Goal: Task Accomplishment & Management: Use online tool/utility

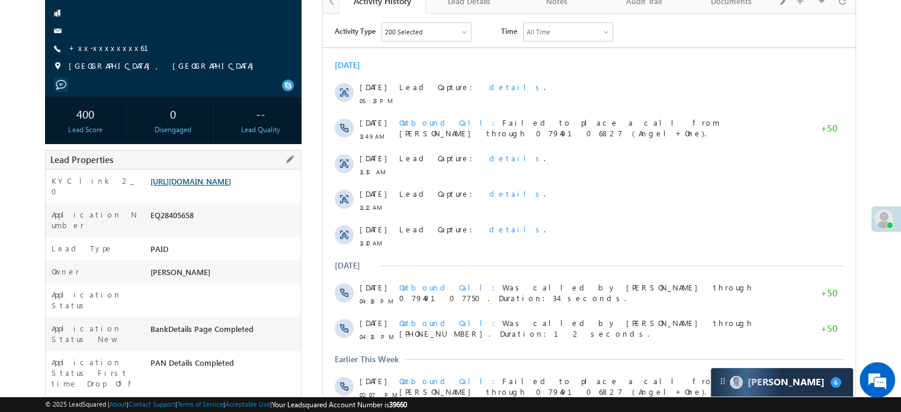
click at [231, 186] on link "https://angelbroking1-pk3em7sa.customui-test.leadsquared.com?leadId=326d83be-7d…" at bounding box center [191, 181] width 81 height 10
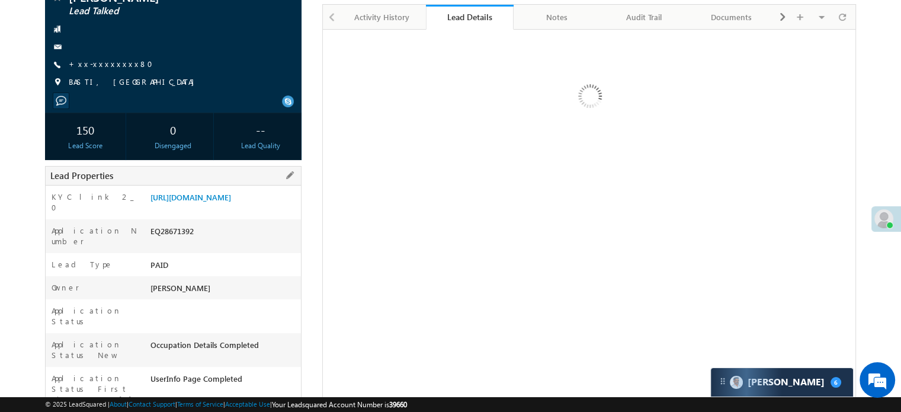
scroll to position [119, 0]
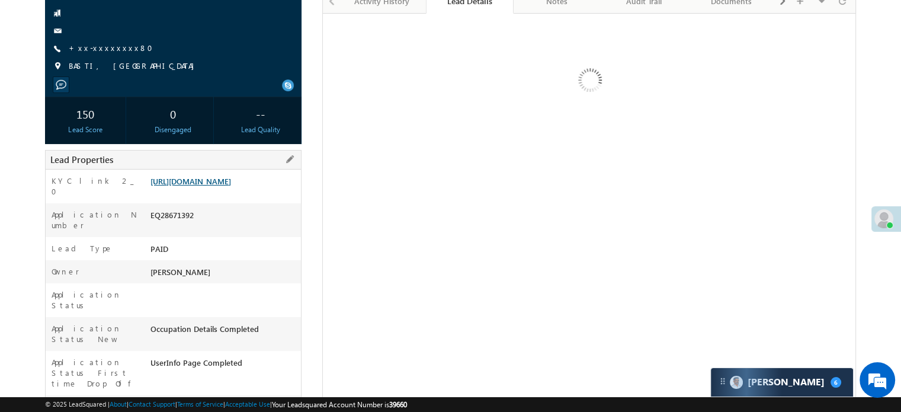
click at [231, 186] on link "[URL][DOMAIN_NAME]" at bounding box center [191, 181] width 81 height 10
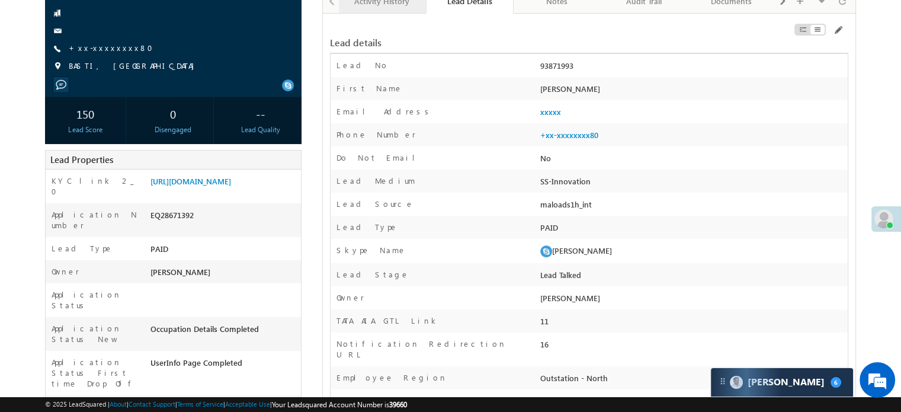
scroll to position [0, 0]
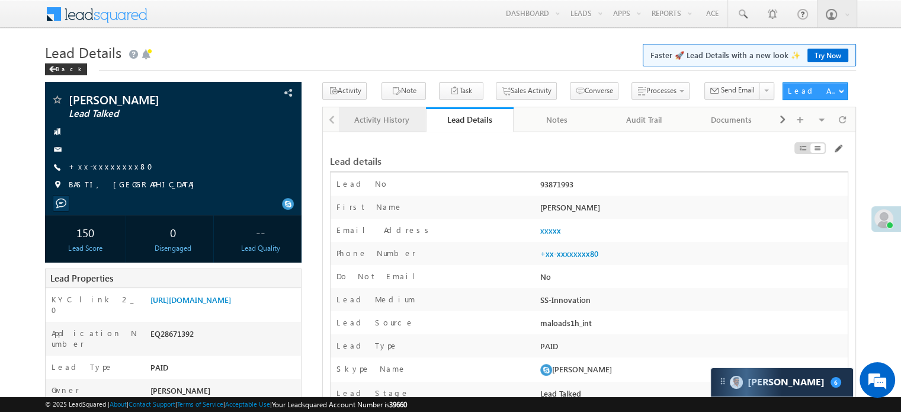
click at [376, 117] on div "Activity History" at bounding box center [381, 120] width 67 height 14
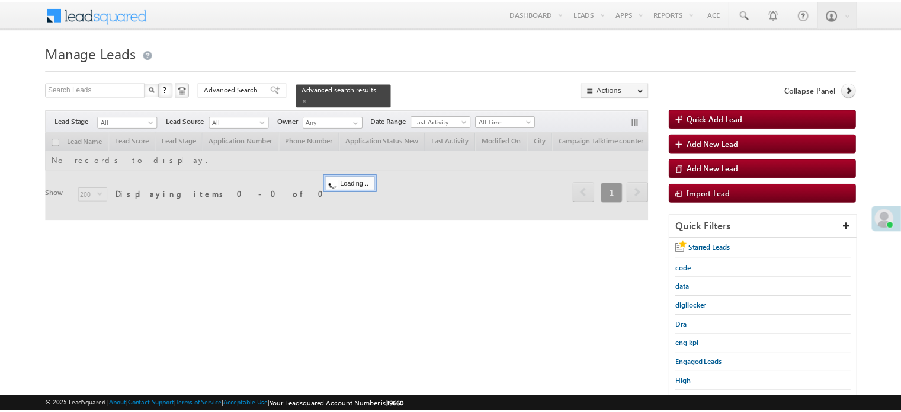
scroll to position [119, 0]
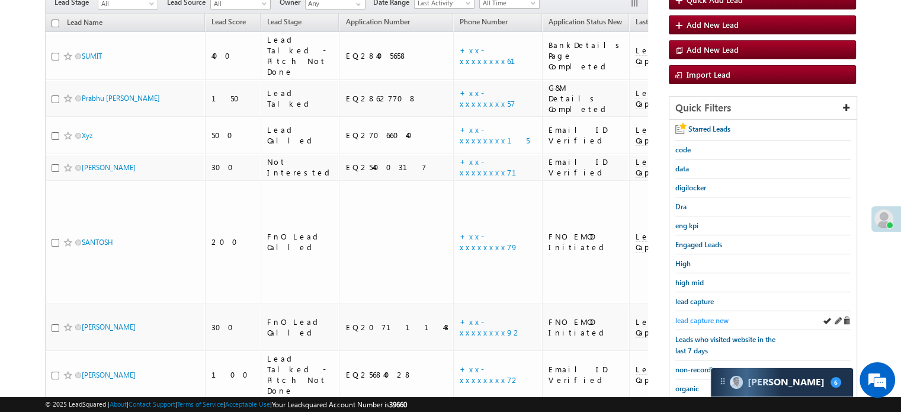
click at [693, 318] on span "lead capture new" at bounding box center [702, 320] width 53 height 9
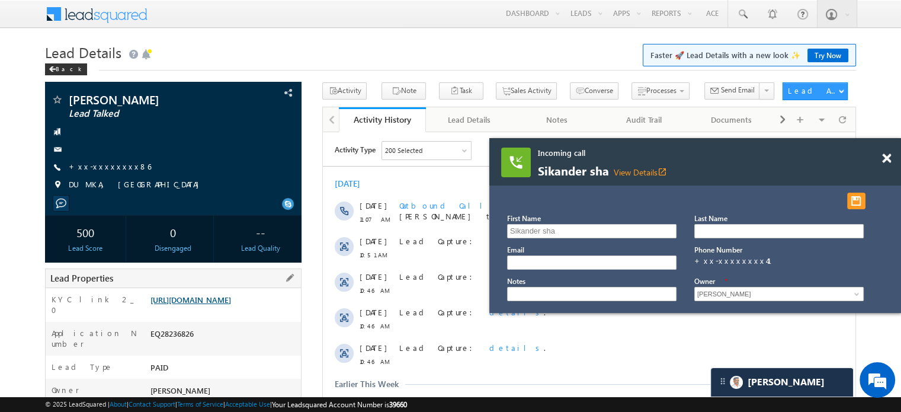
scroll to position [6208, 0]
click at [172, 298] on link "[URL][DOMAIN_NAME]" at bounding box center [191, 300] width 81 height 10
click at [887, 162] on span at bounding box center [886, 158] width 9 height 10
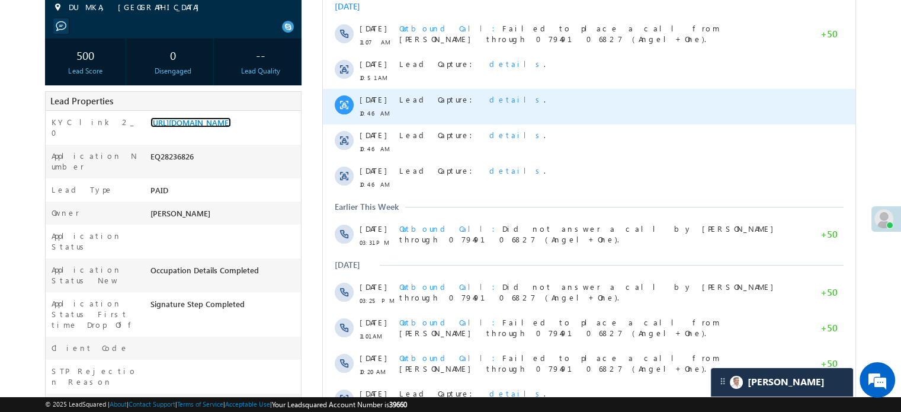
scroll to position [178, 0]
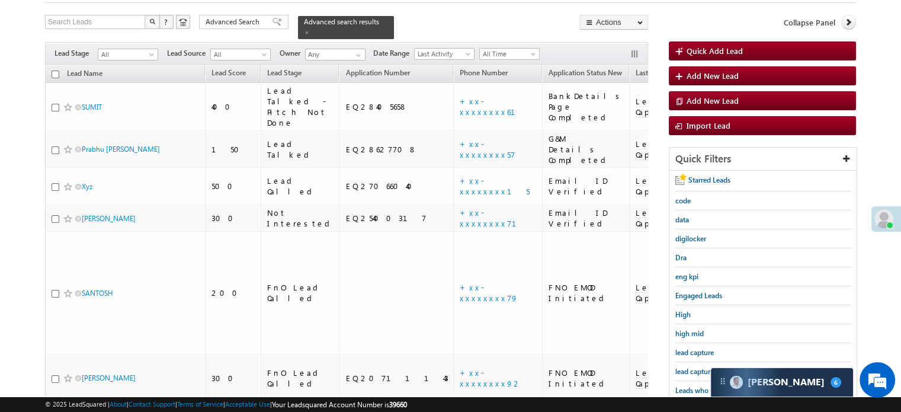
scroll to position [119, 0]
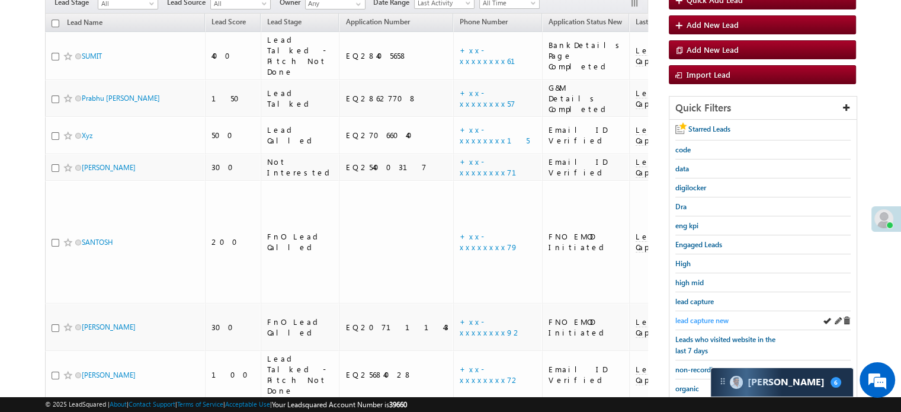
click at [702, 316] on span "lead capture new" at bounding box center [702, 320] width 53 height 9
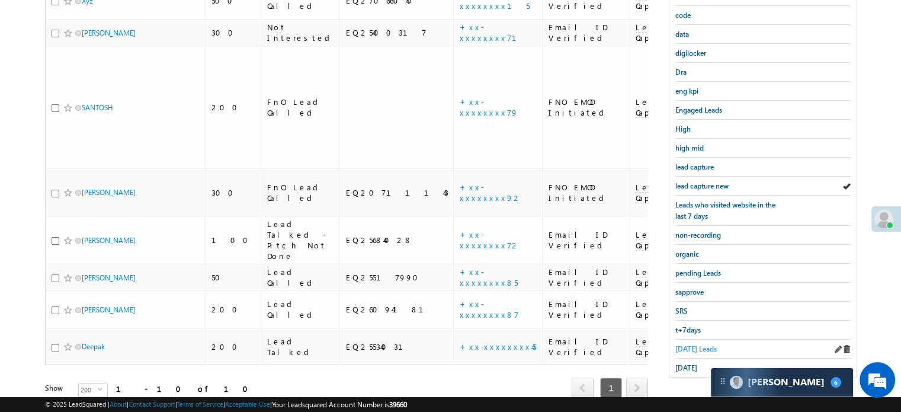
scroll to position [254, 0]
click at [683, 343] on span "Today's Leads" at bounding box center [696, 347] width 41 height 9
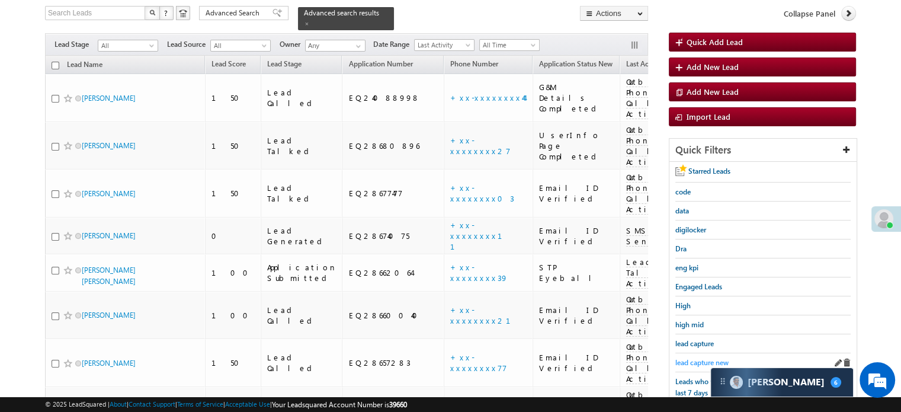
scroll to position [0, 0]
click at [698, 359] on span "lead capture new" at bounding box center [702, 362] width 53 height 9
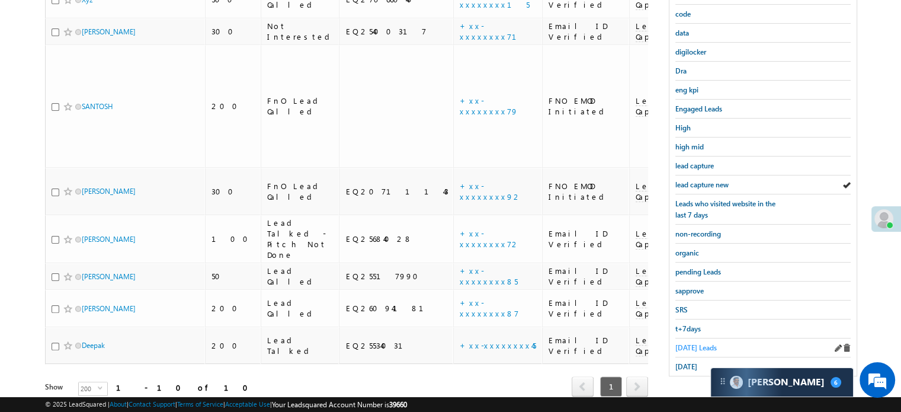
click at [689, 343] on span "Today's Leads" at bounding box center [696, 347] width 41 height 9
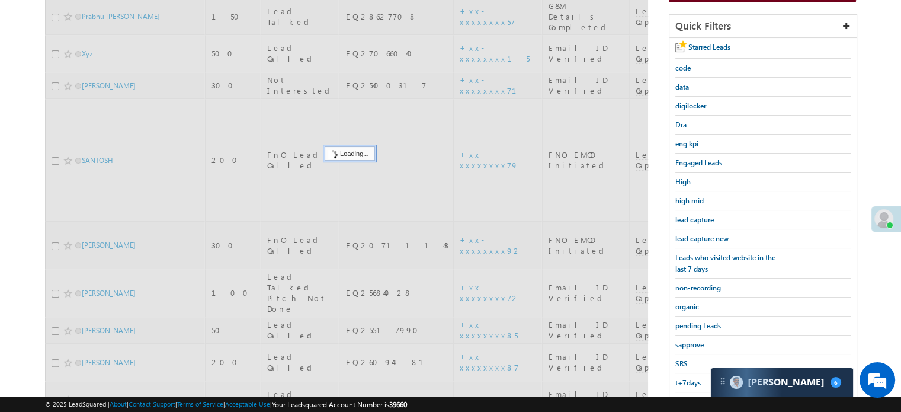
scroll to position [136, 0]
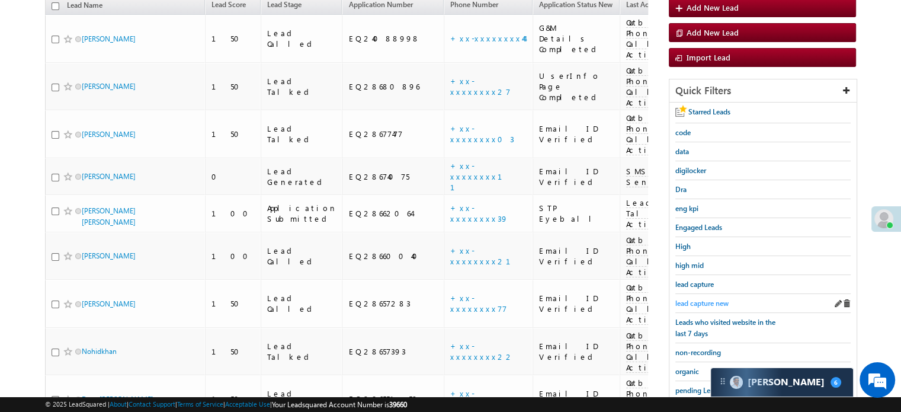
click at [703, 305] on link "lead capture new" at bounding box center [702, 303] width 53 height 11
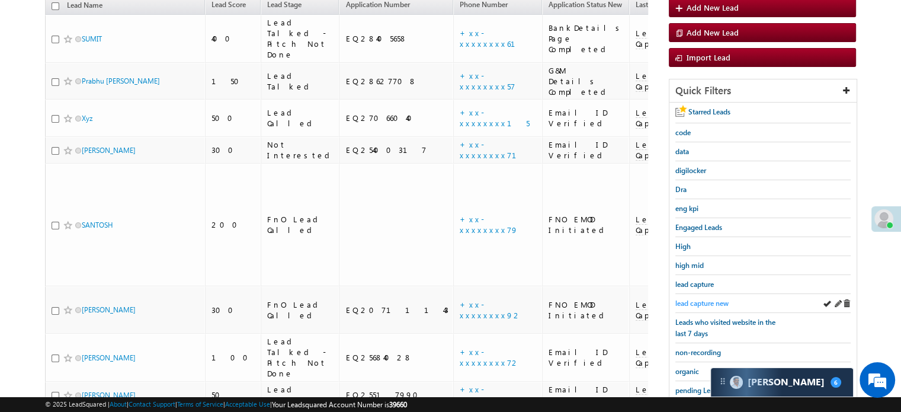
click at [702, 302] on span "lead capture new" at bounding box center [702, 303] width 53 height 9
click at [690, 299] on span "lead capture new" at bounding box center [702, 303] width 53 height 9
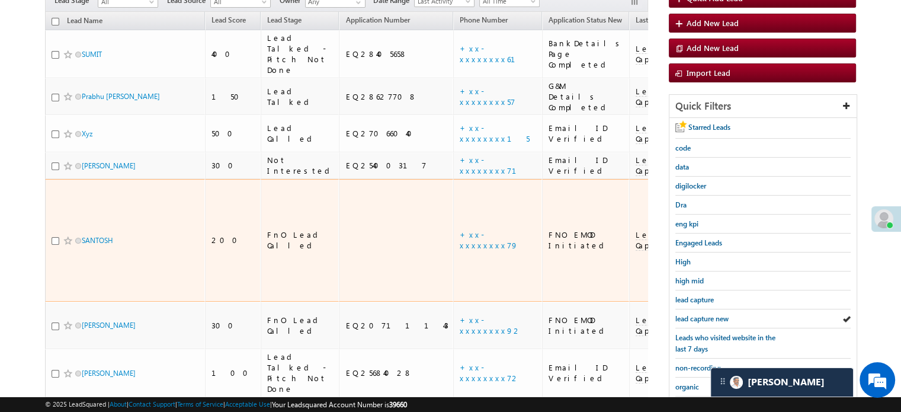
scroll to position [195, 0]
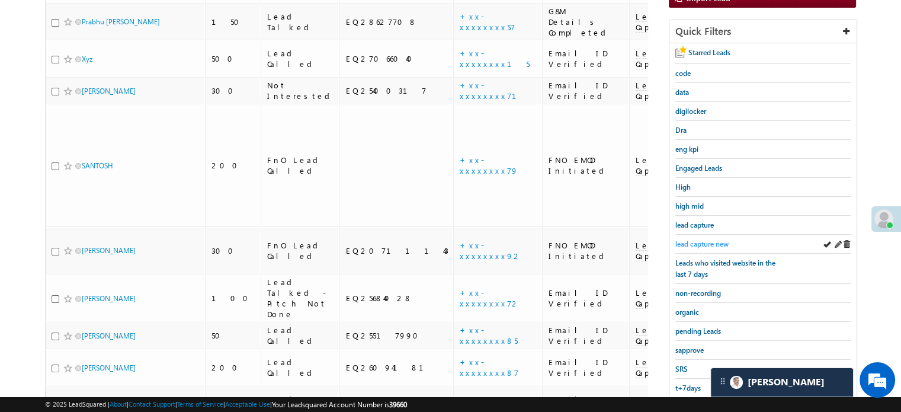
click at [695, 235] on div "lead capture new" at bounding box center [763, 244] width 175 height 19
click at [698, 241] on span "lead capture new" at bounding box center [702, 243] width 53 height 9
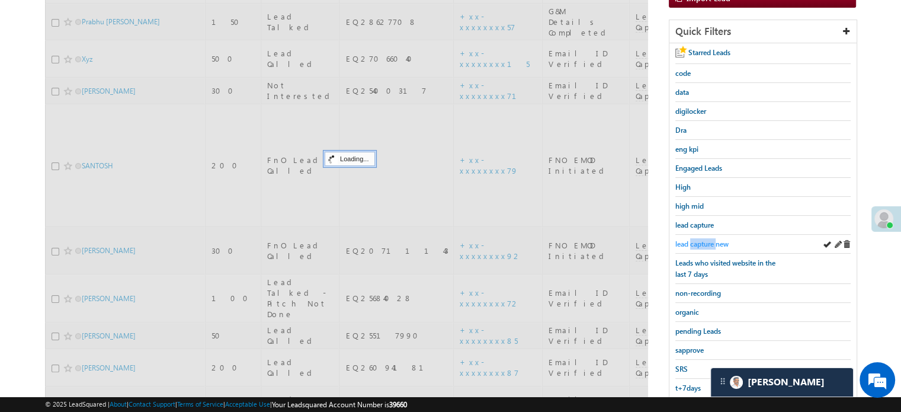
click at [699, 241] on span "lead capture new" at bounding box center [702, 243] width 53 height 9
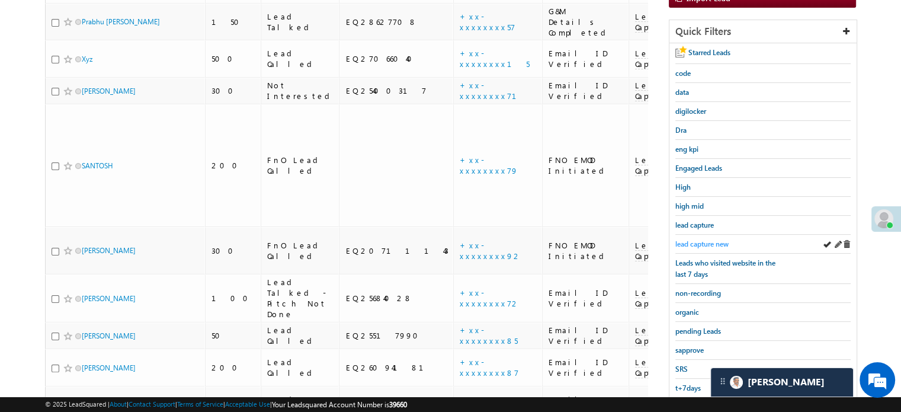
click at [702, 239] on span "lead capture new" at bounding box center [702, 243] width 53 height 9
click at [704, 241] on span "lead capture new" at bounding box center [702, 243] width 53 height 9
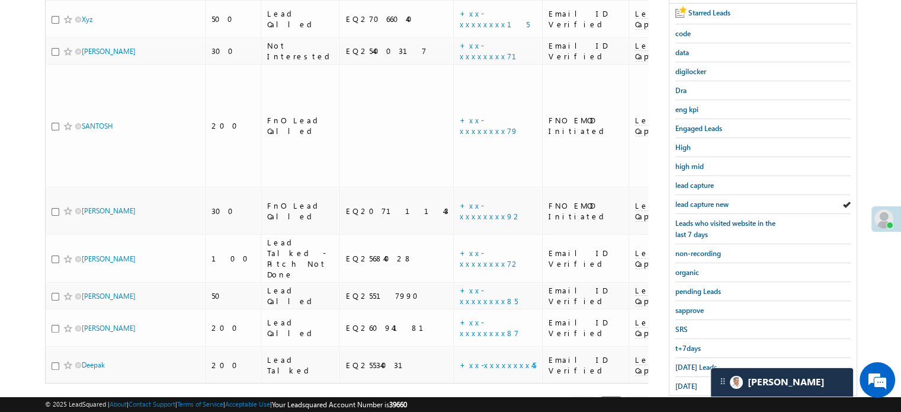
scroll to position [254, 0]
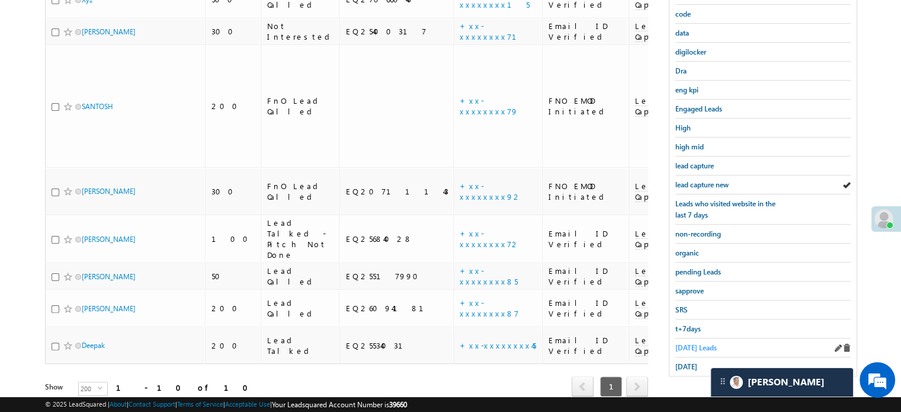
click at [705, 343] on span "Today's Leads" at bounding box center [696, 347] width 41 height 9
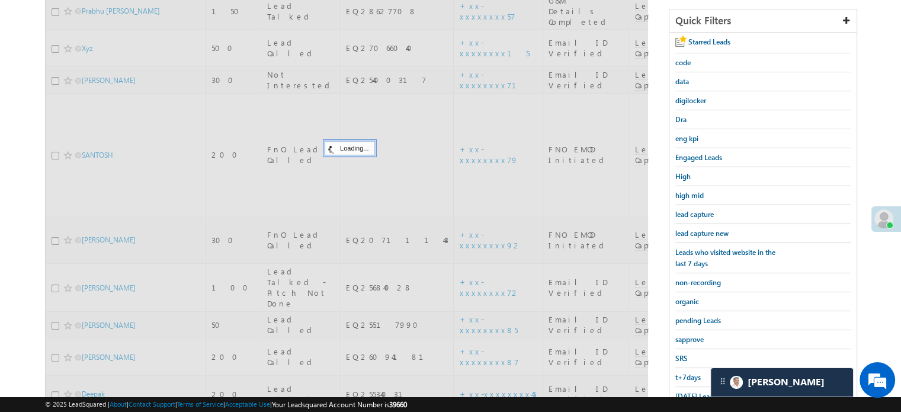
scroll to position [136, 0]
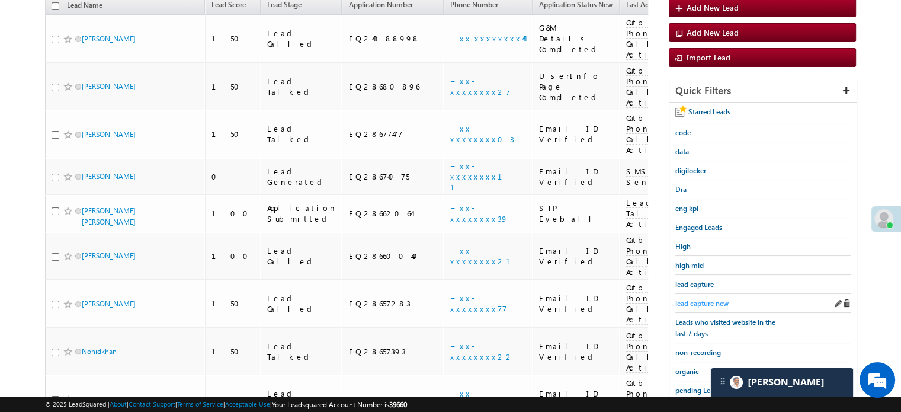
click at [704, 300] on span "lead capture new" at bounding box center [702, 303] width 53 height 9
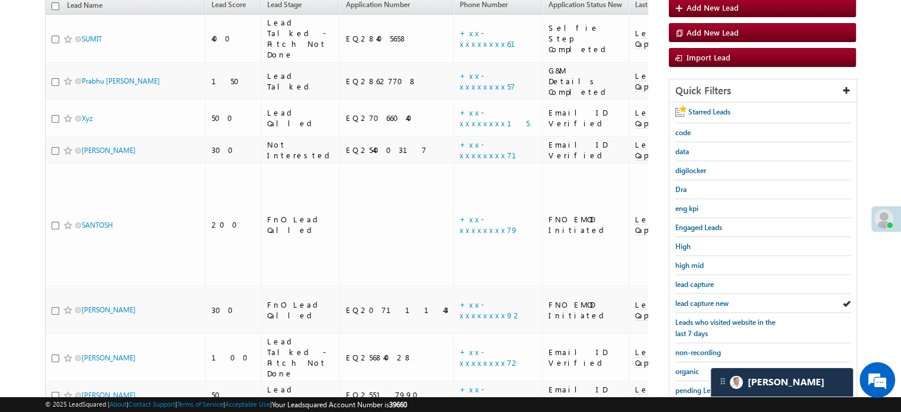
click at [704, 299] on span "lead capture new" at bounding box center [702, 303] width 53 height 9
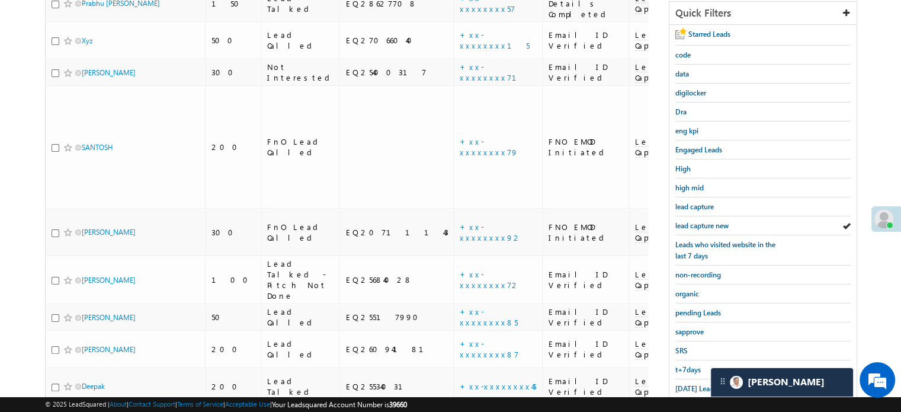
scroll to position [254, 0]
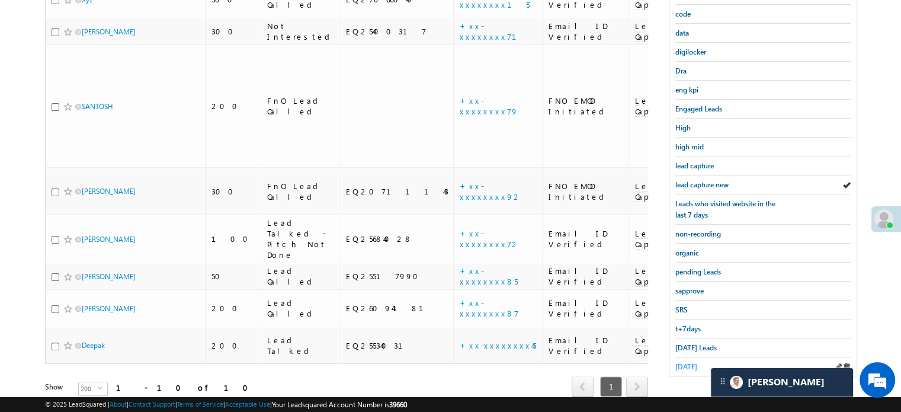
click at [682, 362] on span "yesterday" at bounding box center [687, 366] width 22 height 9
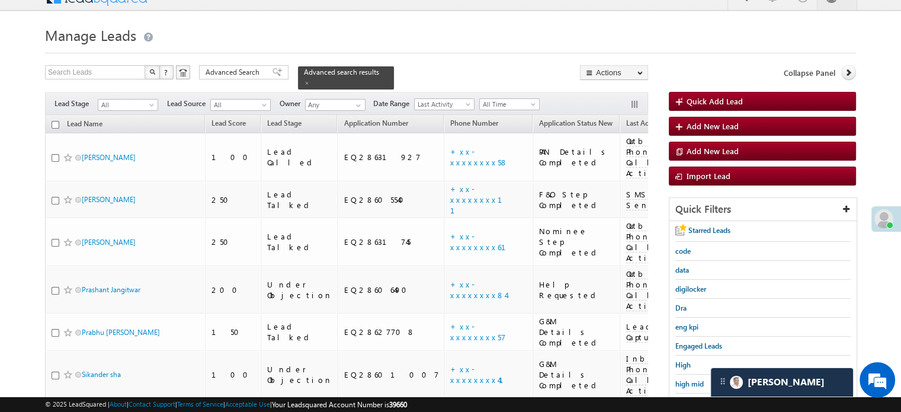
scroll to position [136, 0]
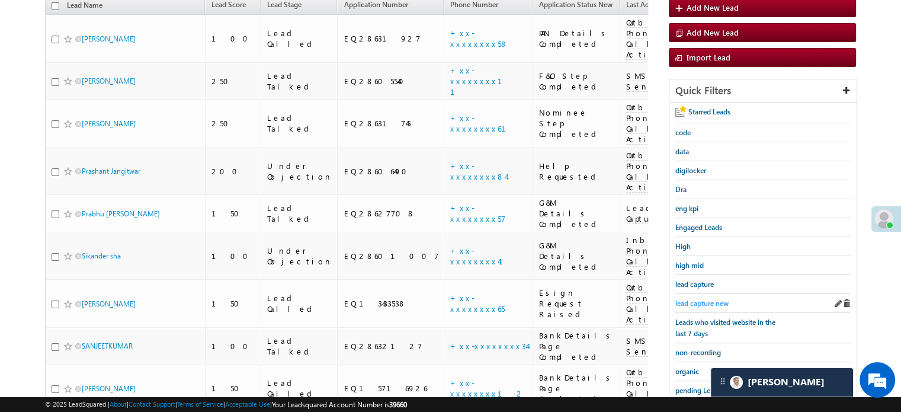
click at [699, 299] on span "lead capture new" at bounding box center [702, 303] width 53 height 9
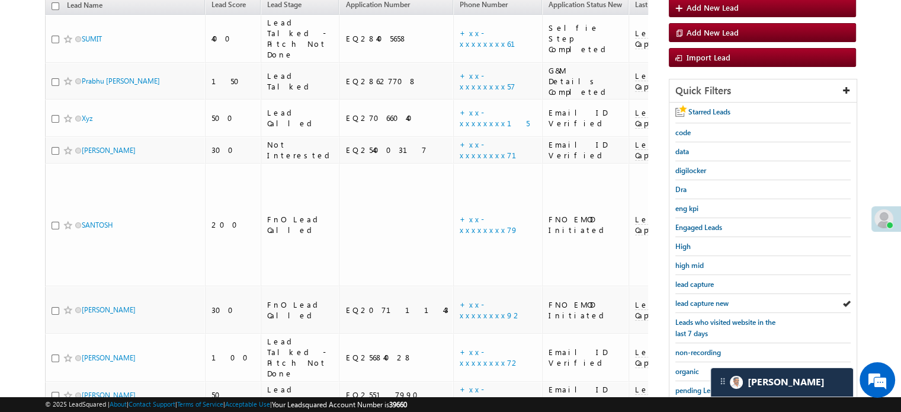
click at [699, 299] on span "lead capture new" at bounding box center [702, 303] width 53 height 9
click at [693, 299] on span "lead capture new" at bounding box center [702, 303] width 53 height 9
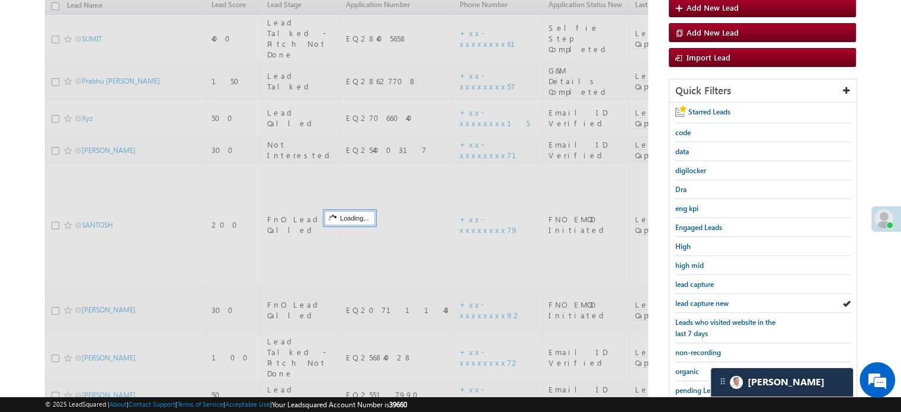
click at [693, 299] on span "lead capture new" at bounding box center [702, 303] width 53 height 9
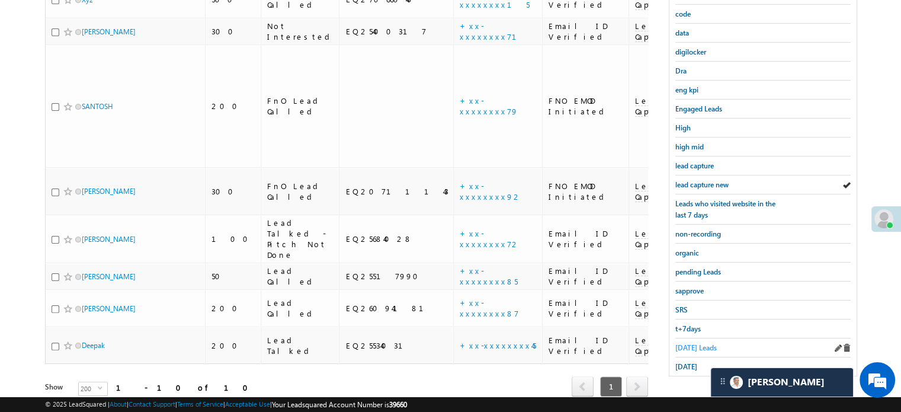
click at [679, 343] on span "Today's Leads" at bounding box center [696, 347] width 41 height 9
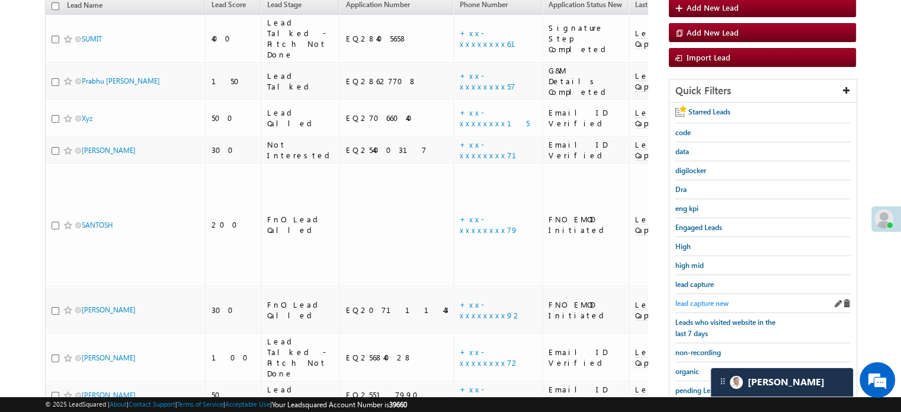
click at [706, 299] on span "lead capture new" at bounding box center [702, 303] width 53 height 9
click at [699, 299] on span "lead capture new" at bounding box center [702, 303] width 53 height 9
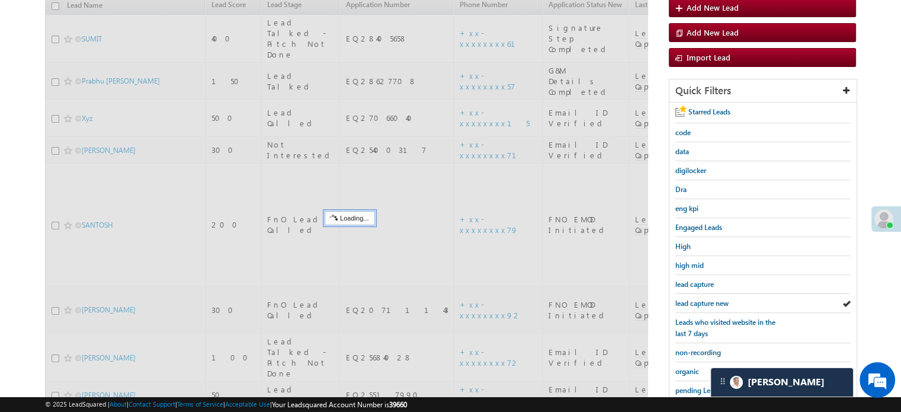
click at [699, 299] on span "lead capture new" at bounding box center [702, 303] width 53 height 9
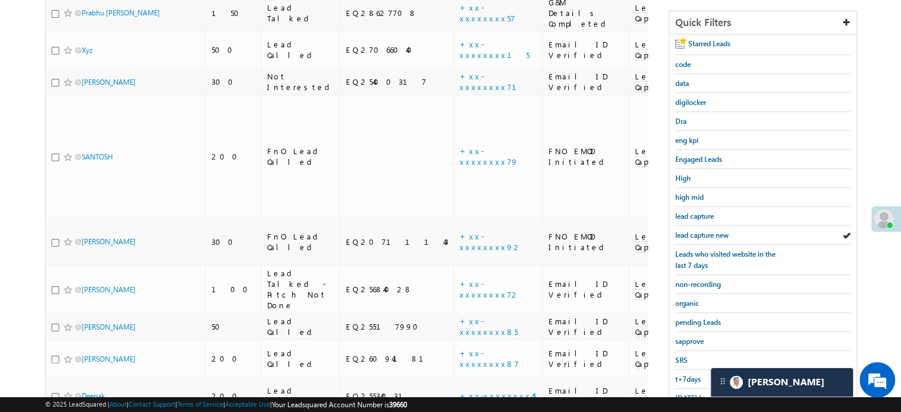
scroll to position [254, 0]
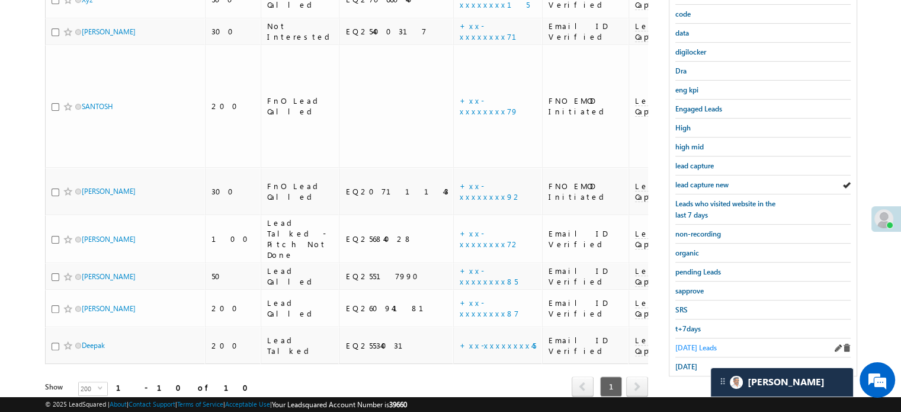
click at [684, 346] on span "Today's Leads" at bounding box center [696, 347] width 41 height 9
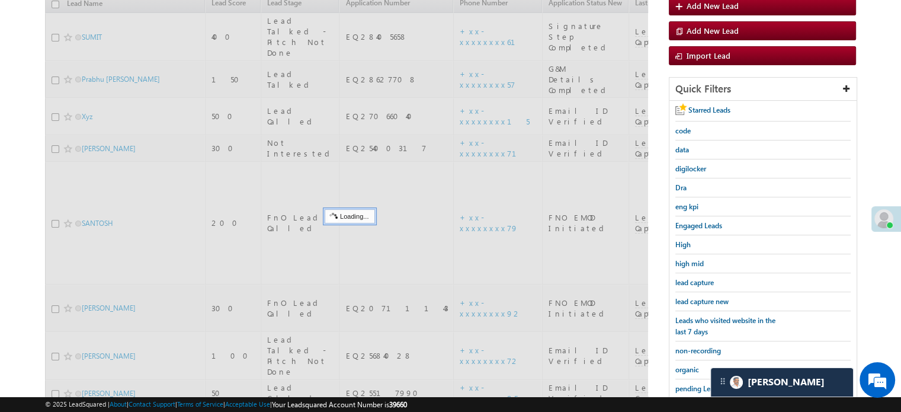
scroll to position [136, 0]
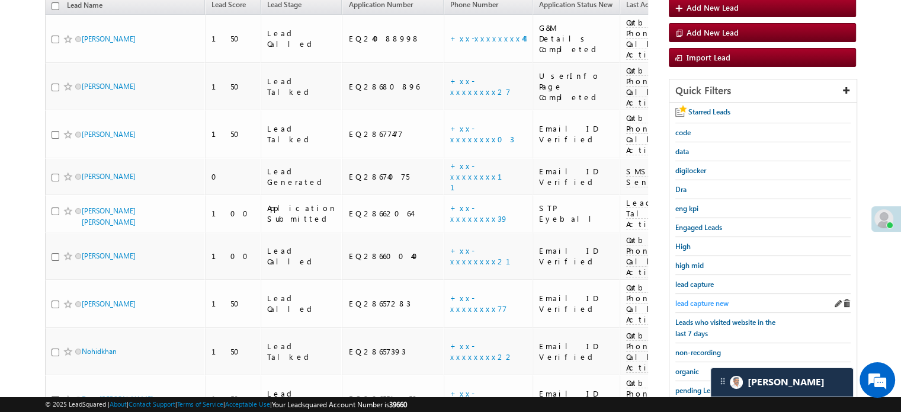
click at [698, 299] on span "lead capture new" at bounding box center [702, 303] width 53 height 9
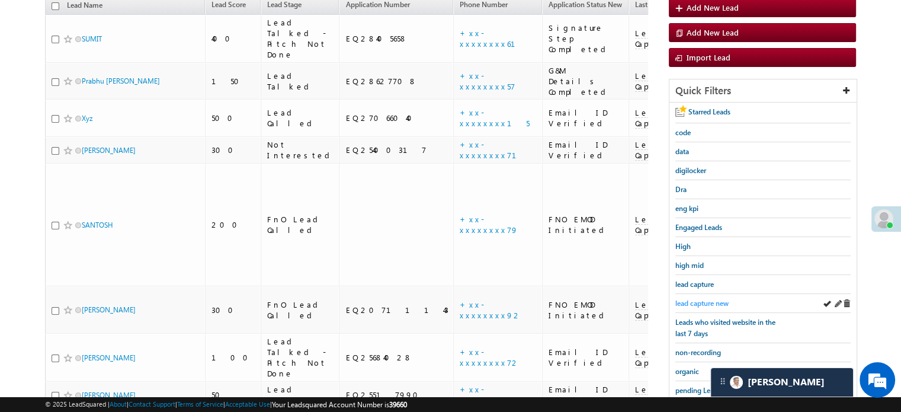
click at [699, 300] on span "lead capture new" at bounding box center [702, 303] width 53 height 9
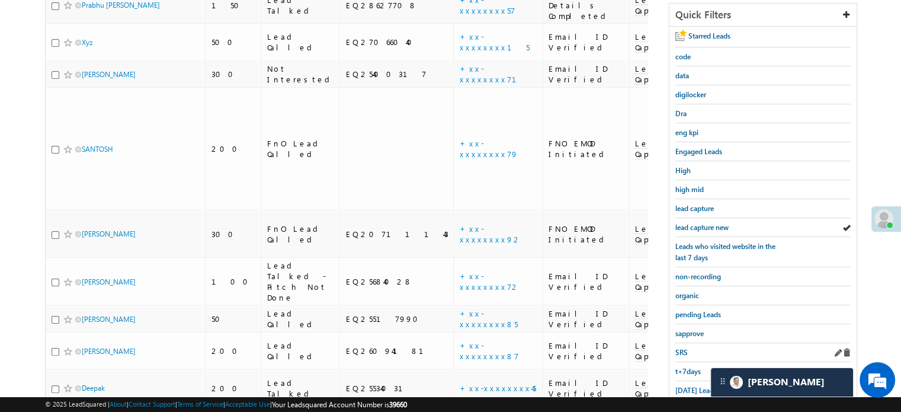
scroll to position [254, 0]
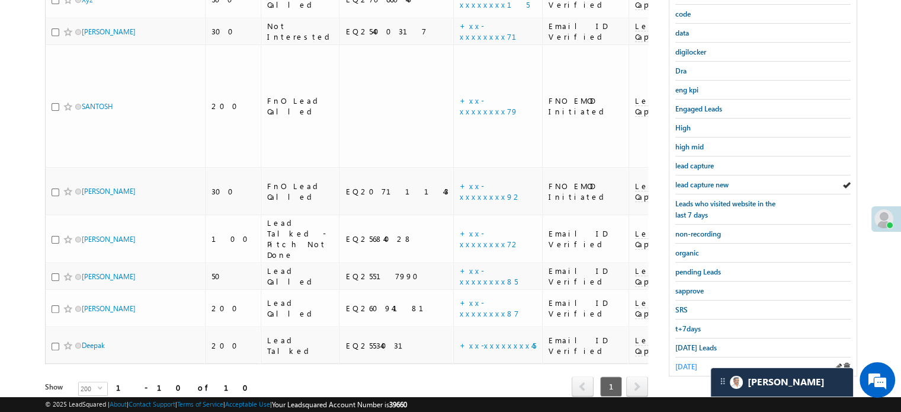
click at [693, 362] on span "yesterday" at bounding box center [687, 366] width 22 height 9
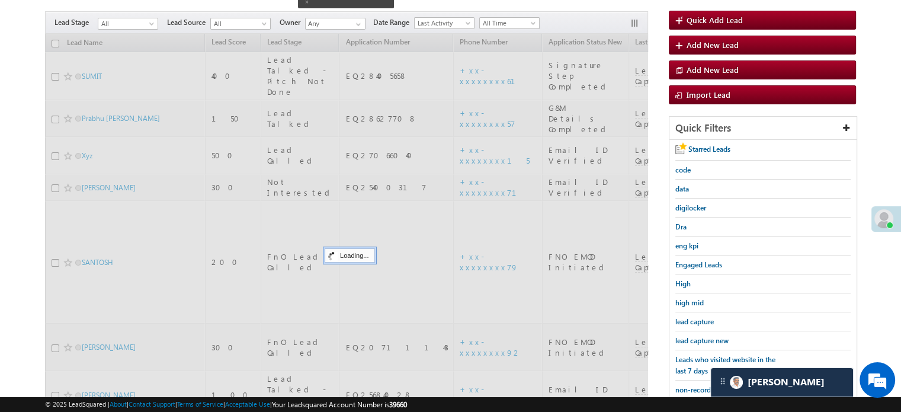
scroll to position [76, 0]
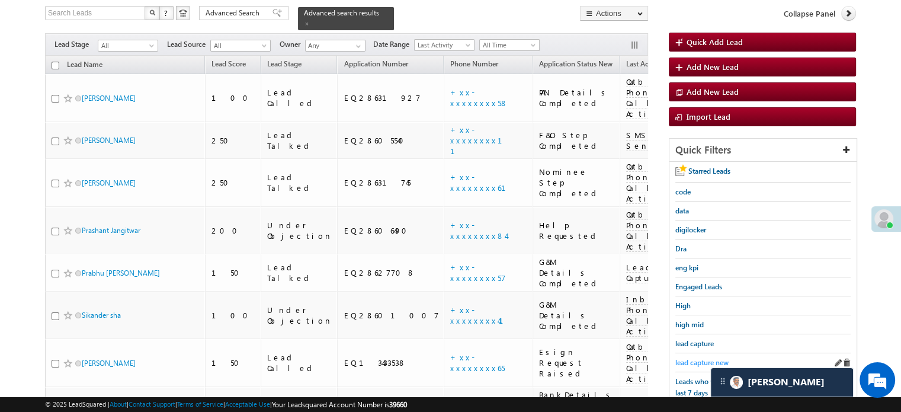
click at [693, 362] on span "lead capture new" at bounding box center [702, 362] width 53 height 9
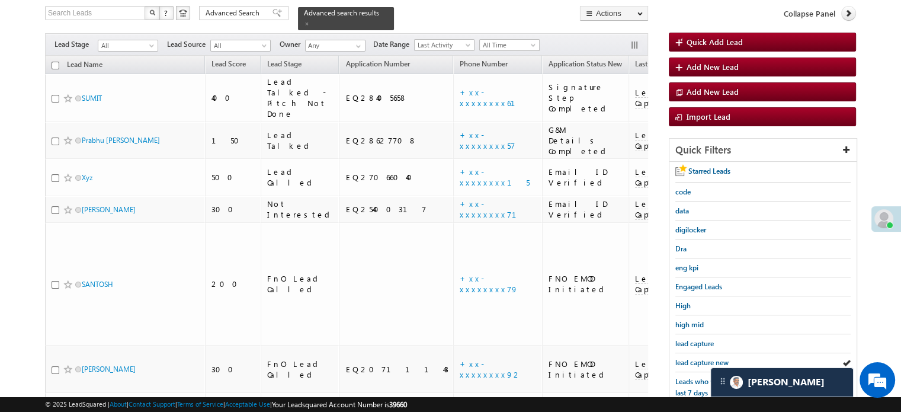
click at [693, 362] on span "lead capture new" at bounding box center [702, 362] width 53 height 9
click at [690, 360] on span "lead capture new" at bounding box center [702, 362] width 53 height 9
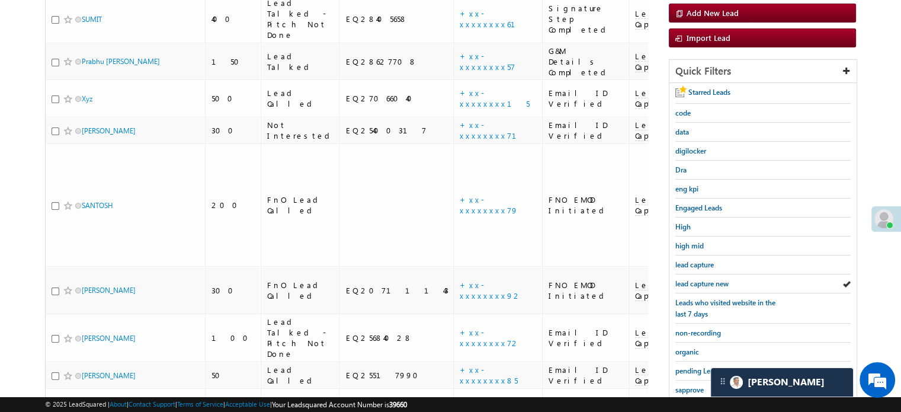
scroll to position [254, 0]
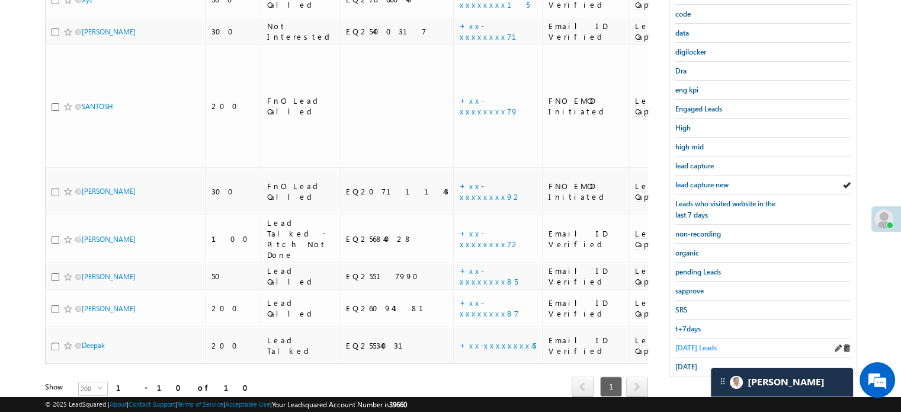
click at [690, 343] on span "Today's Leads" at bounding box center [696, 347] width 41 height 9
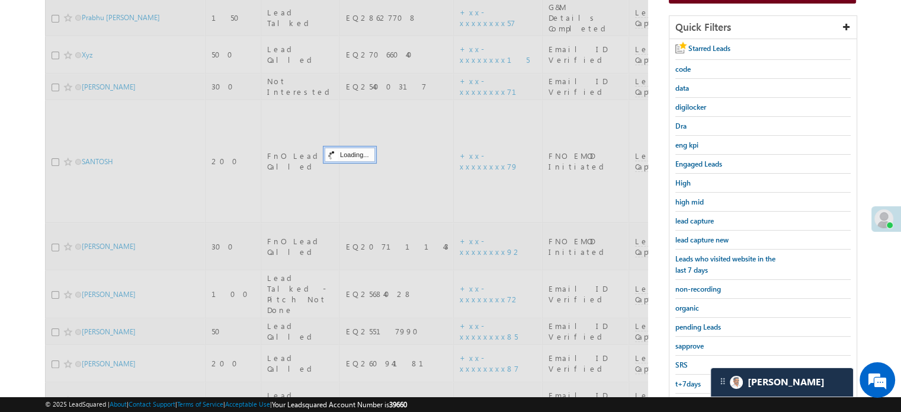
scroll to position [136, 0]
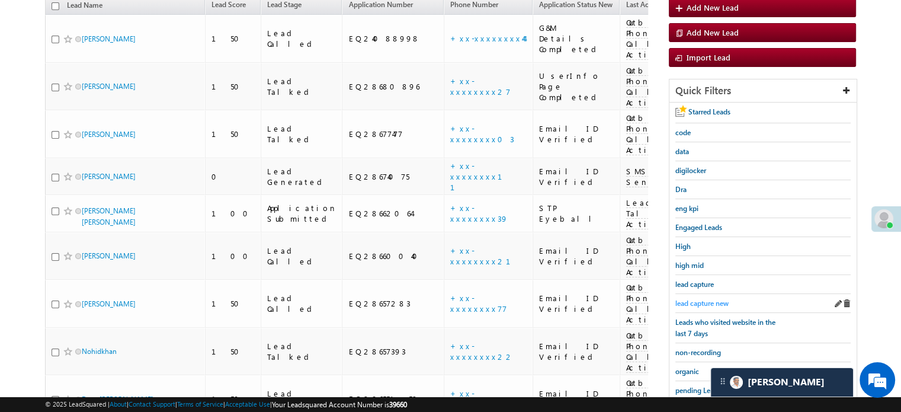
click at [703, 299] on span "lead capture new" at bounding box center [702, 303] width 53 height 9
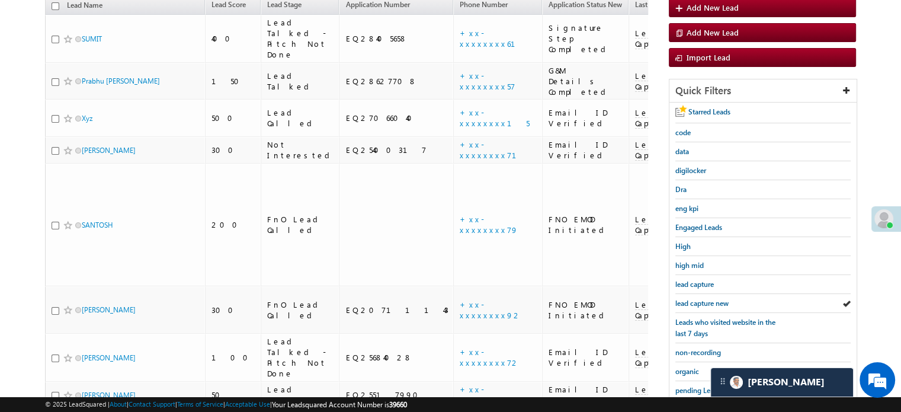
click at [703, 299] on span "lead capture new" at bounding box center [702, 303] width 53 height 9
click at [700, 294] on div "lead capture new" at bounding box center [763, 303] width 175 height 19
click at [704, 300] on span "lead capture new" at bounding box center [702, 303] width 53 height 9
click at [699, 299] on span "lead capture new" at bounding box center [702, 303] width 53 height 9
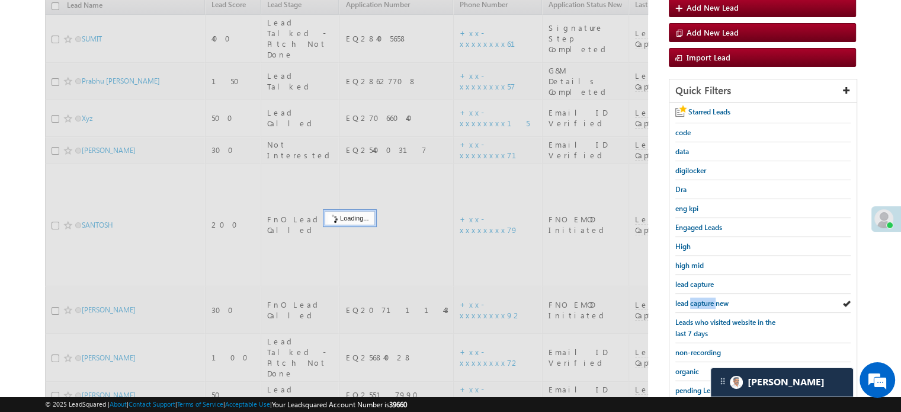
click at [699, 299] on span "lead capture new" at bounding box center [702, 303] width 53 height 9
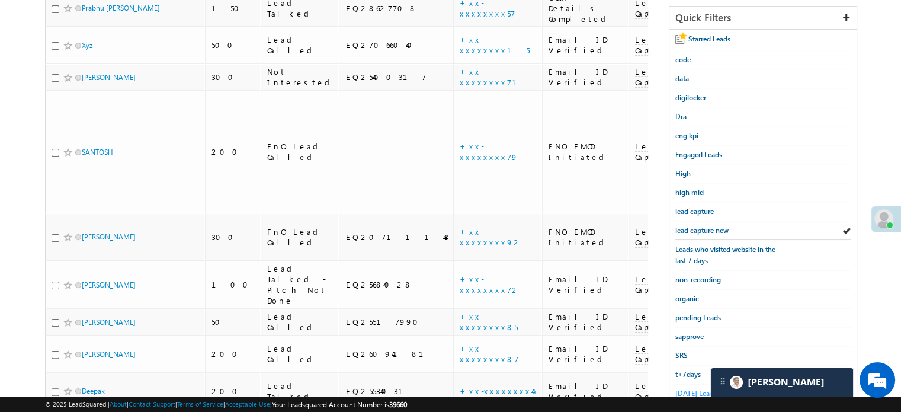
scroll to position [254, 0]
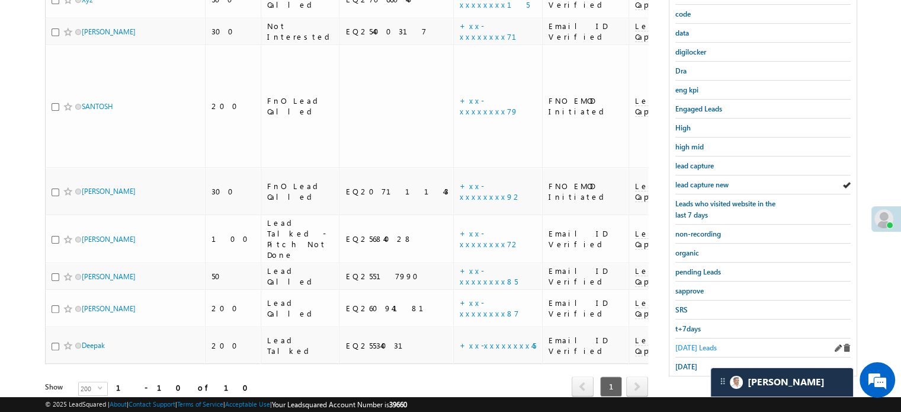
click at [680, 343] on span "Today's Leads" at bounding box center [696, 347] width 41 height 9
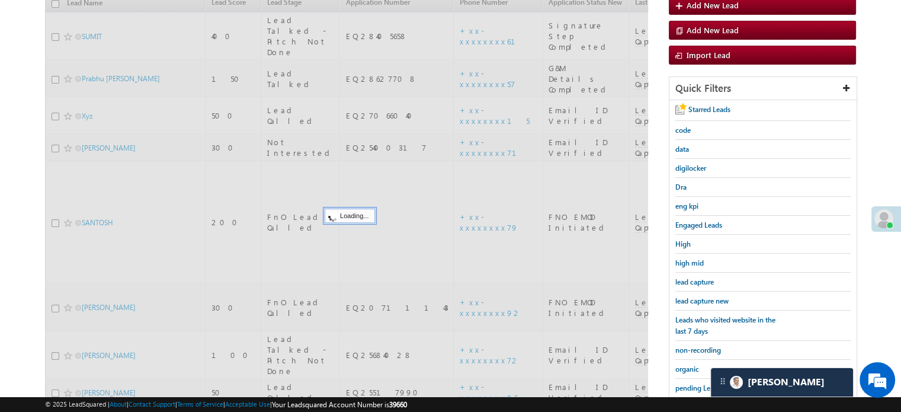
scroll to position [136, 0]
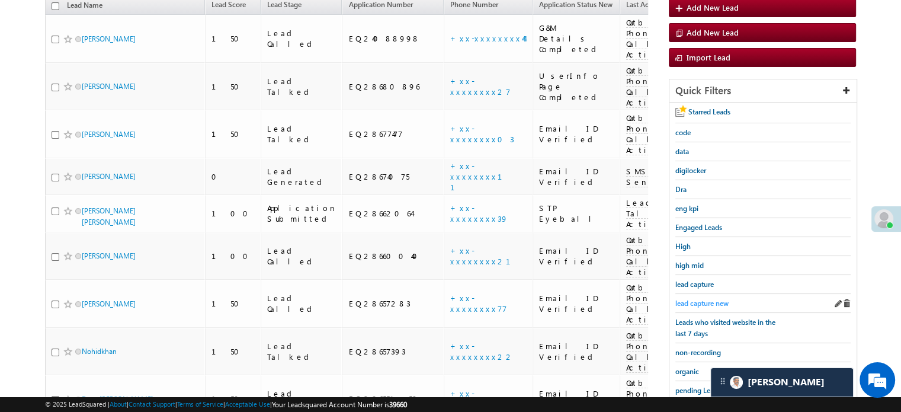
click at [689, 299] on span "lead capture new" at bounding box center [702, 303] width 53 height 9
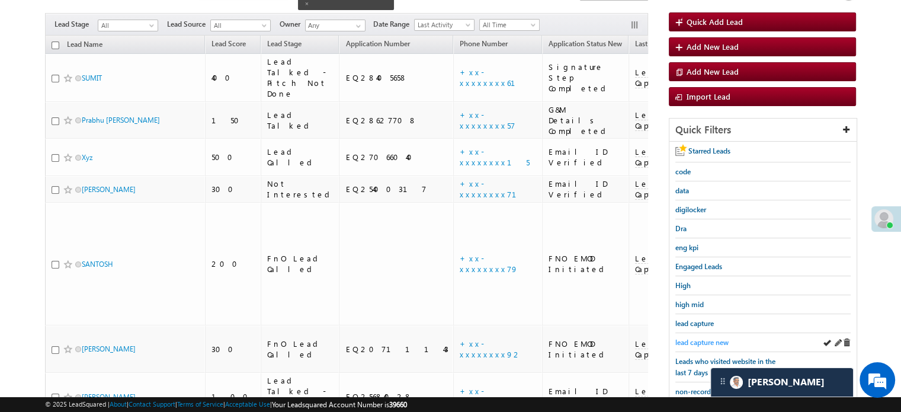
scroll to position [76, 0]
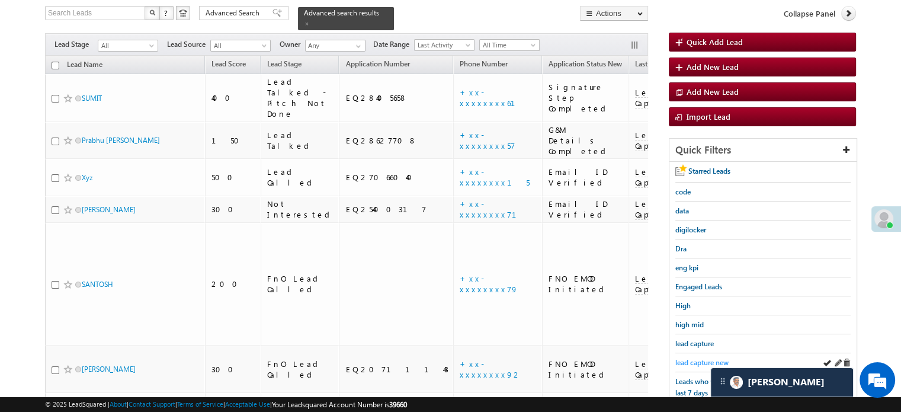
click at [695, 358] on span "lead capture new" at bounding box center [702, 362] width 53 height 9
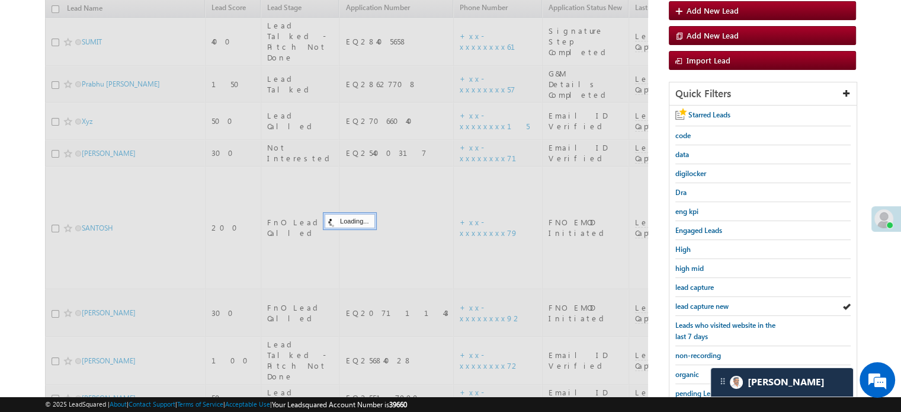
scroll to position [254, 0]
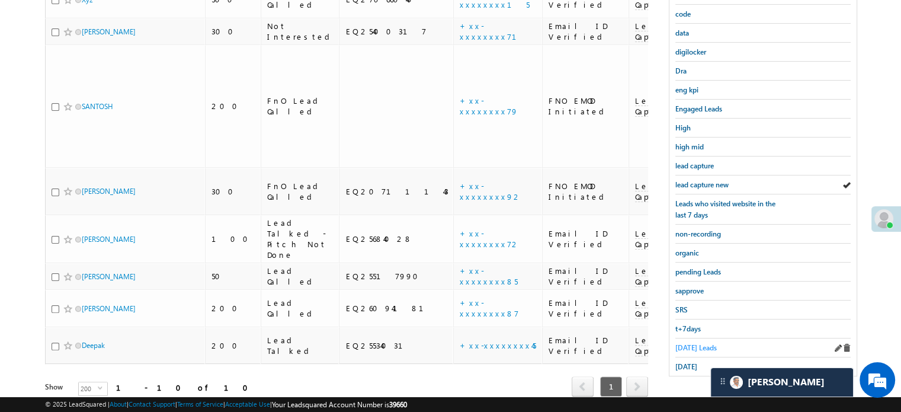
click at [689, 343] on span "Today's Leads" at bounding box center [696, 347] width 41 height 9
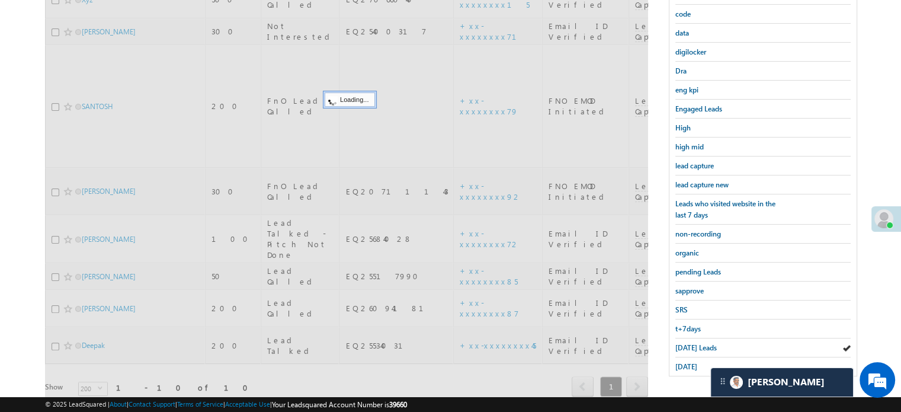
scroll to position [136, 0]
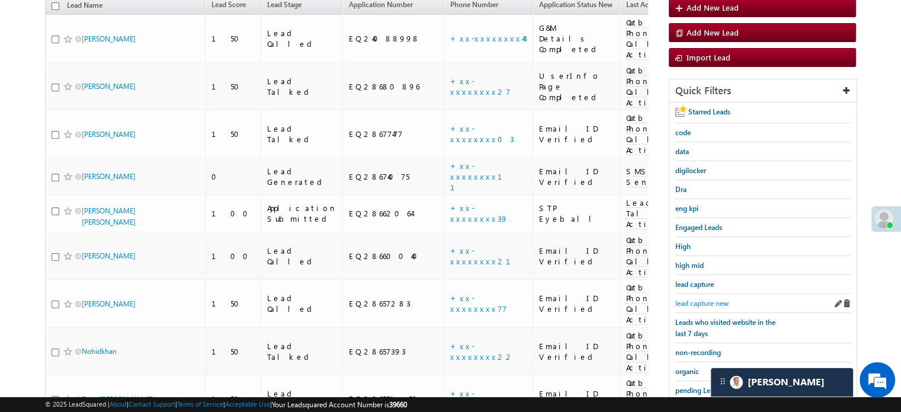
click at [714, 299] on span "lead capture new" at bounding box center [702, 303] width 53 height 9
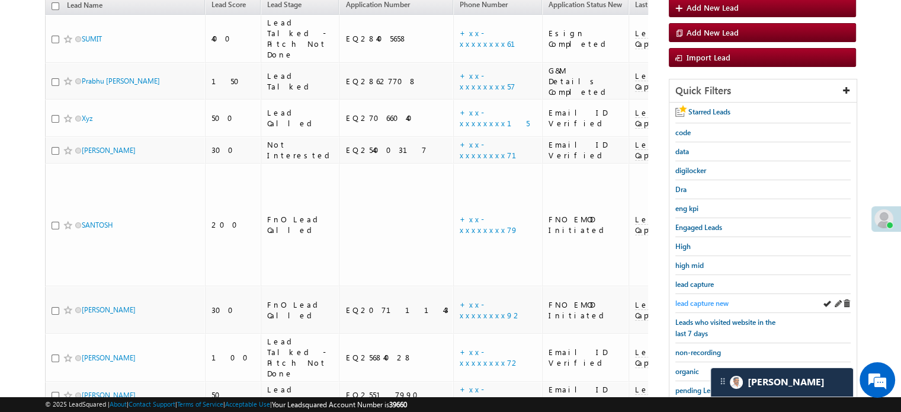
click at [698, 303] on span "lead capture new" at bounding box center [702, 303] width 53 height 9
click at [697, 299] on span "lead capture new" at bounding box center [702, 303] width 53 height 9
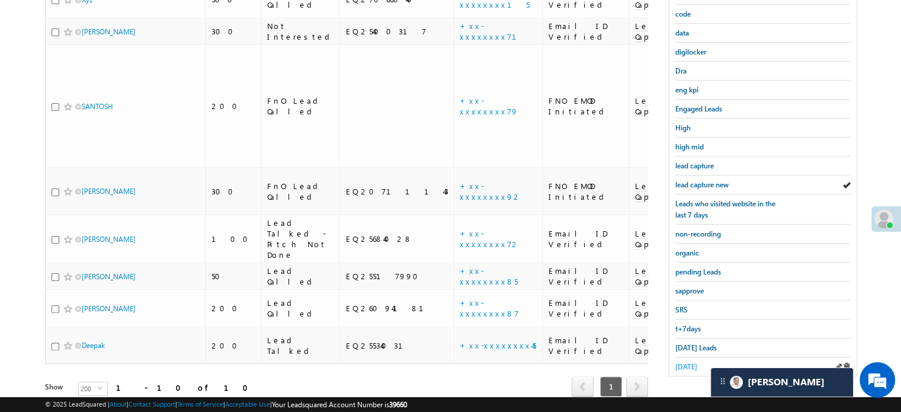
click at [690, 362] on span "yesterday" at bounding box center [687, 366] width 22 height 9
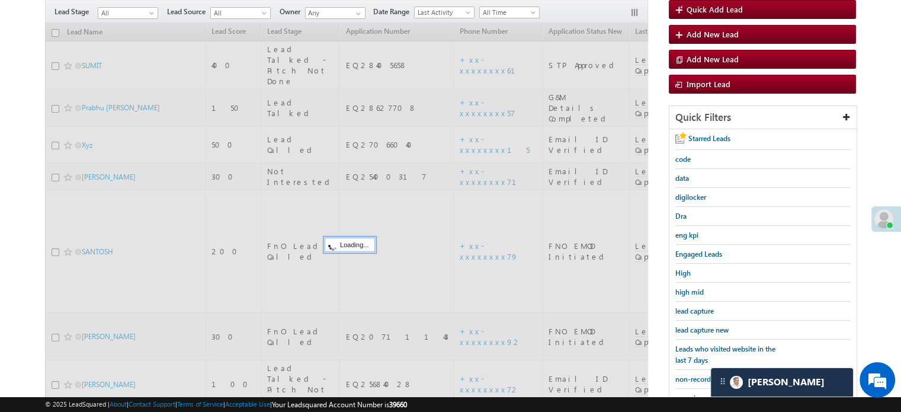
scroll to position [136, 0]
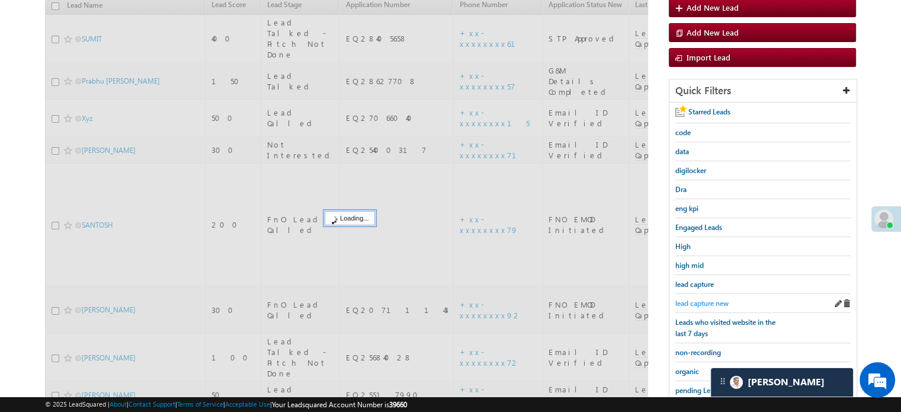
click at [708, 299] on span "lead capture new" at bounding box center [702, 303] width 53 height 9
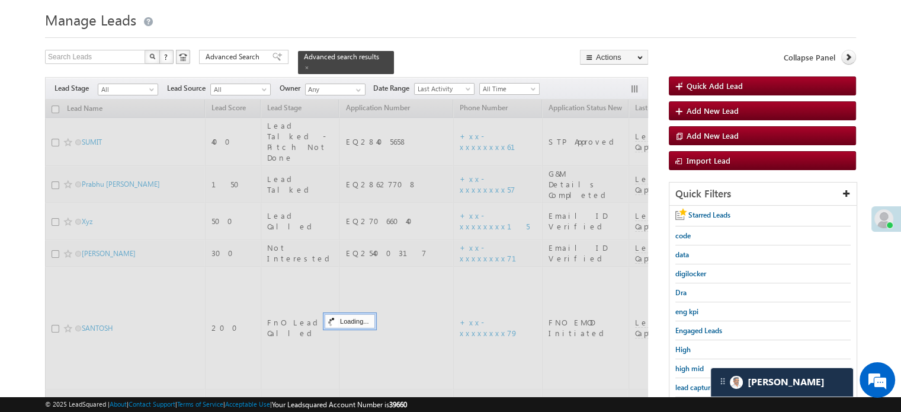
scroll to position [17, 0]
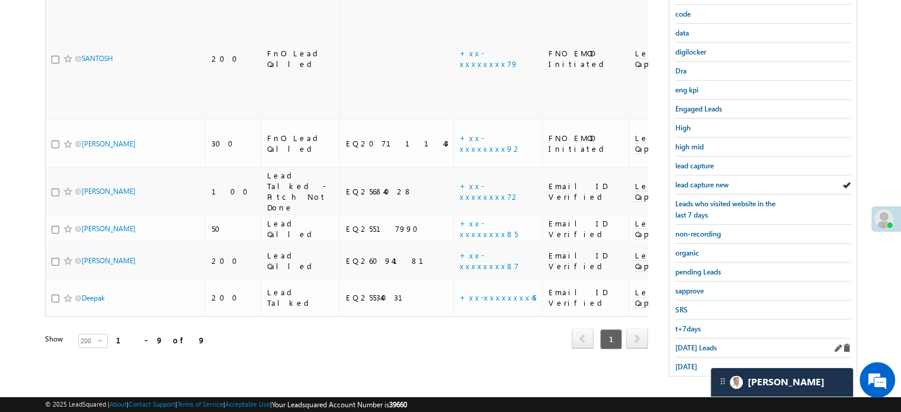
click at [689, 350] on div "Today's Leads" at bounding box center [763, 347] width 175 height 19
click at [690, 362] on span "yesterday" at bounding box center [687, 366] width 22 height 9
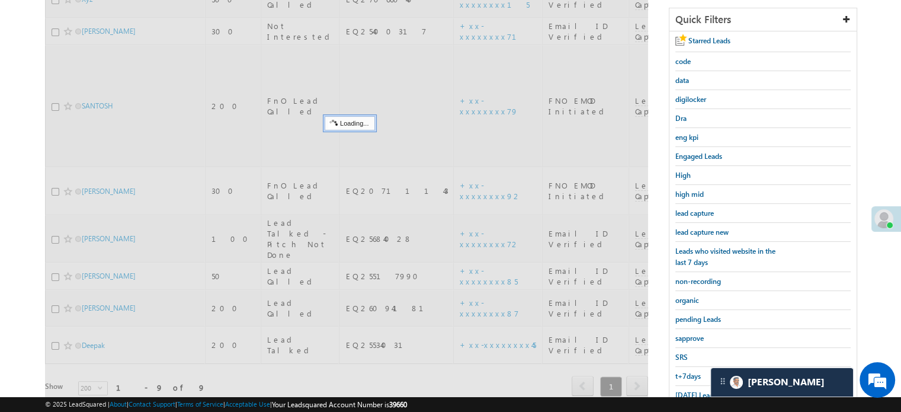
scroll to position [76, 0]
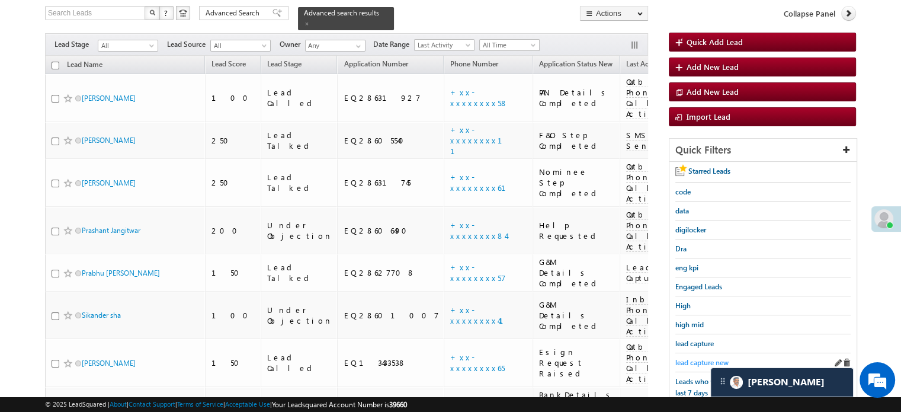
click at [693, 362] on span "lead capture new" at bounding box center [702, 362] width 53 height 9
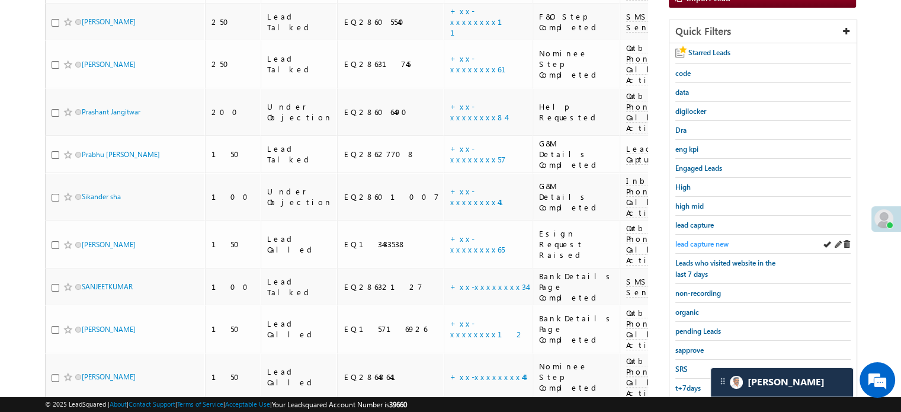
click at [695, 240] on span "lead capture new" at bounding box center [702, 243] width 53 height 9
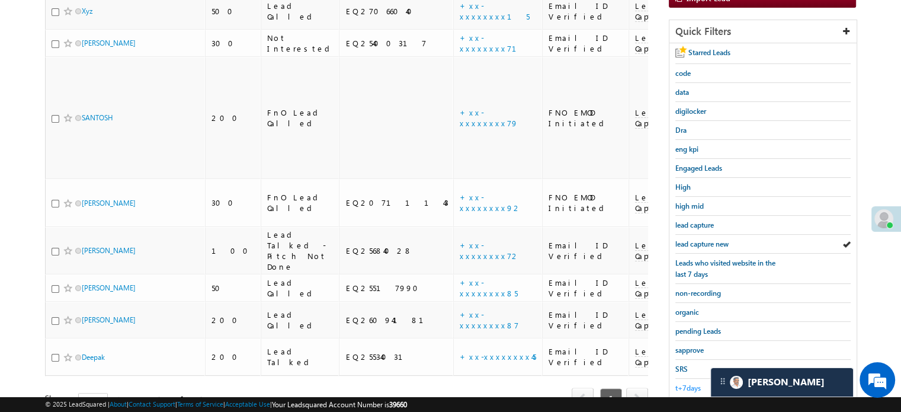
scroll to position [254, 0]
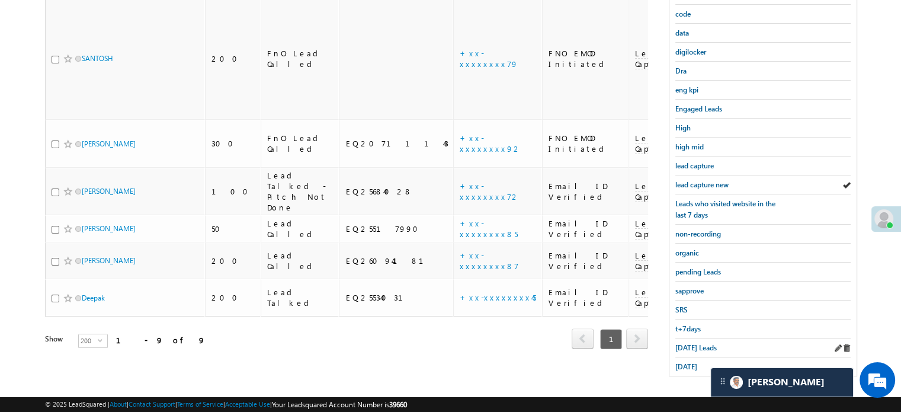
click at [692, 338] on div "Today's Leads" at bounding box center [763, 347] width 175 height 19
click at [695, 343] on span "Today's Leads" at bounding box center [696, 347] width 41 height 9
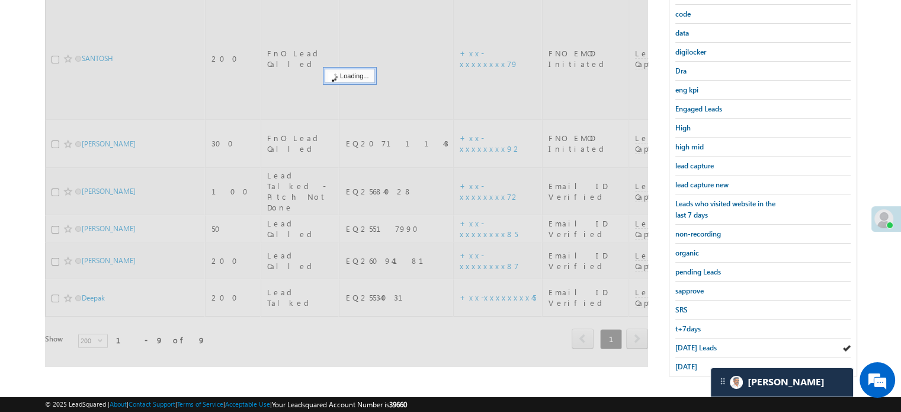
scroll to position [136, 0]
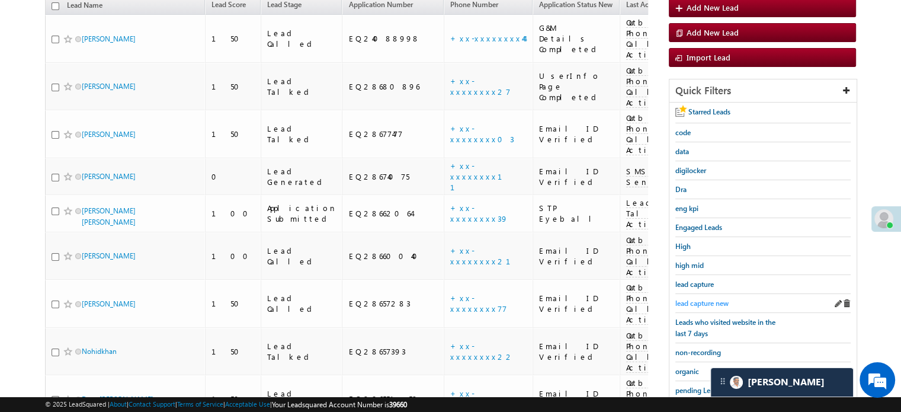
click at [704, 301] on span "lead capture new" at bounding box center [702, 303] width 53 height 9
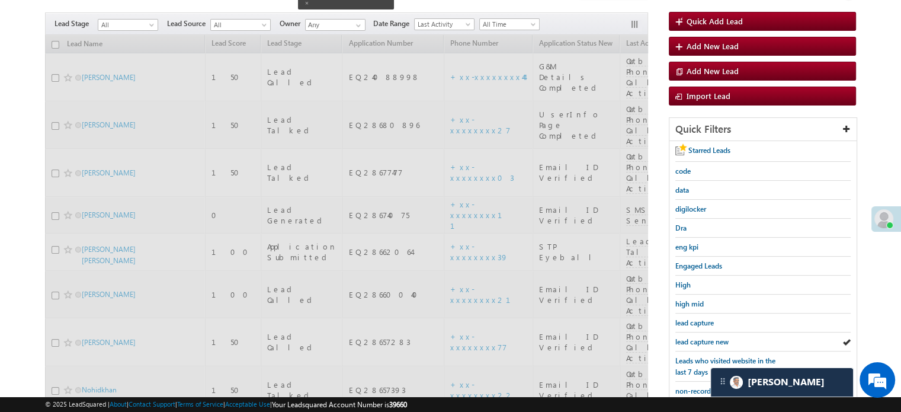
scroll to position [76, 0]
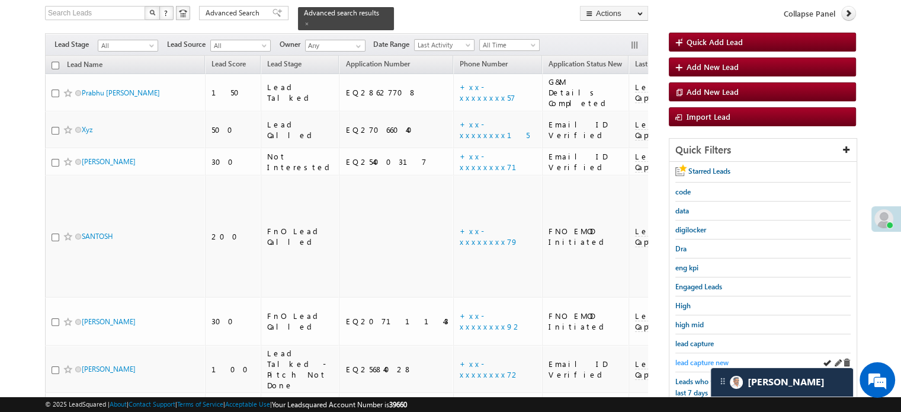
click at [696, 359] on span "lead capture new" at bounding box center [702, 362] width 53 height 9
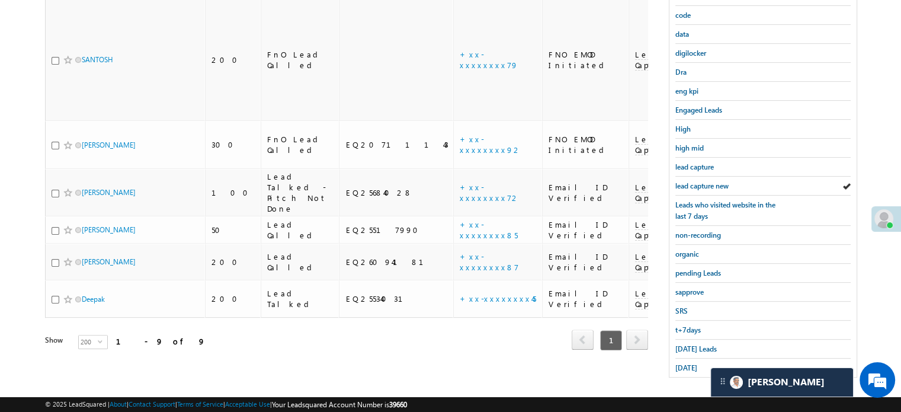
scroll to position [254, 0]
click at [684, 343] on span "[DATE] Leads" at bounding box center [696, 347] width 41 height 9
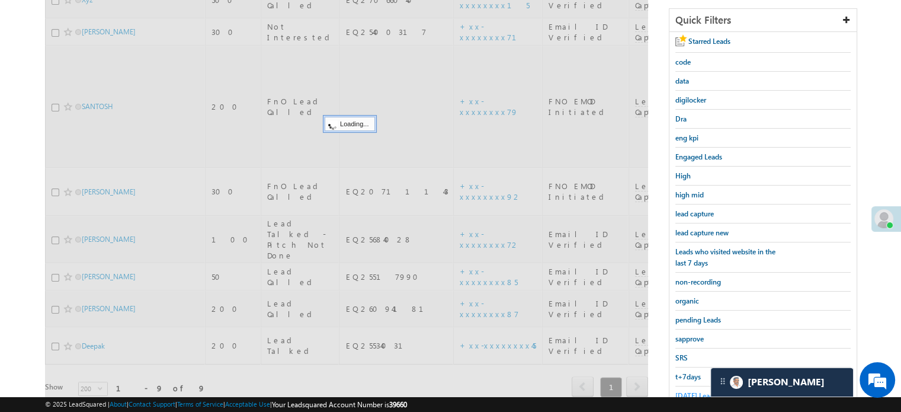
scroll to position [136, 0]
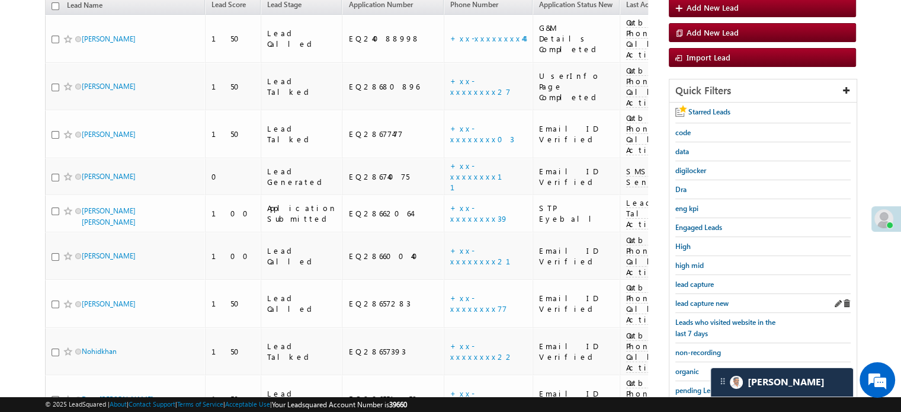
click at [699, 294] on div "lead capture new" at bounding box center [763, 303] width 175 height 19
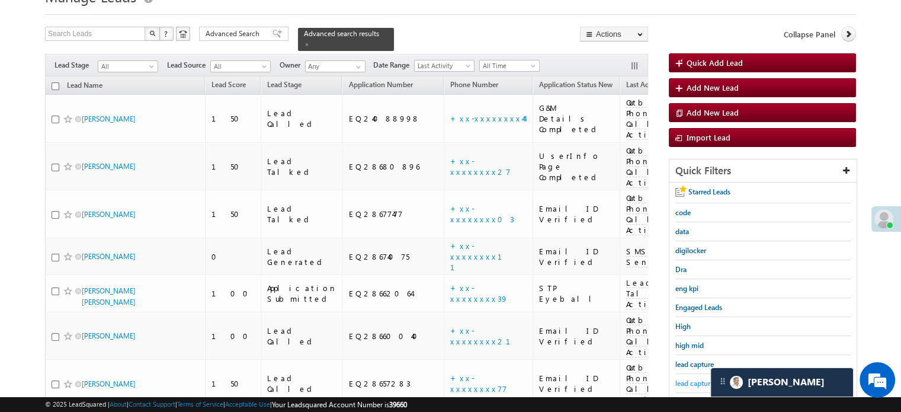
scroll to position [76, 0]
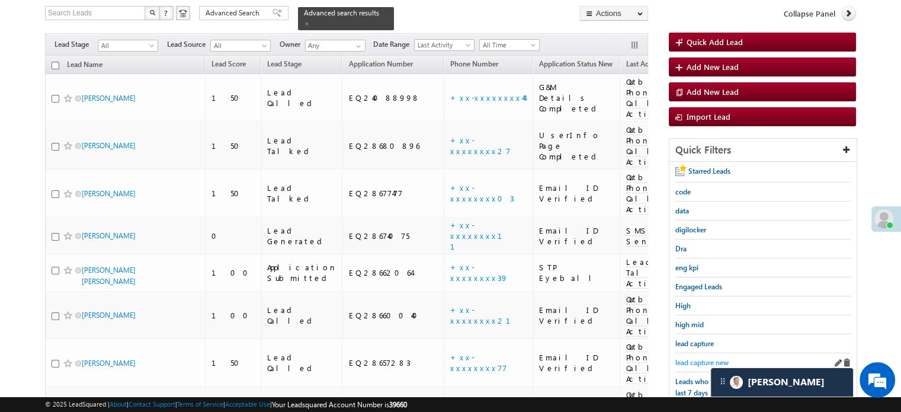
click at [696, 362] on span "lead capture new" at bounding box center [702, 362] width 53 height 9
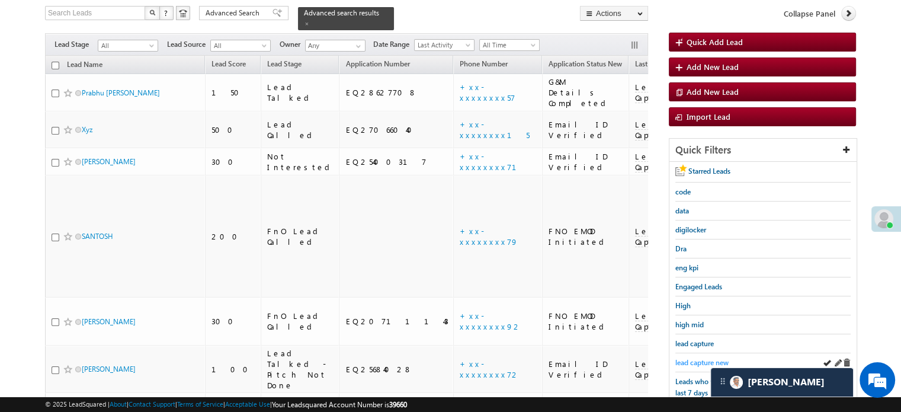
click at [692, 363] on span "lead capture new" at bounding box center [702, 362] width 53 height 9
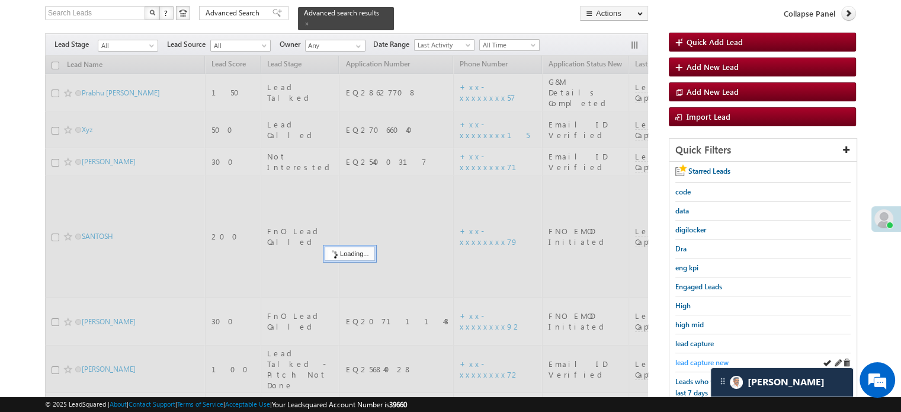
click at [696, 361] on span "lead capture new" at bounding box center [702, 362] width 53 height 9
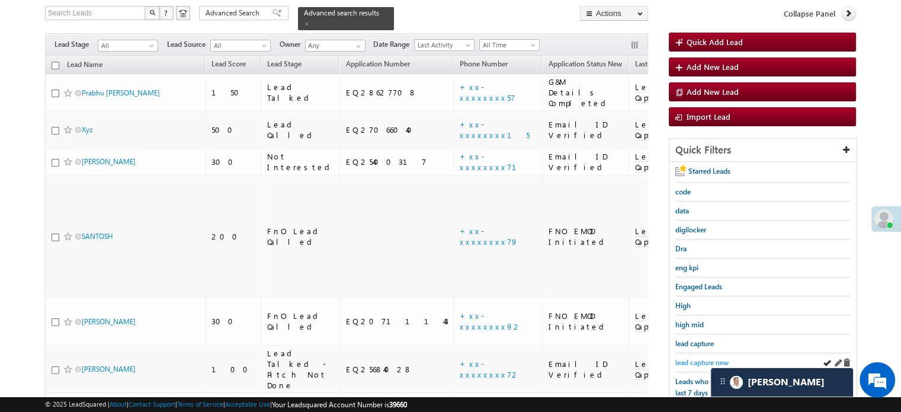
click at [706, 358] on span "lead capture new" at bounding box center [702, 362] width 53 height 9
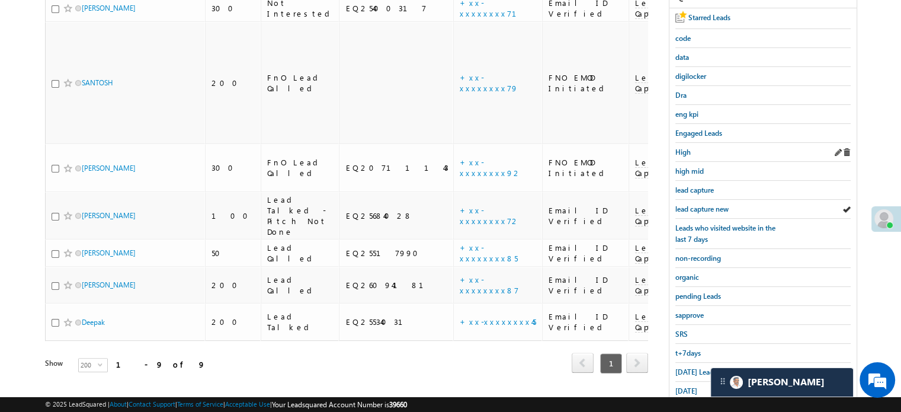
scroll to position [195, 0]
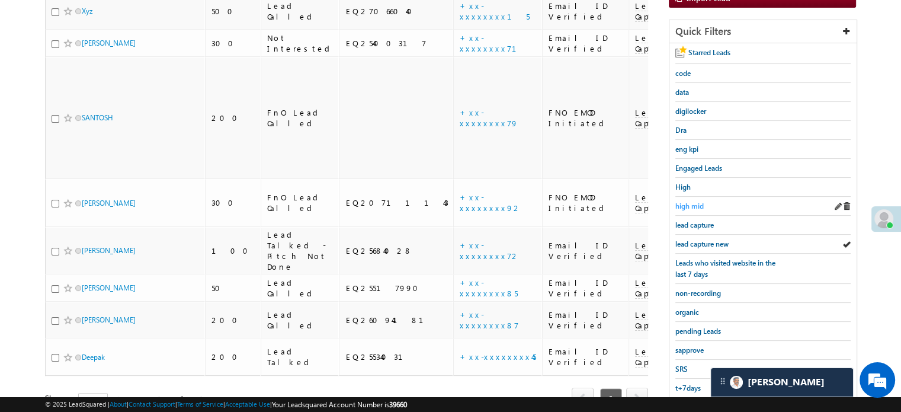
click at [703, 206] on span "high mid" at bounding box center [690, 205] width 28 height 9
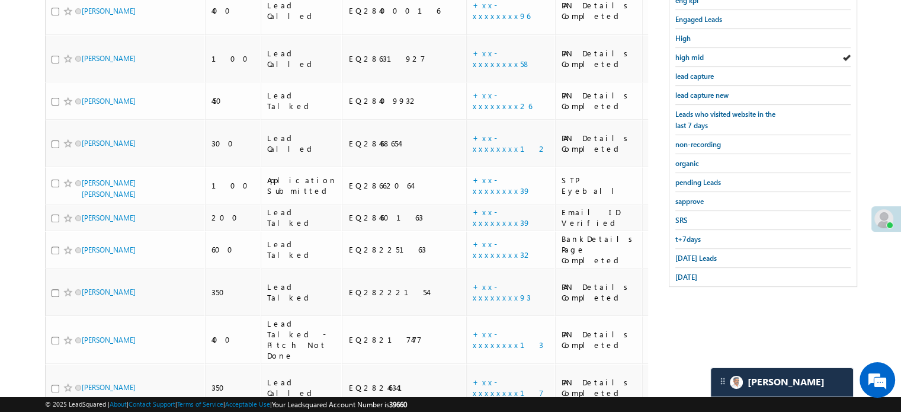
scroll to position [325, 0]
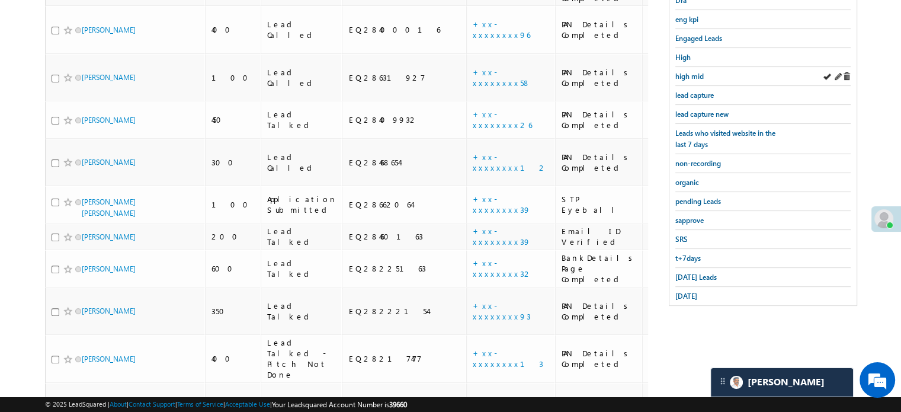
click at [698, 67] on div "high mid" at bounding box center [763, 76] width 175 height 19
click at [698, 71] on link "high mid" at bounding box center [690, 76] width 28 height 11
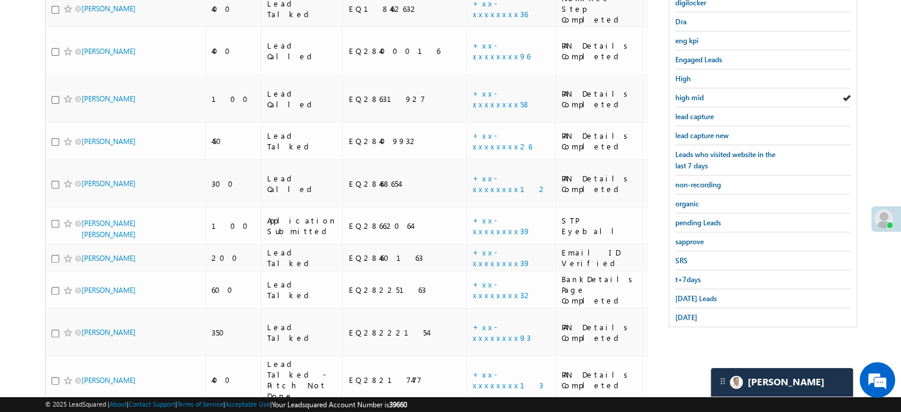
scroll to position [415, 0]
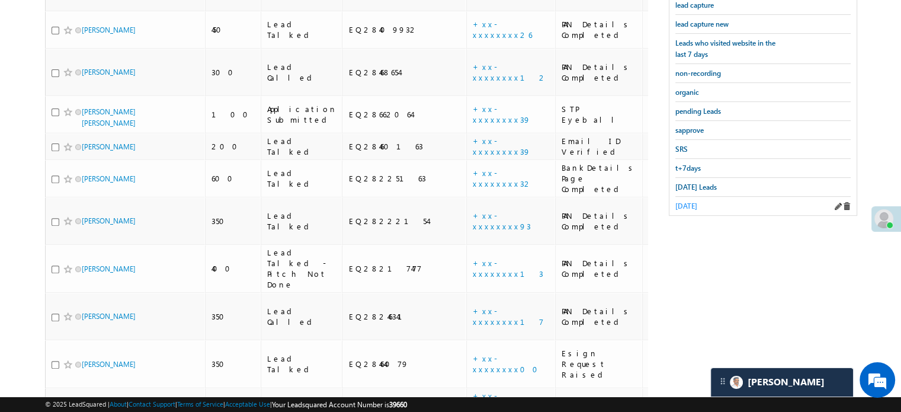
click at [695, 201] on span "[DATE]" at bounding box center [687, 205] width 22 height 9
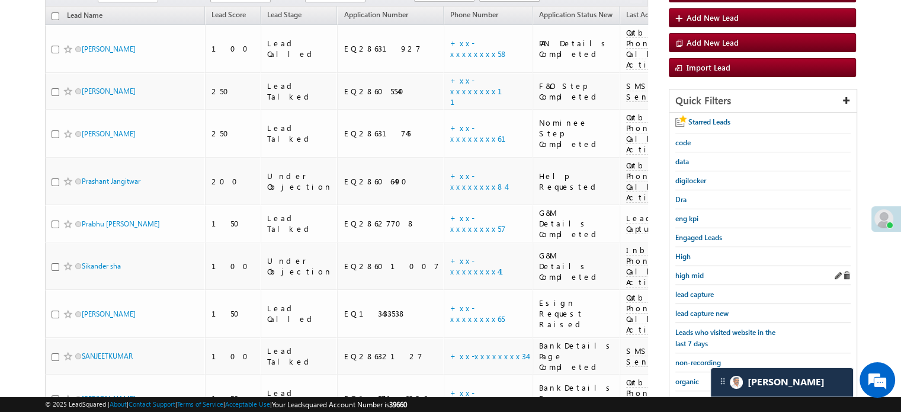
scroll to position [228, 0]
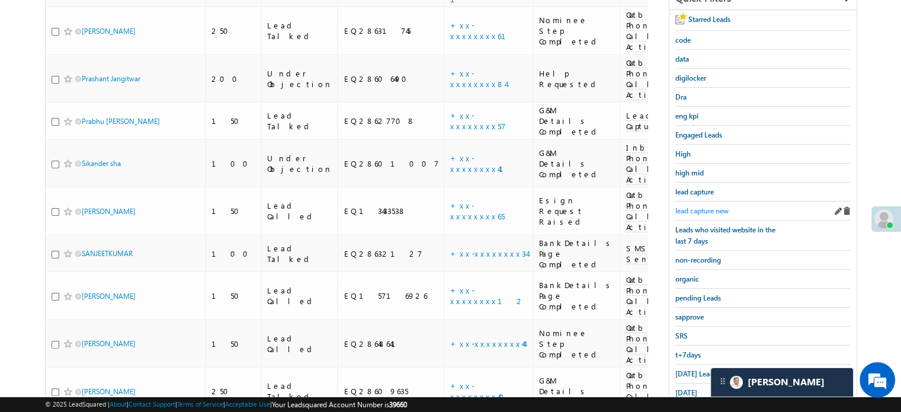
click at [716, 206] on span "lead capture new" at bounding box center [702, 210] width 53 height 9
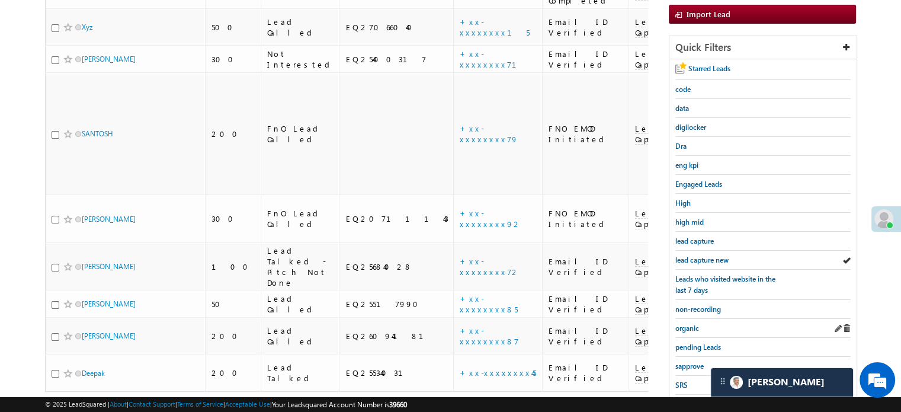
scroll to position [254, 0]
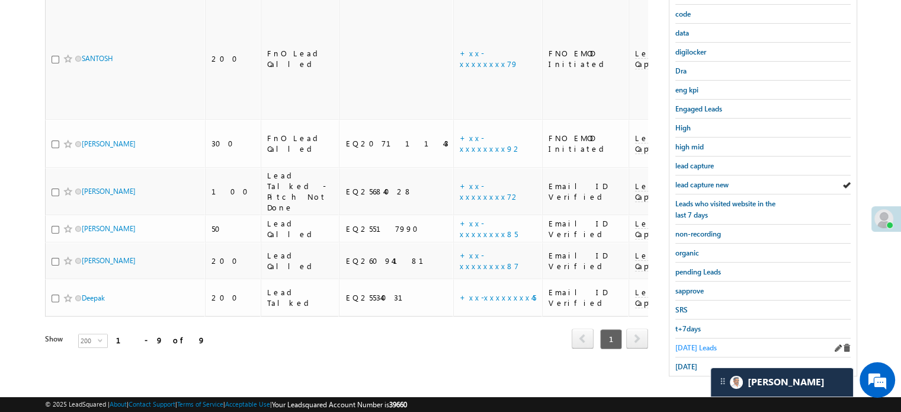
click at [686, 343] on span "[DATE] Leads" at bounding box center [696, 347] width 41 height 9
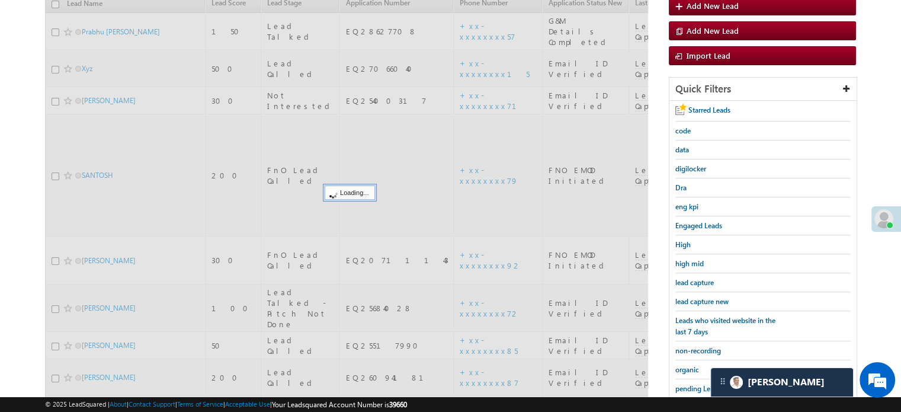
scroll to position [136, 0]
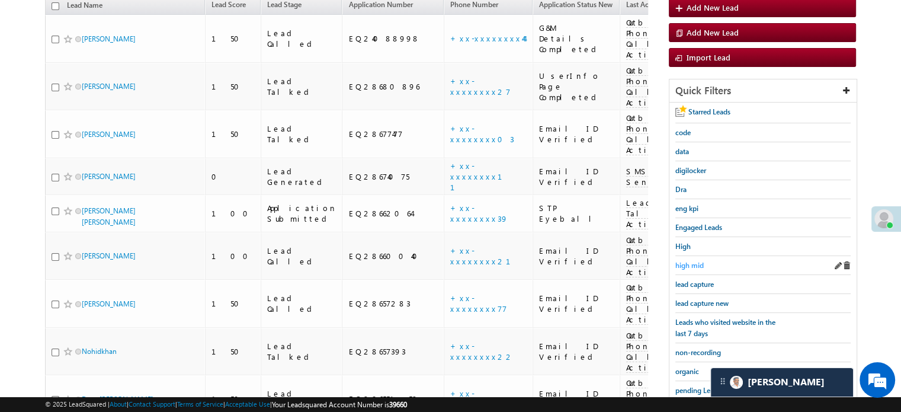
click at [690, 265] on span "high mid" at bounding box center [690, 265] width 28 height 9
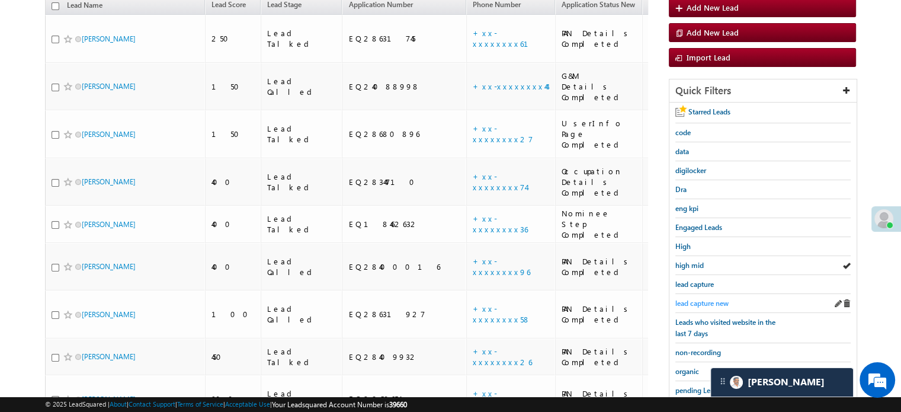
click at [699, 299] on span "lead capture new" at bounding box center [702, 303] width 53 height 9
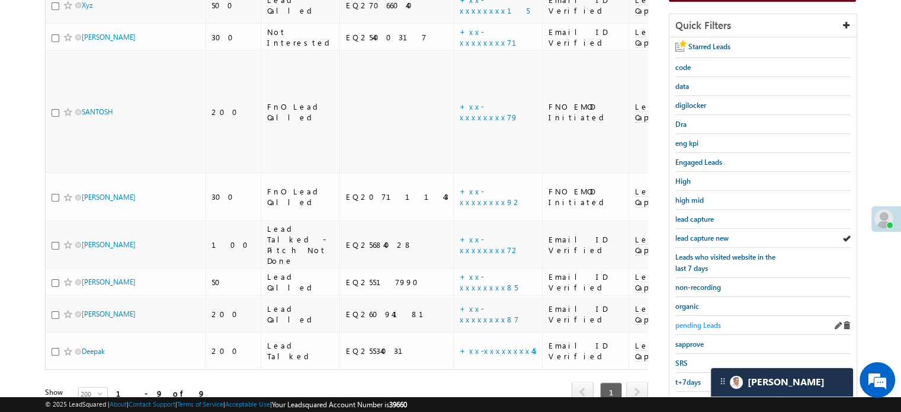
scroll to position [254, 0]
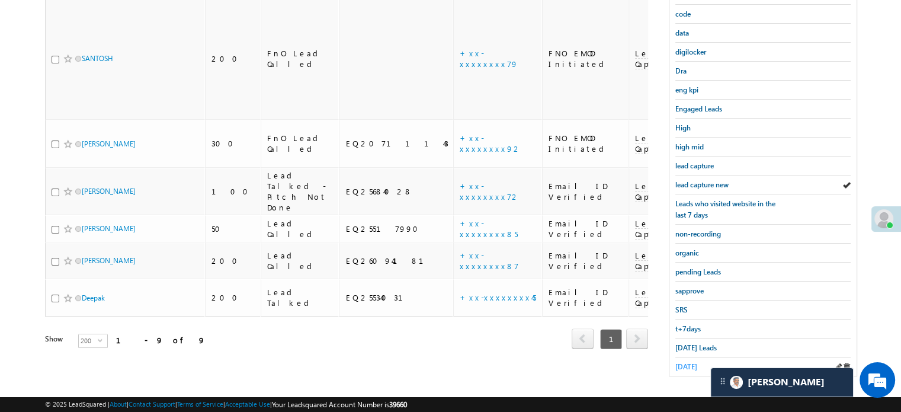
click at [678, 362] on span "[DATE]" at bounding box center [687, 366] width 22 height 9
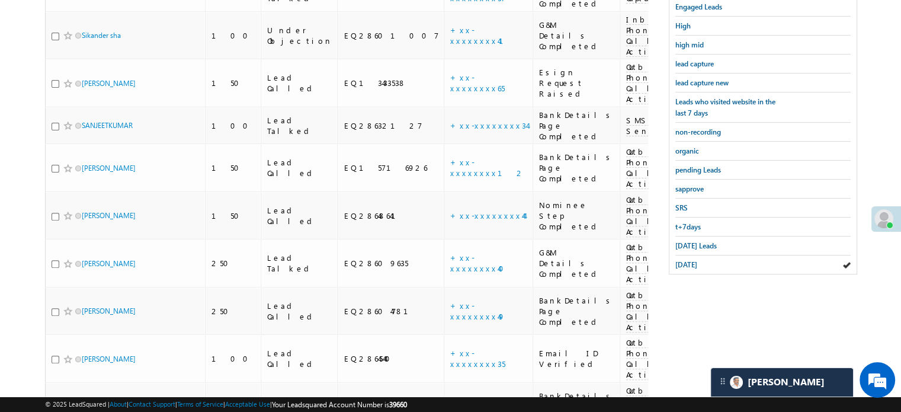
scroll to position [287, 0]
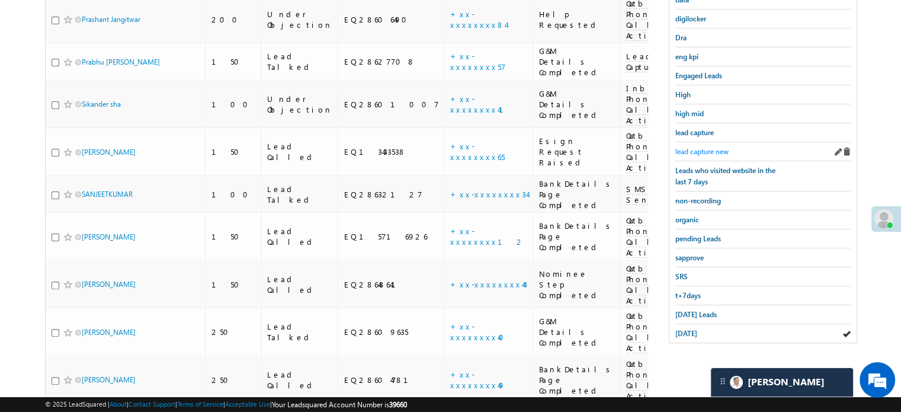
click at [702, 151] on span "lead capture new" at bounding box center [702, 151] width 53 height 9
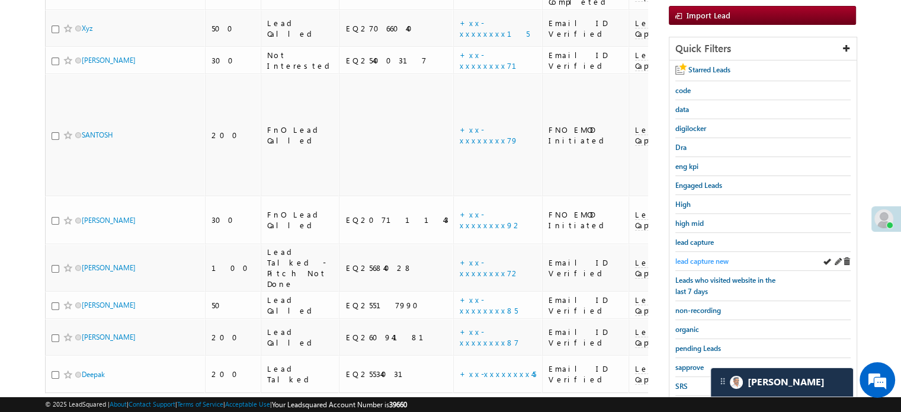
scroll to position [119, 0]
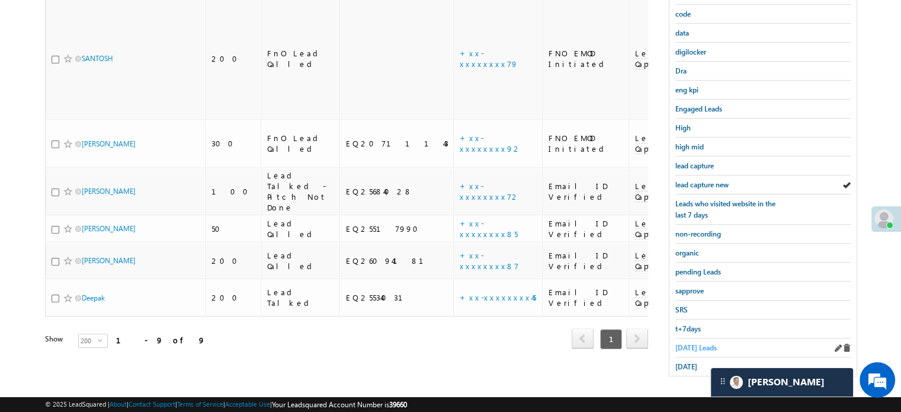
click at [705, 343] on span "[DATE] Leads" at bounding box center [696, 347] width 41 height 9
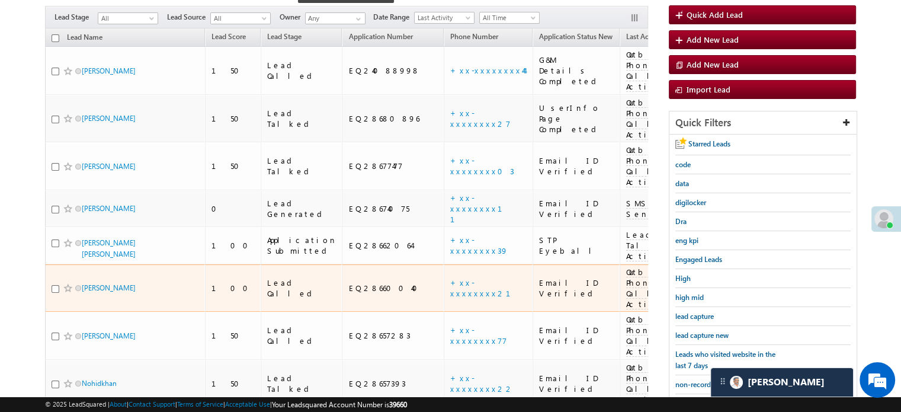
scroll to position [159, 0]
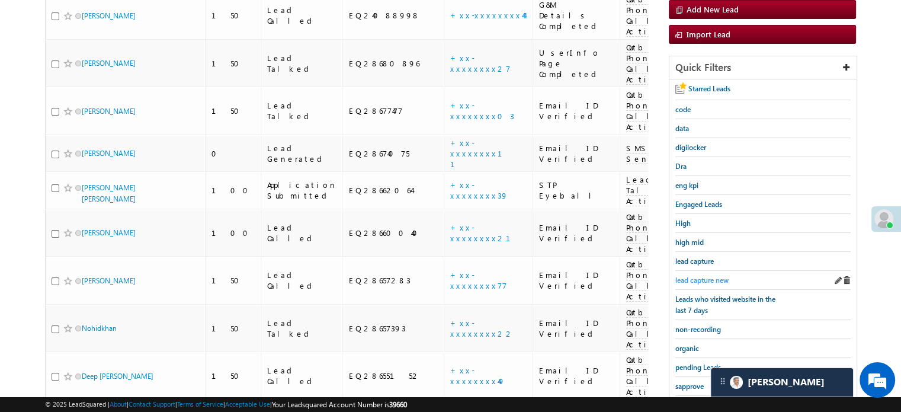
click at [693, 279] on span "lead capture new" at bounding box center [702, 280] width 53 height 9
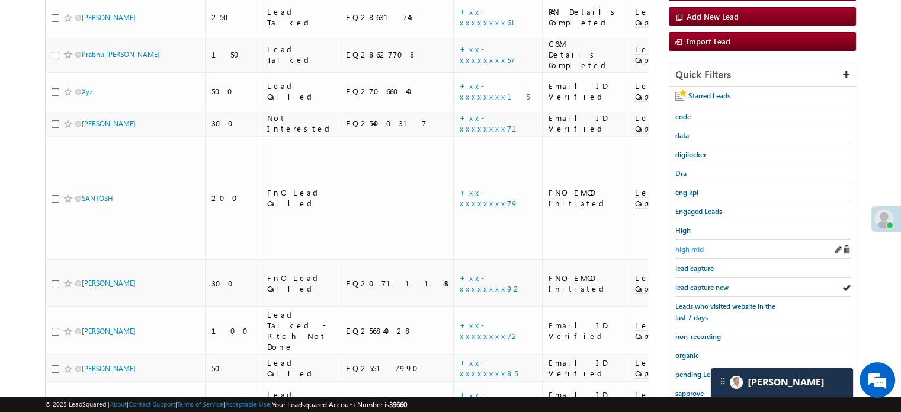
scroll to position [254, 0]
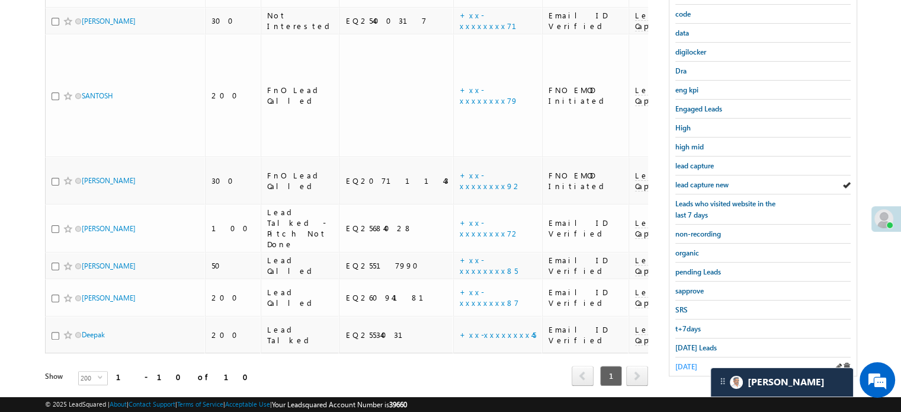
click at [685, 362] on span "[DATE]" at bounding box center [687, 366] width 22 height 9
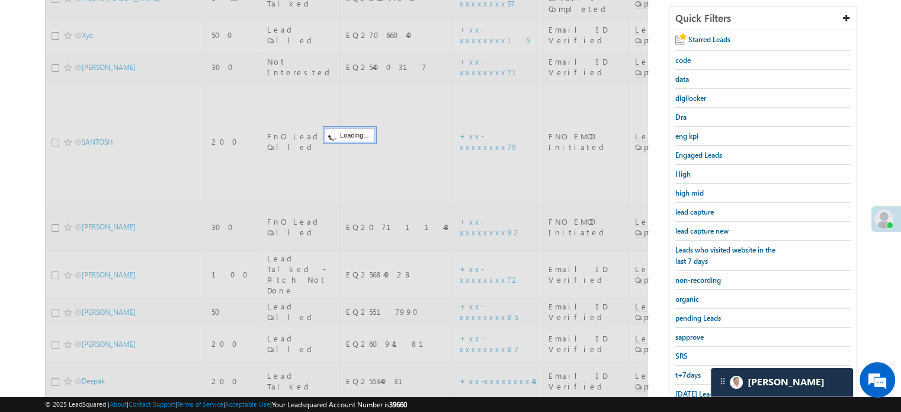
scroll to position [136, 0]
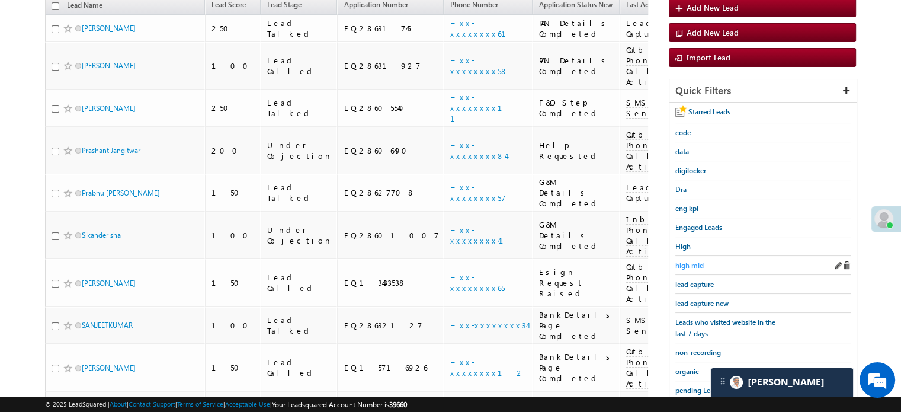
click at [695, 265] on span "high mid" at bounding box center [690, 265] width 28 height 9
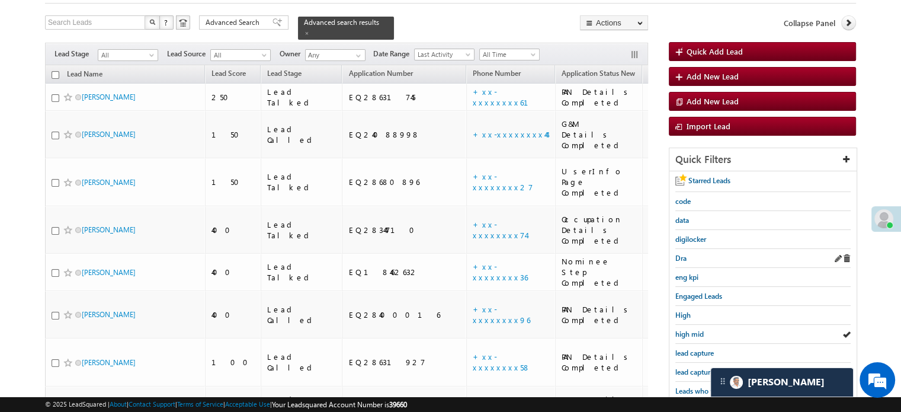
scroll to position [119, 0]
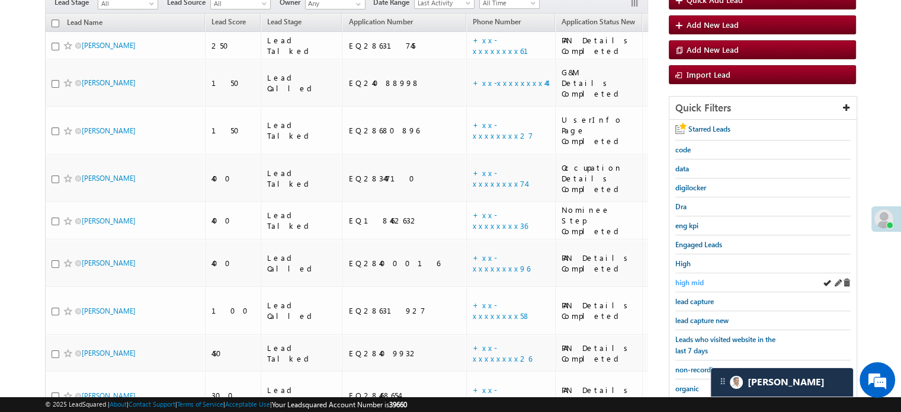
click at [700, 281] on span "high mid" at bounding box center [690, 282] width 28 height 9
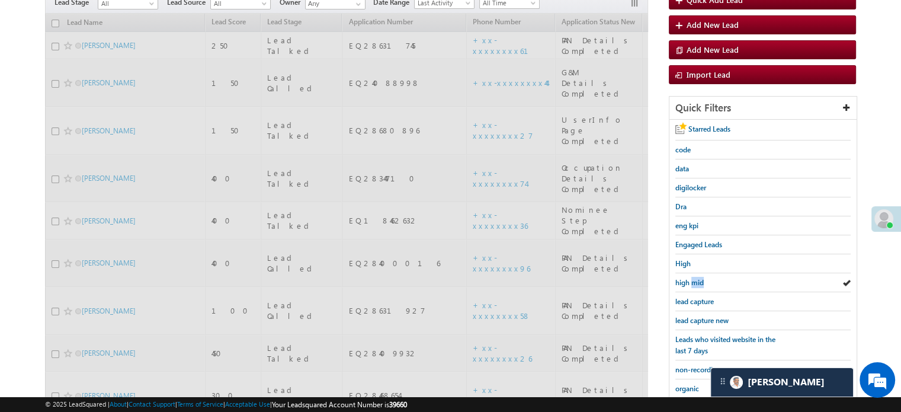
click at [700, 281] on span "high mid" at bounding box center [690, 282] width 28 height 9
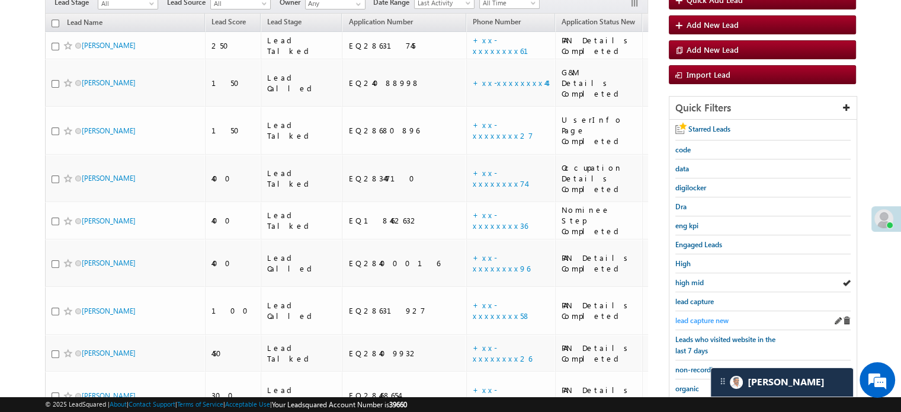
click at [708, 317] on span "lead capture new" at bounding box center [702, 320] width 53 height 9
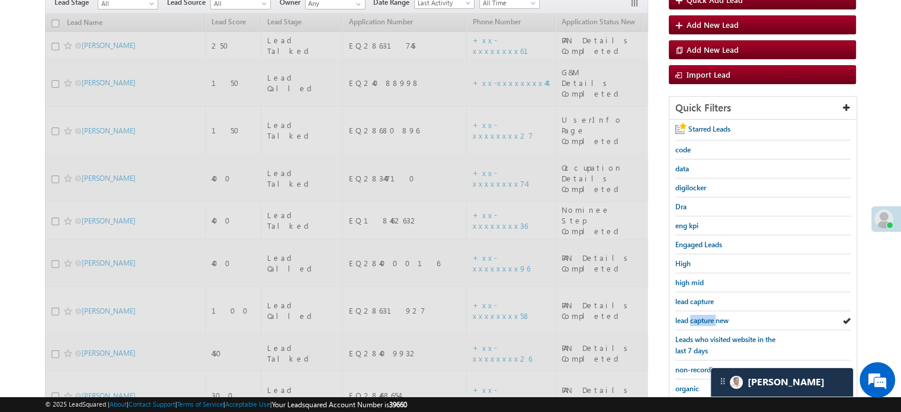
click at [708, 317] on span "lead capture new" at bounding box center [702, 320] width 53 height 9
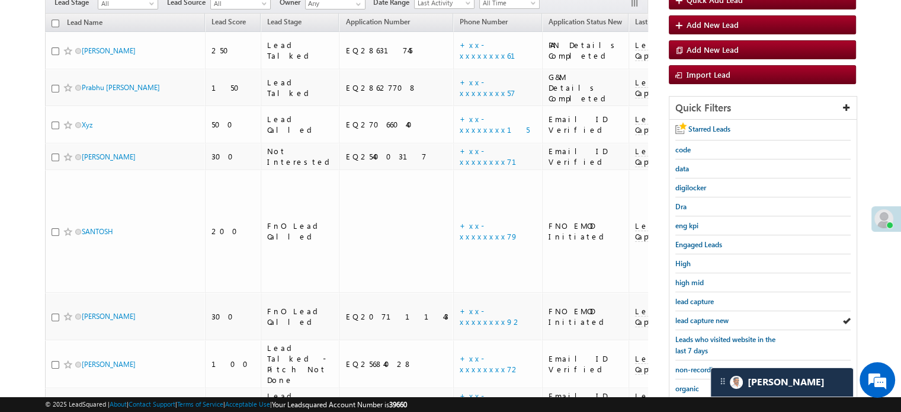
click at [708, 317] on span "lead capture new" at bounding box center [702, 320] width 53 height 9
click at [695, 322] on div "lead capture new" at bounding box center [763, 320] width 175 height 19
click at [695, 321] on span "lead capture new" at bounding box center [702, 320] width 53 height 9
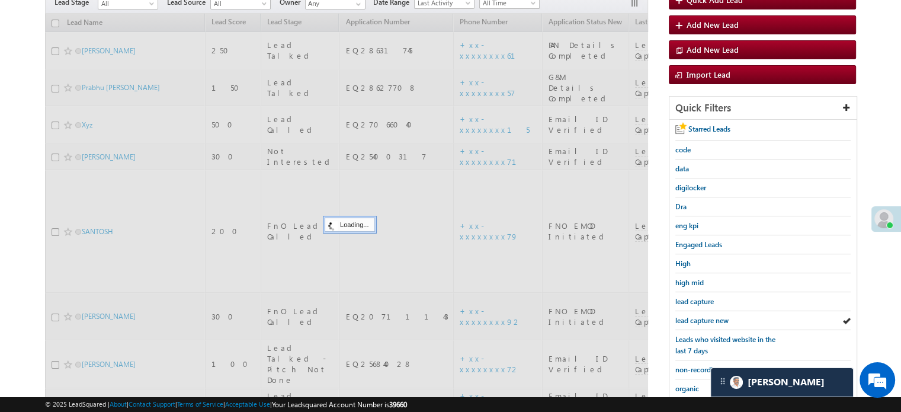
click at [695, 321] on span "lead capture new" at bounding box center [702, 320] width 53 height 9
click at [695, 320] on span "lead capture new" at bounding box center [702, 320] width 53 height 9
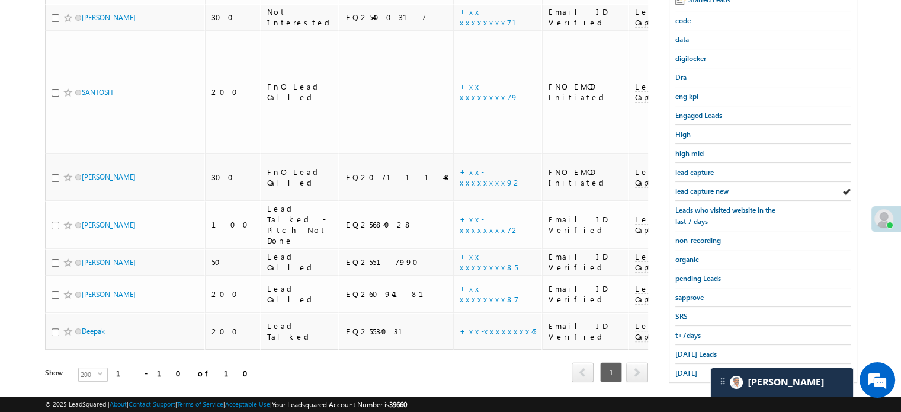
scroll to position [254, 0]
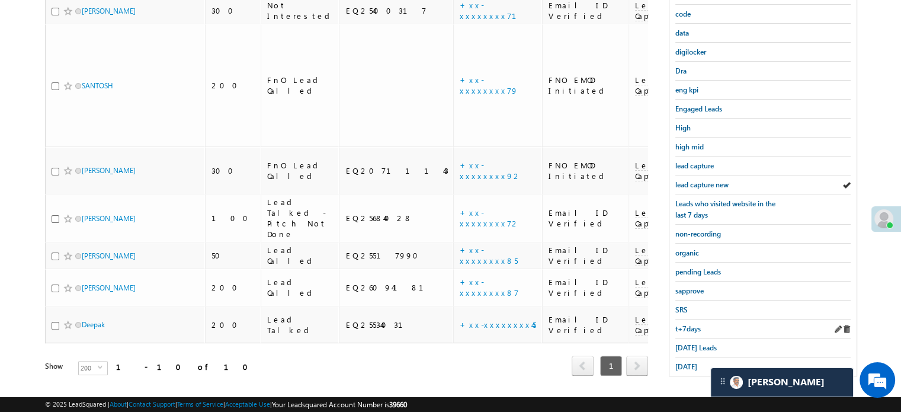
click at [686, 330] on div "t+7days" at bounding box center [763, 328] width 175 height 19
click at [686, 324] on span "t+7days" at bounding box center [688, 328] width 25 height 9
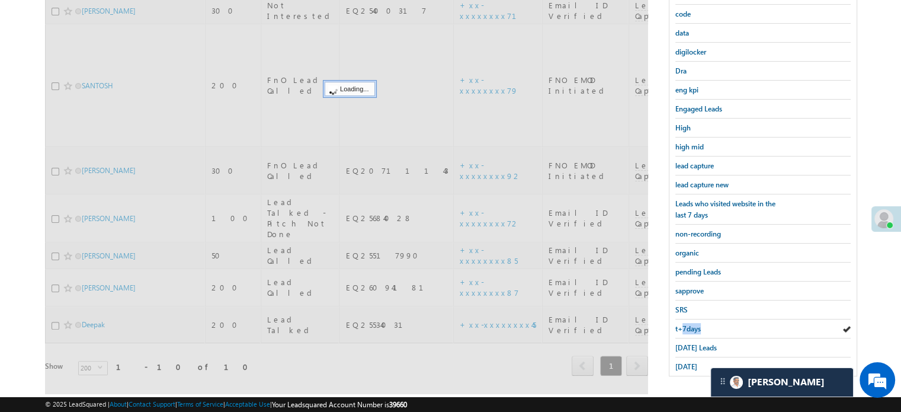
click at [686, 324] on span "t+7days" at bounding box center [688, 328] width 25 height 9
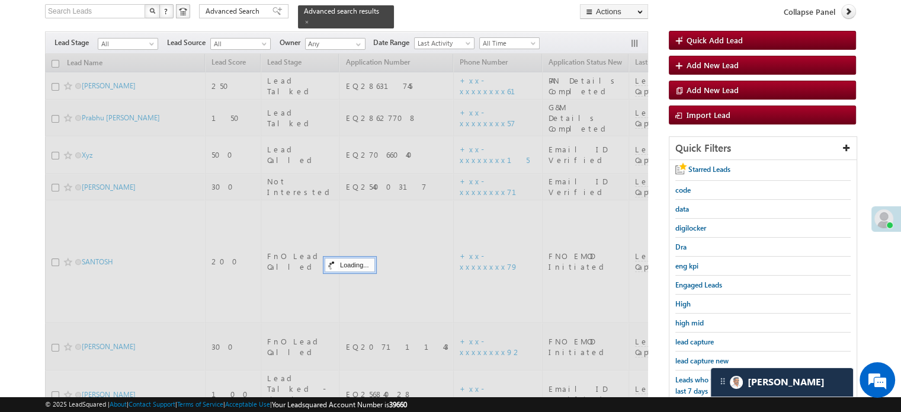
scroll to position [76, 0]
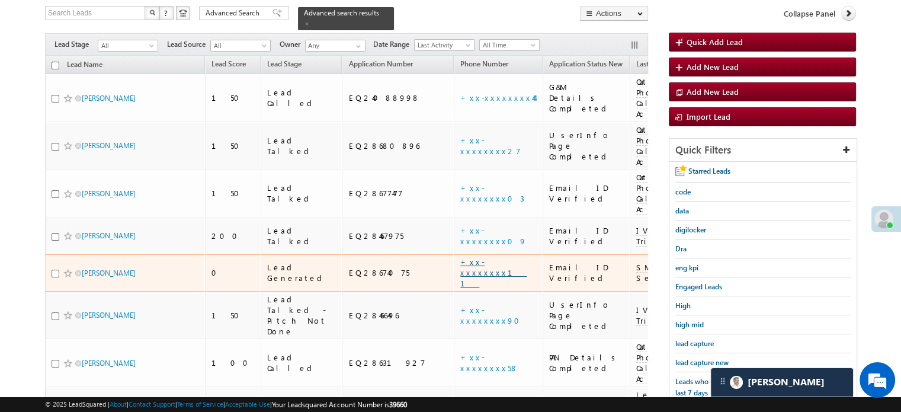
click at [460, 257] on link "+xx-xxxxxxxx11" at bounding box center [493, 272] width 66 height 31
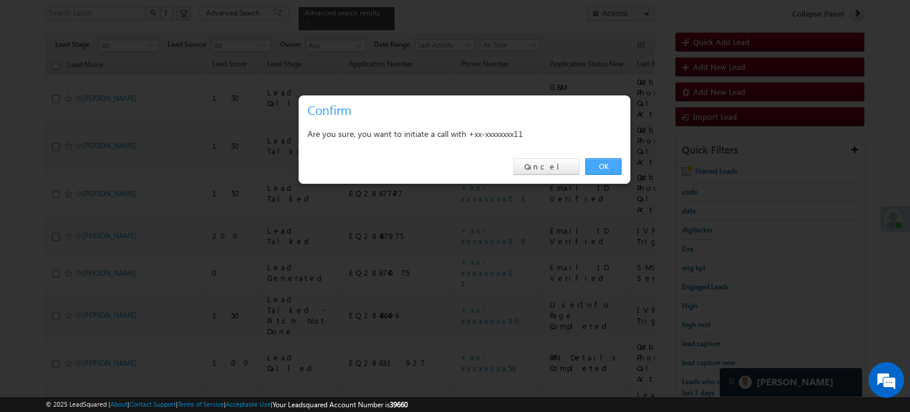
click at [597, 168] on link "OK" at bounding box center [604, 166] width 36 height 17
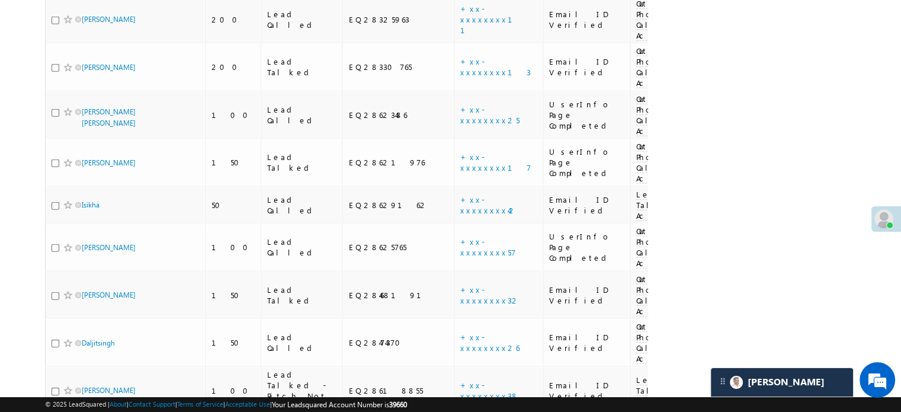
scroll to position [3590, 0]
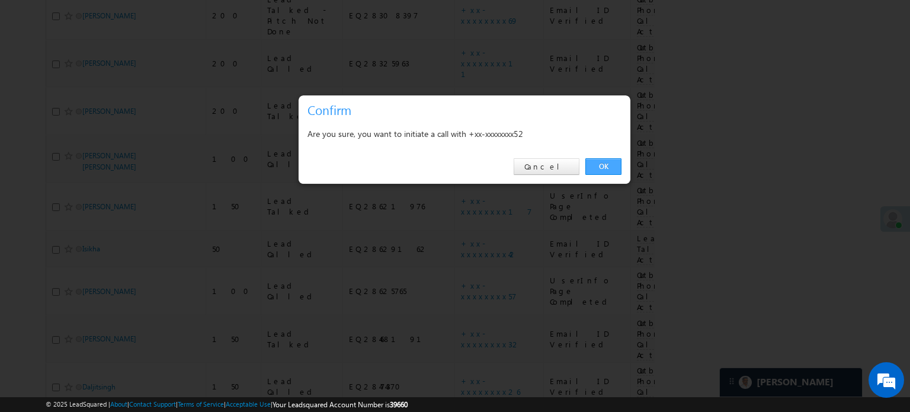
click at [602, 162] on link "OK" at bounding box center [604, 166] width 36 height 17
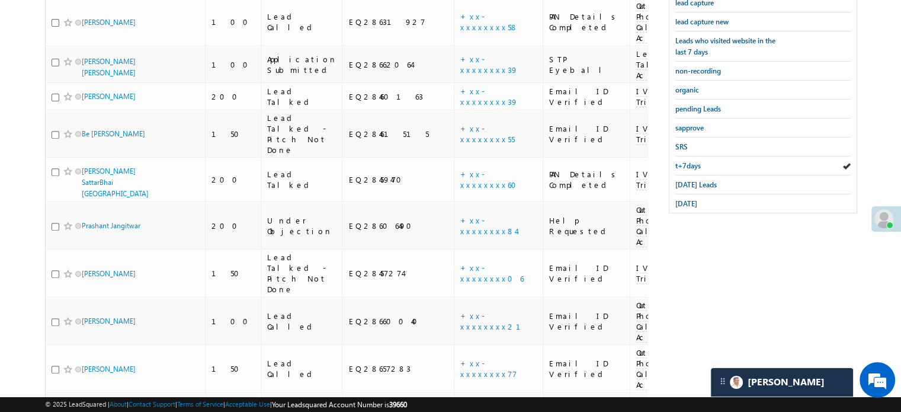
scroll to position [212, 0]
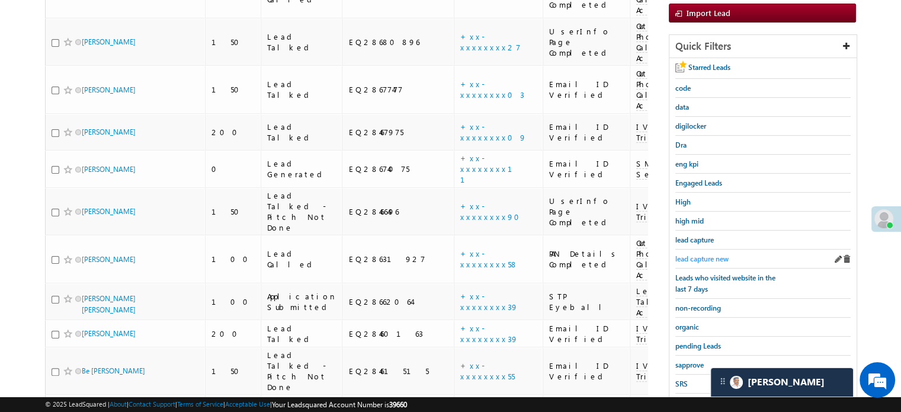
click at [700, 254] on span "lead capture new" at bounding box center [702, 258] width 53 height 9
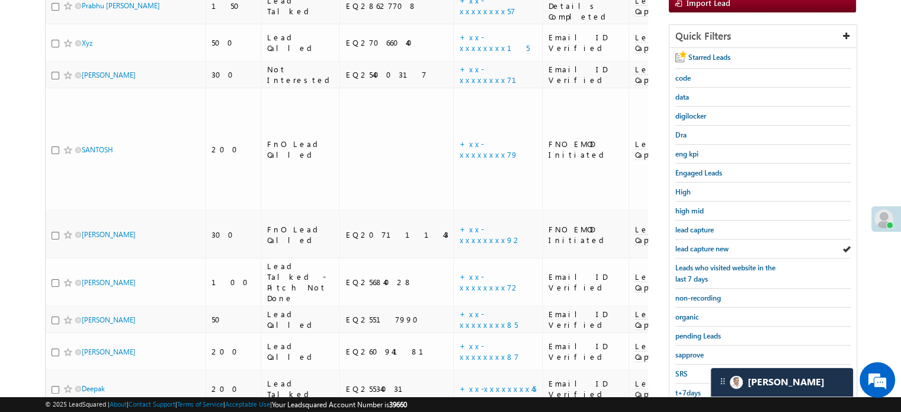
scroll to position [76, 0]
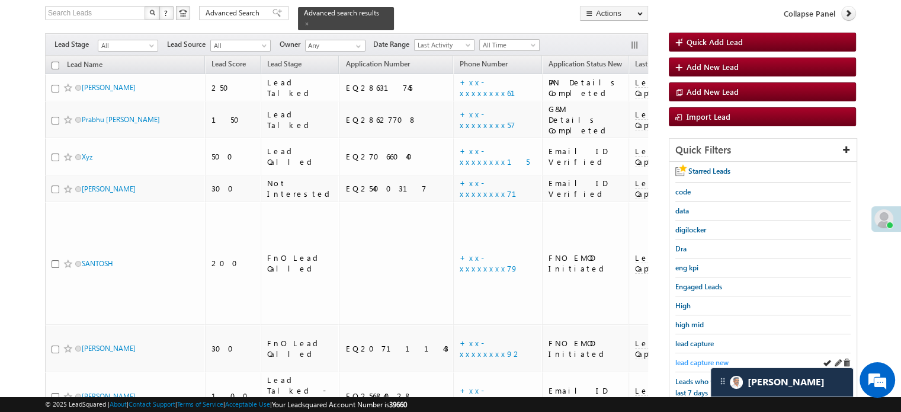
click at [695, 362] on span "lead capture new" at bounding box center [702, 362] width 53 height 9
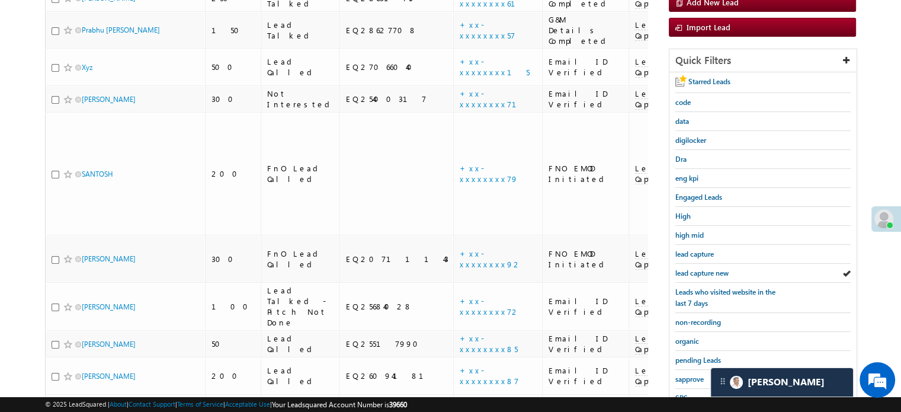
scroll to position [254, 0]
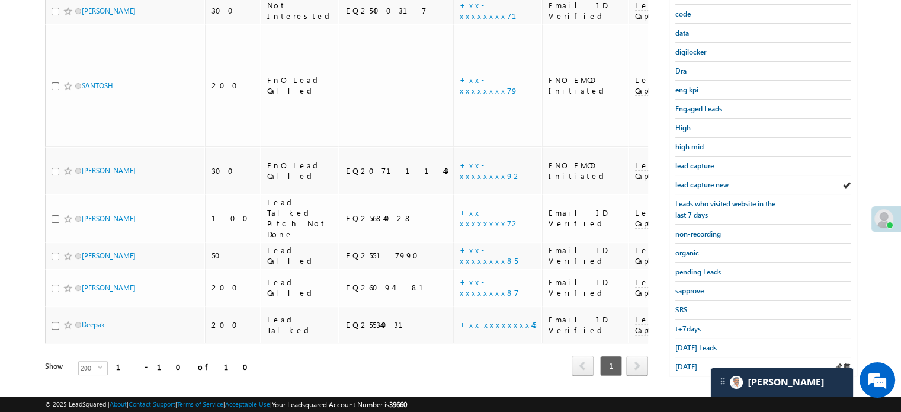
click at [687, 357] on div "[DATE]" at bounding box center [763, 366] width 175 height 18
click at [687, 346] on span "[DATE] Leads" at bounding box center [696, 347] width 41 height 9
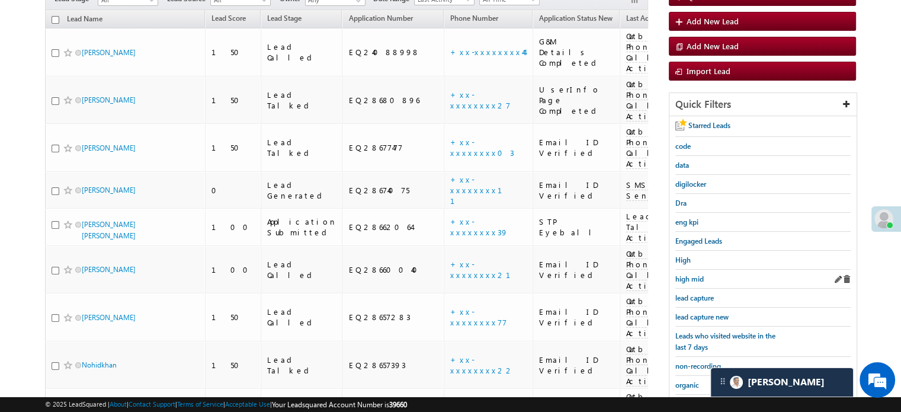
scroll to position [291, 0]
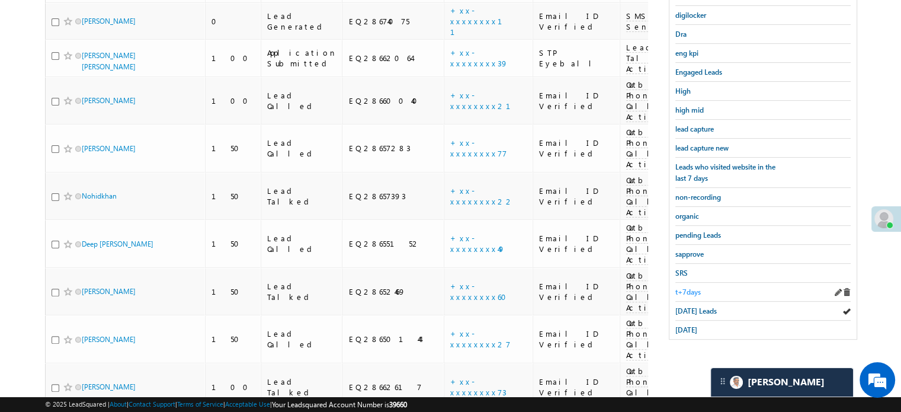
click at [687, 289] on span "t+7days" at bounding box center [688, 291] width 25 height 9
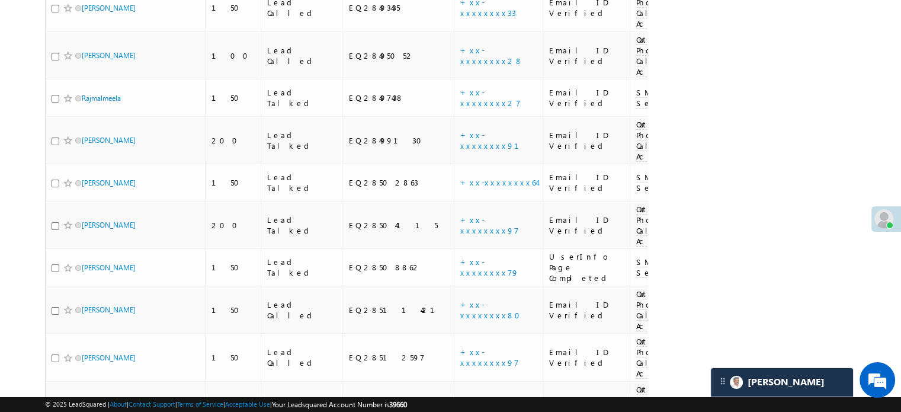
scroll to position [4265, 0]
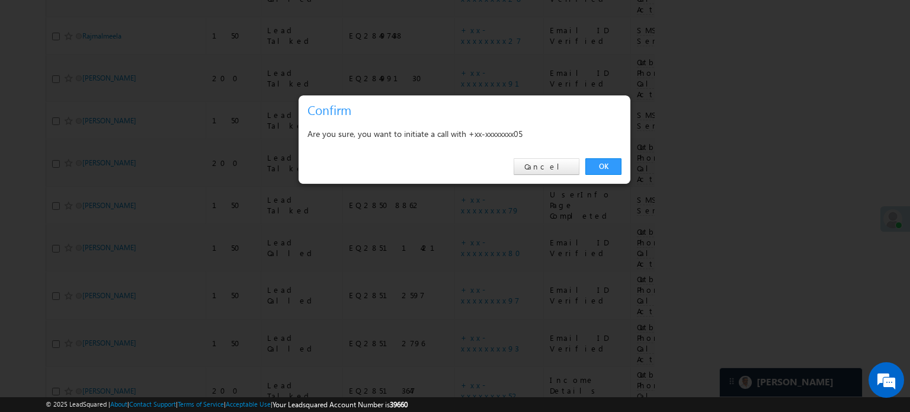
click at [609, 156] on div "OK Cancel" at bounding box center [465, 167] width 332 height 34
click at [609, 164] on link "OK" at bounding box center [604, 166] width 36 height 17
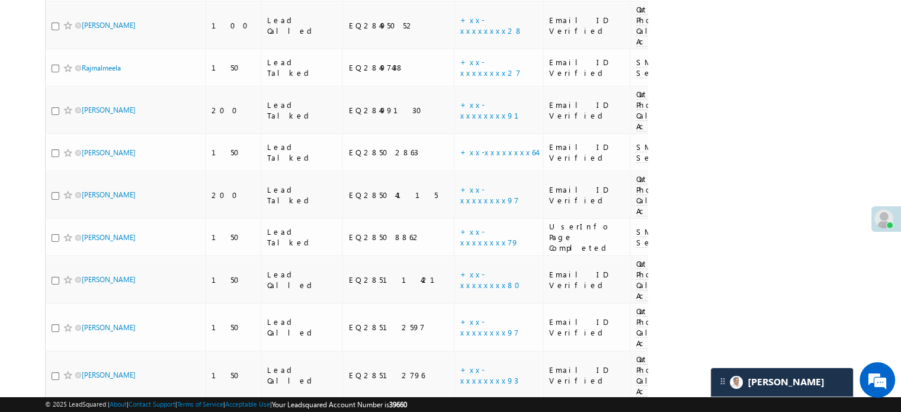
scroll to position [4297, 0]
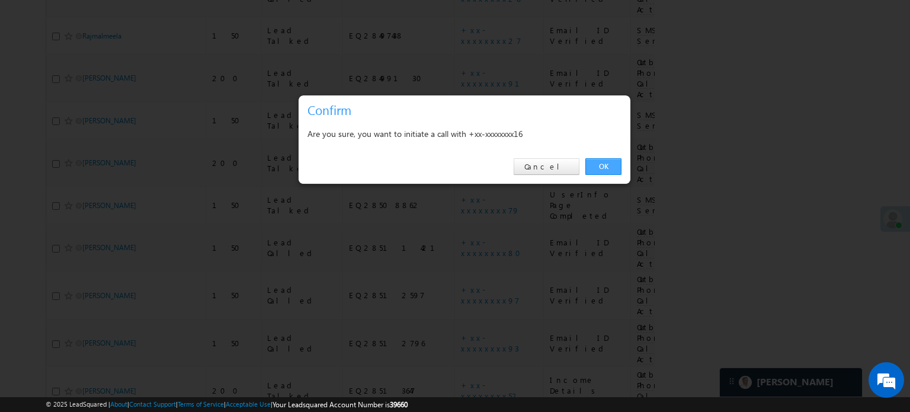
click at [612, 165] on link "OK" at bounding box center [604, 166] width 36 height 17
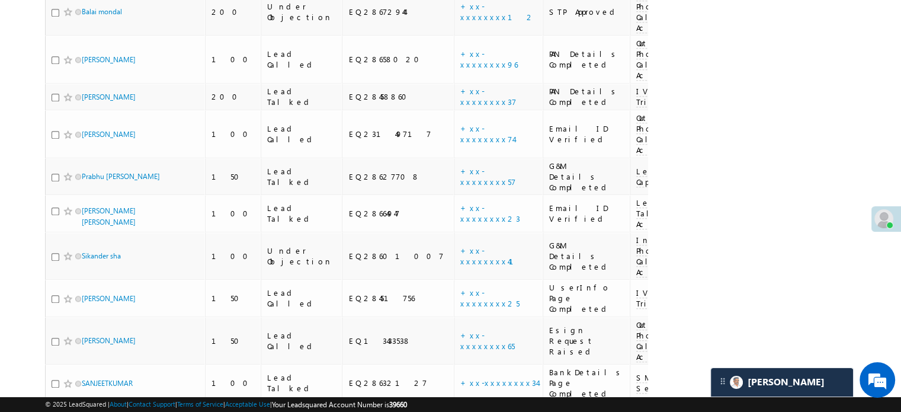
scroll to position [1096, 0]
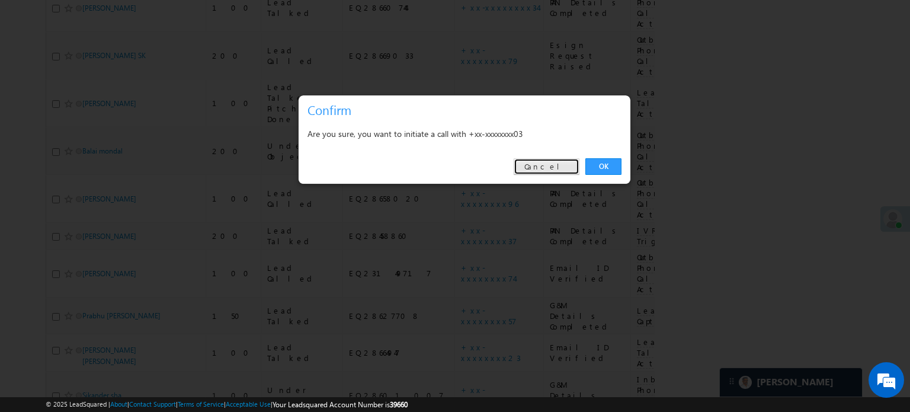
click at [577, 160] on link "Cancel" at bounding box center [547, 166] width 66 height 17
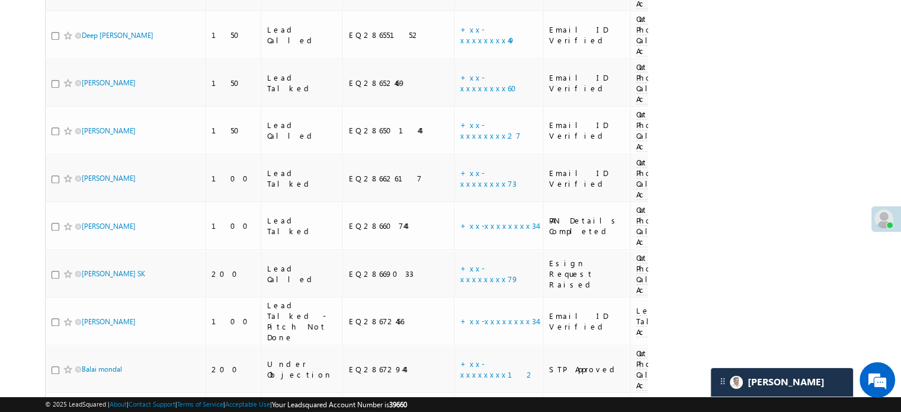
scroll to position [741, 0]
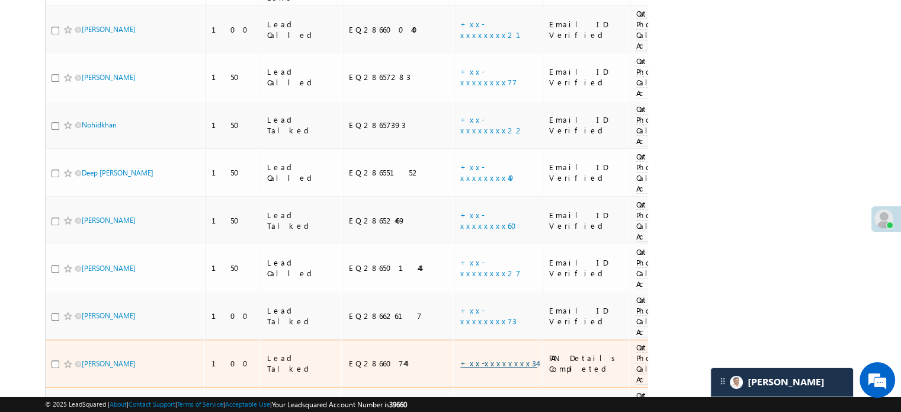
click at [460, 358] on link "+xx-xxxxxxxx34" at bounding box center [498, 363] width 77 height 10
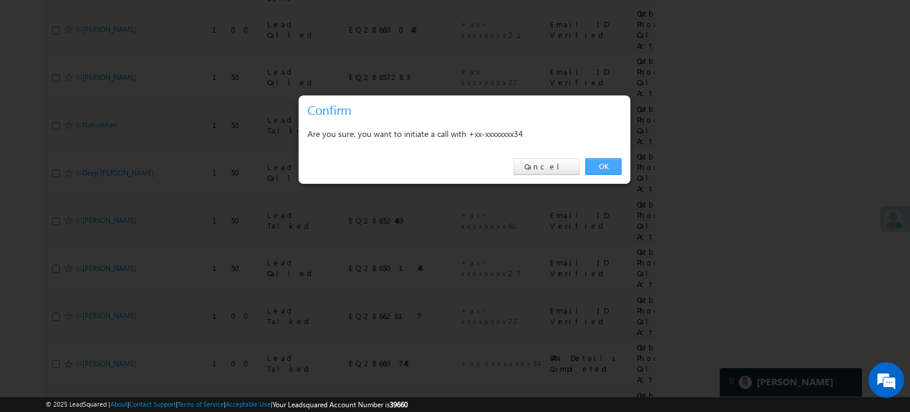
click at [583, 166] on div "OK Cancel" at bounding box center [465, 167] width 332 height 34
click at [591, 167] on link "OK" at bounding box center [604, 166] width 36 height 17
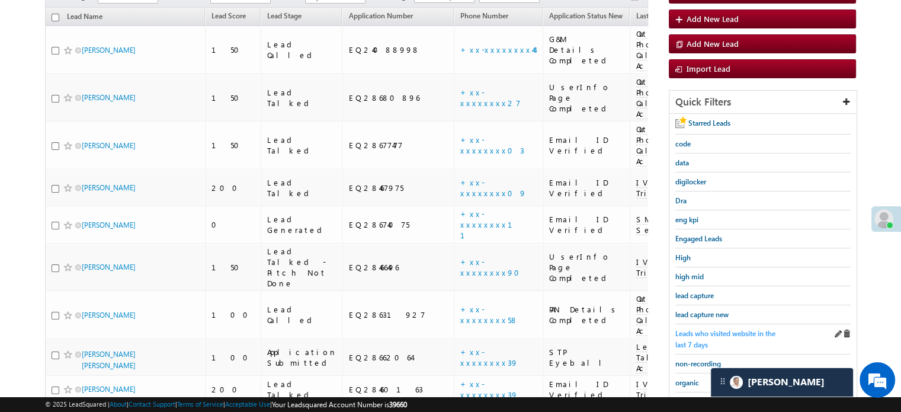
scroll to position [207, 0]
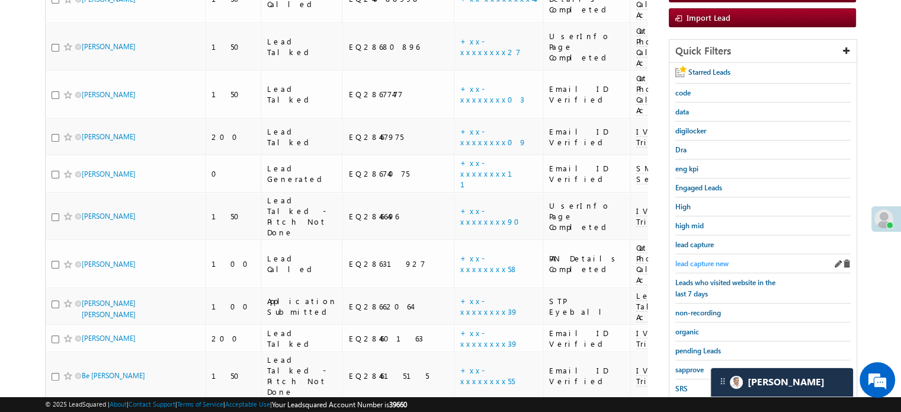
click at [709, 260] on span "lead capture new" at bounding box center [702, 263] width 53 height 9
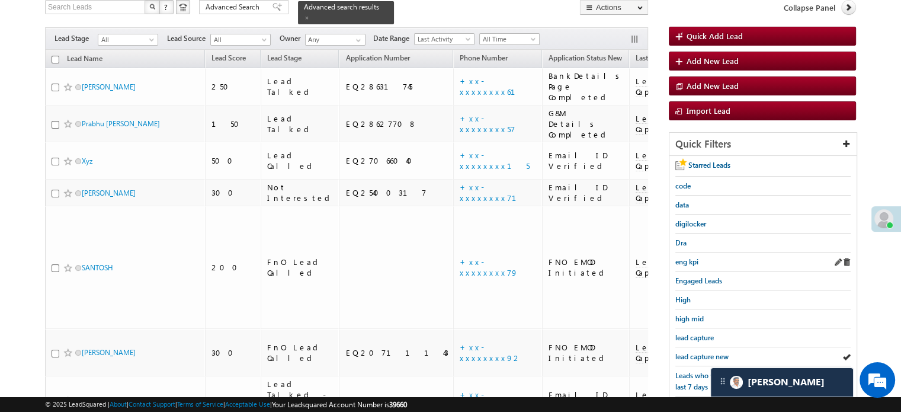
scroll to position [178, 0]
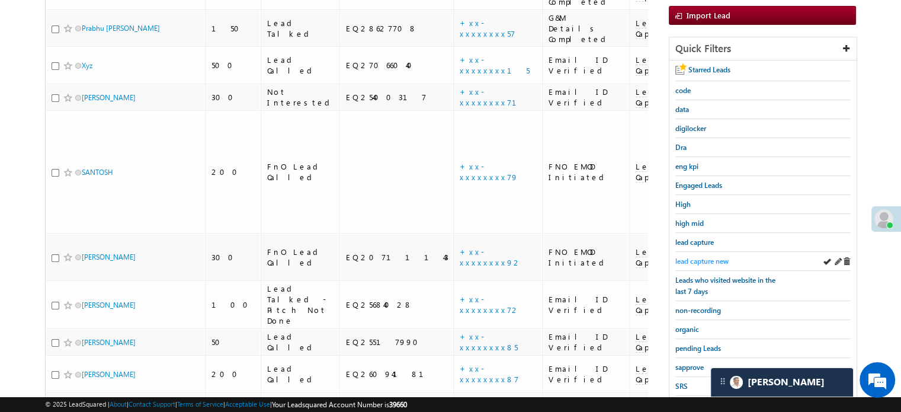
click at [715, 263] on span "lead capture new" at bounding box center [702, 261] width 53 height 9
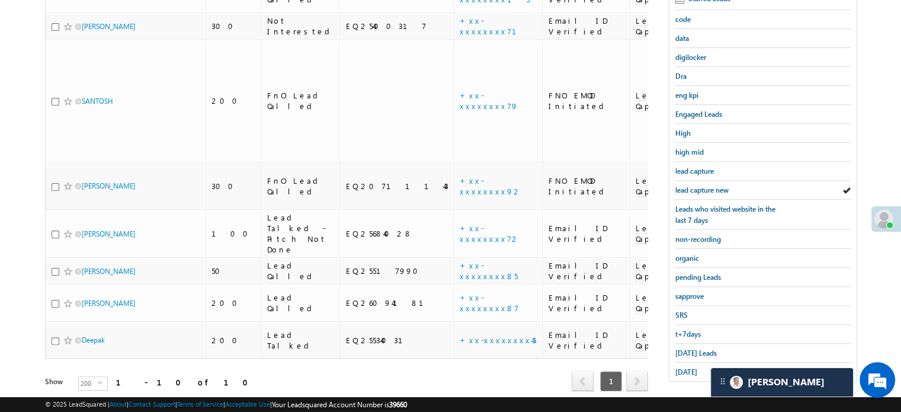
scroll to position [254, 0]
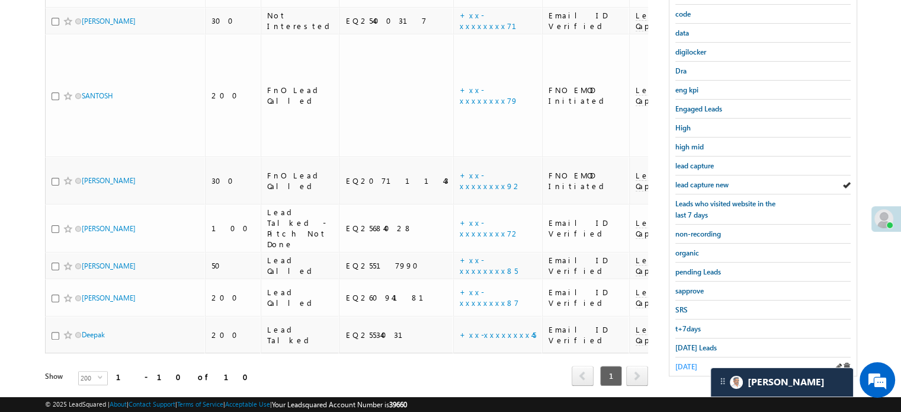
click at [695, 362] on span "[DATE]" at bounding box center [687, 366] width 22 height 9
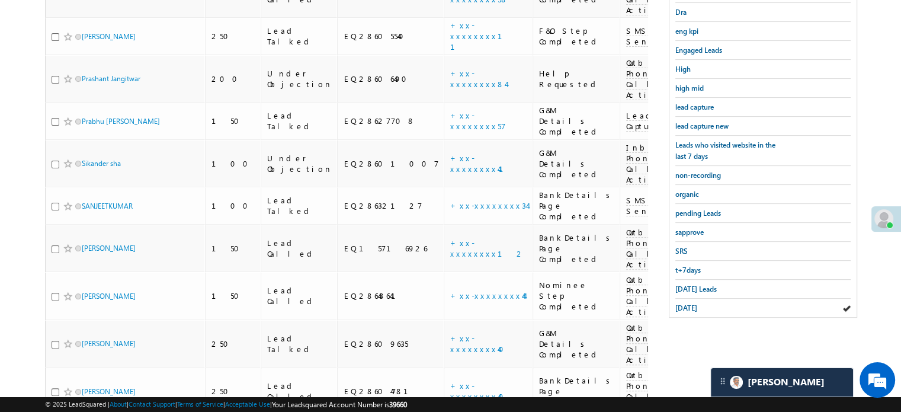
scroll to position [314, 0]
click at [686, 284] on span "[DATE] Leads" at bounding box center [696, 288] width 41 height 9
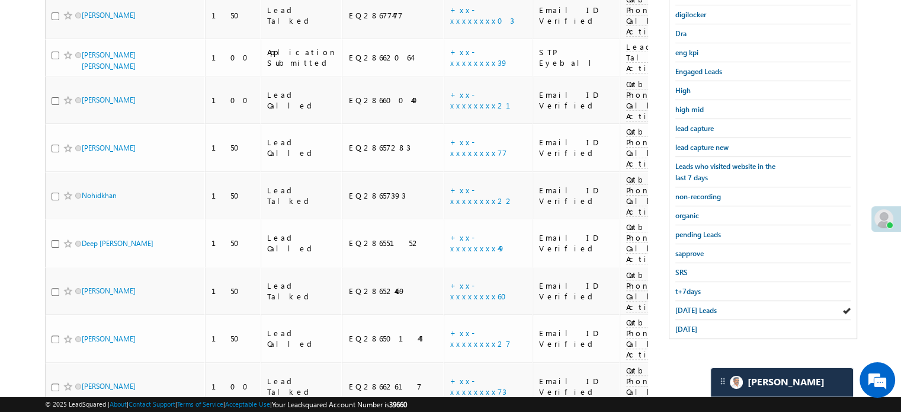
scroll to position [291, 0]
click at [705, 143] on span "lead capture new" at bounding box center [702, 147] width 53 height 9
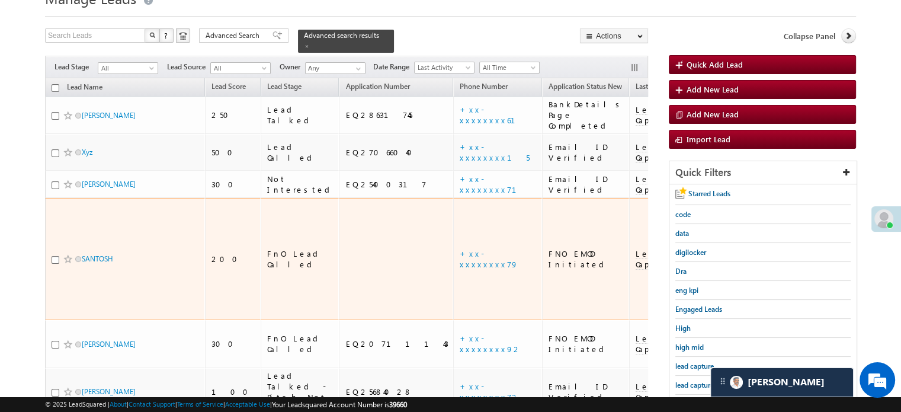
scroll to position [254, 0]
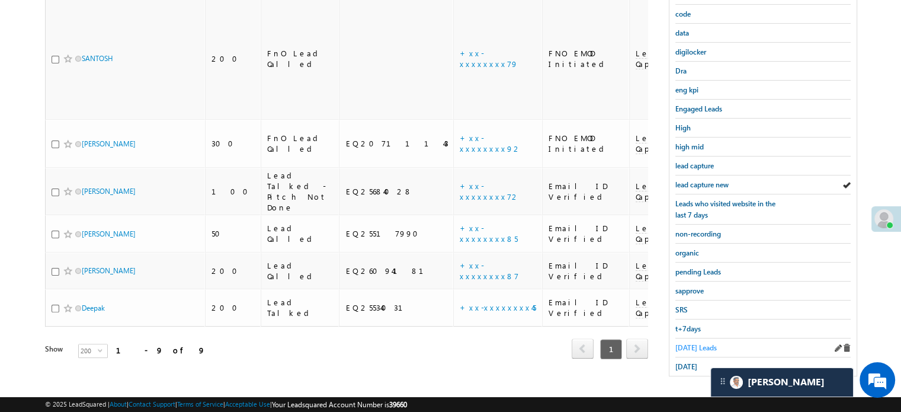
click at [700, 343] on span "[DATE] Leads" at bounding box center [696, 347] width 41 height 9
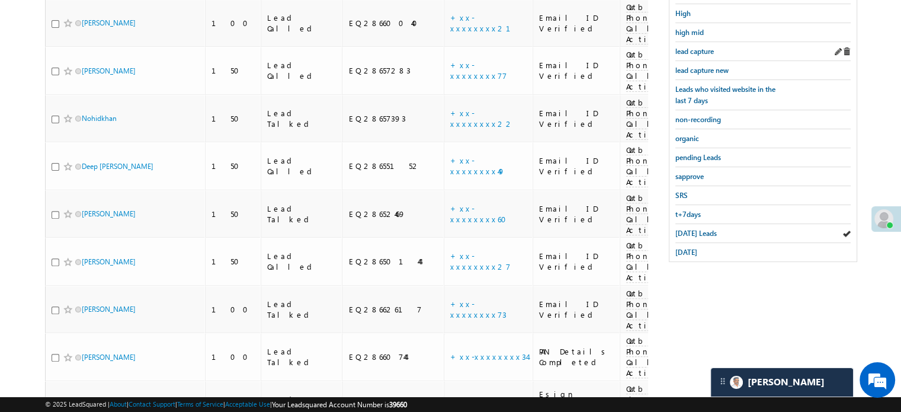
scroll to position [373, 0]
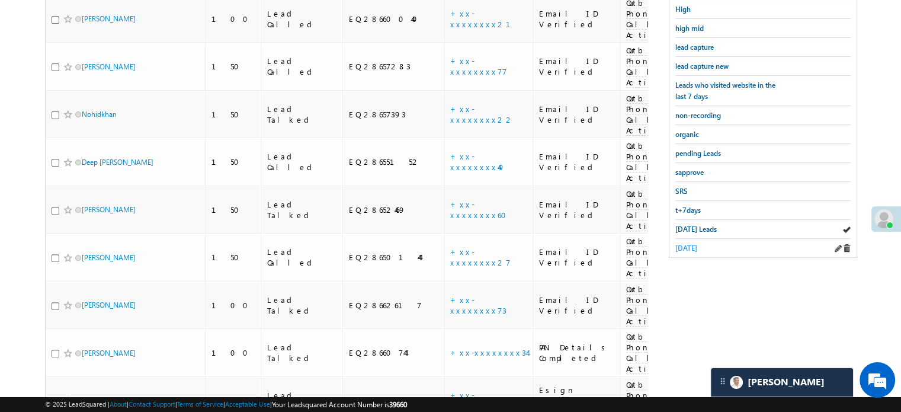
click at [691, 244] on span "[DATE]" at bounding box center [687, 248] width 22 height 9
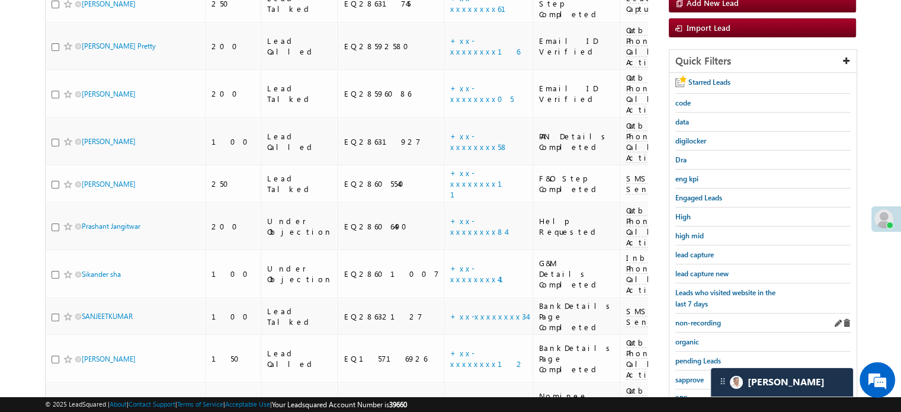
scroll to position [235, 0]
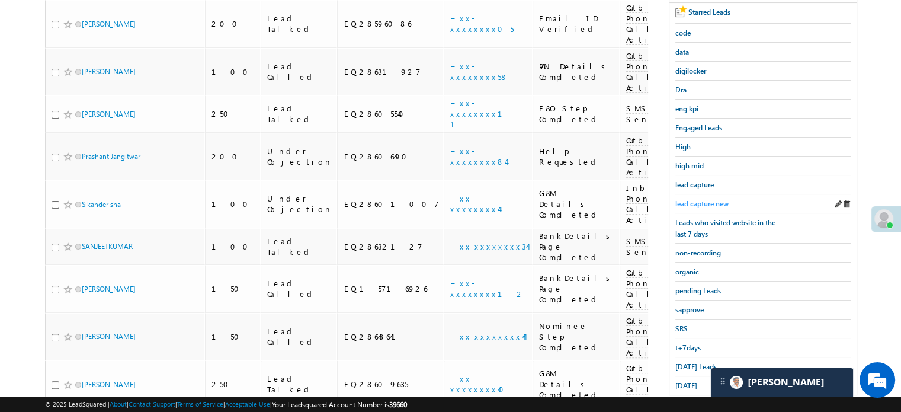
click at [700, 198] on link "lead capture new" at bounding box center [702, 203] width 53 height 11
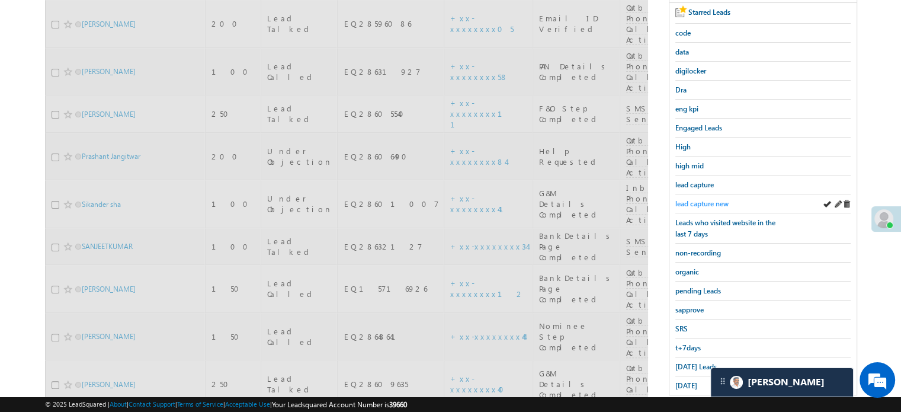
click at [703, 199] on span "lead capture new" at bounding box center [702, 203] width 53 height 9
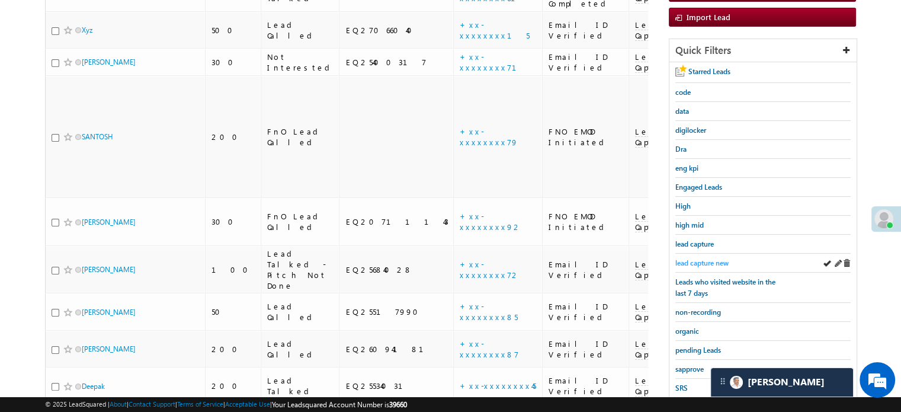
click at [716, 258] on span "lead capture new" at bounding box center [702, 262] width 53 height 9
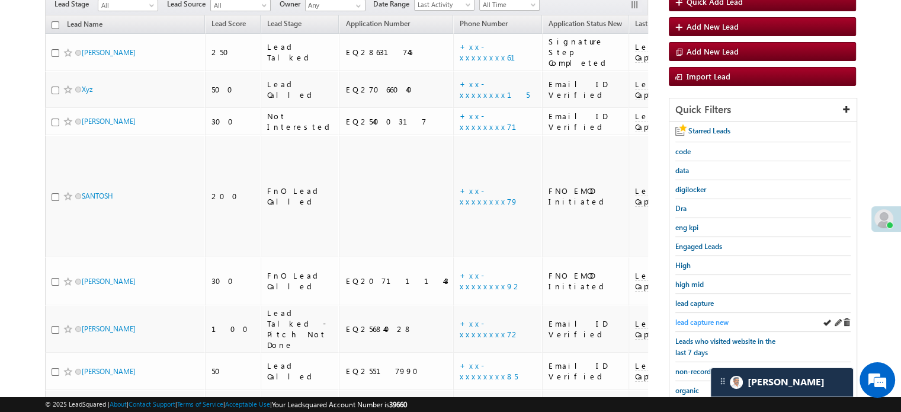
click at [693, 318] on span "lead capture new" at bounding box center [702, 322] width 53 height 9
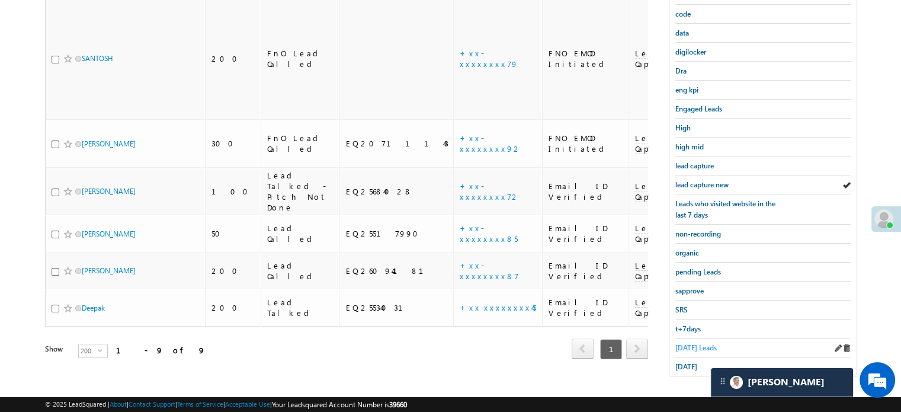
click at [685, 343] on span "[DATE] Leads" at bounding box center [696, 347] width 41 height 9
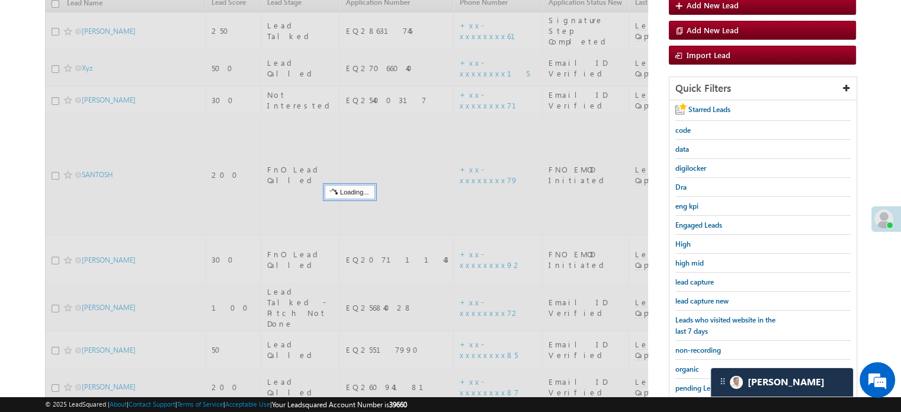
scroll to position [136, 0]
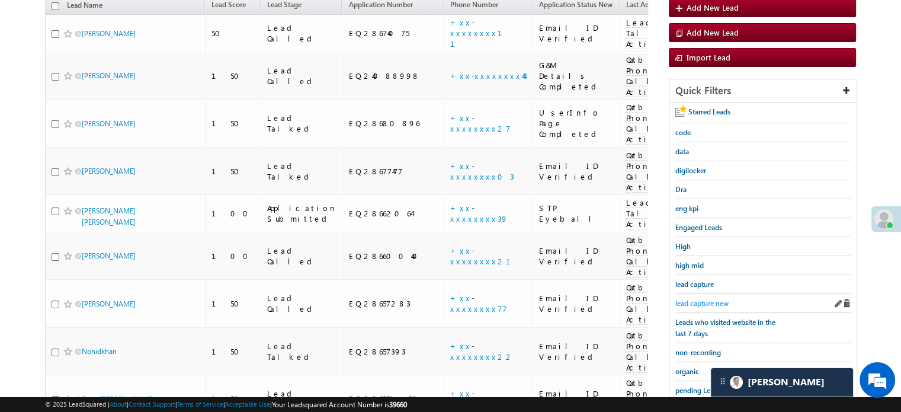
click at [697, 303] on span "lead capture new" at bounding box center [702, 303] width 53 height 9
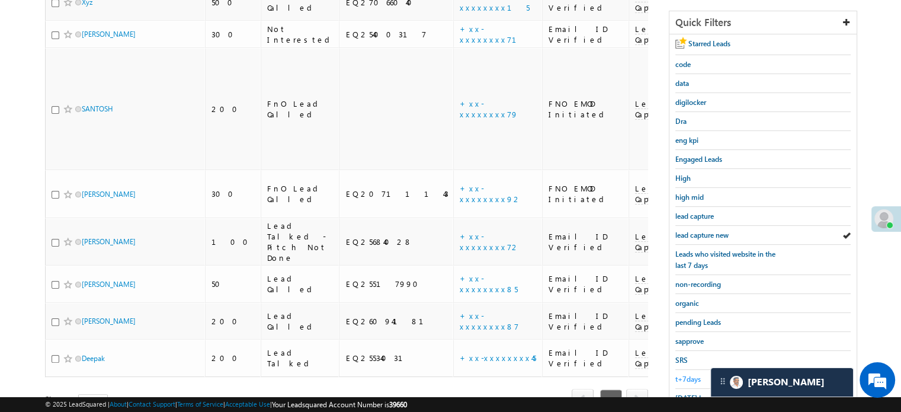
scroll to position [254, 0]
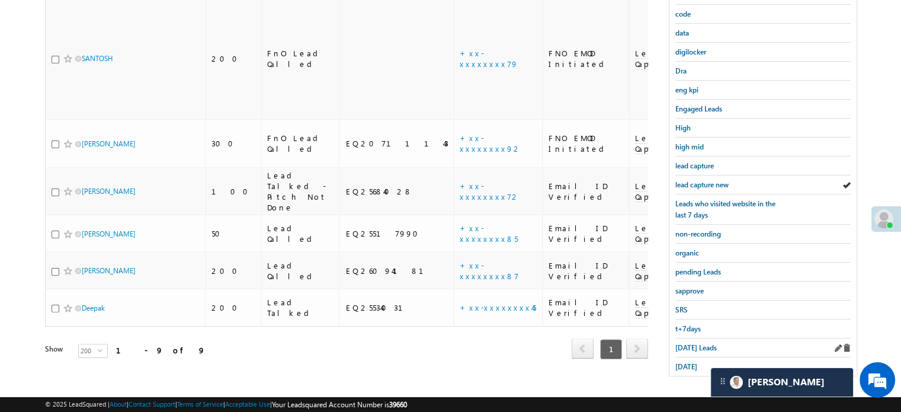
click at [690, 338] on div "[DATE] Leads" at bounding box center [763, 347] width 175 height 19
click at [692, 344] on span "[DATE] Leads" at bounding box center [696, 347] width 41 height 9
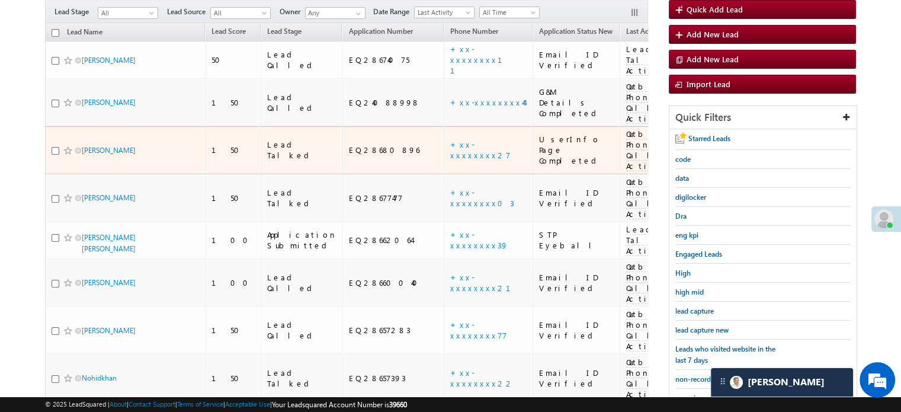
scroll to position [136, 0]
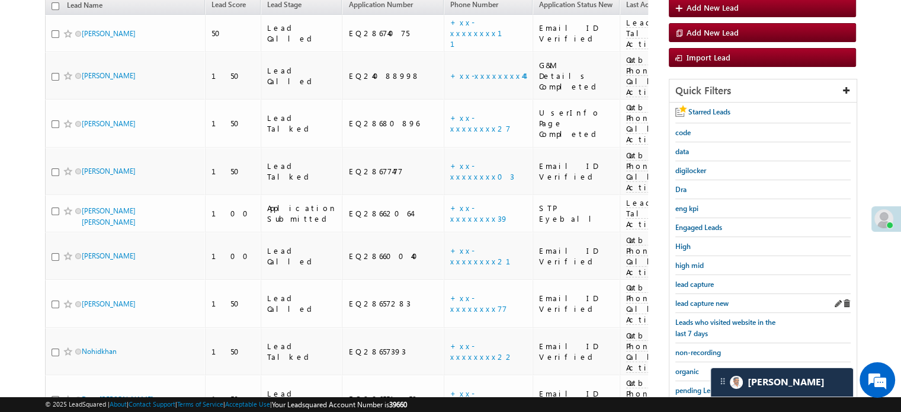
click at [695, 305] on div "lead capture new" at bounding box center [763, 303] width 175 height 19
click at [697, 300] on span "lead capture new" at bounding box center [702, 303] width 53 height 9
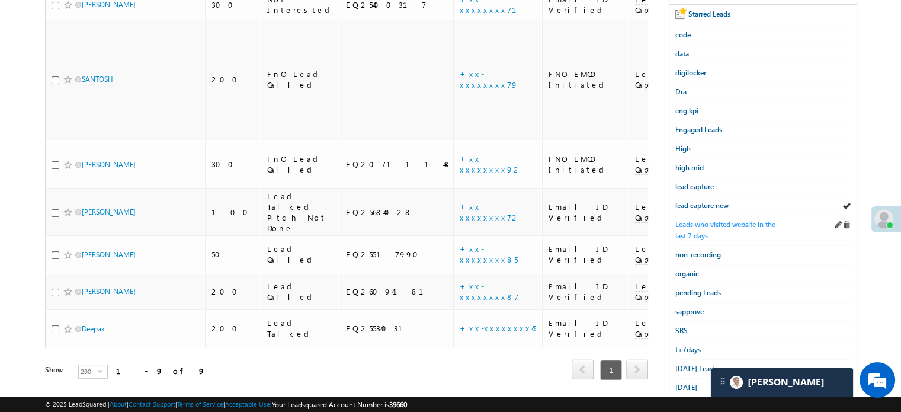
scroll to position [254, 0]
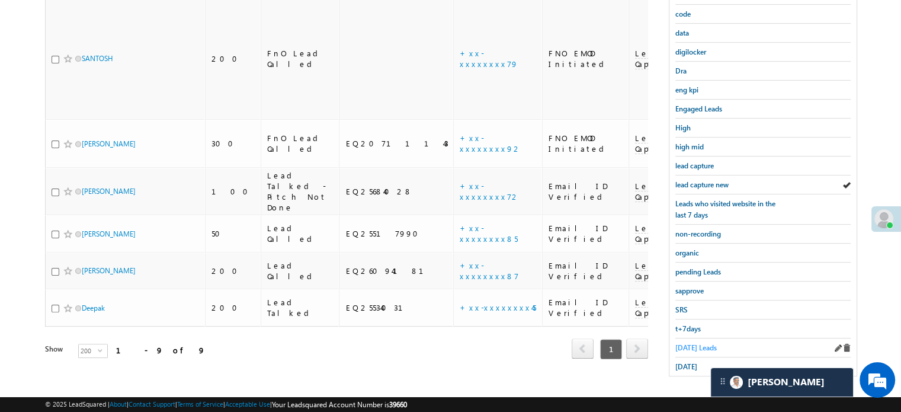
click at [708, 343] on span "[DATE] Leads" at bounding box center [696, 347] width 41 height 9
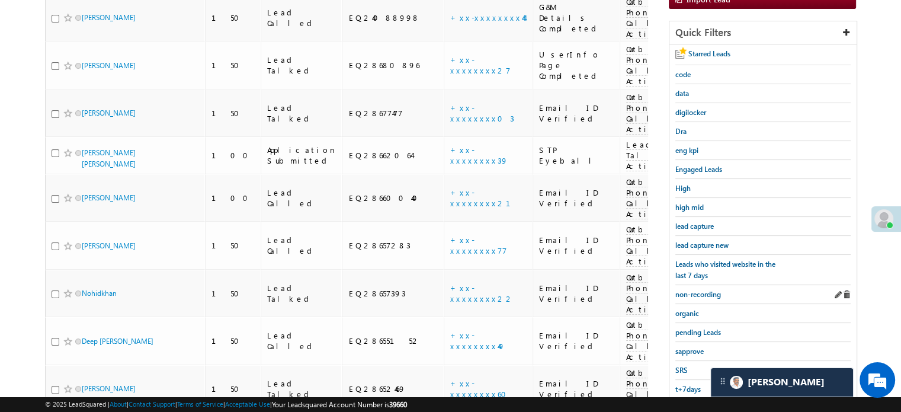
scroll to position [195, 0]
click at [708, 239] on span "lead capture new" at bounding box center [702, 243] width 53 height 9
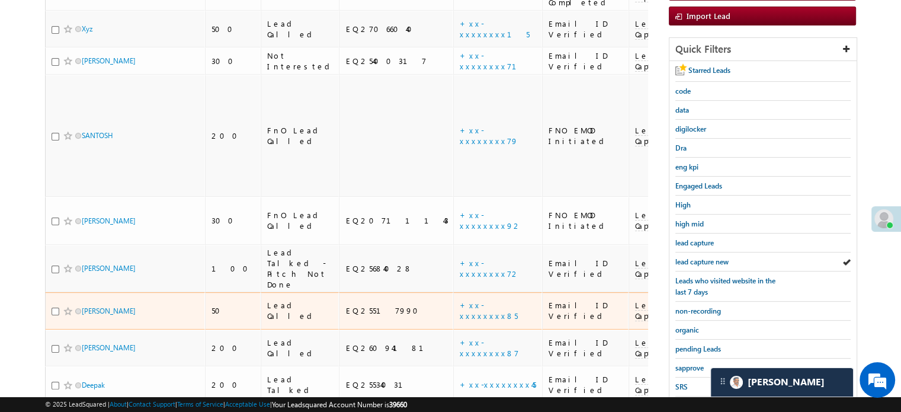
scroll to position [178, 0]
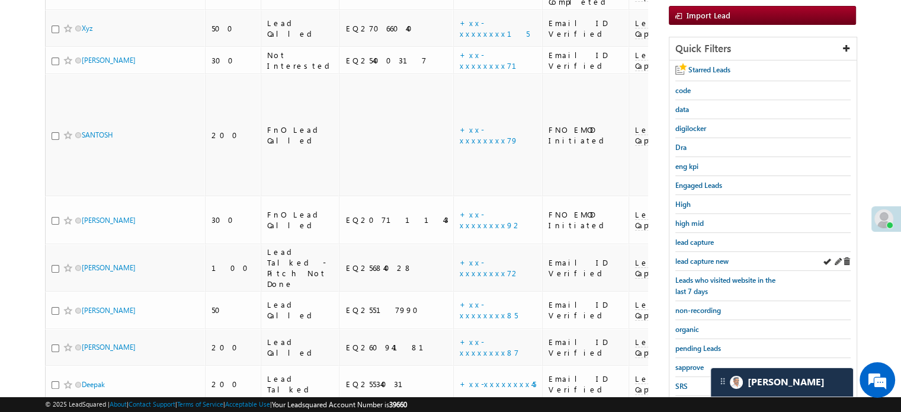
click at [695, 252] on div "lead capture new" at bounding box center [763, 261] width 175 height 19
click at [701, 257] on span "lead capture new" at bounding box center [702, 261] width 53 height 9
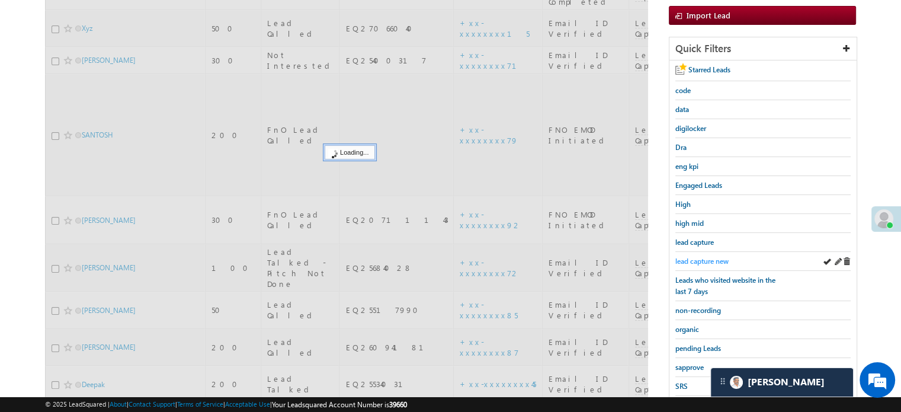
click at [703, 257] on span "lead capture new" at bounding box center [702, 261] width 53 height 9
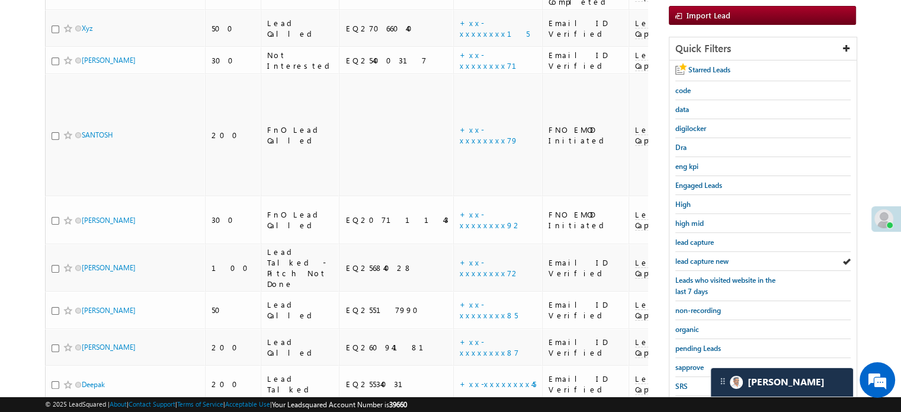
click at [703, 257] on span "lead capture new" at bounding box center [702, 261] width 53 height 9
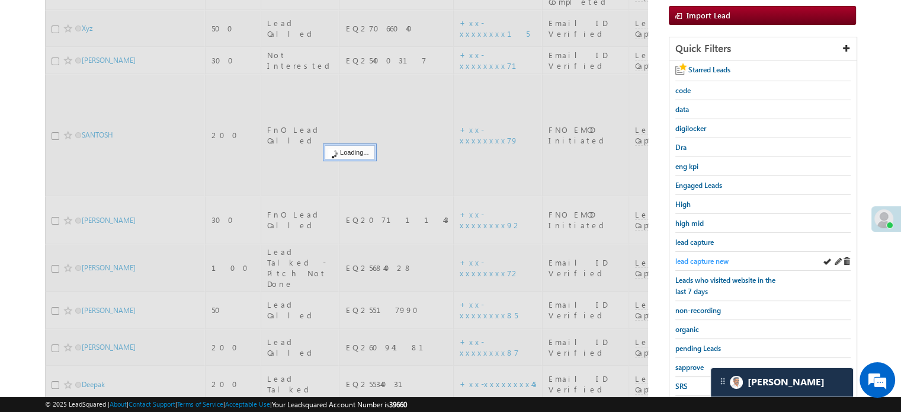
click at [711, 261] on span "lead capture new" at bounding box center [702, 261] width 53 height 9
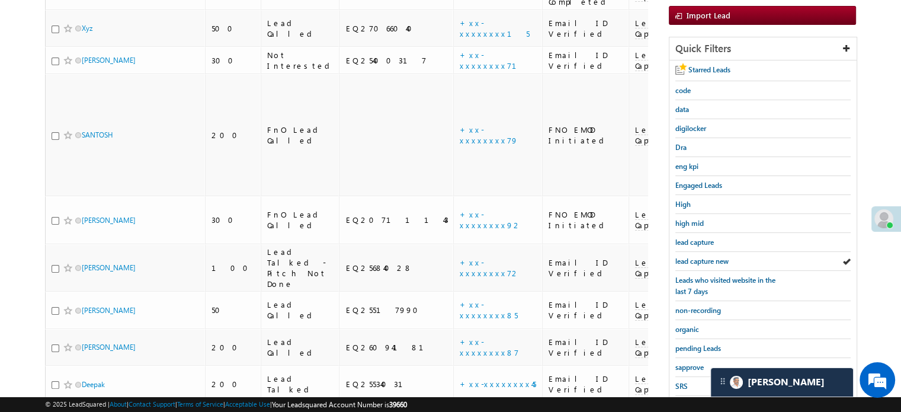
click at [709, 260] on span "lead capture new" at bounding box center [702, 261] width 53 height 9
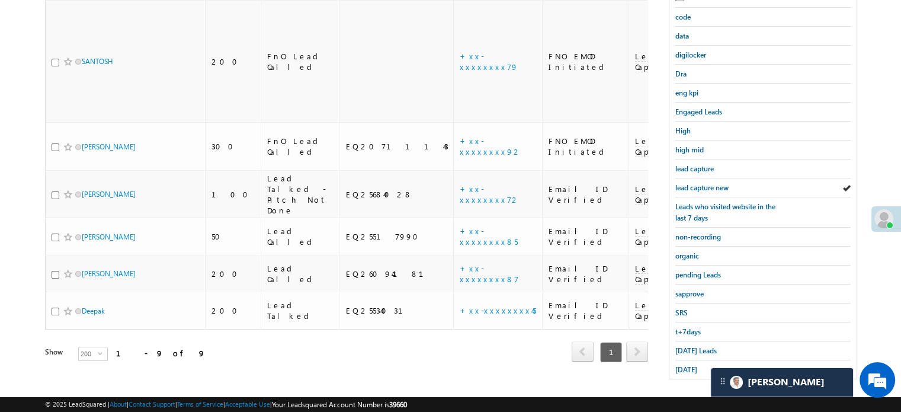
scroll to position [254, 0]
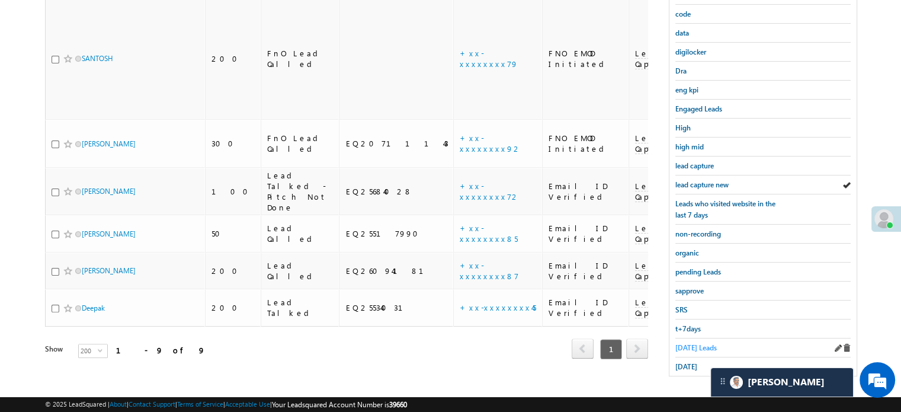
click at [682, 344] on span "[DATE] Leads" at bounding box center [696, 347] width 41 height 9
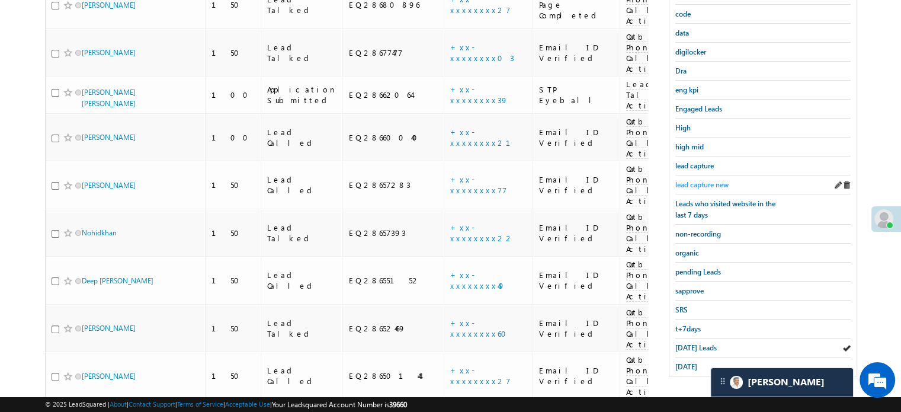
click at [704, 182] on span "lead capture new" at bounding box center [702, 184] width 53 height 9
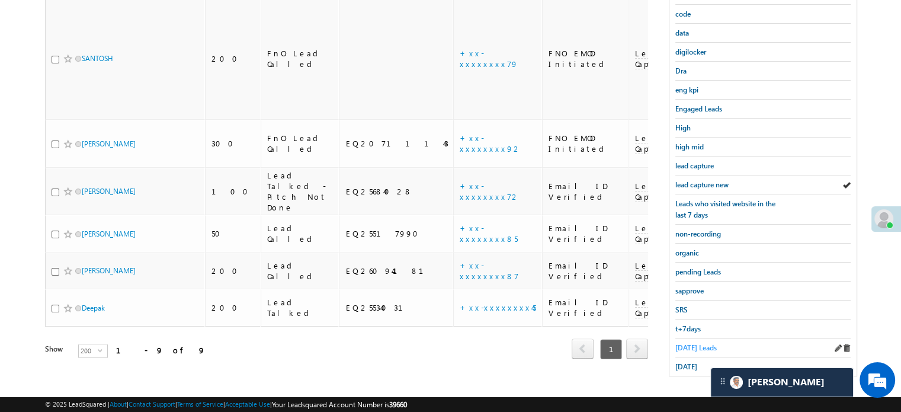
click at [684, 343] on span "[DATE] Leads" at bounding box center [696, 347] width 41 height 9
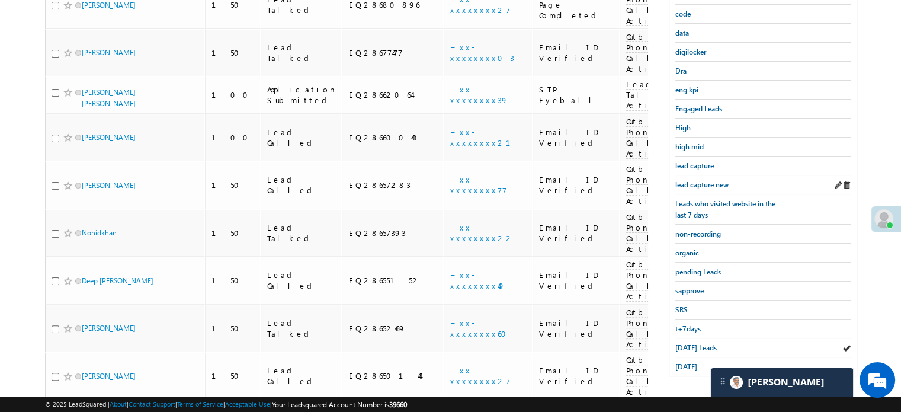
click at [716, 175] on div "lead capture new" at bounding box center [763, 184] width 175 height 19
click at [714, 180] on span "lead capture new" at bounding box center [702, 184] width 53 height 9
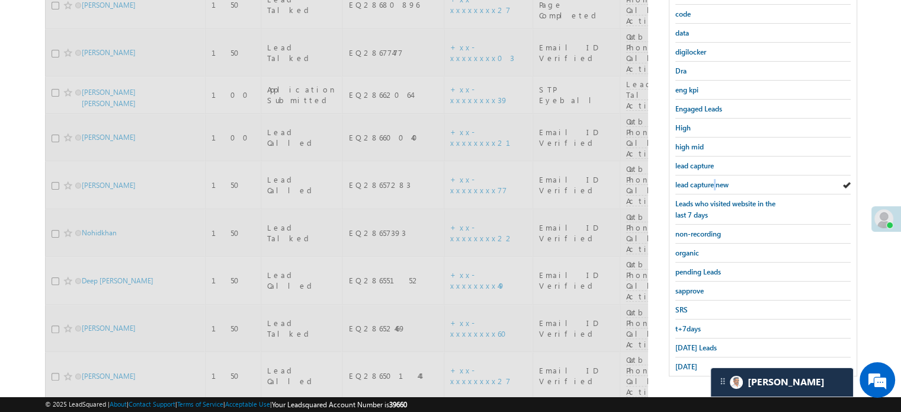
click at [714, 180] on span "lead capture new" at bounding box center [702, 184] width 53 height 9
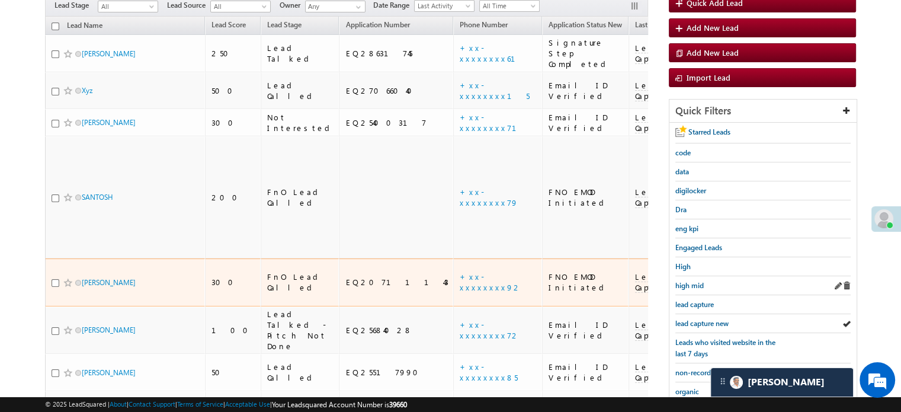
scroll to position [136, 0]
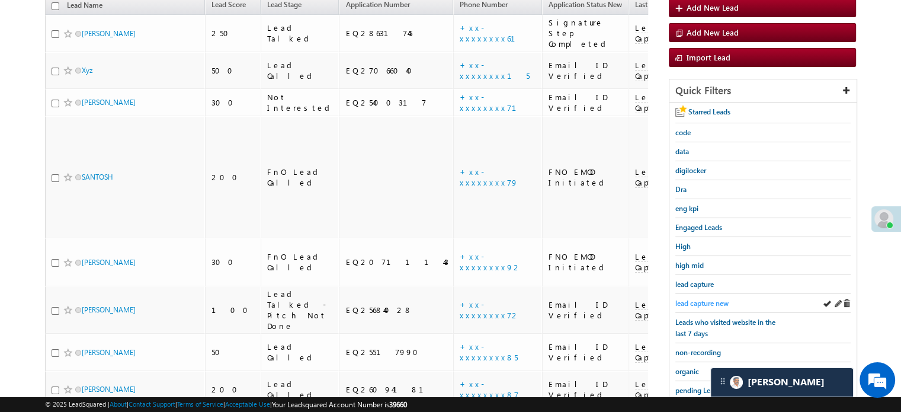
click at [696, 302] on span "lead capture new" at bounding box center [702, 303] width 53 height 9
click at [695, 302] on span "lead capture new" at bounding box center [702, 303] width 53 height 9
click at [696, 302] on span "lead capture new" at bounding box center [702, 303] width 53 height 9
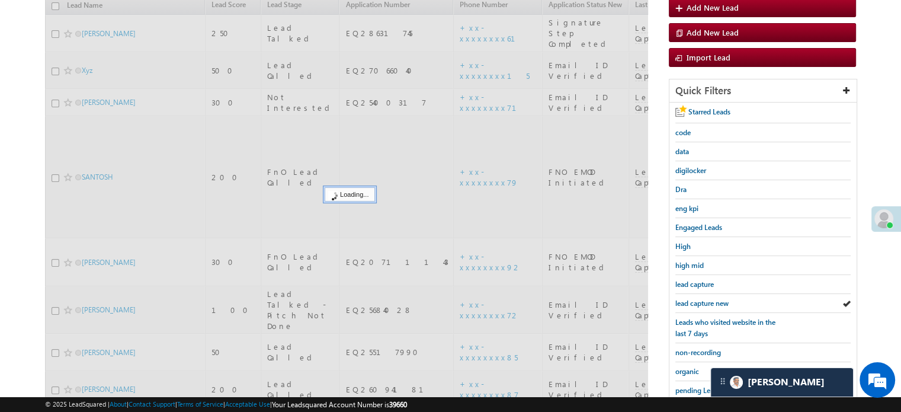
scroll to position [254, 0]
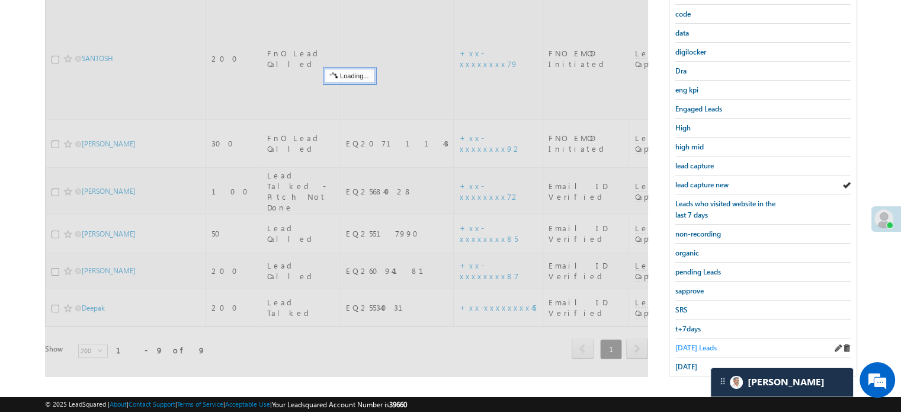
click at [683, 345] on span "[DATE] Leads" at bounding box center [696, 347] width 41 height 9
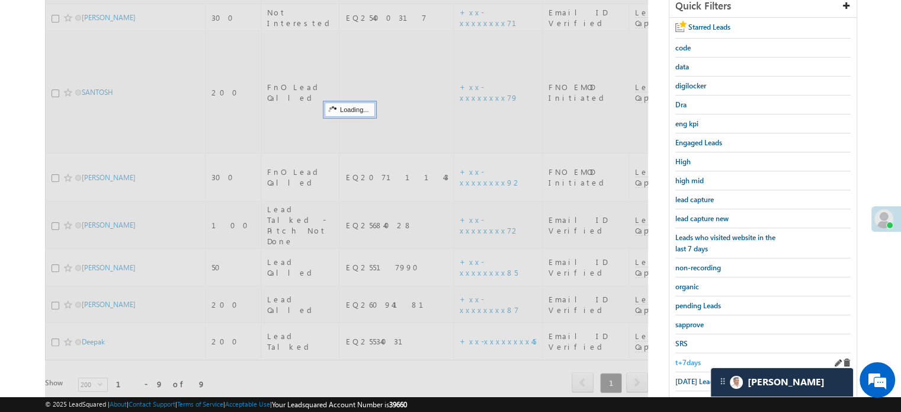
scroll to position [136, 0]
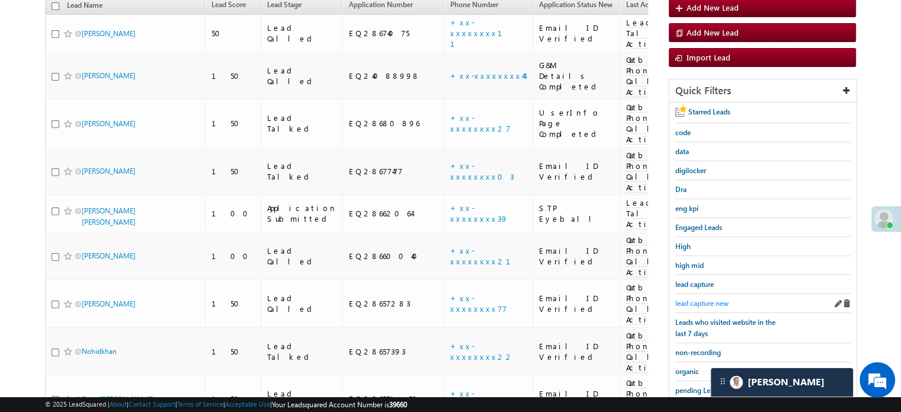
click at [710, 301] on span "lead capture new" at bounding box center [702, 303] width 53 height 9
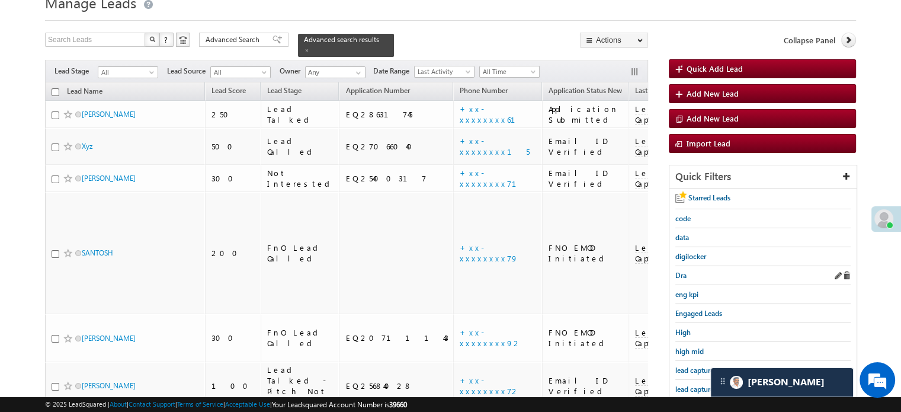
scroll to position [119, 0]
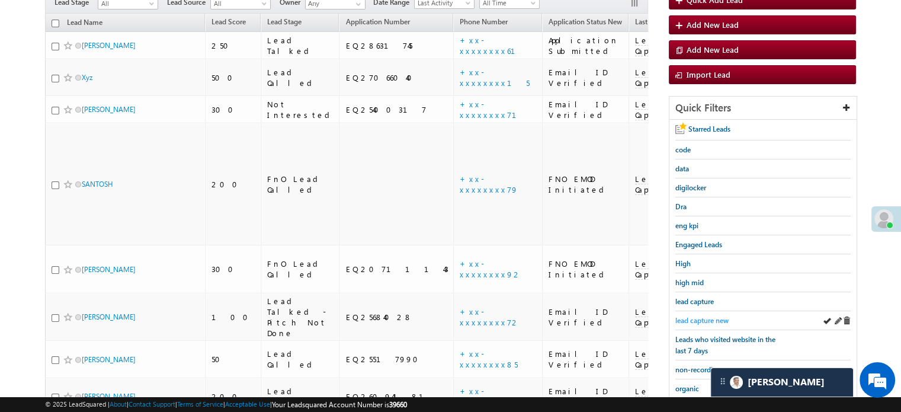
click at [703, 316] on span "lead capture new" at bounding box center [702, 320] width 53 height 9
click at [697, 320] on span "lead capture new" at bounding box center [702, 320] width 53 height 9
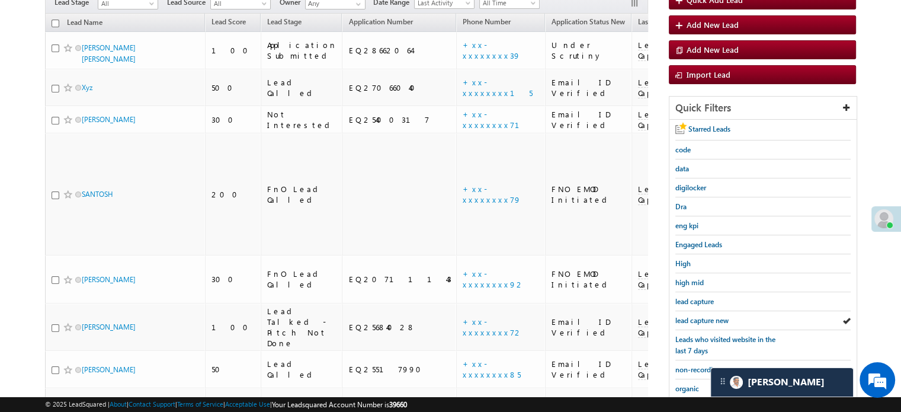
click at [698, 317] on span "lead capture new" at bounding box center [702, 320] width 53 height 9
click at [705, 316] on span "lead capture new" at bounding box center [702, 320] width 53 height 9
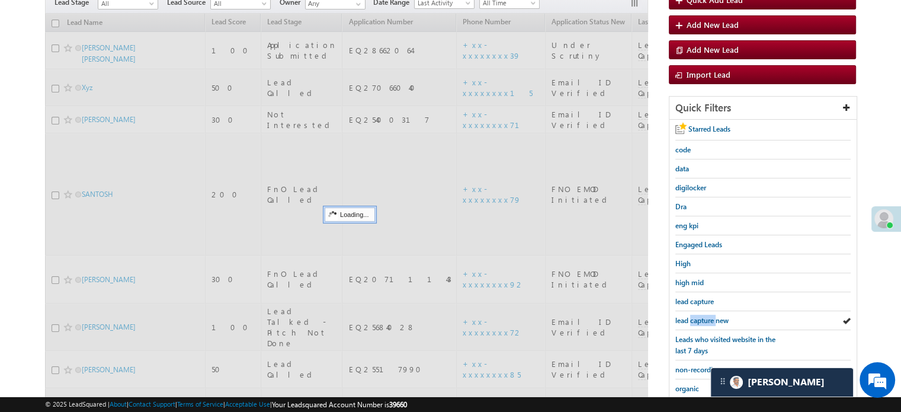
click at [705, 316] on span "lead capture new" at bounding box center [702, 320] width 53 height 9
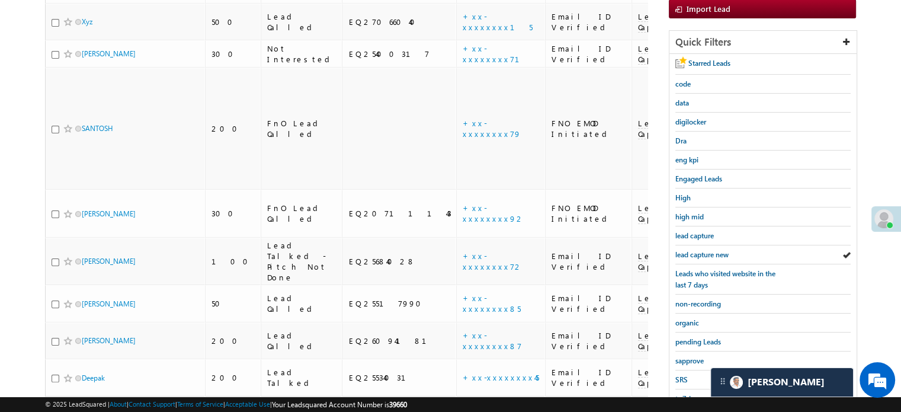
scroll to position [254, 0]
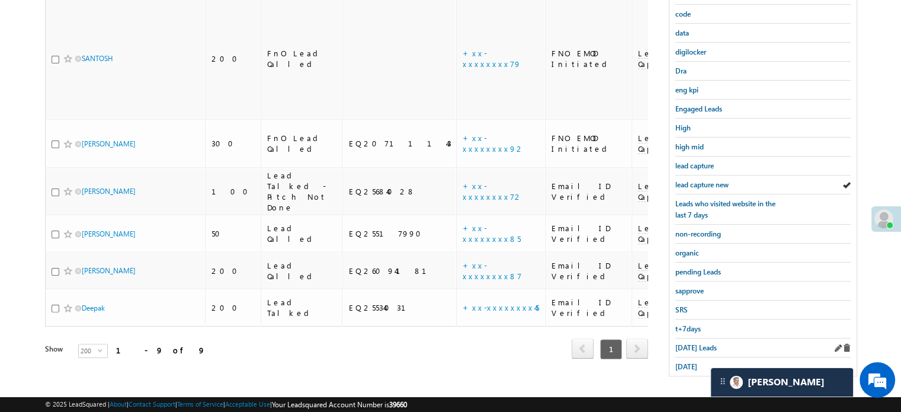
click at [698, 338] on div "[DATE] Leads" at bounding box center [763, 347] width 175 height 19
click at [698, 343] on span "[DATE] Leads" at bounding box center [696, 347] width 41 height 9
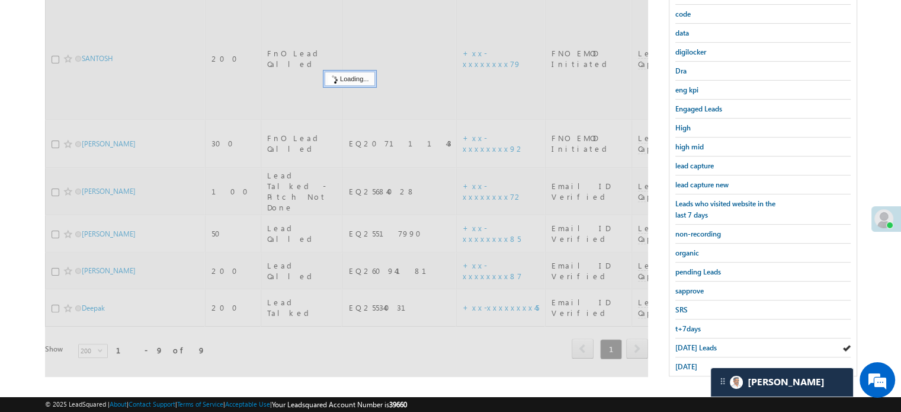
click at [698, 343] on span "[DATE] Leads" at bounding box center [696, 347] width 41 height 9
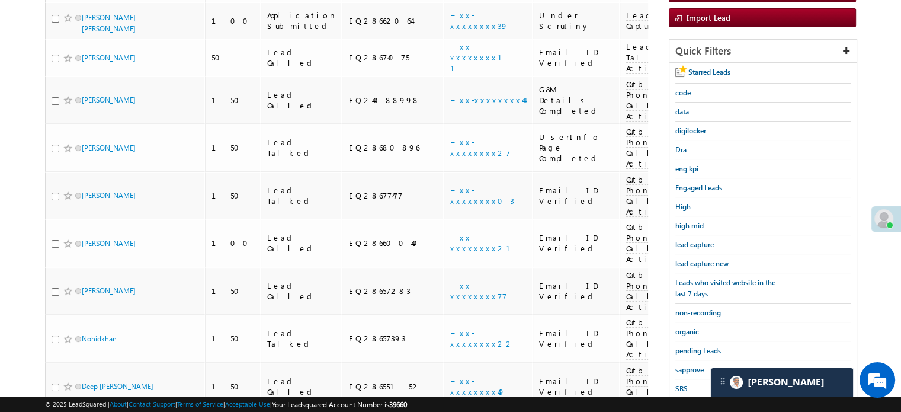
scroll to position [76, 0]
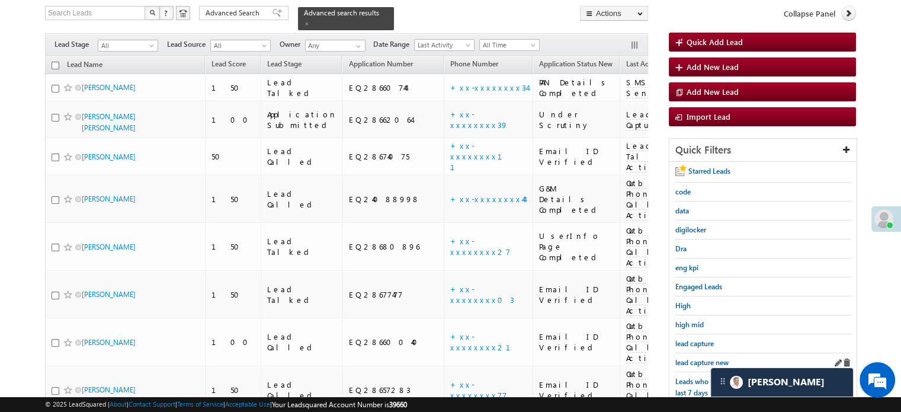
click at [702, 357] on link "lead capture new" at bounding box center [702, 362] width 53 height 11
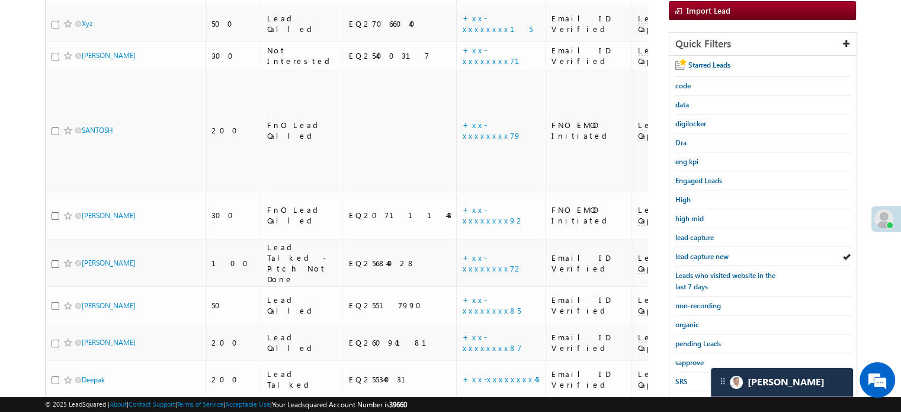
scroll to position [254, 0]
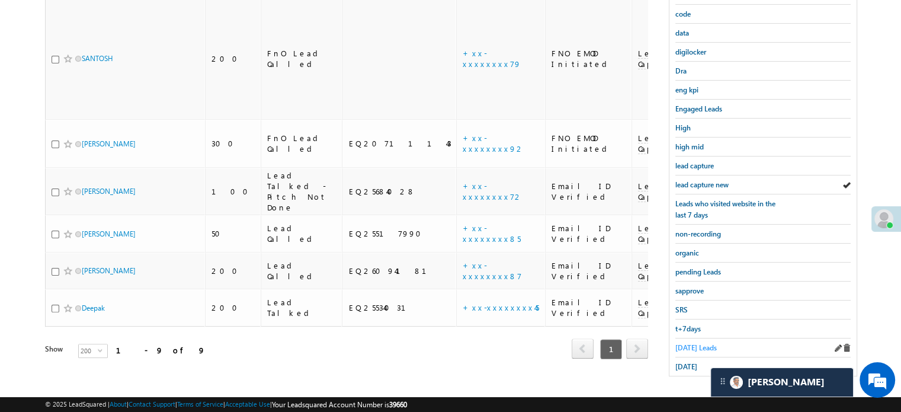
click at [690, 343] on span "[DATE] Leads" at bounding box center [696, 347] width 41 height 9
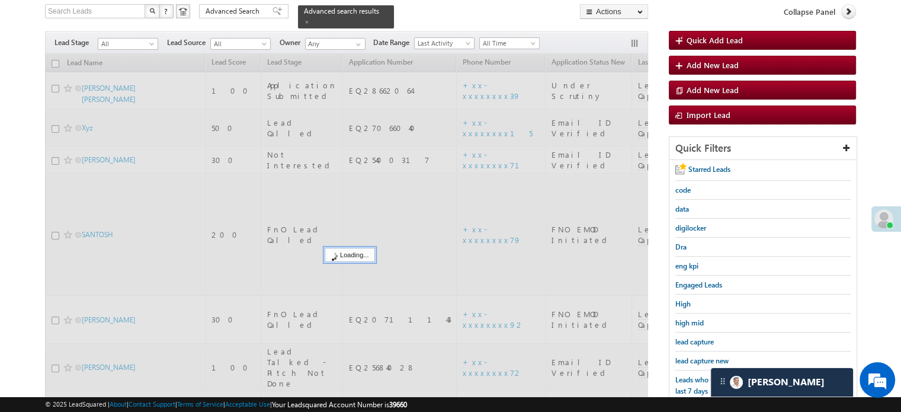
scroll to position [76, 0]
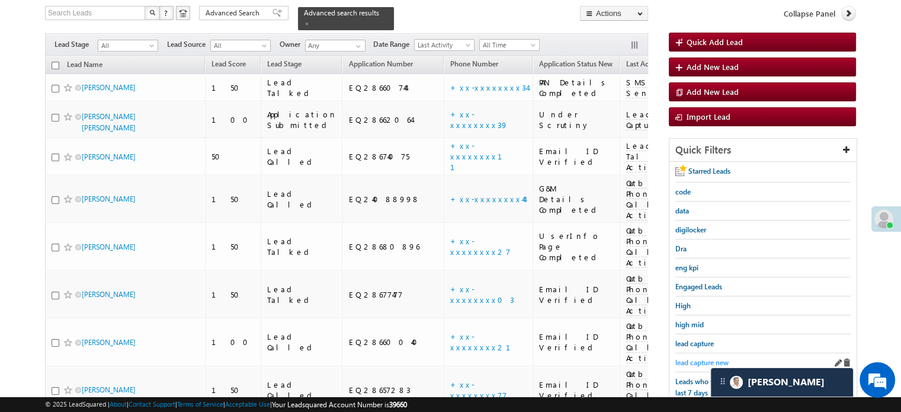
click at [694, 358] on span "lead capture new" at bounding box center [702, 362] width 53 height 9
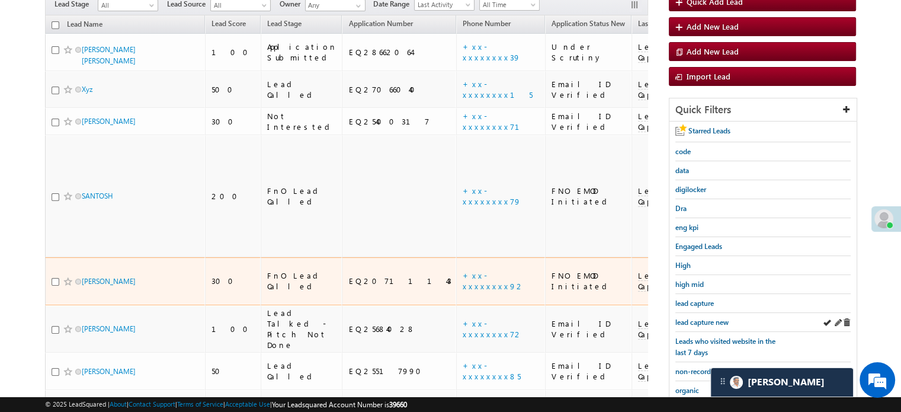
scroll to position [195, 0]
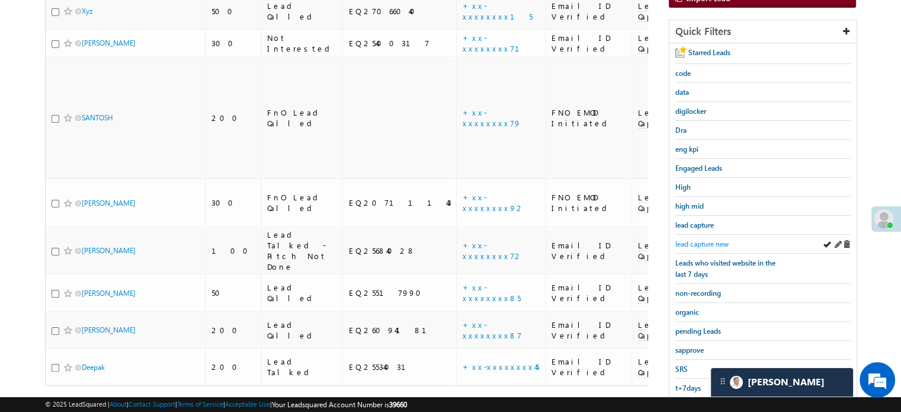
click at [710, 239] on span "lead capture new" at bounding box center [702, 243] width 53 height 9
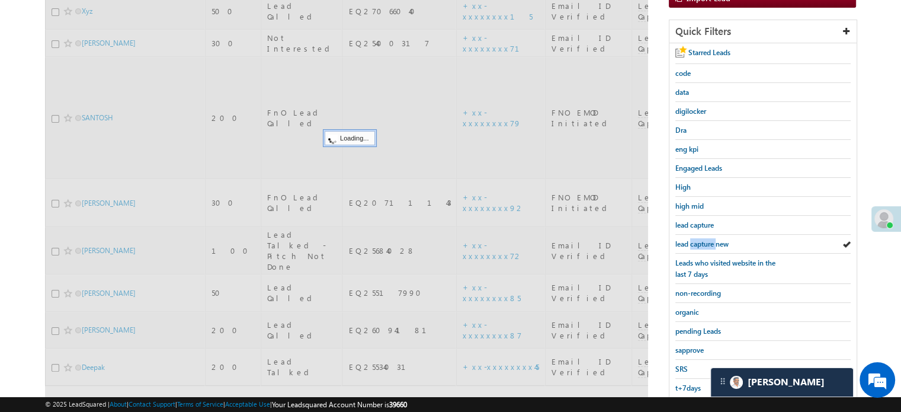
click at [710, 239] on span "lead capture new" at bounding box center [702, 243] width 53 height 9
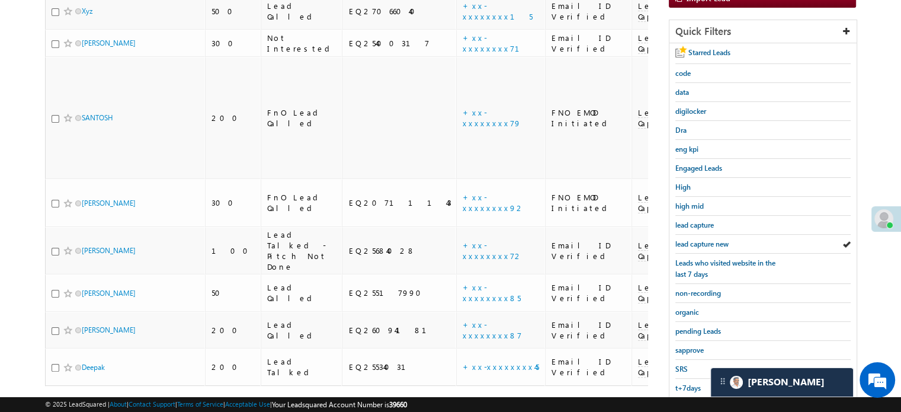
scroll to position [254, 0]
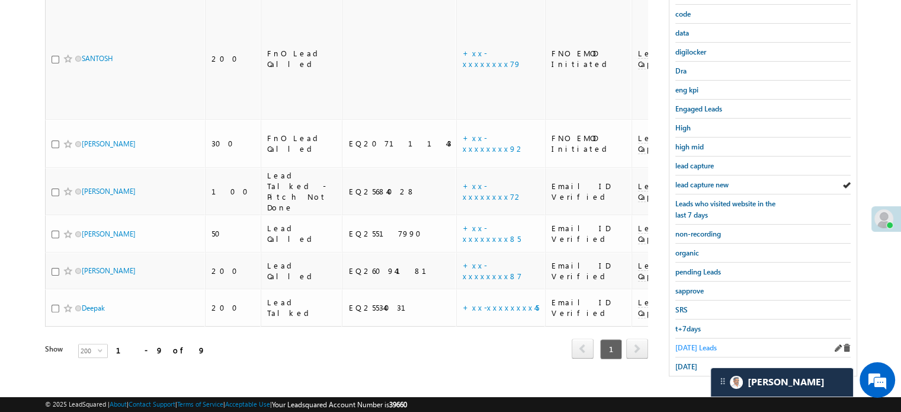
click at [692, 343] on span "[DATE] Leads" at bounding box center [696, 347] width 41 height 9
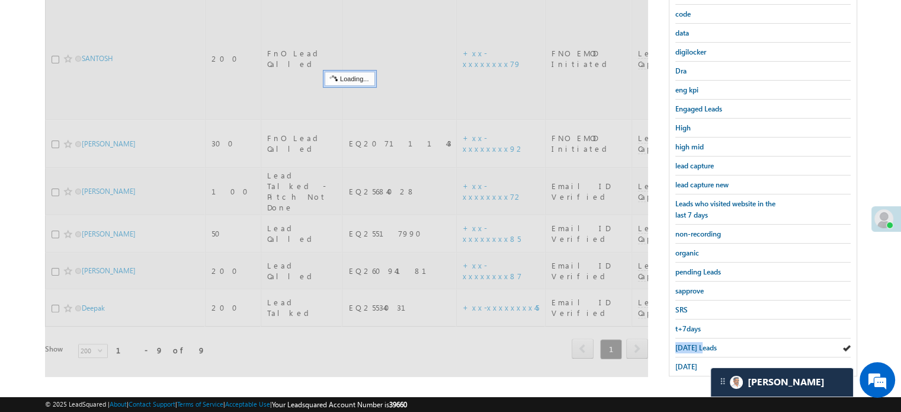
click at [692, 343] on span "[DATE] Leads" at bounding box center [696, 347] width 41 height 9
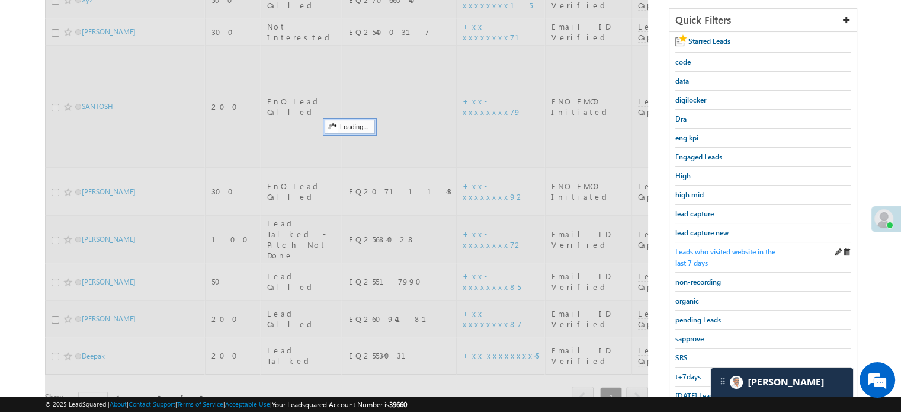
scroll to position [136, 0]
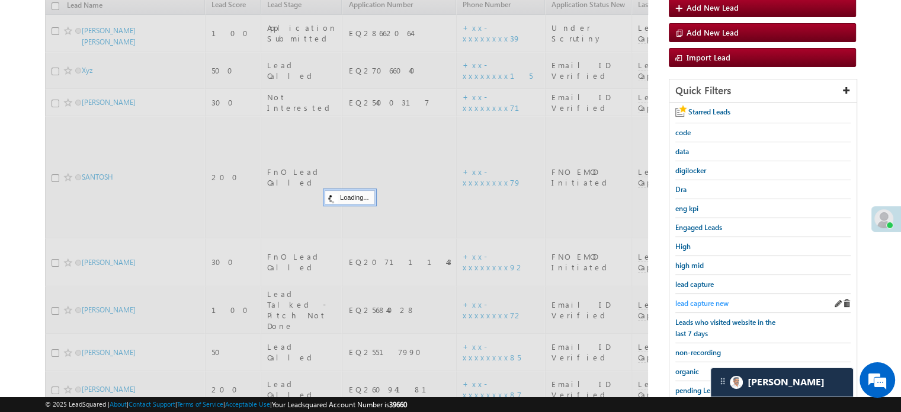
click at [704, 299] on span "lead capture new" at bounding box center [702, 303] width 53 height 9
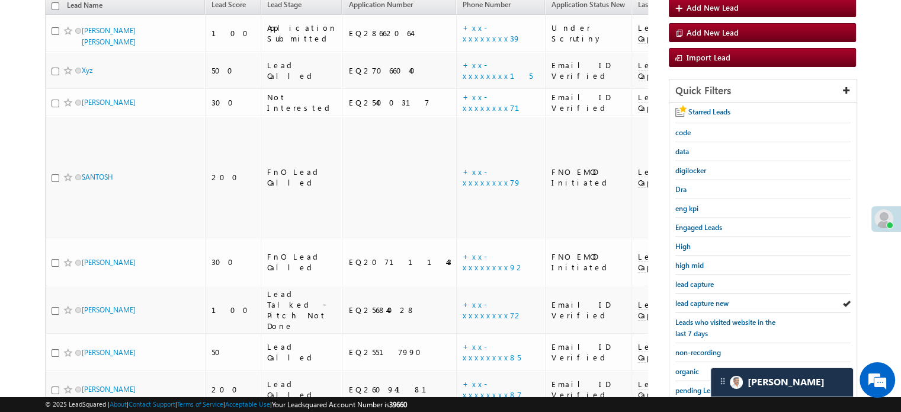
scroll to position [254, 0]
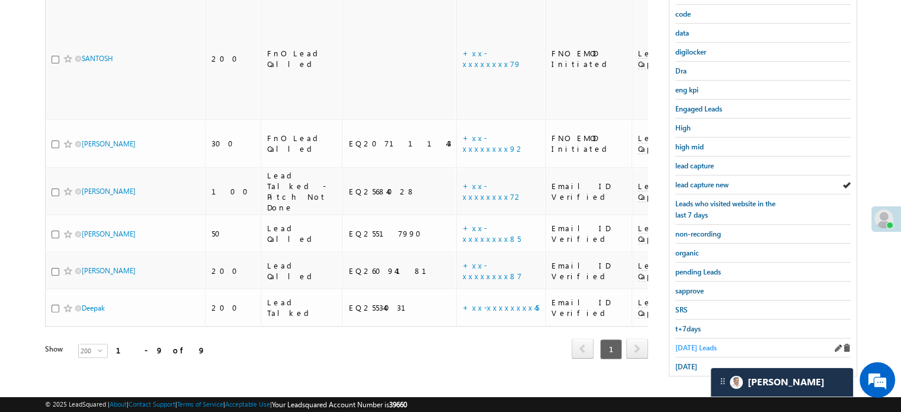
click at [695, 346] on span "[DATE] Leads" at bounding box center [696, 347] width 41 height 9
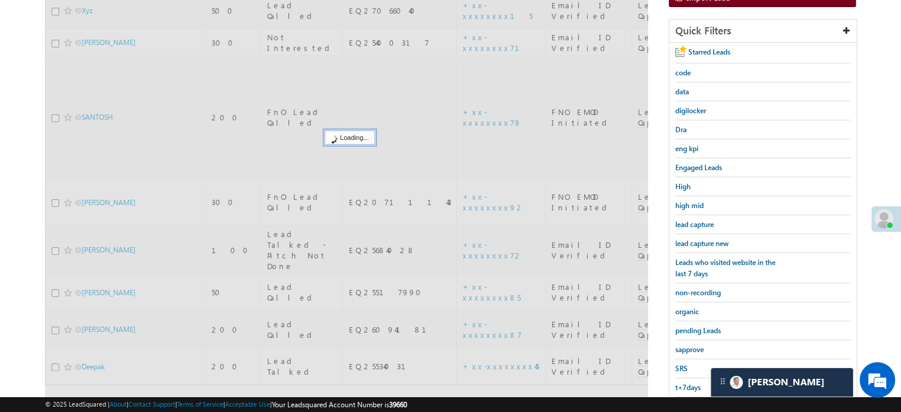
scroll to position [195, 0]
click at [696, 245] on span "lead capture new" at bounding box center [702, 243] width 53 height 9
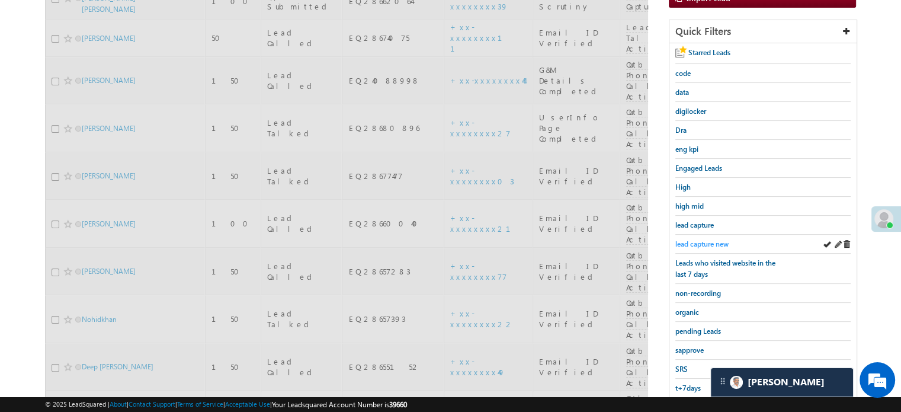
click at [698, 242] on span "lead capture new" at bounding box center [702, 243] width 53 height 9
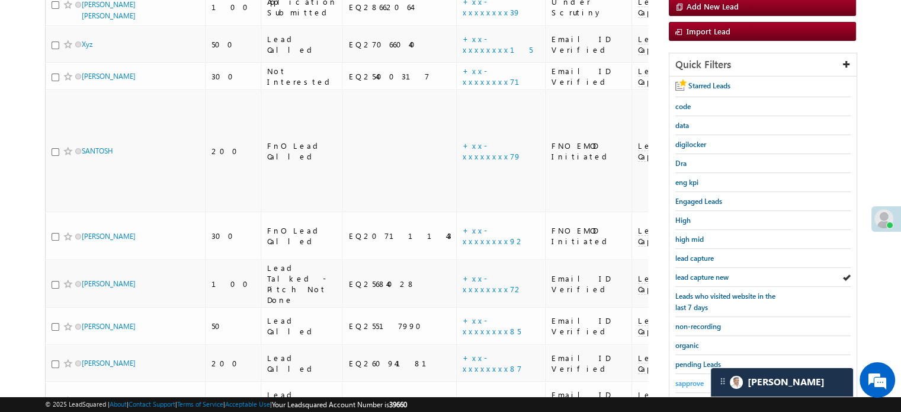
scroll to position [254, 0]
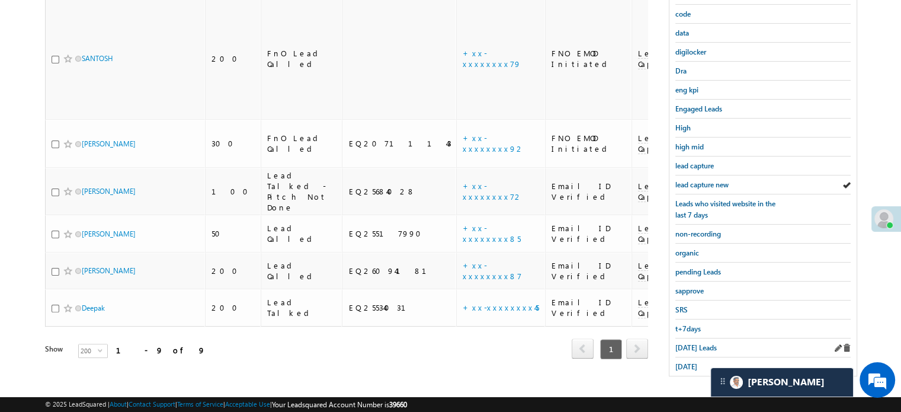
click at [687, 338] on div "[DATE] Leads" at bounding box center [763, 347] width 175 height 19
click at [687, 343] on span "[DATE] Leads" at bounding box center [696, 347] width 41 height 9
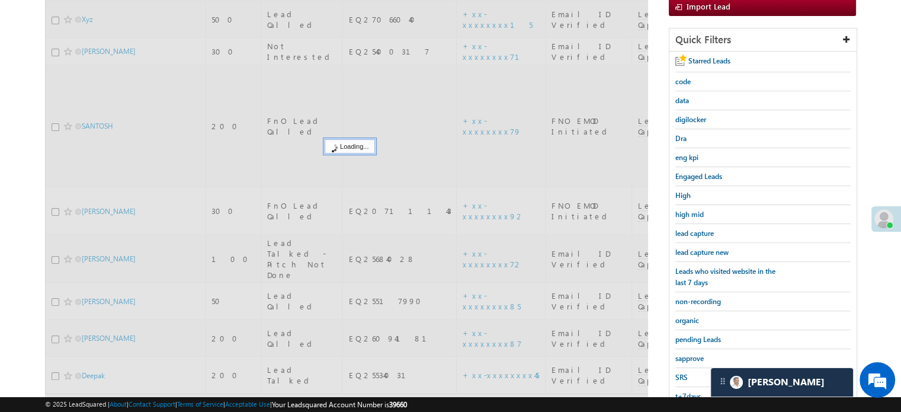
scroll to position [136, 0]
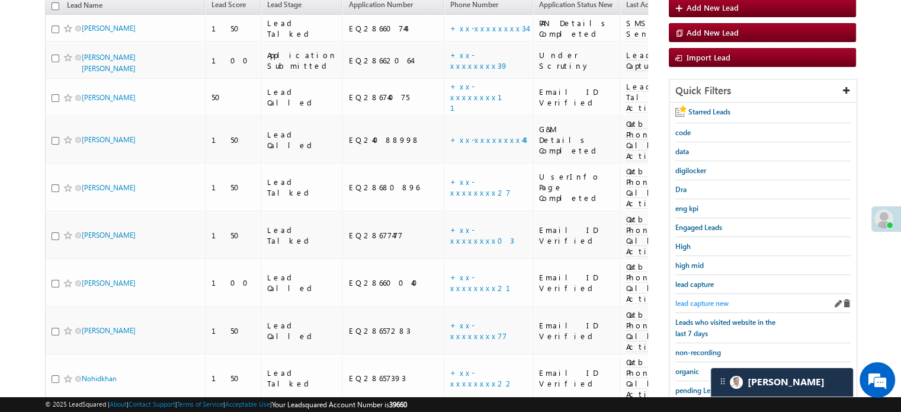
click at [690, 298] on link "lead capture new" at bounding box center [702, 303] width 53 height 11
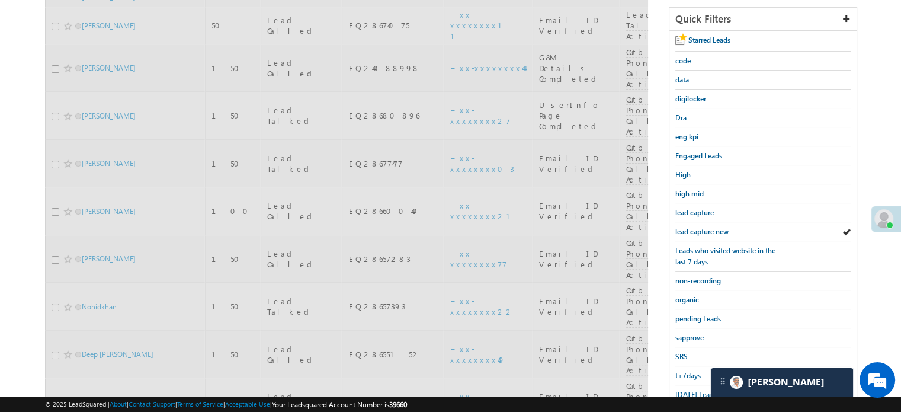
scroll to position [314, 0]
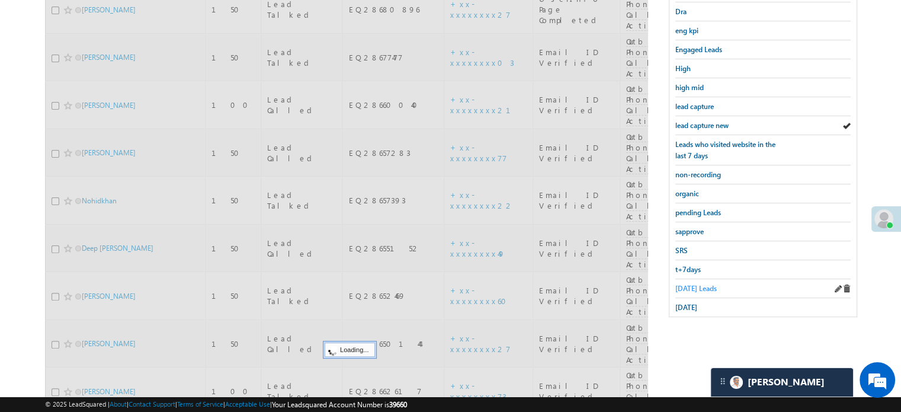
click at [704, 284] on span "[DATE] Leads" at bounding box center [696, 288] width 41 height 9
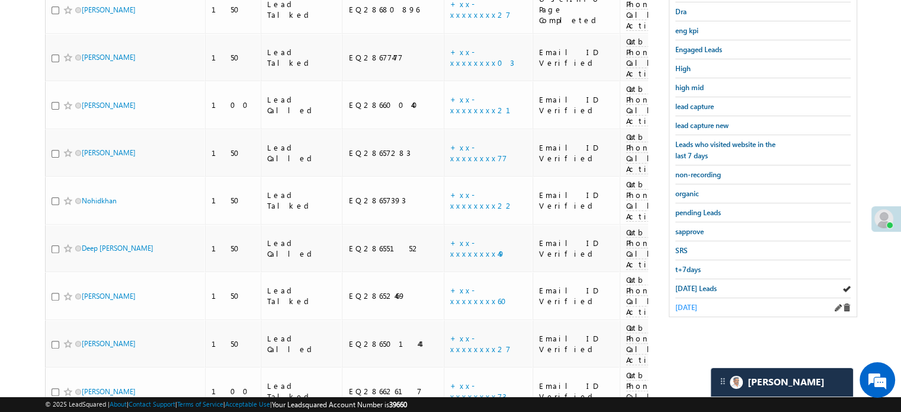
click at [692, 303] on span "[DATE]" at bounding box center [687, 307] width 22 height 9
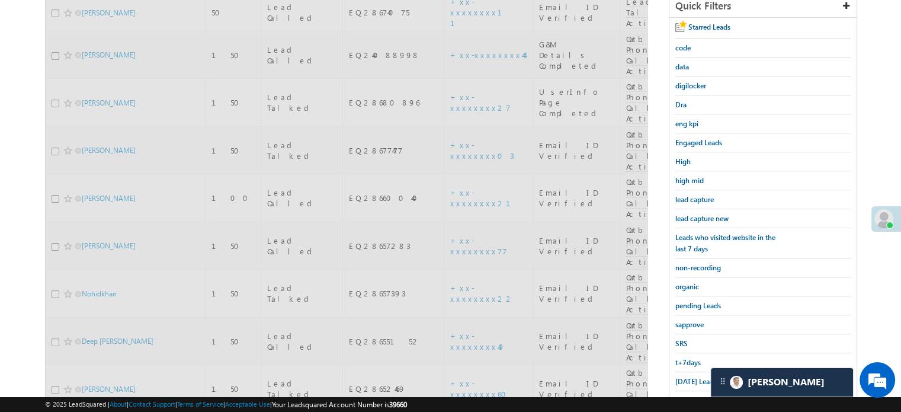
scroll to position [136, 0]
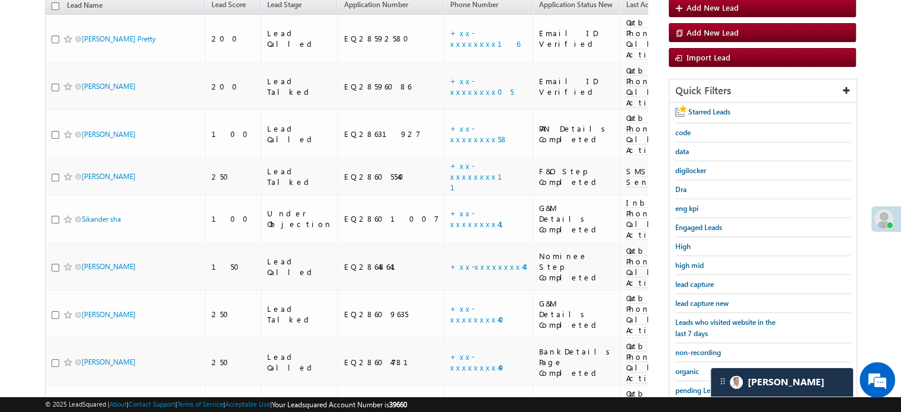
click at [692, 303] on span "lead capture new" at bounding box center [702, 303] width 53 height 9
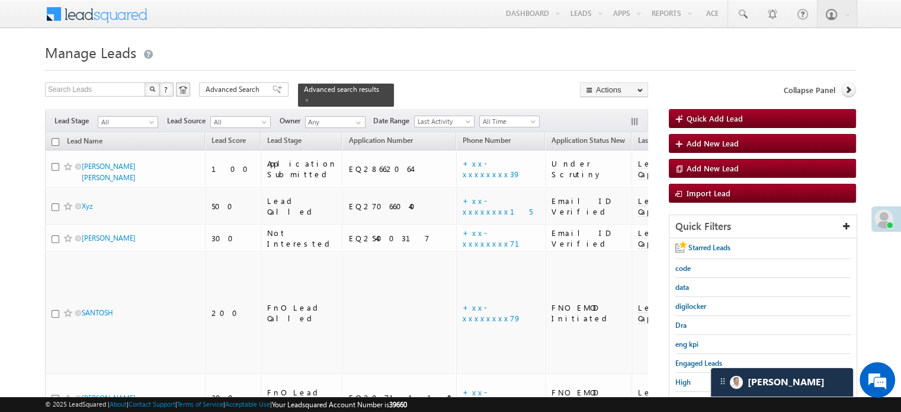
scroll to position [119, 0]
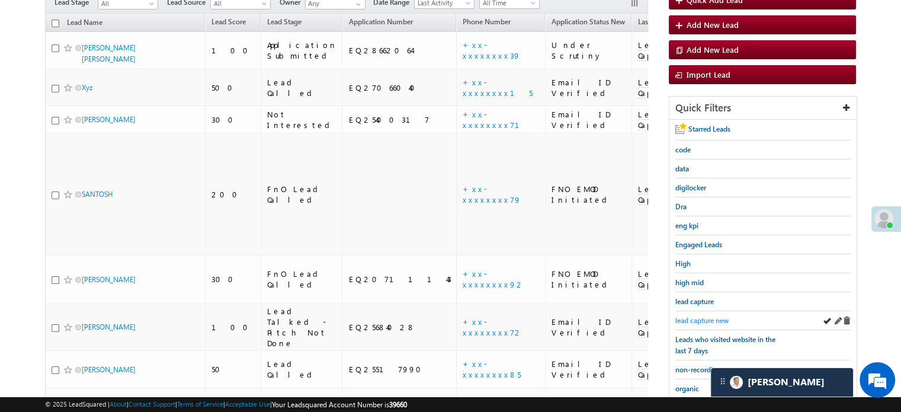
click at [709, 318] on span "lead capture new" at bounding box center [702, 320] width 53 height 9
click at [705, 316] on span "lead capture new" at bounding box center [702, 320] width 53 height 9
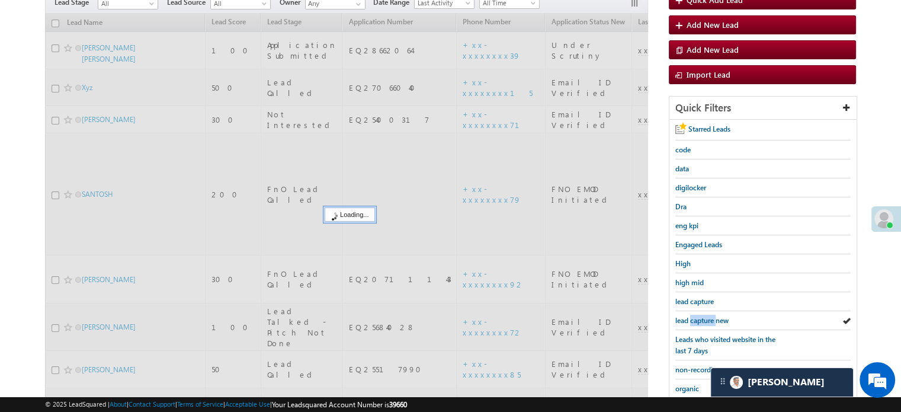
click at [705, 316] on span "lead capture new" at bounding box center [702, 320] width 53 height 9
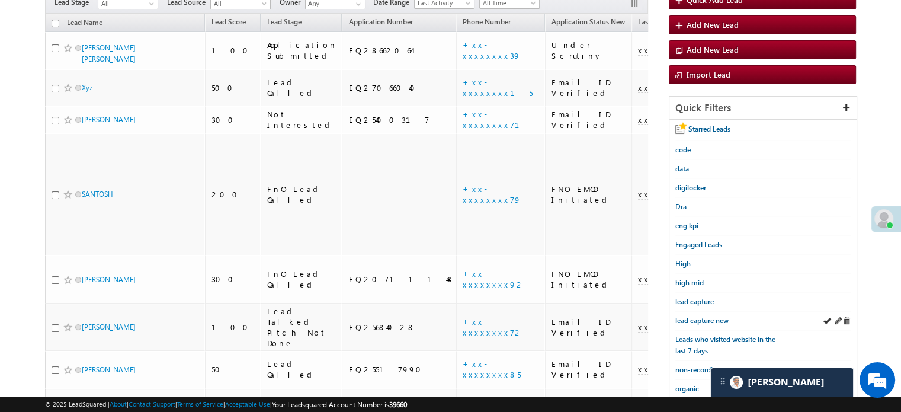
click at [680, 322] on div "lead capture new" at bounding box center [763, 320] width 175 height 19
click at [682, 319] on span "lead capture new" at bounding box center [702, 320] width 53 height 9
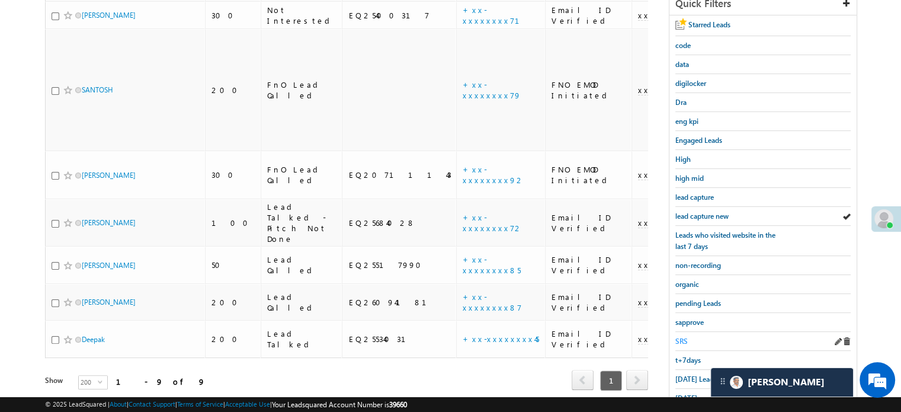
scroll to position [237, 0]
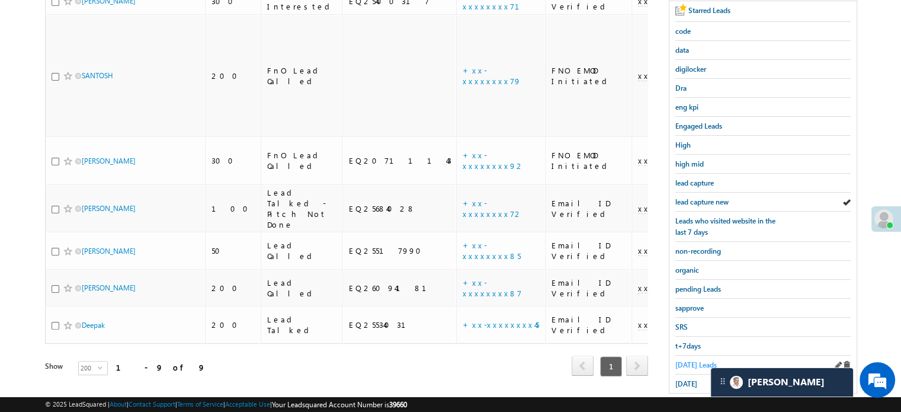
click at [686, 360] on span "[DATE] Leads" at bounding box center [696, 364] width 41 height 9
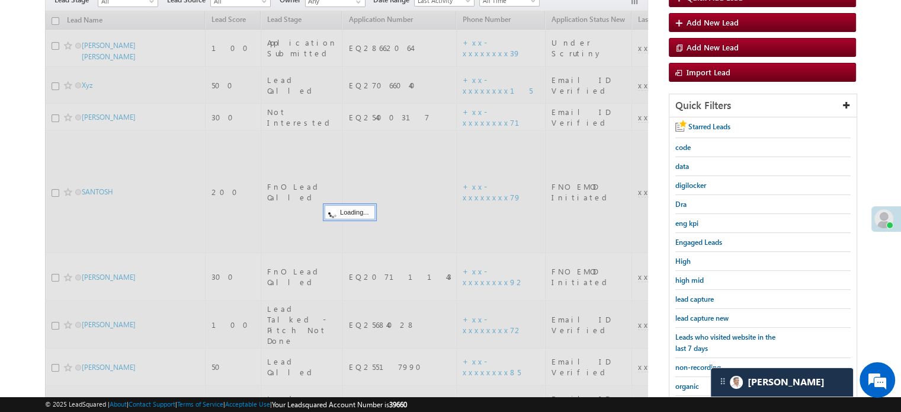
scroll to position [119, 0]
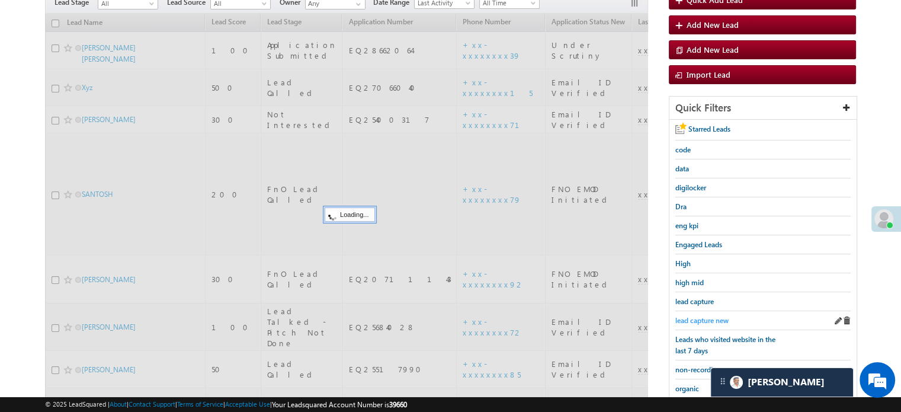
click at [705, 322] on span "lead capture new" at bounding box center [702, 320] width 53 height 9
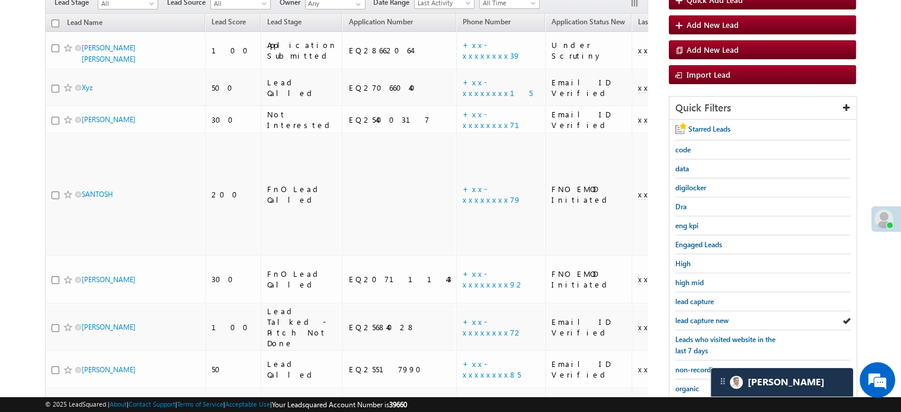
click at [705, 322] on span "lead capture new" at bounding box center [702, 320] width 53 height 9
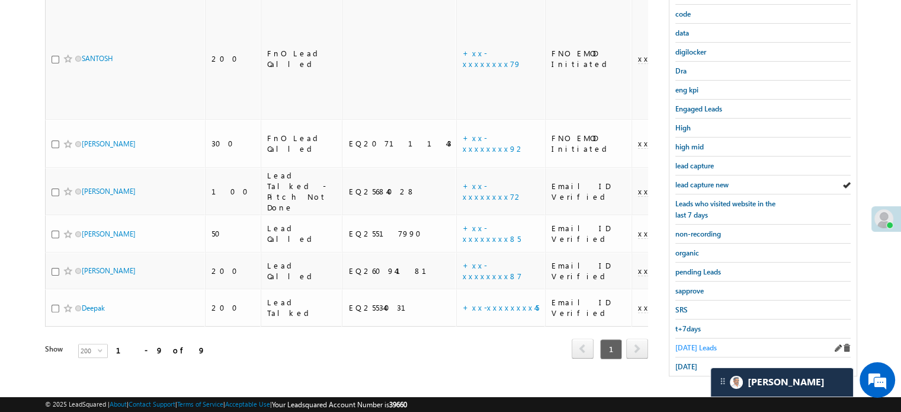
click at [696, 342] on link "[DATE] Leads" at bounding box center [696, 347] width 41 height 11
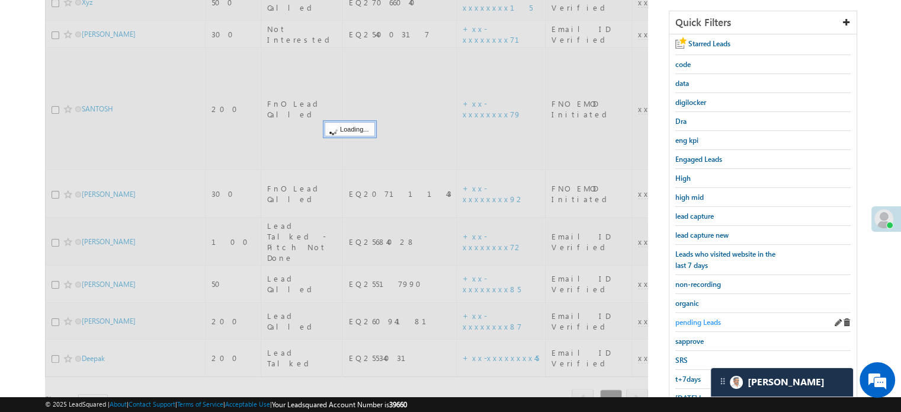
scroll to position [76, 0]
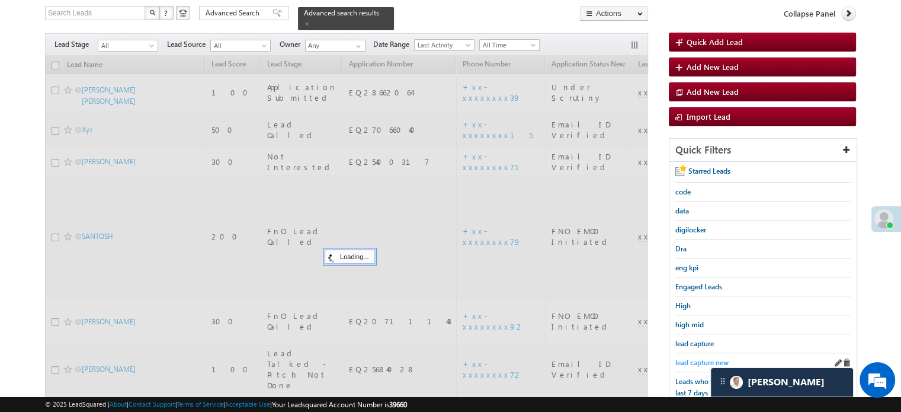
click at [700, 358] on span "lead capture new" at bounding box center [702, 362] width 53 height 9
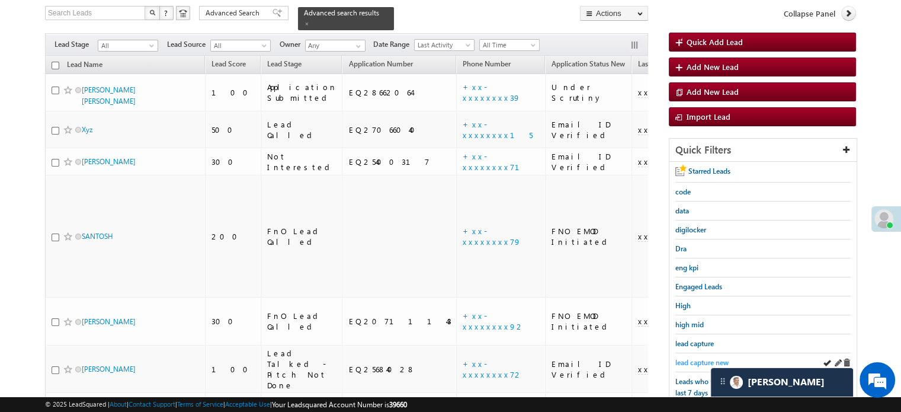
click at [695, 360] on span "lead capture new" at bounding box center [702, 362] width 53 height 9
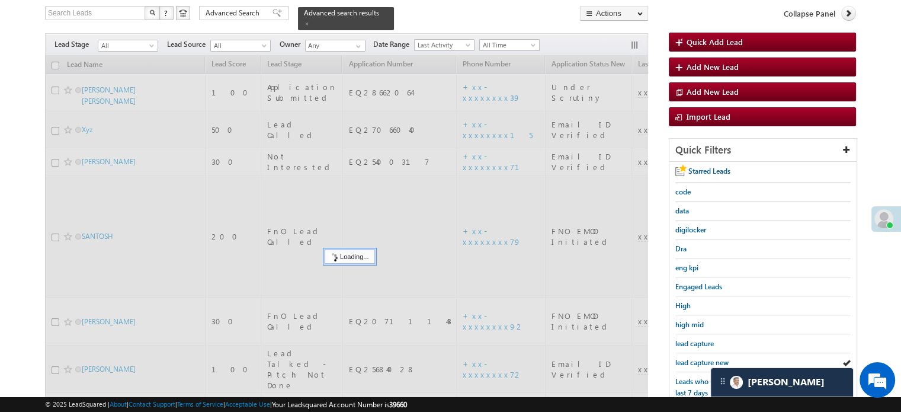
scroll to position [254, 0]
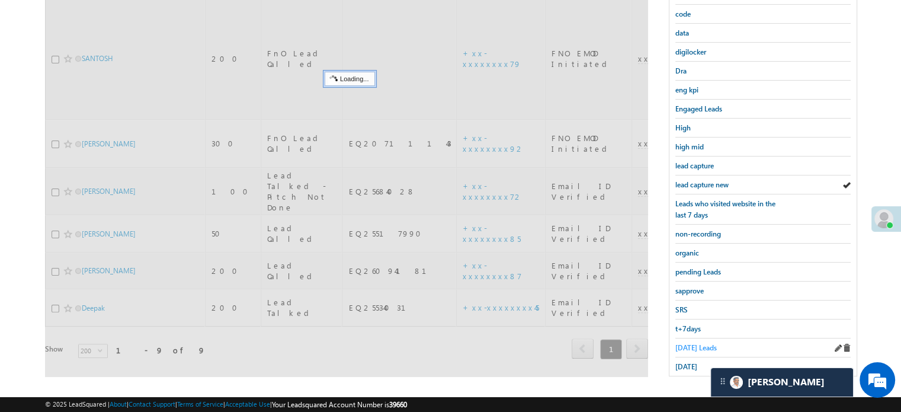
click at [690, 343] on span "[DATE] Leads" at bounding box center [696, 347] width 41 height 9
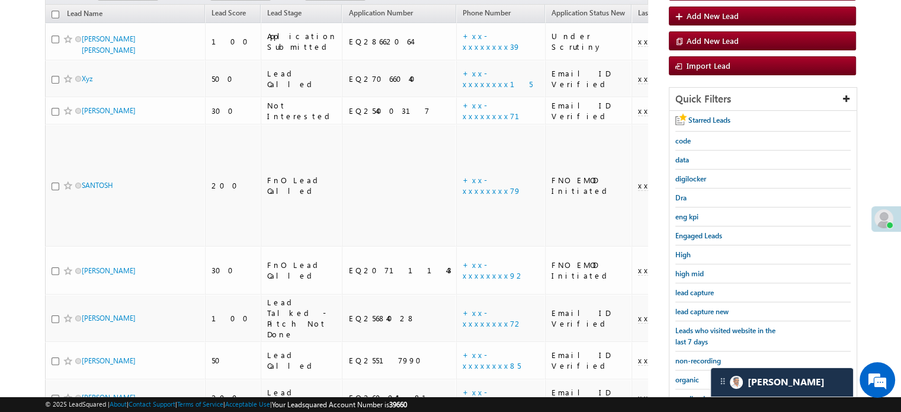
scroll to position [76, 0]
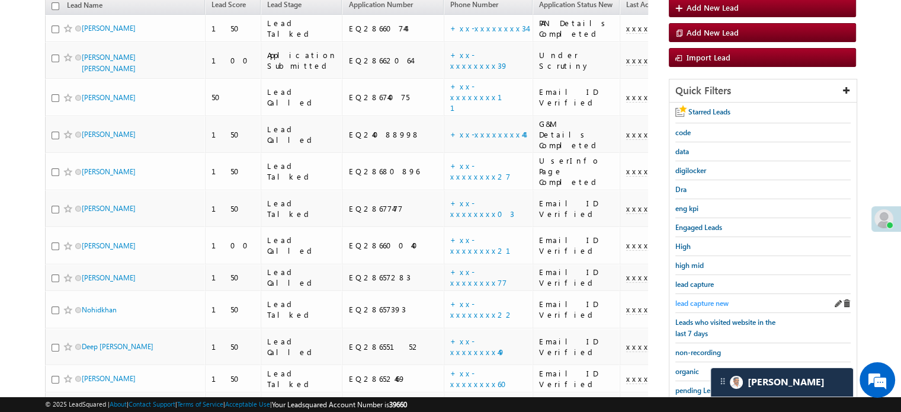
click at [695, 299] on span "lead capture new" at bounding box center [702, 303] width 53 height 9
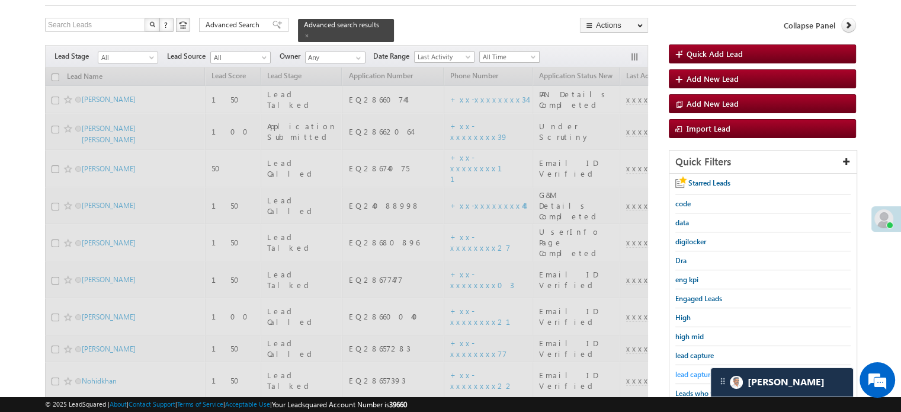
scroll to position [17, 0]
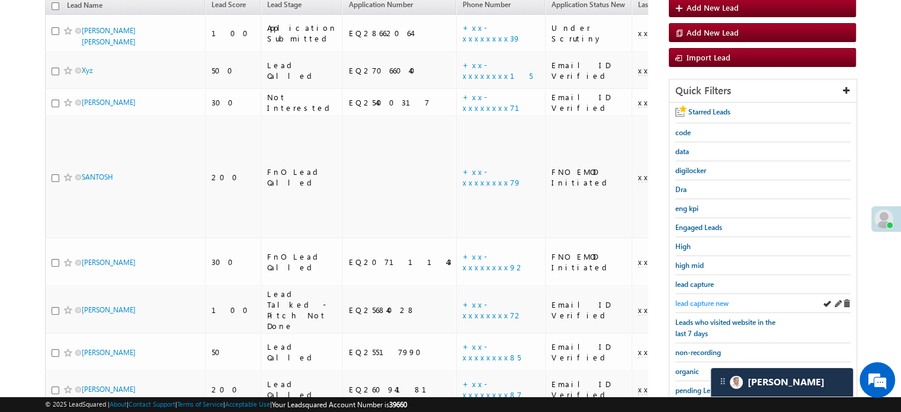
click at [697, 299] on span "lead capture new" at bounding box center [702, 303] width 53 height 9
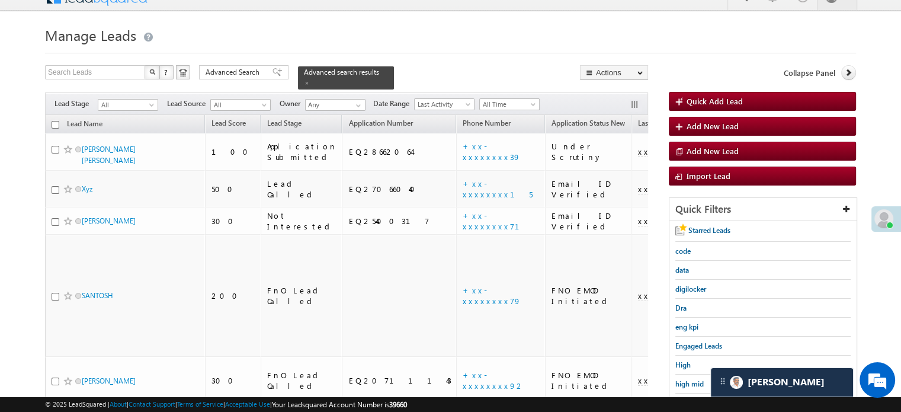
scroll to position [136, 0]
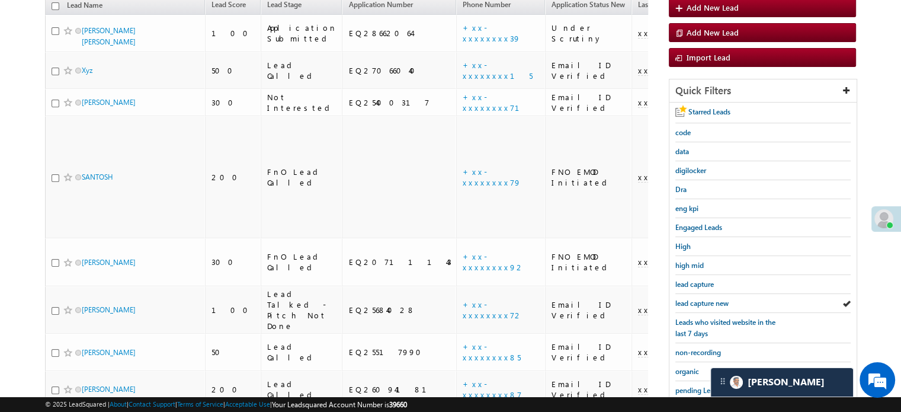
click at [697, 299] on span "lead capture new" at bounding box center [702, 303] width 53 height 9
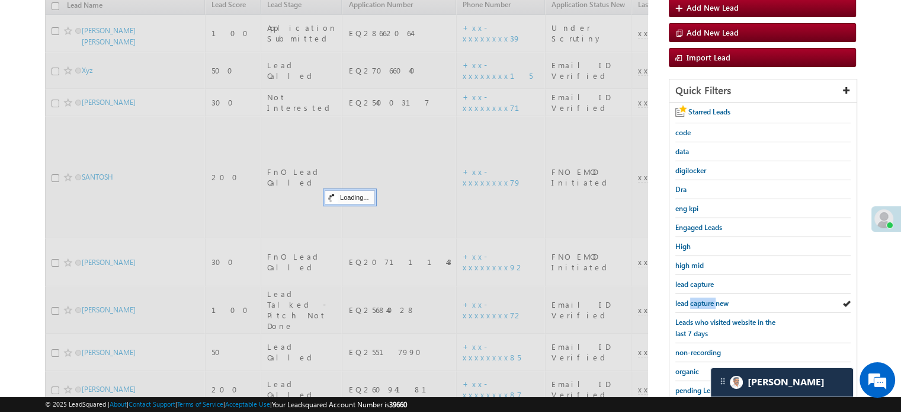
click at [697, 299] on span "lead capture new" at bounding box center [702, 303] width 53 height 9
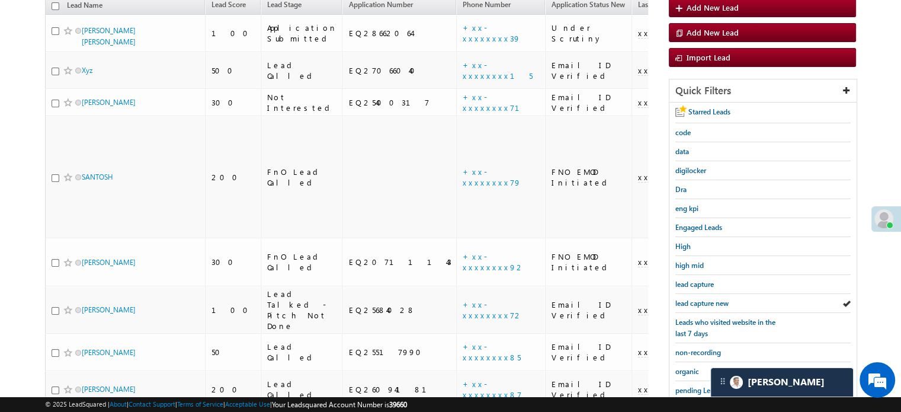
scroll to position [76, 0]
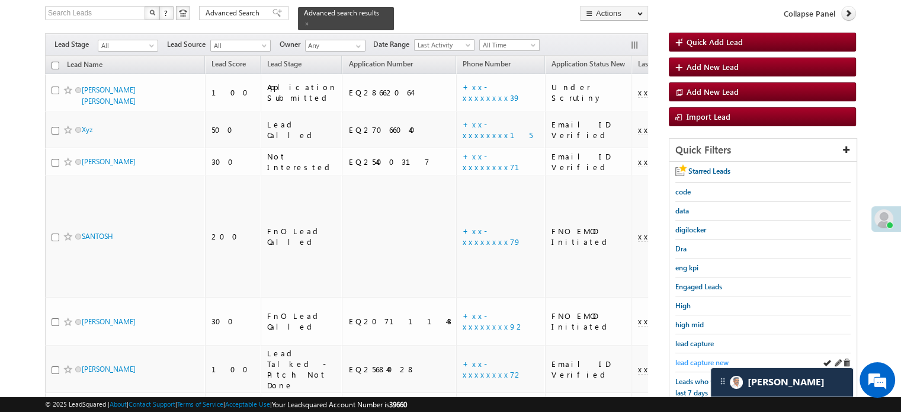
click at [695, 358] on span "lead capture new" at bounding box center [702, 362] width 53 height 9
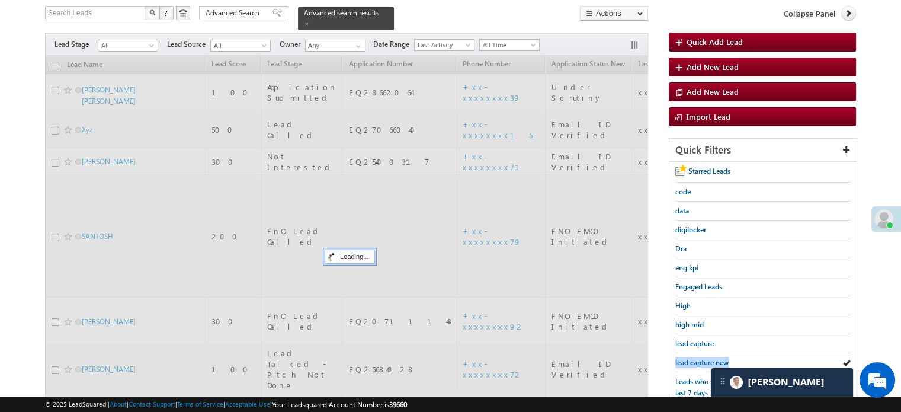
click at [695, 358] on span "lead capture new" at bounding box center [702, 362] width 53 height 9
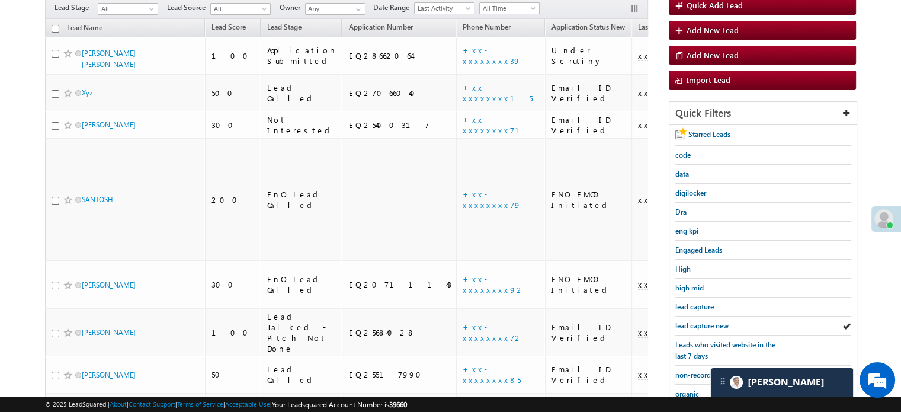
scroll to position [254, 0]
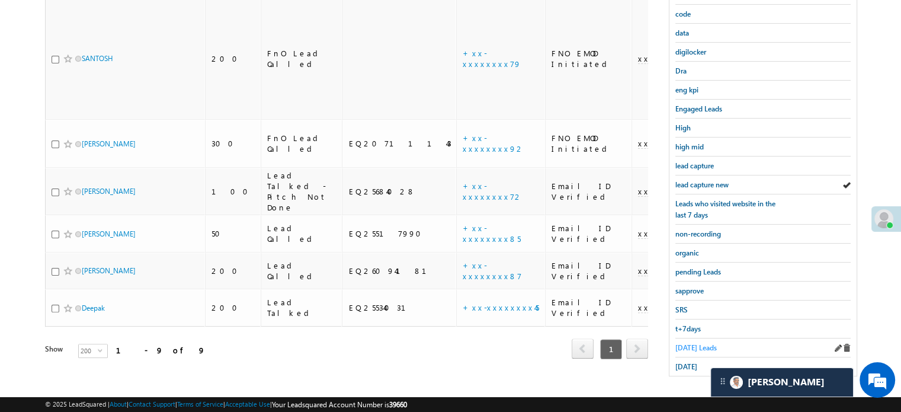
click at [680, 347] on span "[DATE] Leads" at bounding box center [696, 347] width 41 height 9
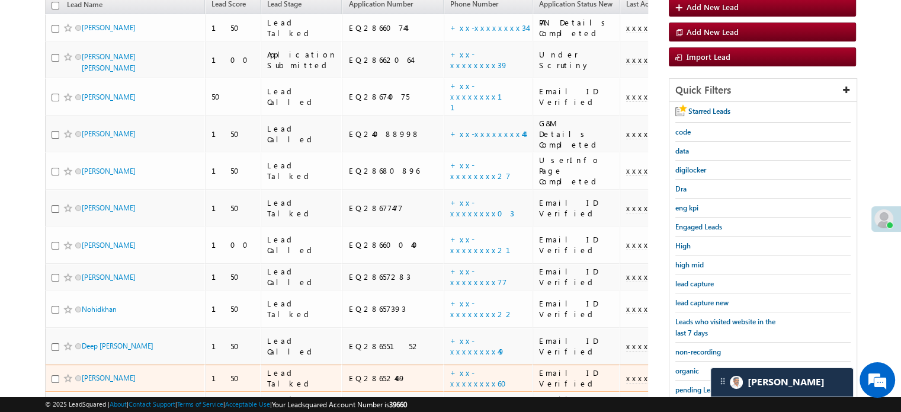
scroll to position [136, 0]
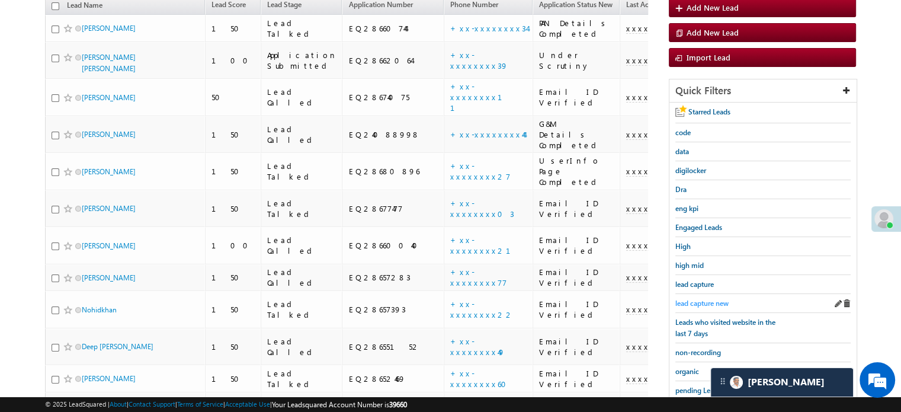
click at [709, 298] on link "lead capture new" at bounding box center [702, 303] width 53 height 11
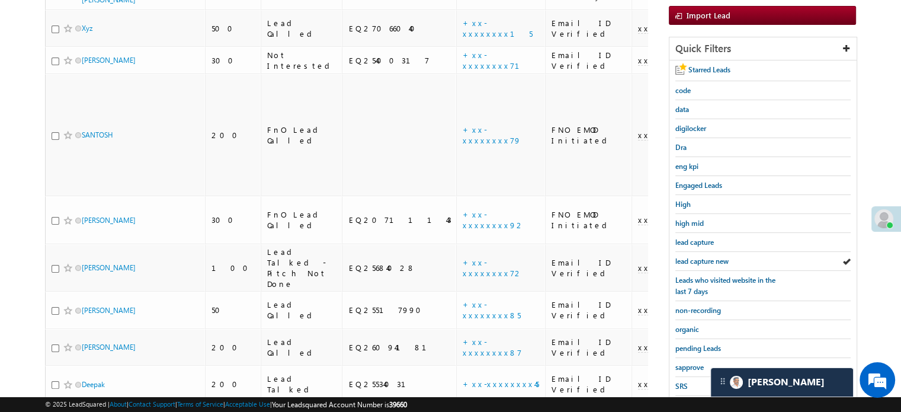
scroll to position [254, 0]
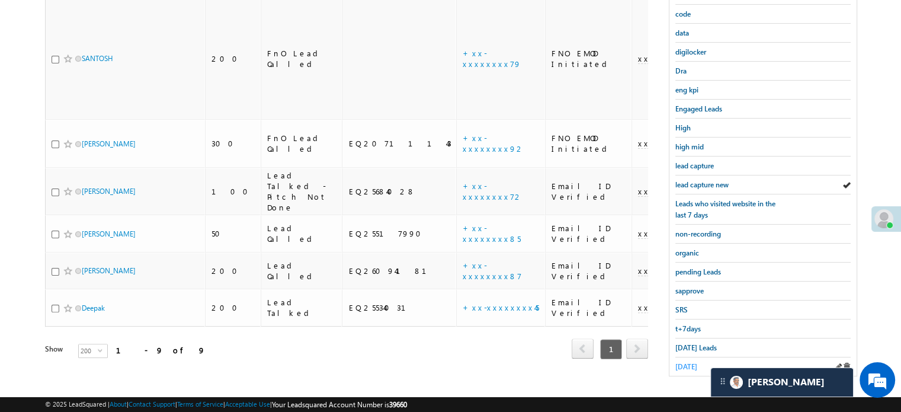
click at [696, 362] on span "[DATE]" at bounding box center [687, 366] width 22 height 9
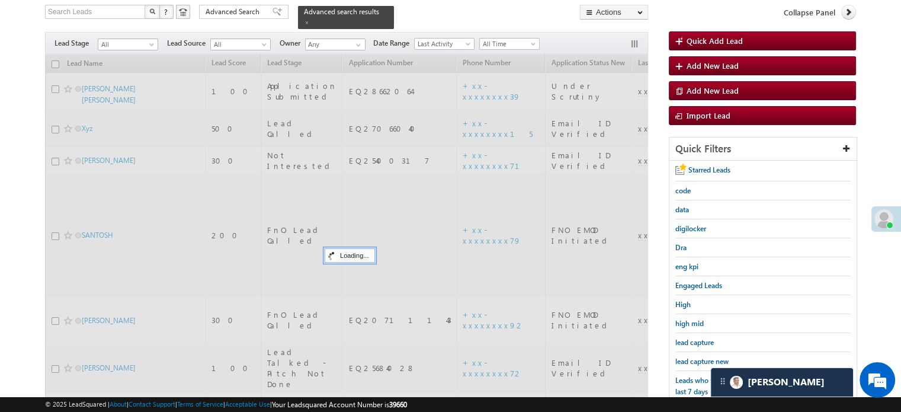
scroll to position [76, 0]
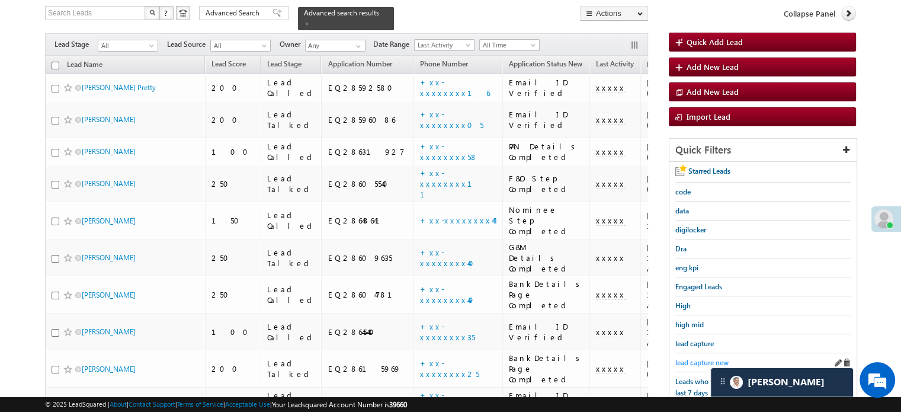
click at [702, 357] on link "lead capture new" at bounding box center [702, 362] width 53 height 11
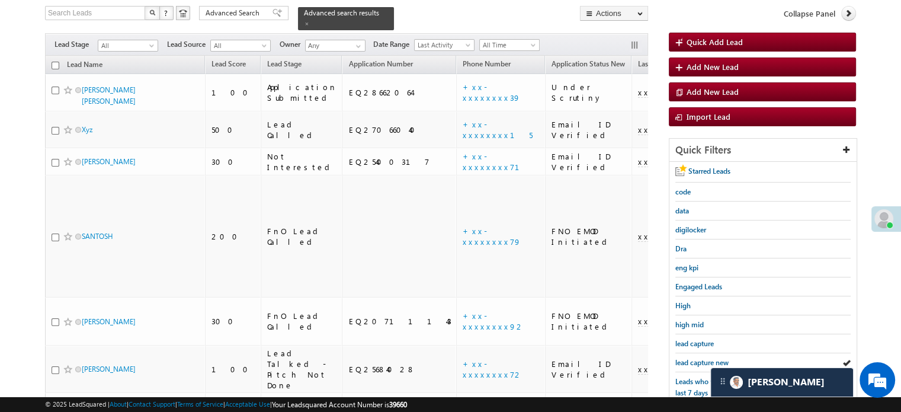
click at [702, 357] on link "lead capture new" at bounding box center [702, 362] width 53 height 11
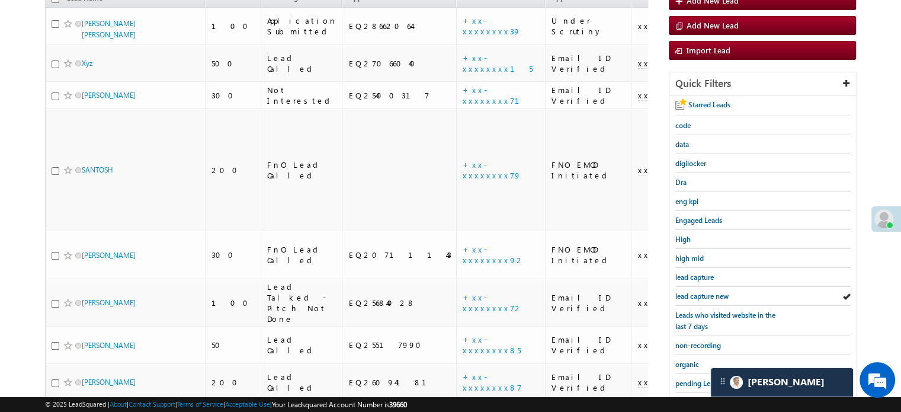
scroll to position [254, 0]
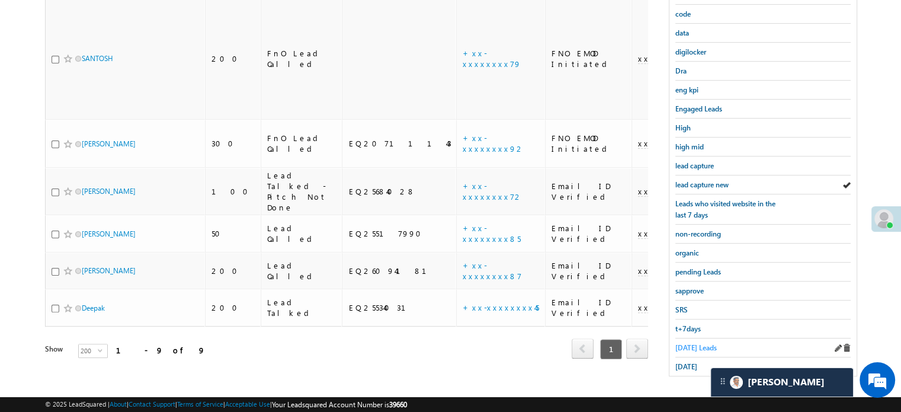
click at [697, 343] on span "[DATE] Leads" at bounding box center [696, 347] width 41 height 9
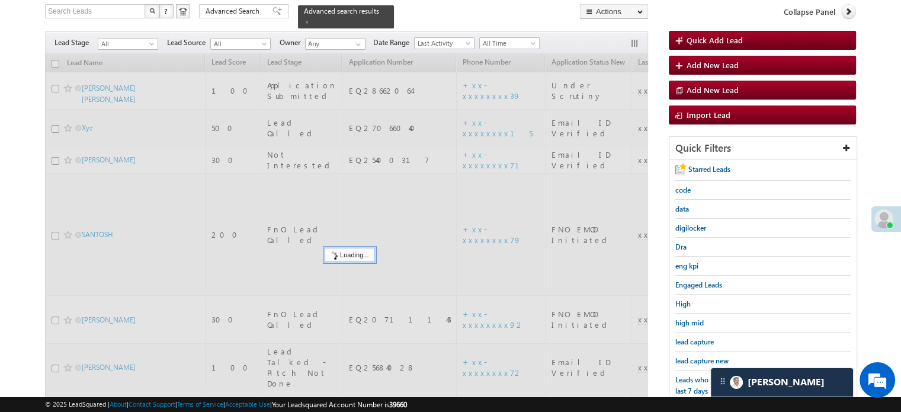
scroll to position [76, 0]
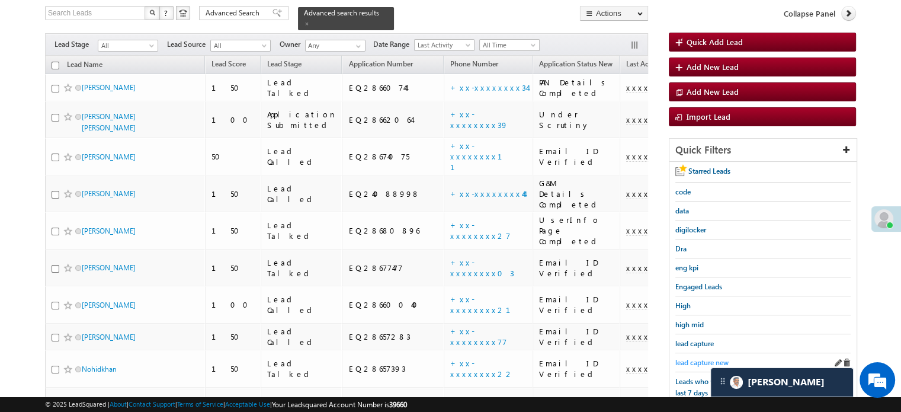
click at [699, 358] on span "lead capture new" at bounding box center [702, 362] width 53 height 9
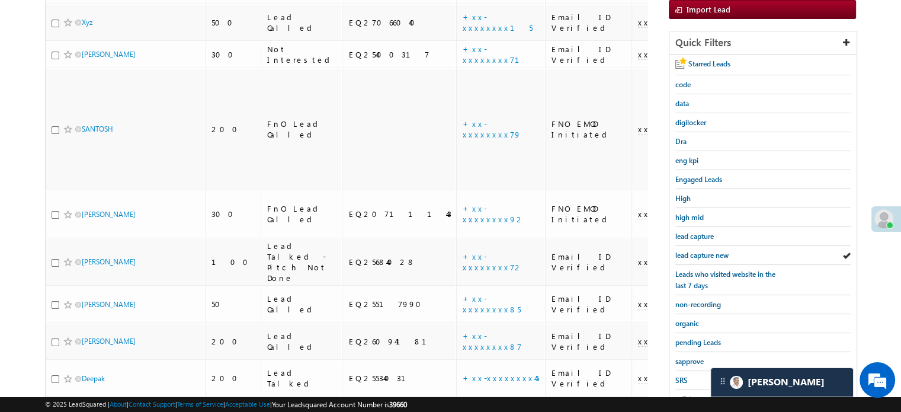
scroll to position [254, 0]
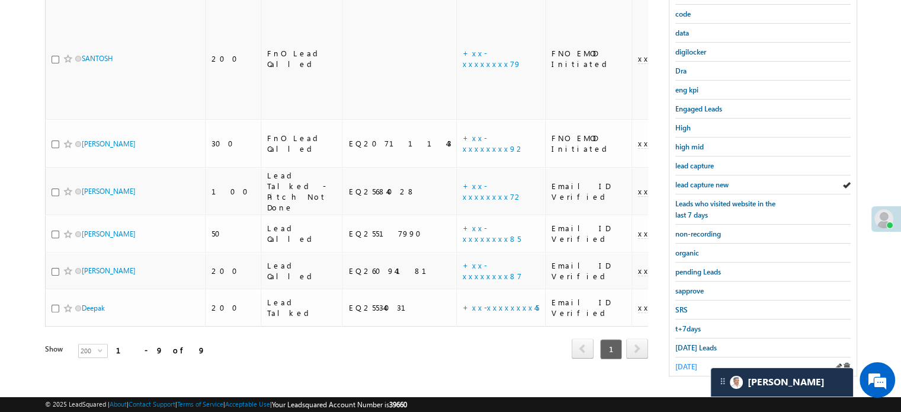
click at [681, 362] on span "[DATE]" at bounding box center [687, 366] width 22 height 9
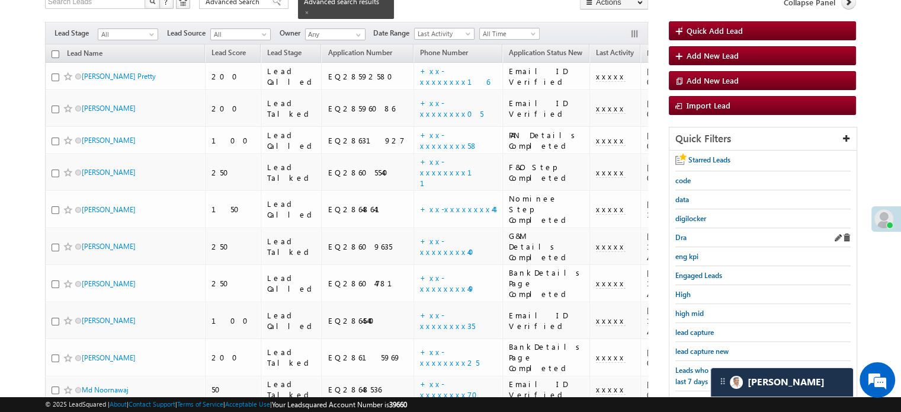
scroll to position [106, 0]
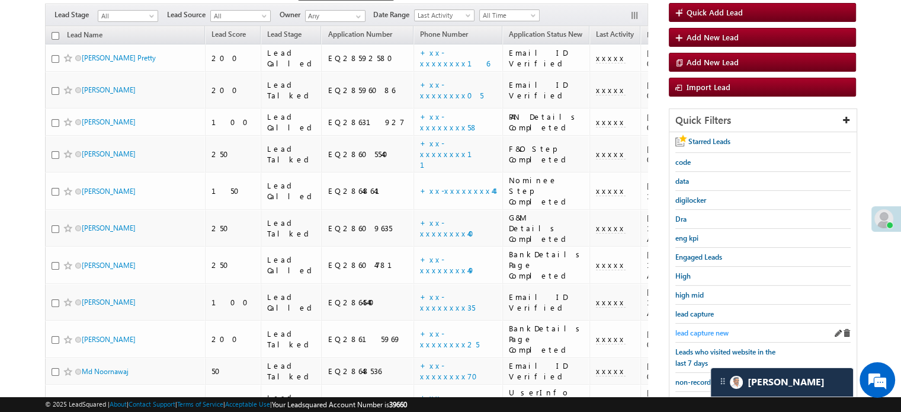
click at [708, 328] on span "lead capture new" at bounding box center [702, 332] width 53 height 9
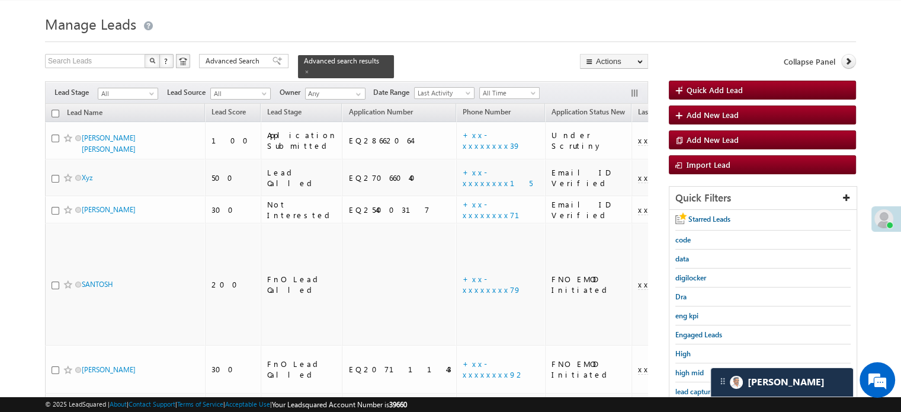
scroll to position [0, 0]
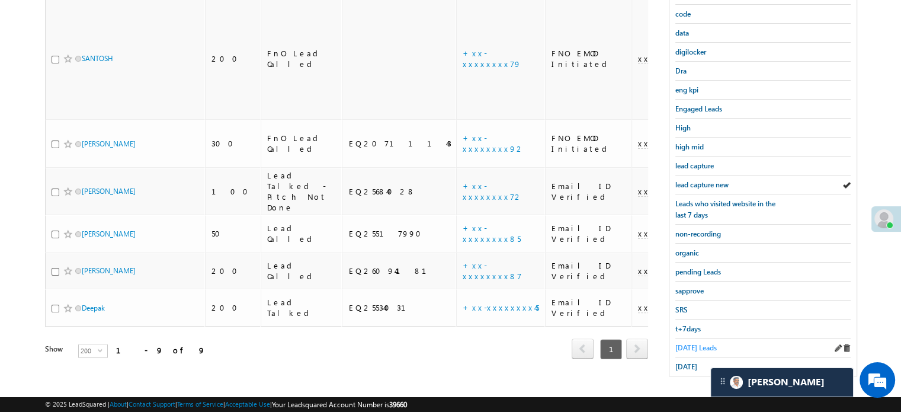
click at [697, 344] on span "[DATE] Leads" at bounding box center [696, 347] width 41 height 9
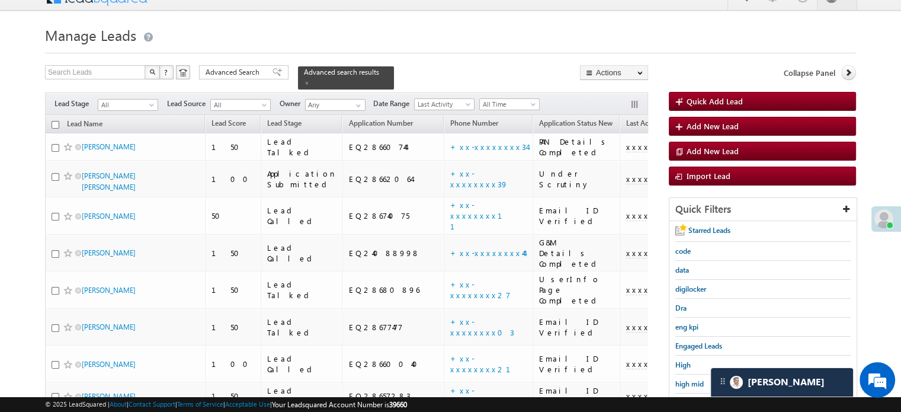
scroll to position [76, 0]
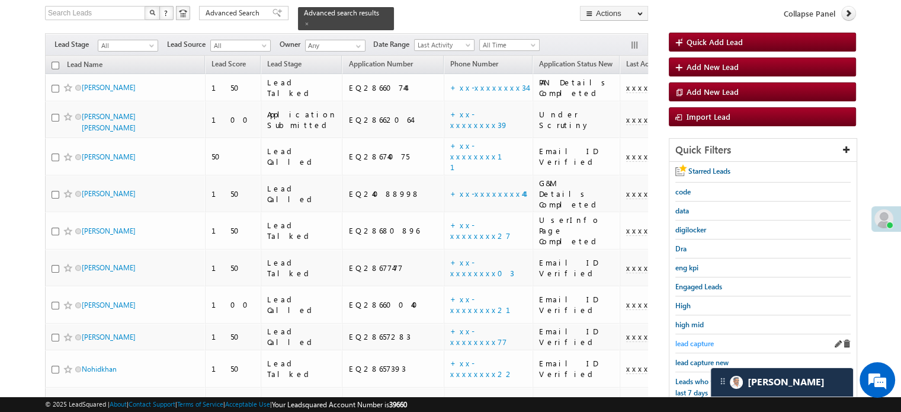
click at [697, 344] on span "lead capture" at bounding box center [695, 343] width 39 height 9
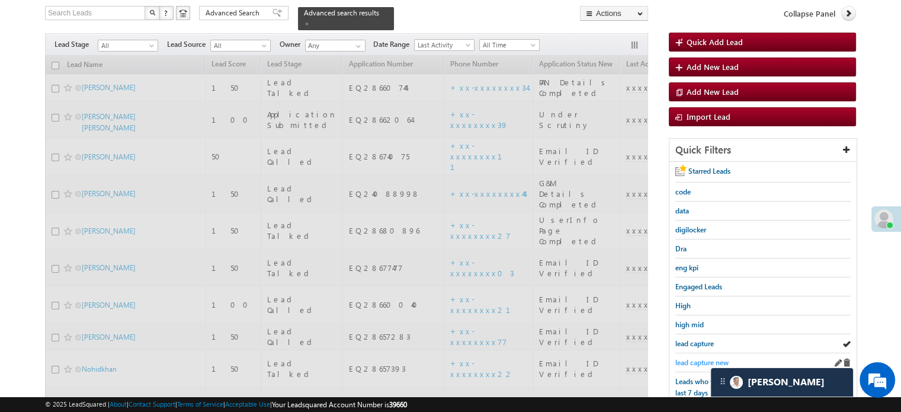
click at [705, 358] on span "lead capture new" at bounding box center [702, 362] width 53 height 9
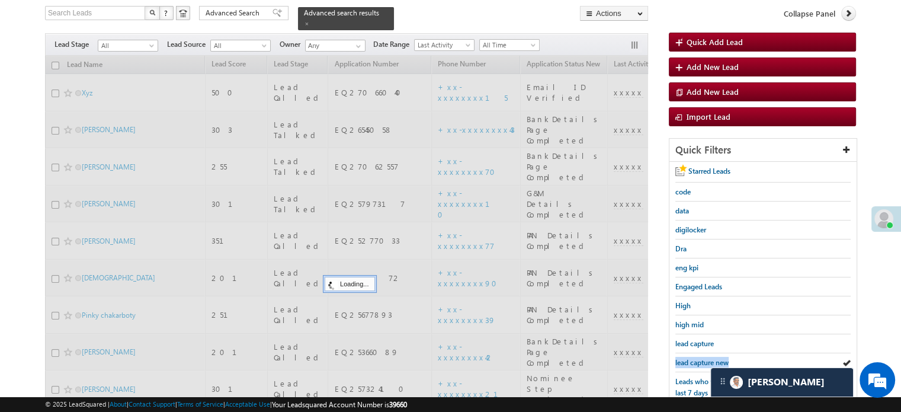
click at [705, 358] on span "lead capture new" at bounding box center [702, 362] width 53 height 9
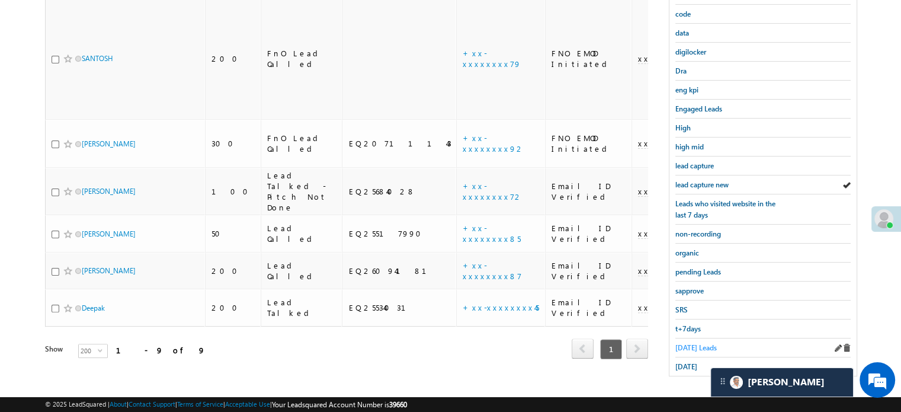
click at [691, 343] on span "[DATE] Leads" at bounding box center [696, 347] width 41 height 9
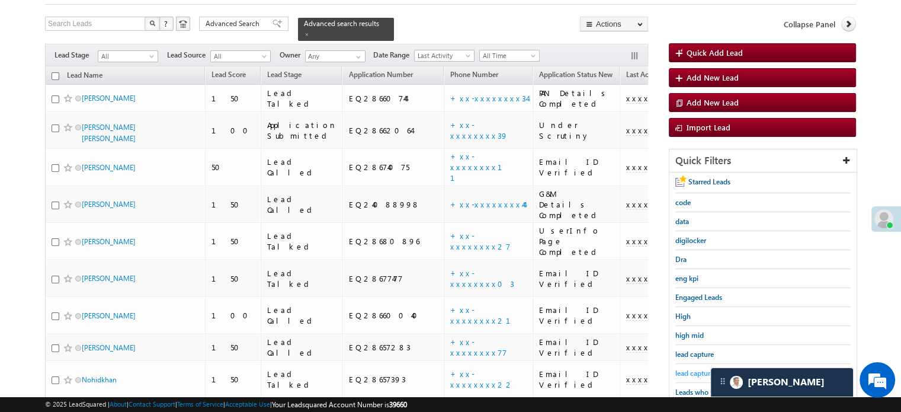
scroll to position [195, 0]
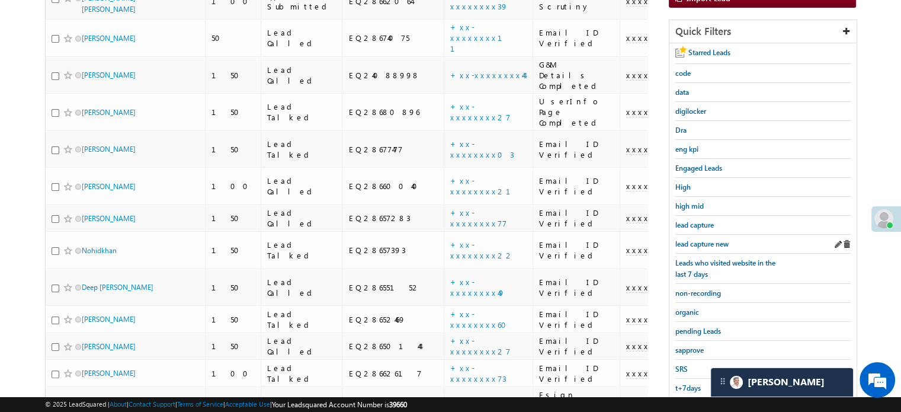
click at [697, 235] on div "lead capture new" at bounding box center [763, 244] width 175 height 19
click at [697, 244] on span "lead capture new" at bounding box center [702, 243] width 53 height 9
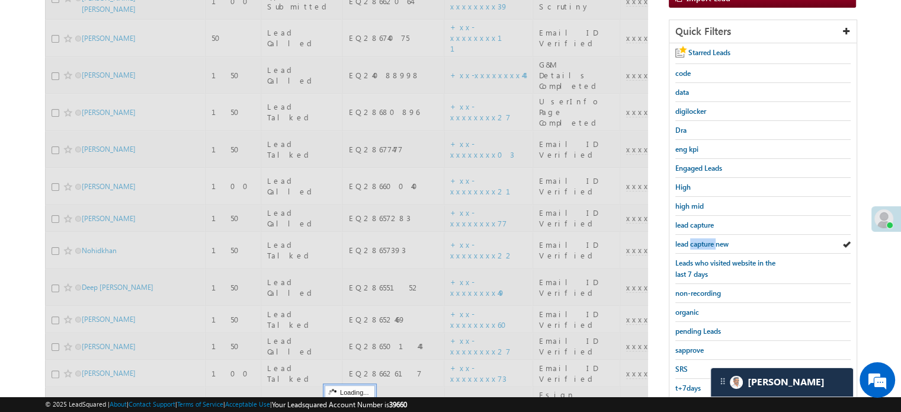
click at [697, 244] on span "lead capture new" at bounding box center [702, 243] width 53 height 9
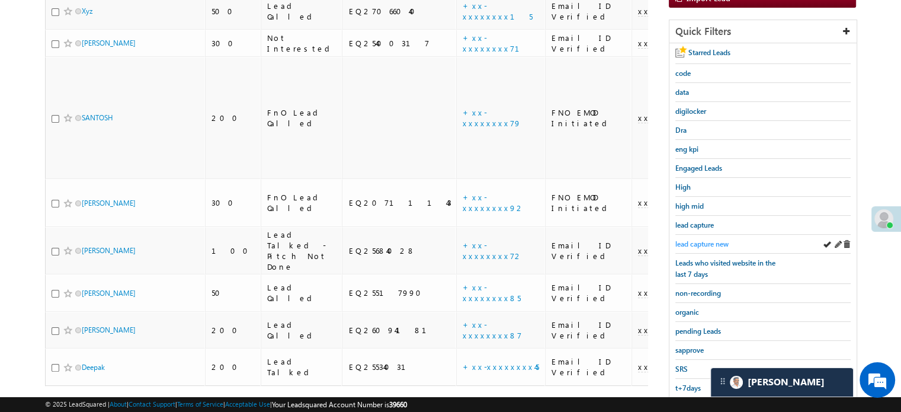
click at [703, 245] on span "lead capture new" at bounding box center [702, 243] width 53 height 9
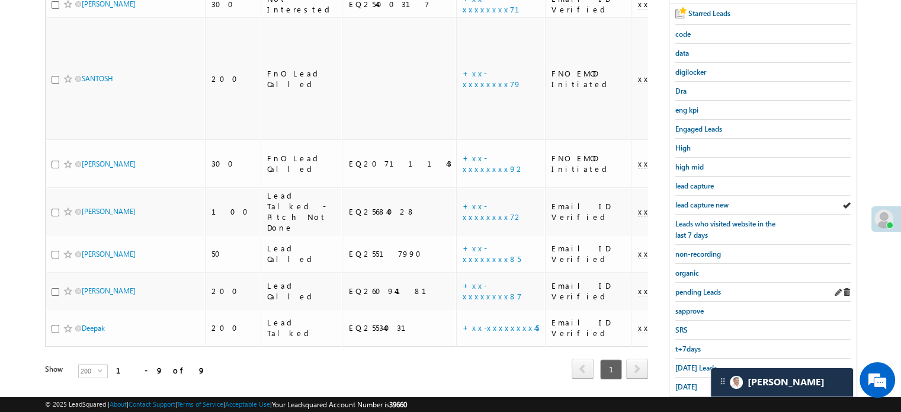
scroll to position [254, 0]
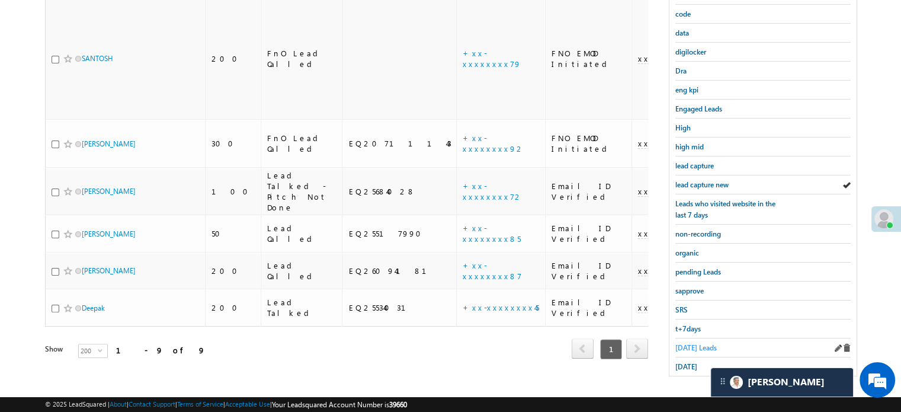
click at [683, 343] on span "[DATE] Leads" at bounding box center [696, 347] width 41 height 9
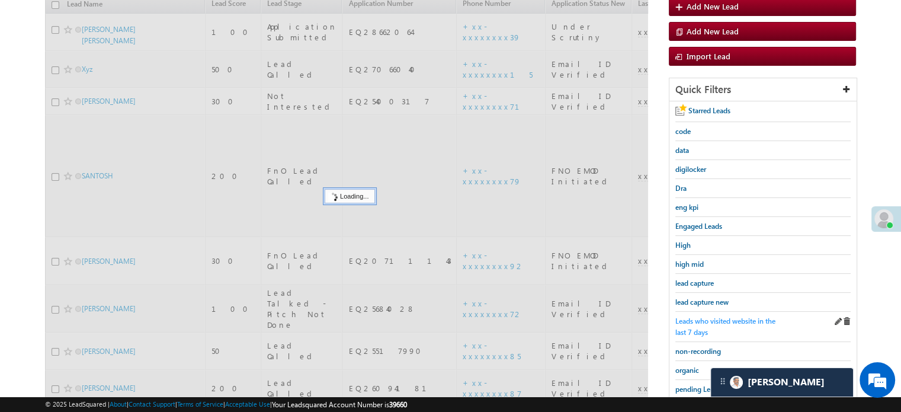
scroll to position [136, 0]
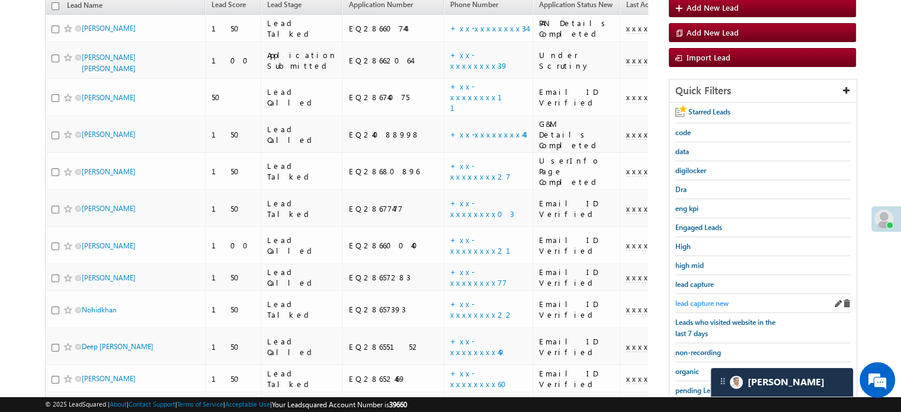
click at [702, 301] on span "lead capture new" at bounding box center [702, 303] width 53 height 9
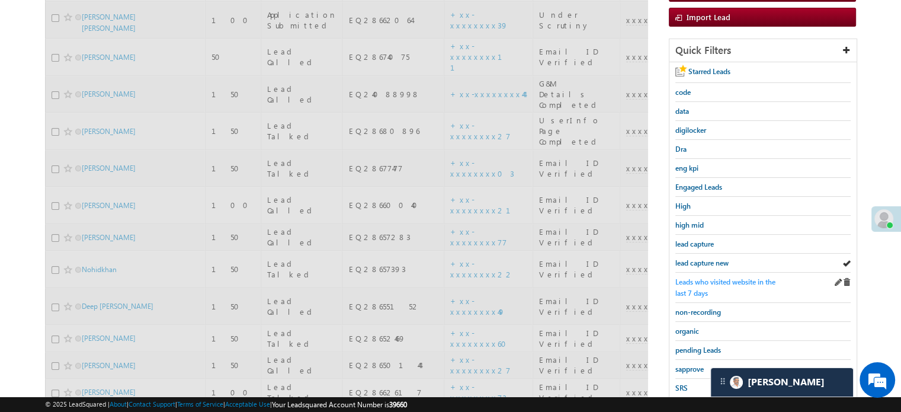
scroll to position [195, 0]
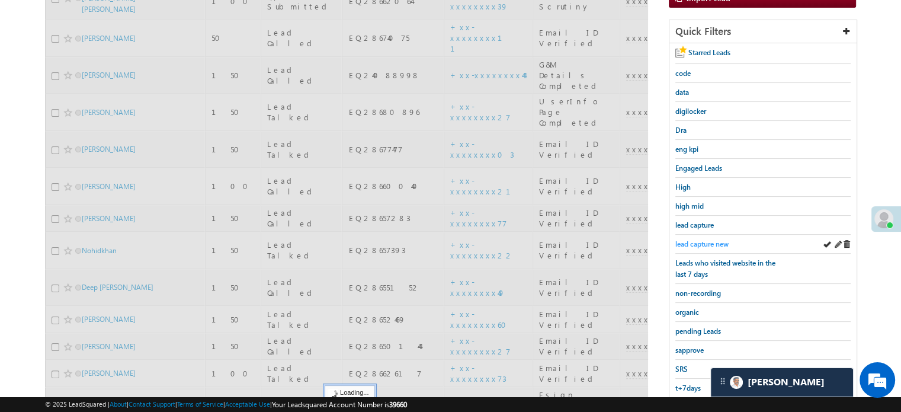
click at [700, 241] on span "lead capture new" at bounding box center [702, 243] width 53 height 9
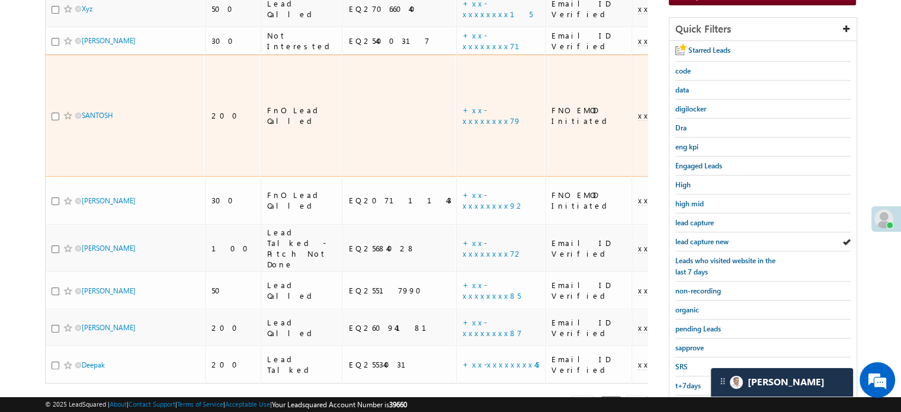
scroll to position [254, 0]
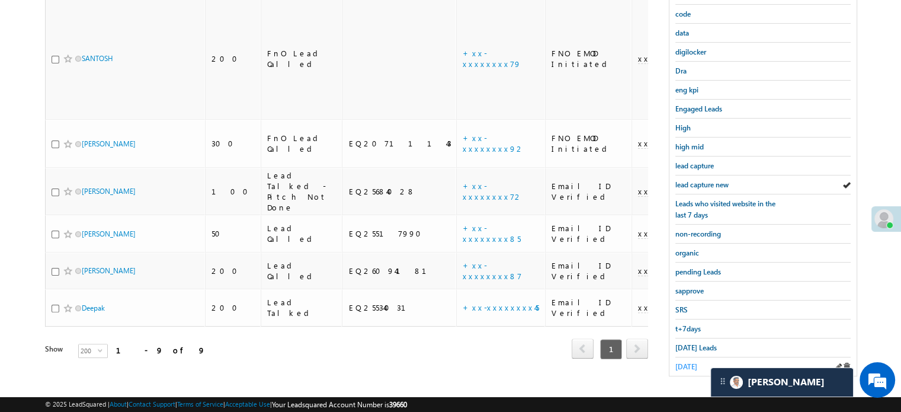
click at [676, 362] on span "[DATE]" at bounding box center [687, 366] width 22 height 9
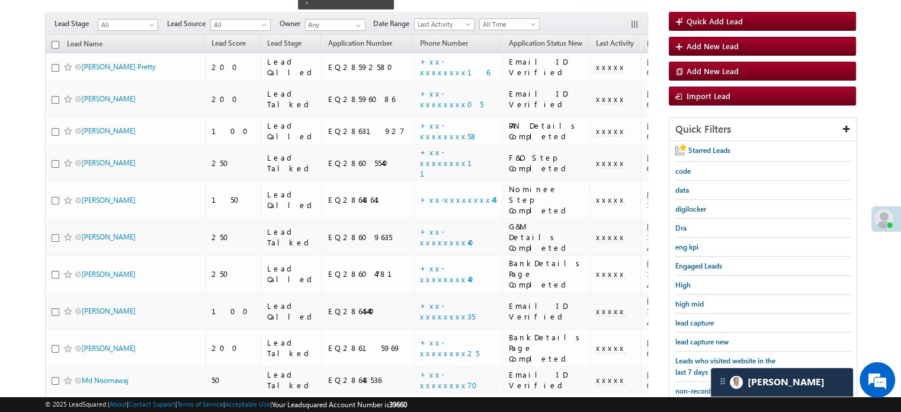
scroll to position [76, 0]
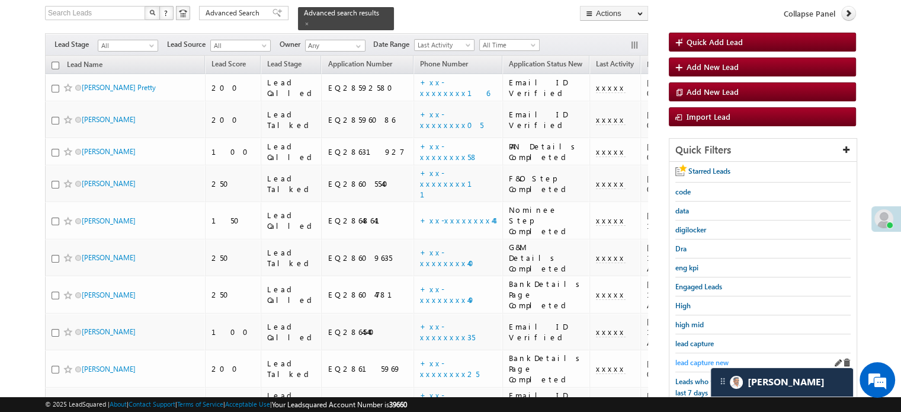
click at [692, 359] on span "lead capture new" at bounding box center [702, 362] width 53 height 9
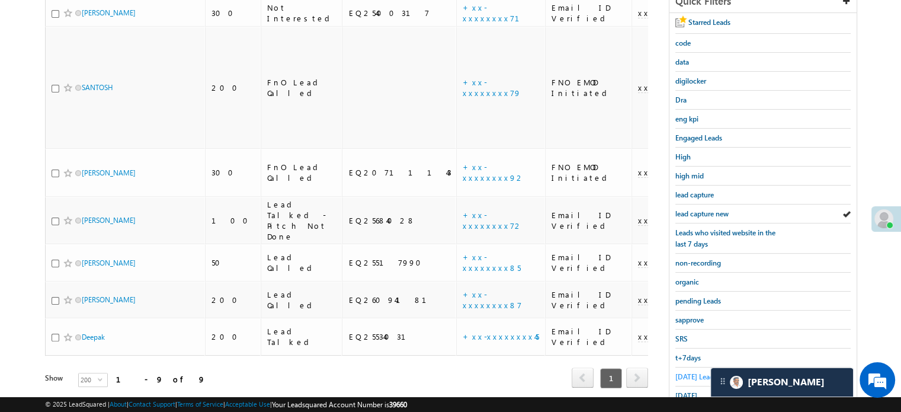
scroll to position [254, 0]
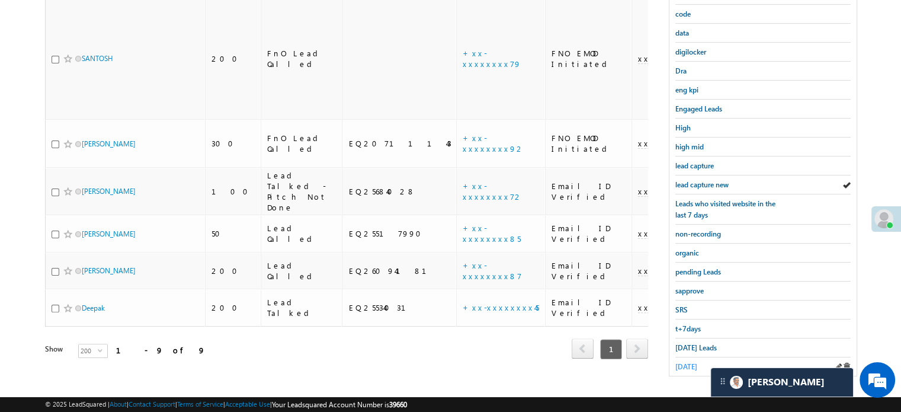
click at [692, 362] on span "[DATE]" at bounding box center [687, 366] width 22 height 9
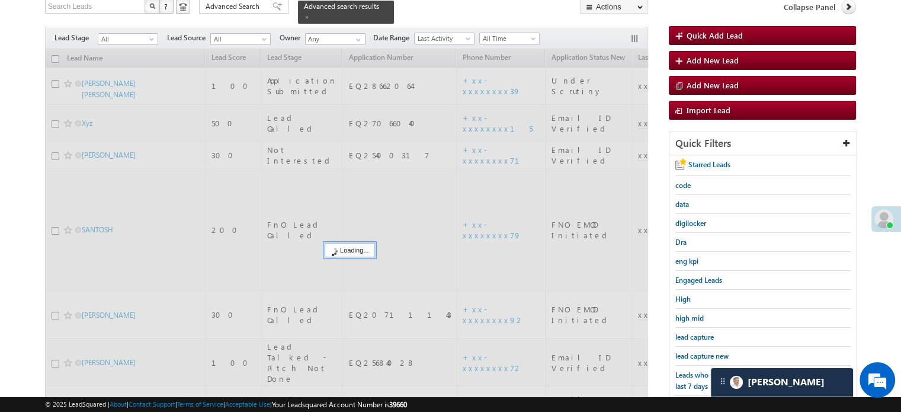
scroll to position [76, 0]
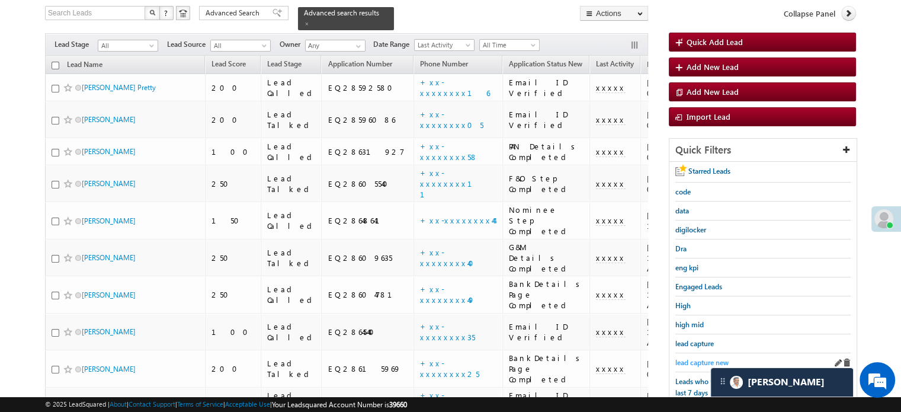
click at [700, 358] on span "lead capture new" at bounding box center [702, 362] width 53 height 9
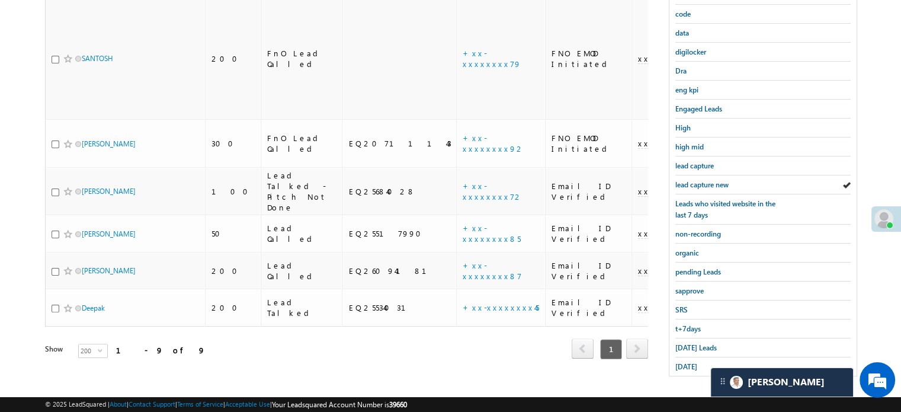
click at [698, 362] on span "[DATE]" at bounding box center [687, 366] width 22 height 9
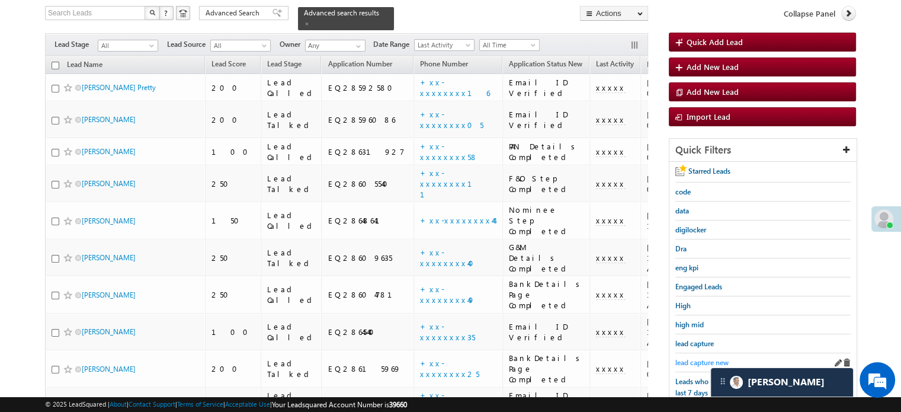
click at [702, 360] on span "lead capture new" at bounding box center [702, 362] width 53 height 9
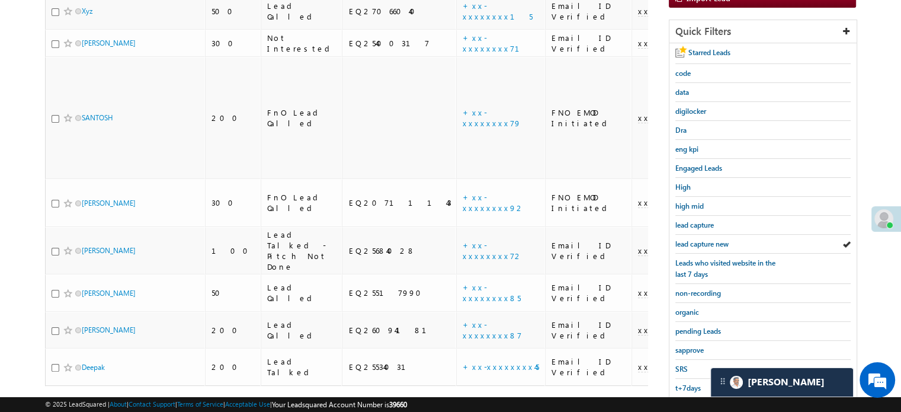
scroll to position [254, 0]
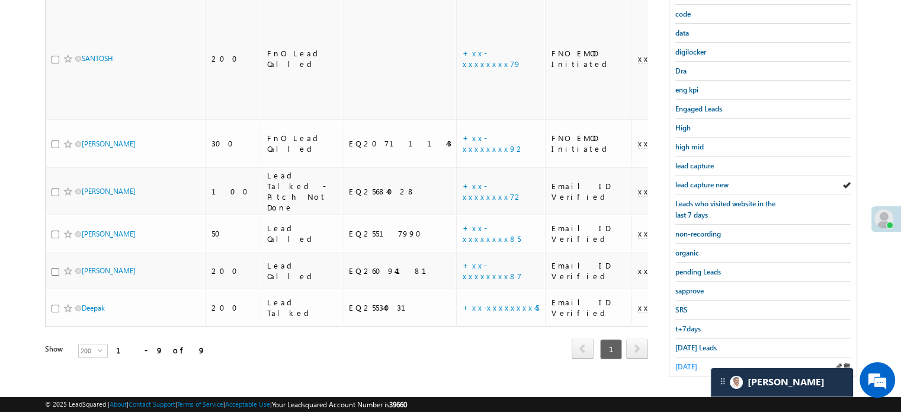
click at [691, 364] on span "[DATE]" at bounding box center [687, 366] width 22 height 9
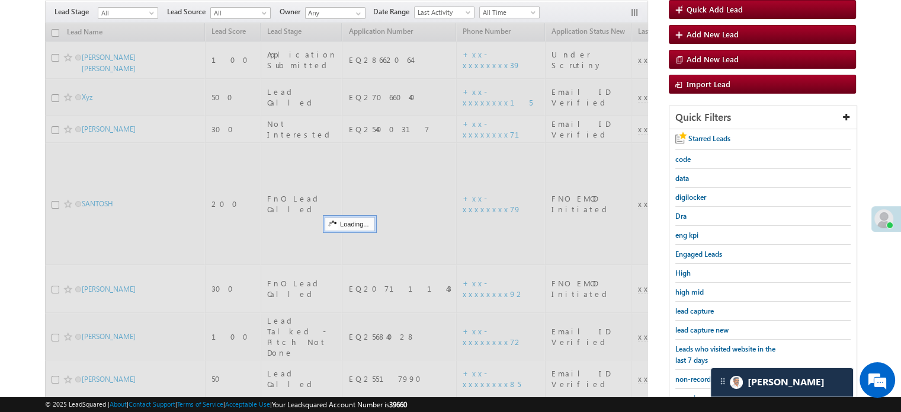
scroll to position [76, 0]
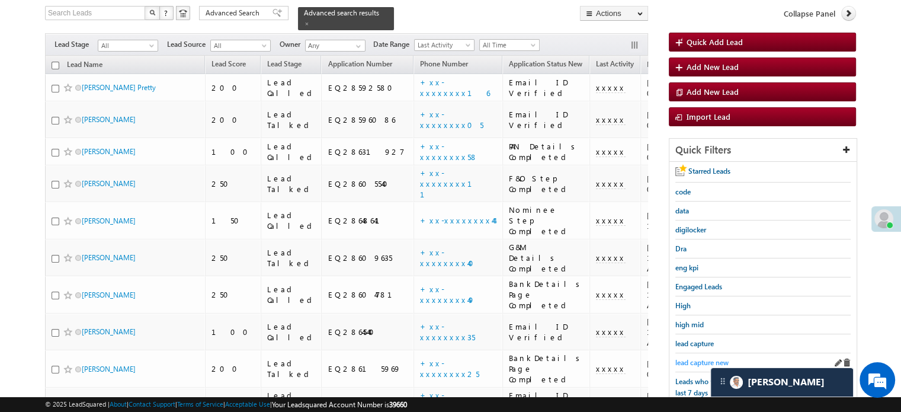
click at [697, 358] on span "lead capture new" at bounding box center [702, 362] width 53 height 9
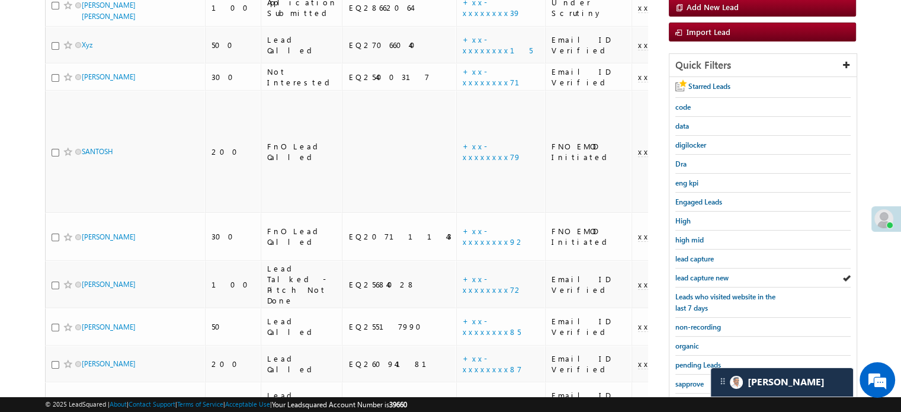
scroll to position [254, 0]
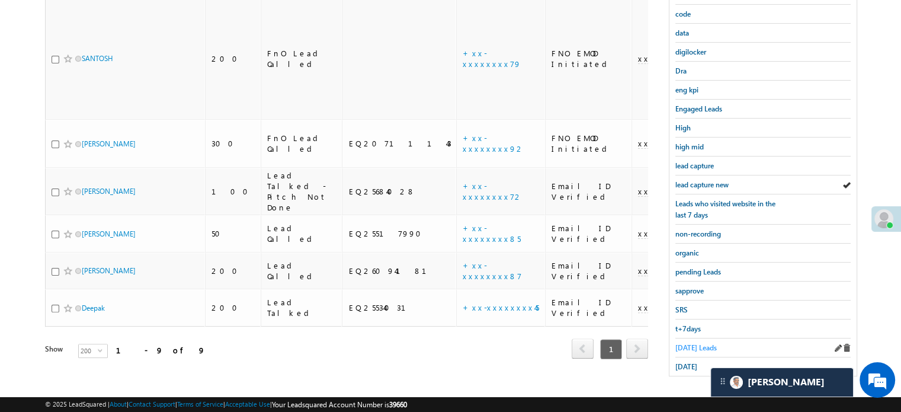
click at [699, 343] on span "[DATE] Leads" at bounding box center [696, 347] width 41 height 9
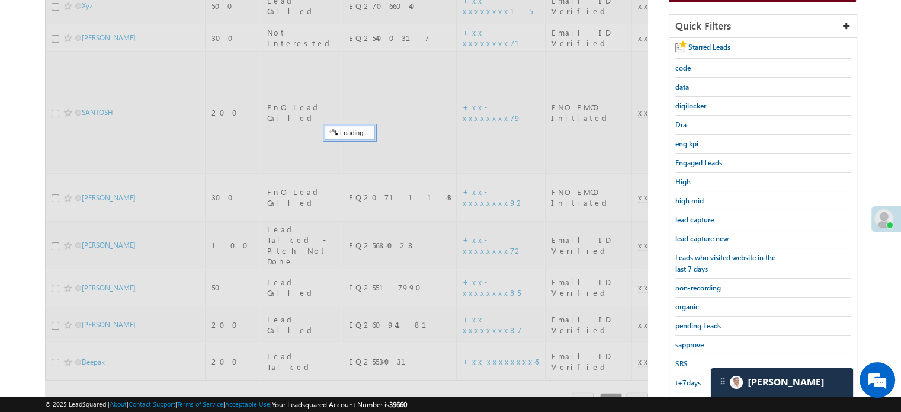
scroll to position [136, 0]
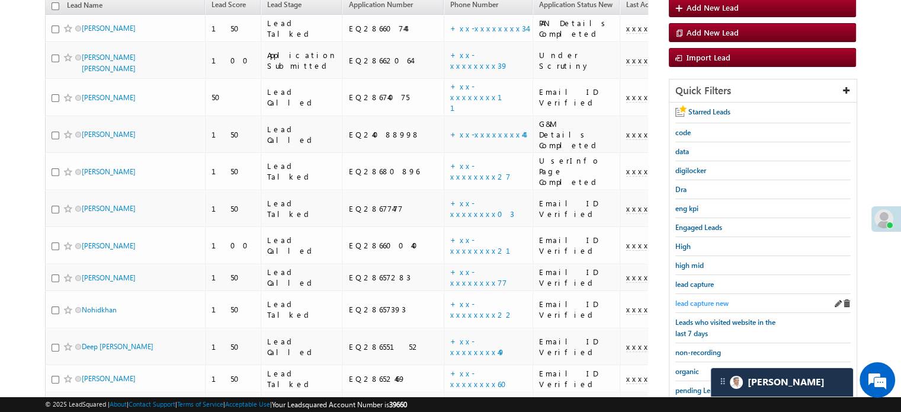
click at [721, 299] on span "lead capture new" at bounding box center [702, 303] width 53 height 9
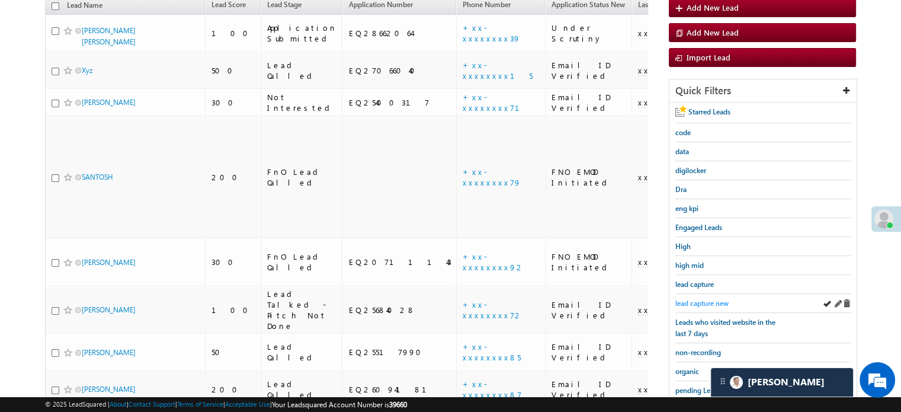
click at [721, 299] on span "lead capture new" at bounding box center [702, 303] width 53 height 9
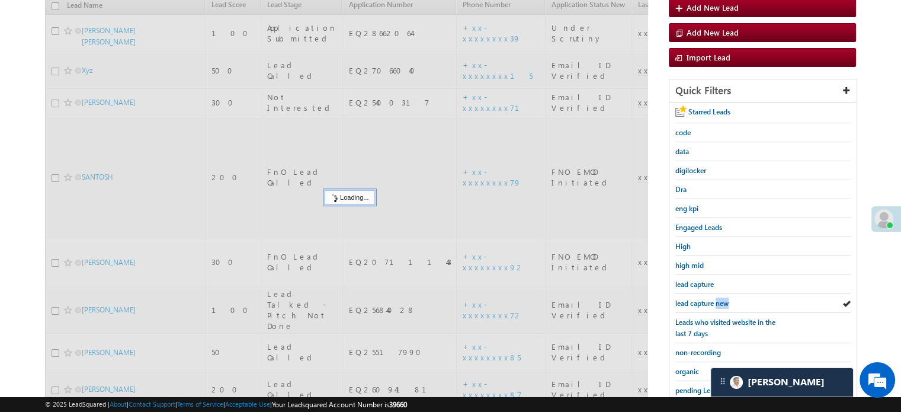
click at [721, 299] on span "lead capture new" at bounding box center [702, 303] width 53 height 9
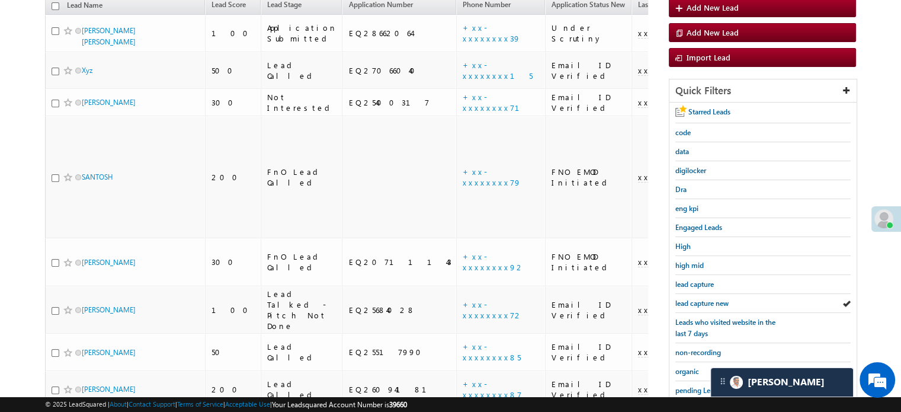
scroll to position [254, 0]
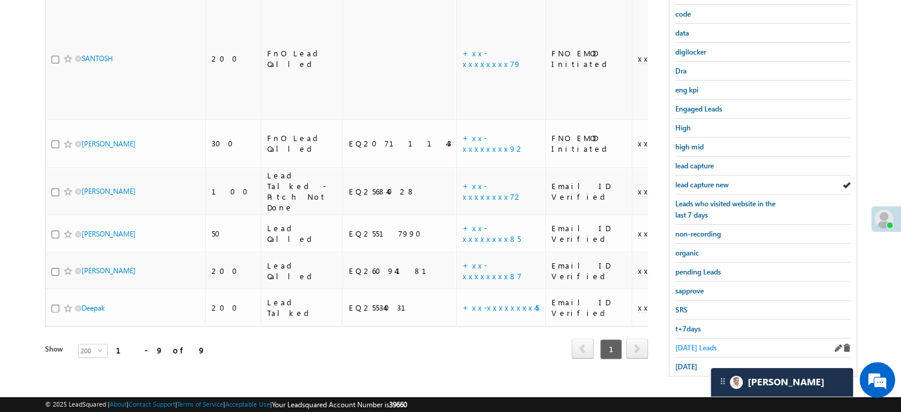
click at [691, 343] on span "[DATE] Leads" at bounding box center [696, 347] width 41 height 9
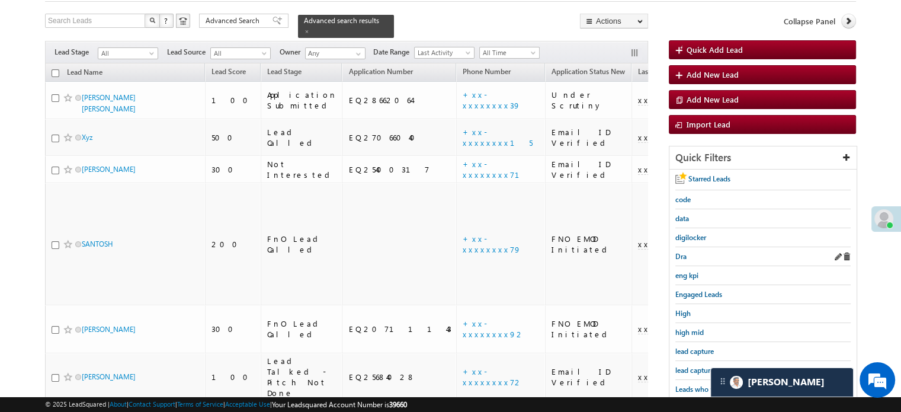
scroll to position [136, 0]
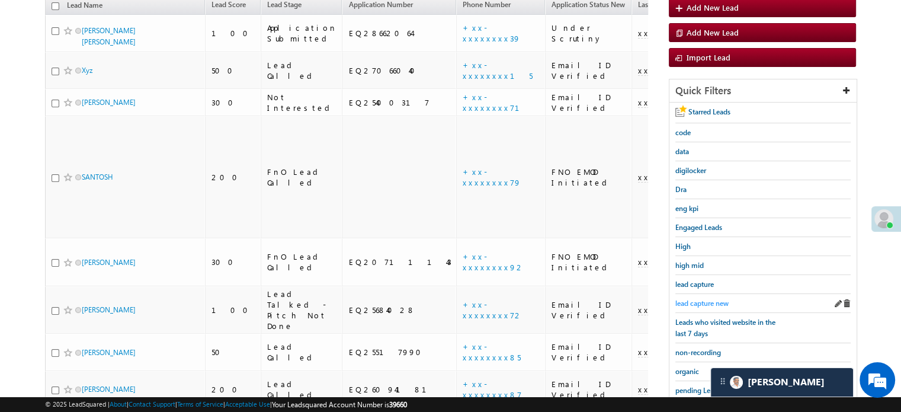
click at [690, 299] on span "lead capture new" at bounding box center [702, 303] width 53 height 9
click at [699, 299] on span "lead capture new" at bounding box center [702, 303] width 53 height 9
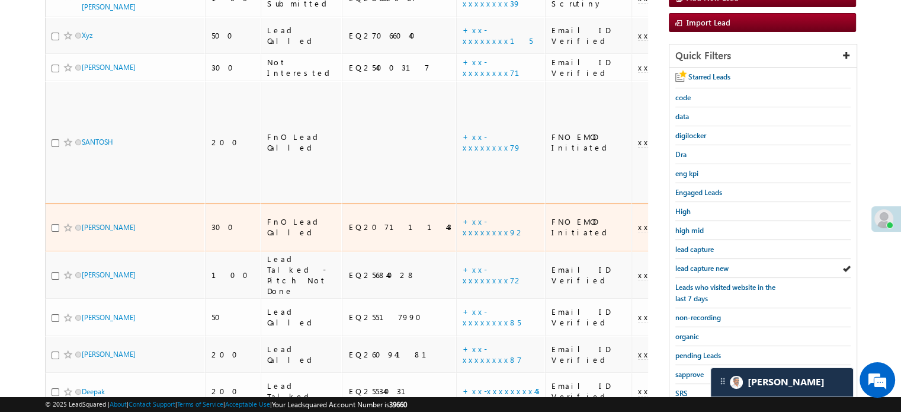
scroll to position [254, 0]
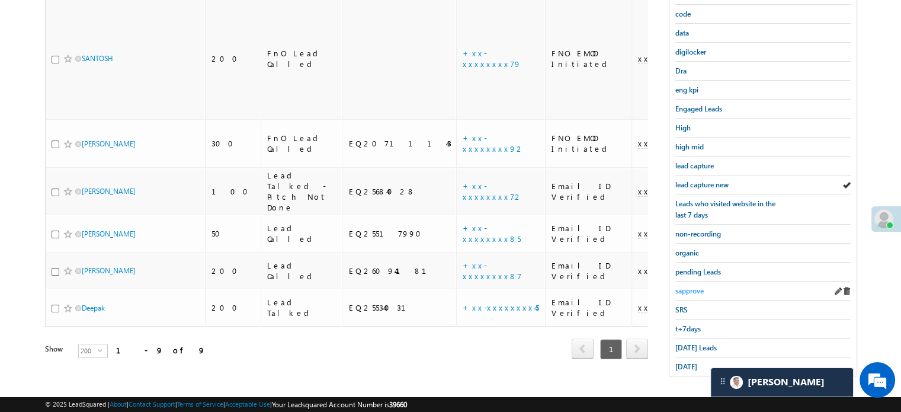
click at [693, 286] on span "sapprove" at bounding box center [690, 290] width 28 height 9
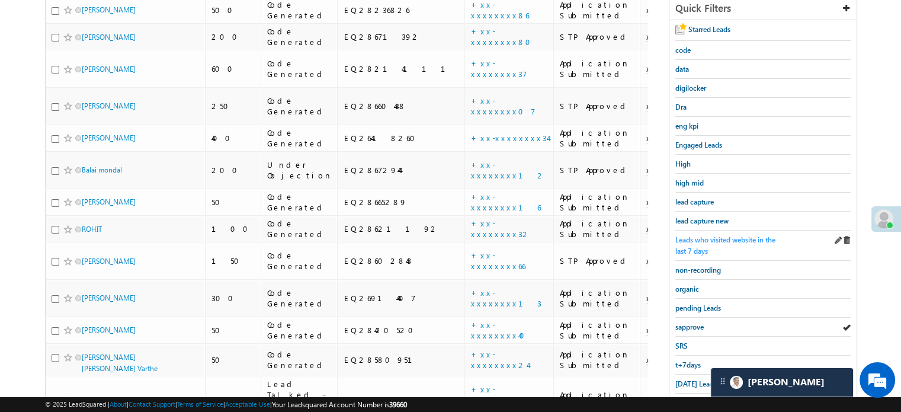
scroll to position [197, 0]
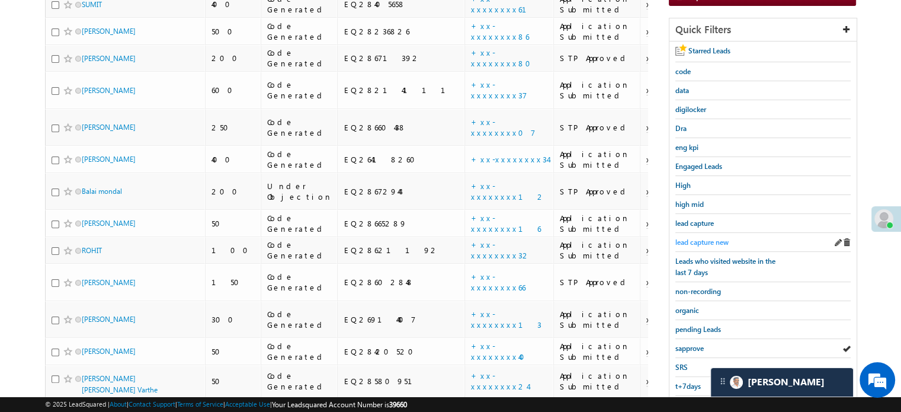
click at [699, 242] on span "lead capture new" at bounding box center [702, 242] width 53 height 9
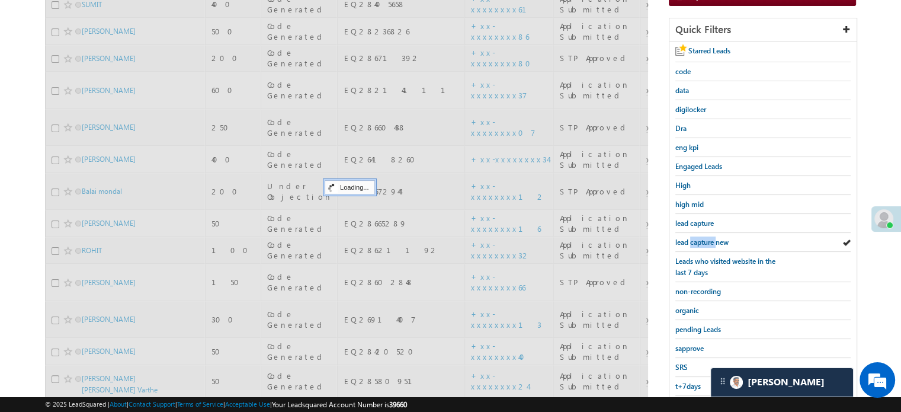
click at [699, 242] on span "lead capture new" at bounding box center [702, 242] width 53 height 9
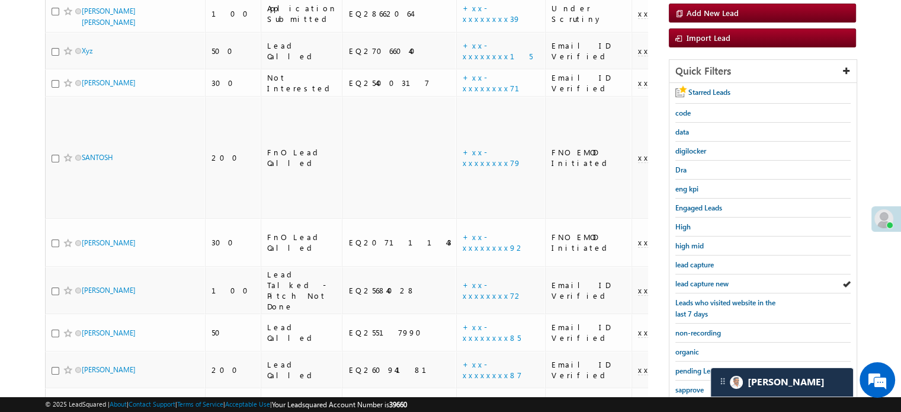
scroll to position [137, 0]
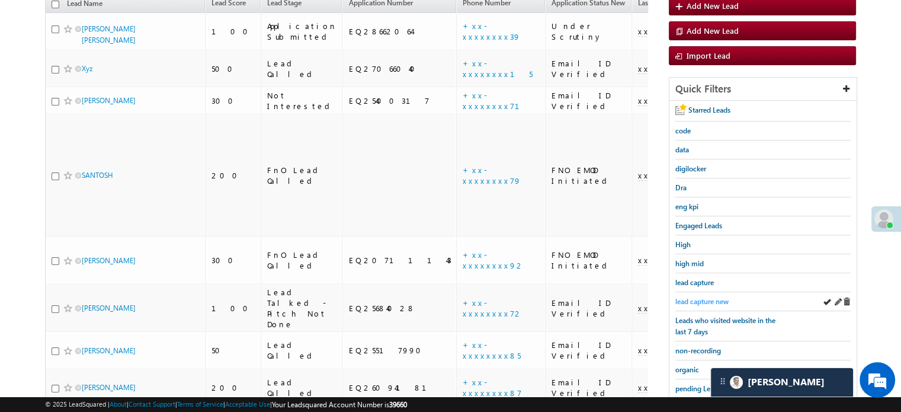
click at [699, 296] on link "lead capture new" at bounding box center [702, 301] width 53 height 11
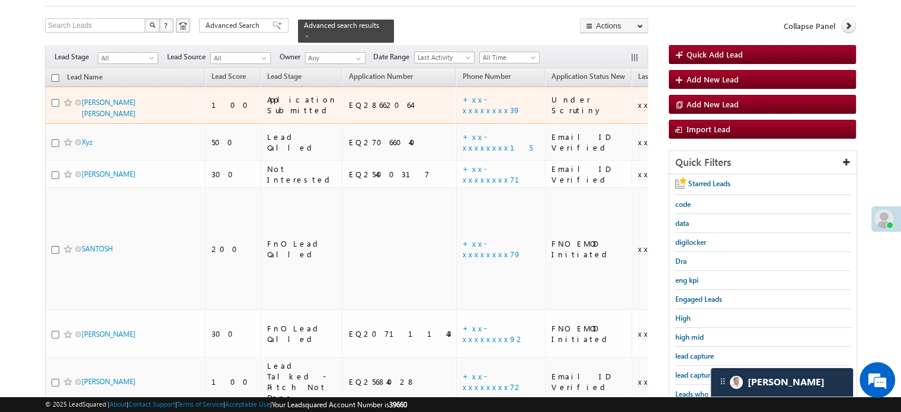
scroll to position [237, 0]
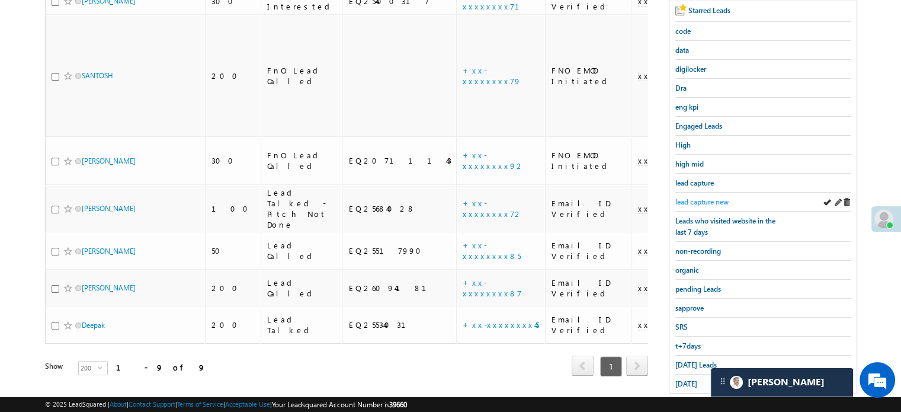
click at [698, 200] on span "lead capture new" at bounding box center [702, 201] width 53 height 9
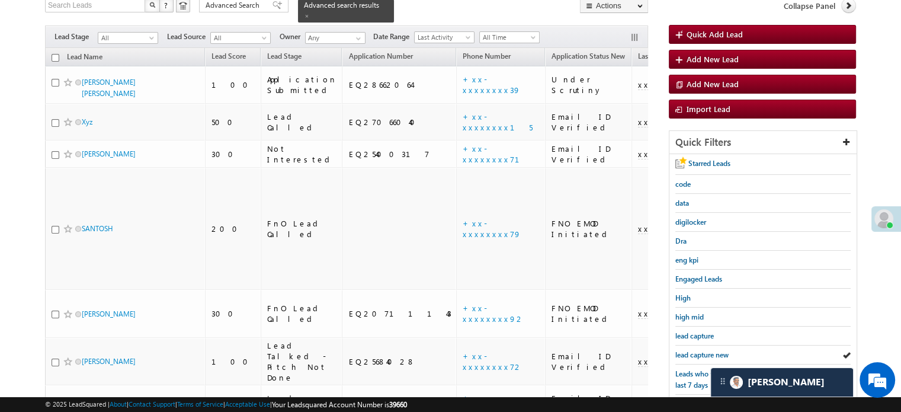
scroll to position [76, 0]
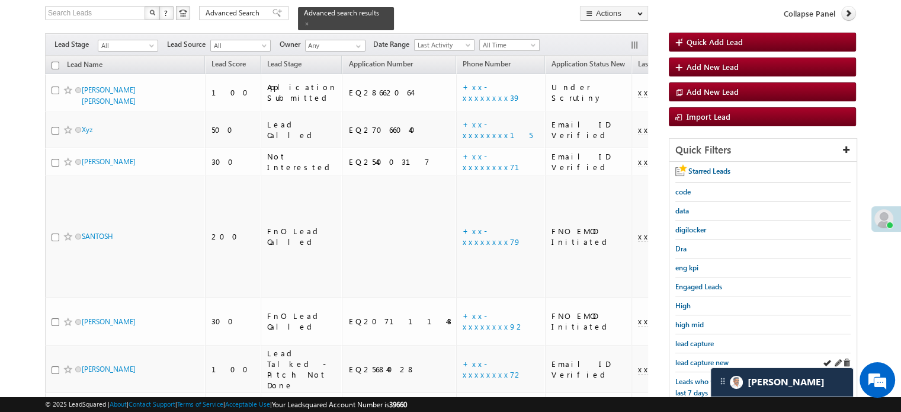
click at [685, 353] on div "lead capture new" at bounding box center [763, 362] width 175 height 19
click at [685, 358] on span "lead capture new" at bounding box center [702, 362] width 53 height 9
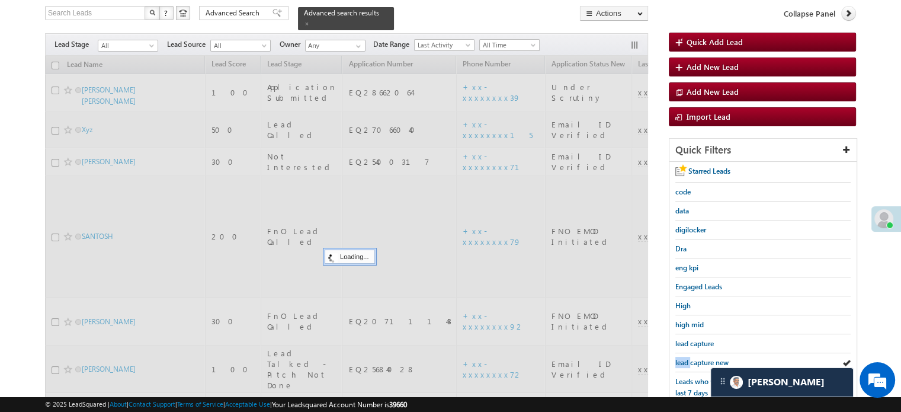
click at [685, 358] on span "lead capture new" at bounding box center [702, 362] width 53 height 9
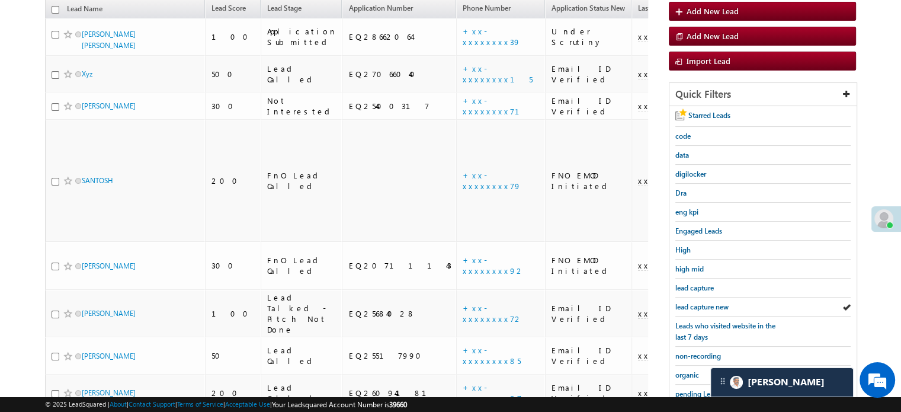
scroll to position [246, 0]
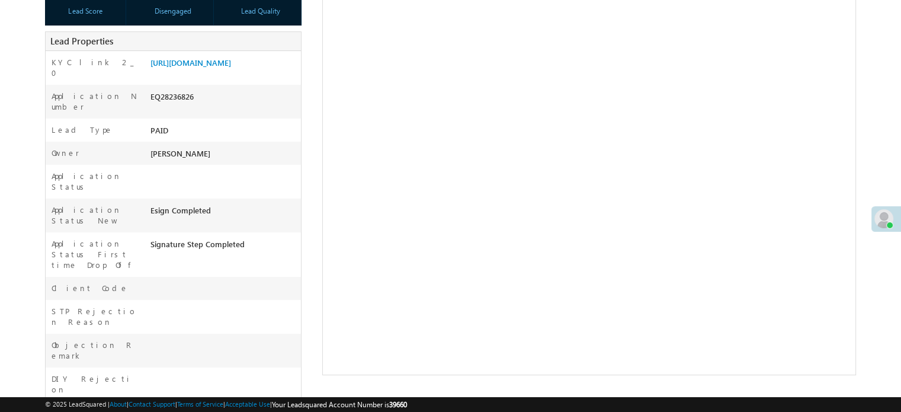
scroll to position [237, 0]
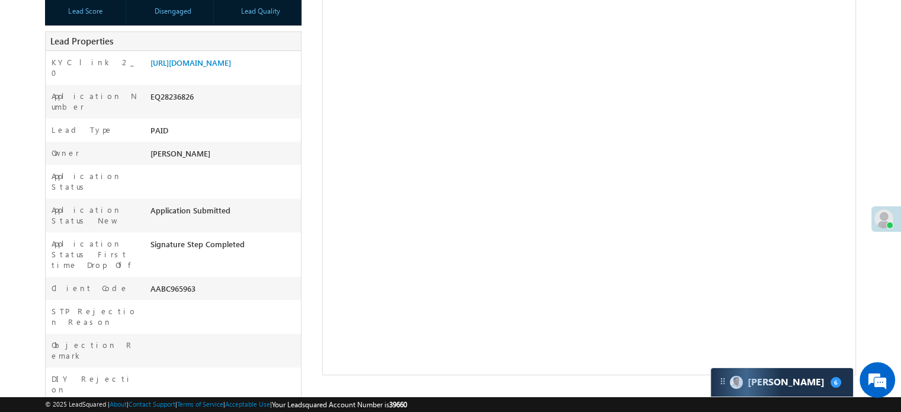
scroll to position [237, 0]
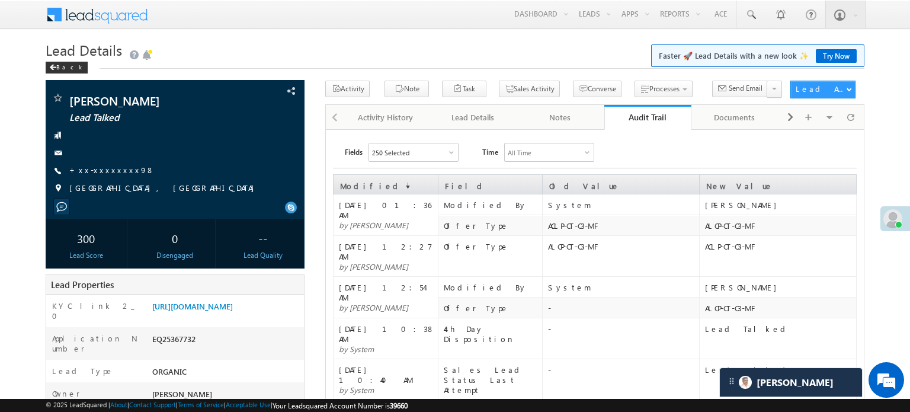
scroll to position [6144, 0]
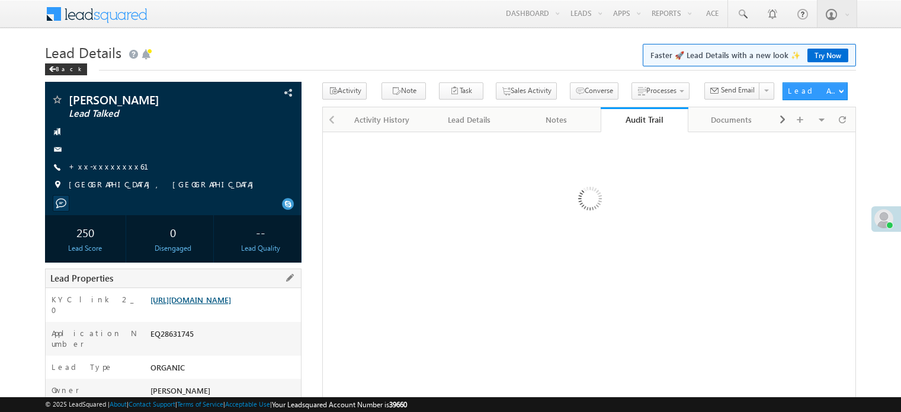
click at [231, 305] on link "[URL][DOMAIN_NAME]" at bounding box center [191, 300] width 81 height 10
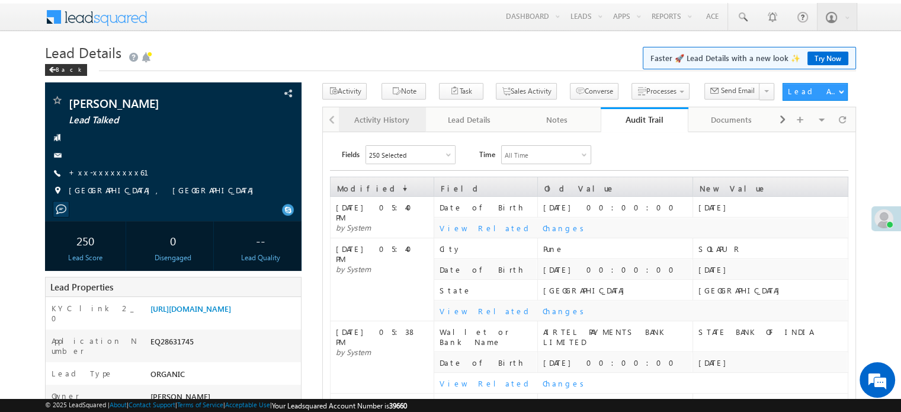
click at [373, 118] on div "Activity History" at bounding box center [381, 120] width 67 height 14
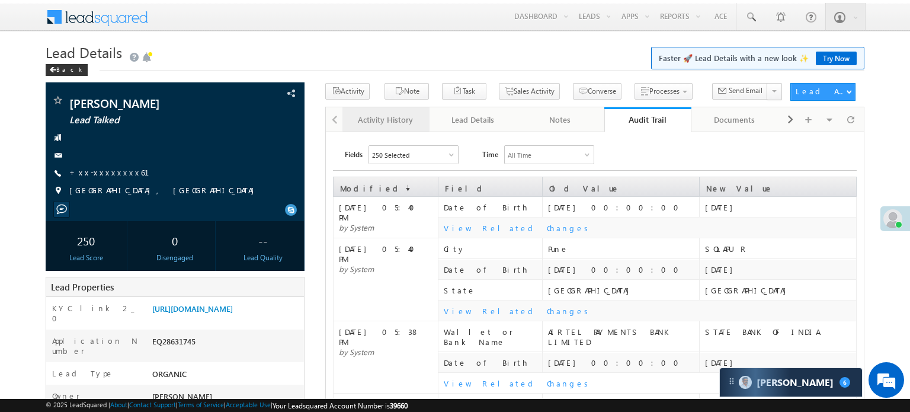
click at [373, 126] on div "Activity History" at bounding box center [385, 120] width 67 height 14
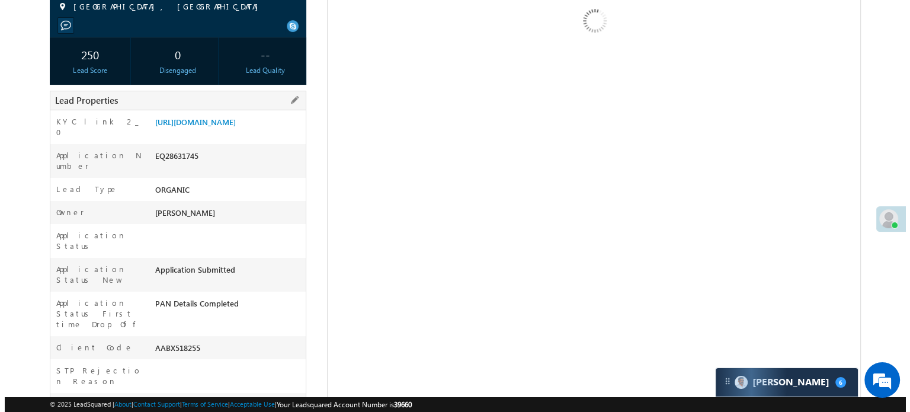
scroll to position [178, 0]
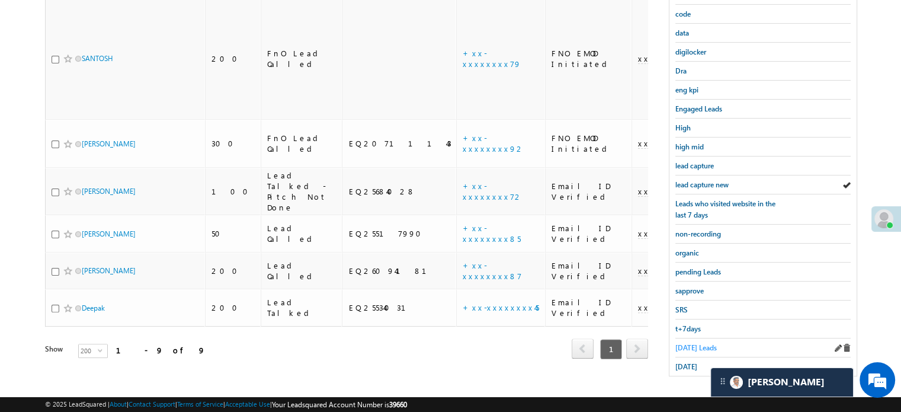
click at [684, 343] on span "[DATE] Leads" at bounding box center [696, 347] width 41 height 9
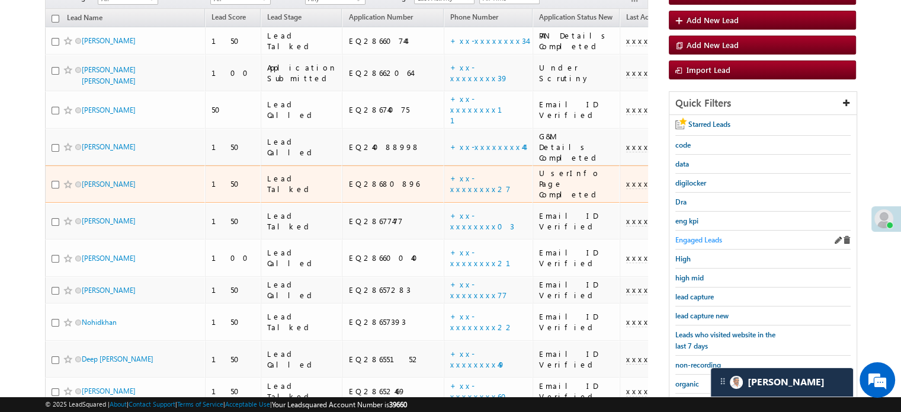
scroll to position [130, 0]
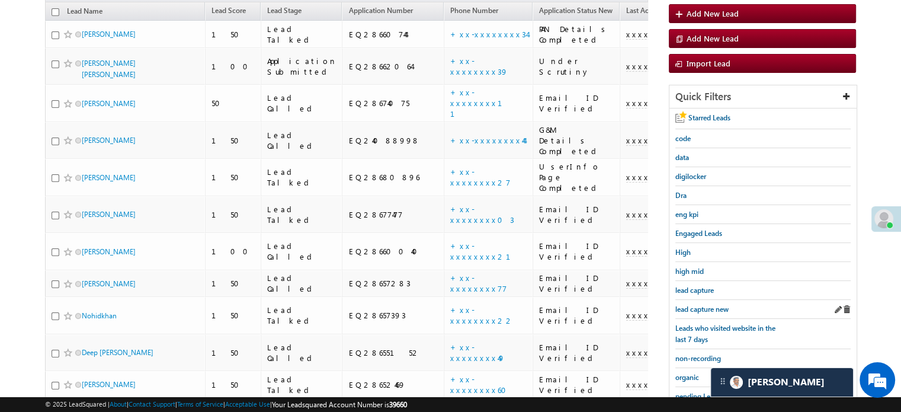
click at [687, 312] on div "lead capture new" at bounding box center [763, 309] width 175 height 19
click at [690, 308] on span "lead capture new" at bounding box center [702, 309] width 53 height 9
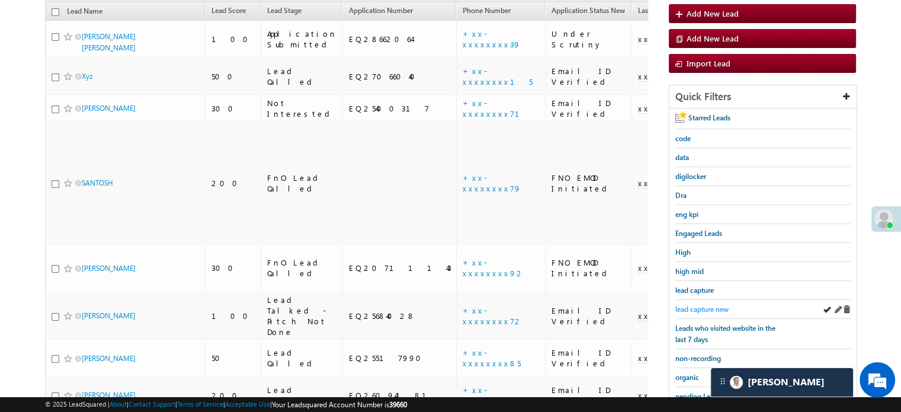
click at [692, 305] on span "lead capture new" at bounding box center [702, 309] width 53 height 9
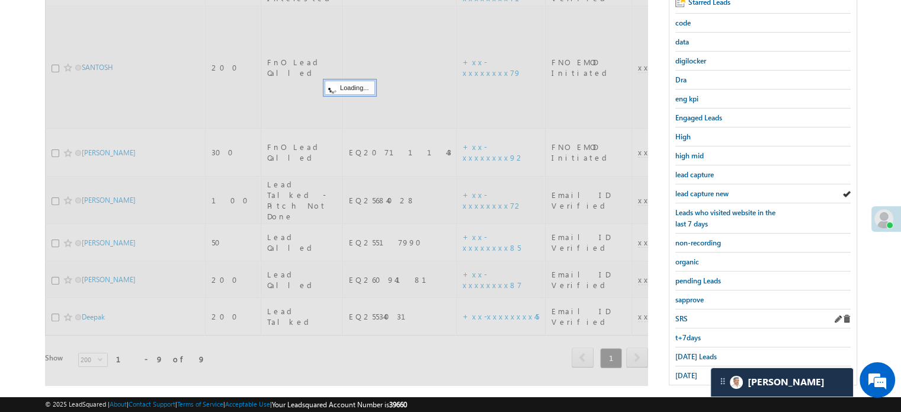
scroll to position [248, 0]
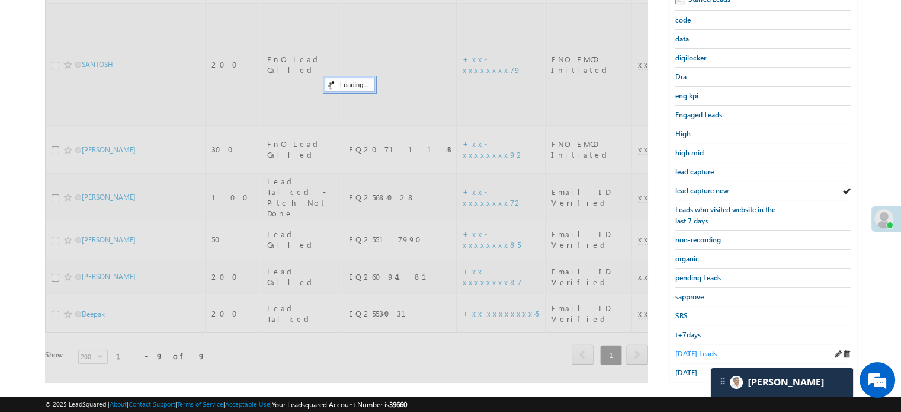
click at [695, 349] on span "[DATE] Leads" at bounding box center [696, 353] width 41 height 9
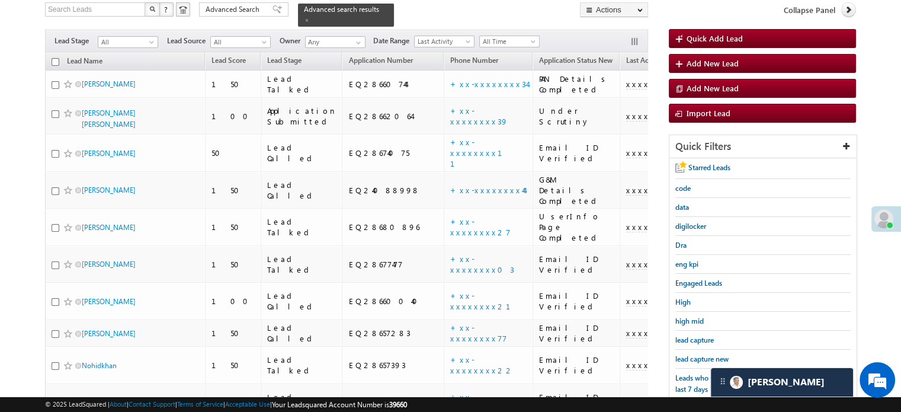
scroll to position [59, 0]
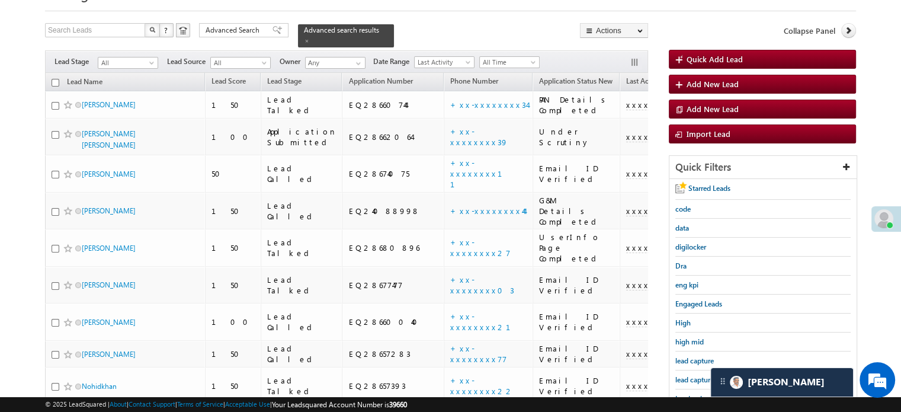
click at [695, 370] on div "lead capture new" at bounding box center [763, 379] width 175 height 19
click at [695, 375] on span "lead capture new" at bounding box center [702, 379] width 53 height 9
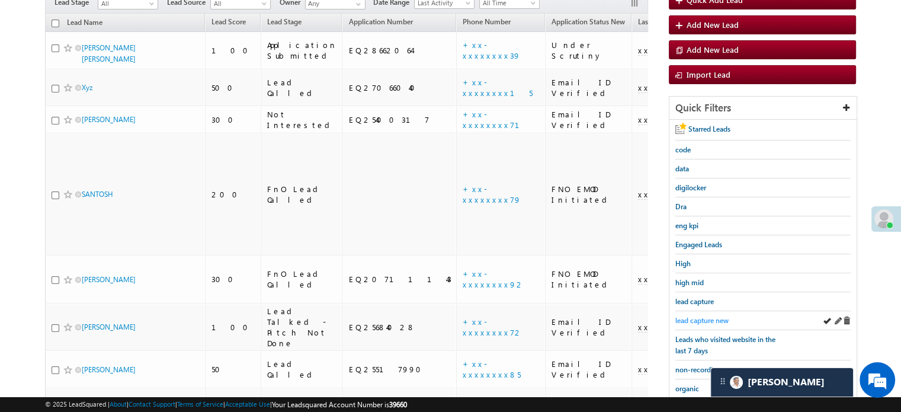
click at [718, 319] on span "lead capture new" at bounding box center [702, 320] width 53 height 9
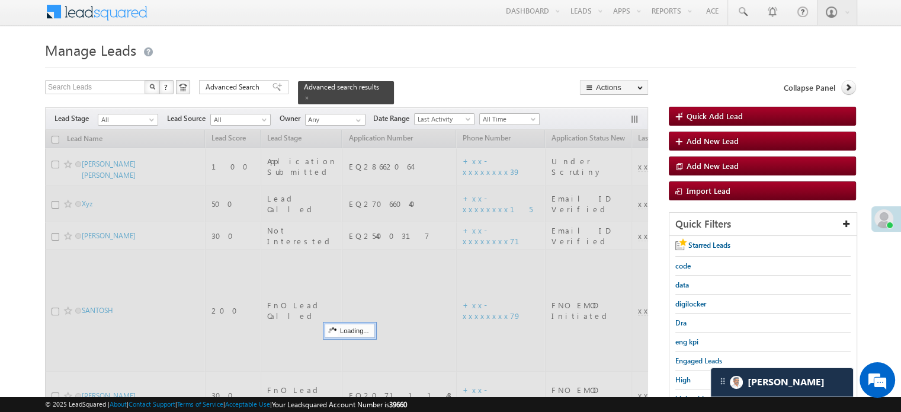
scroll to position [0, 0]
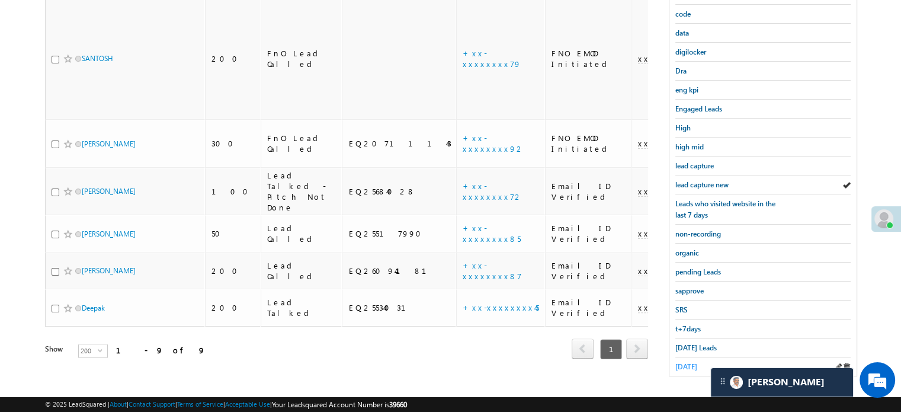
click at [691, 362] on span "[DATE]" at bounding box center [687, 366] width 22 height 9
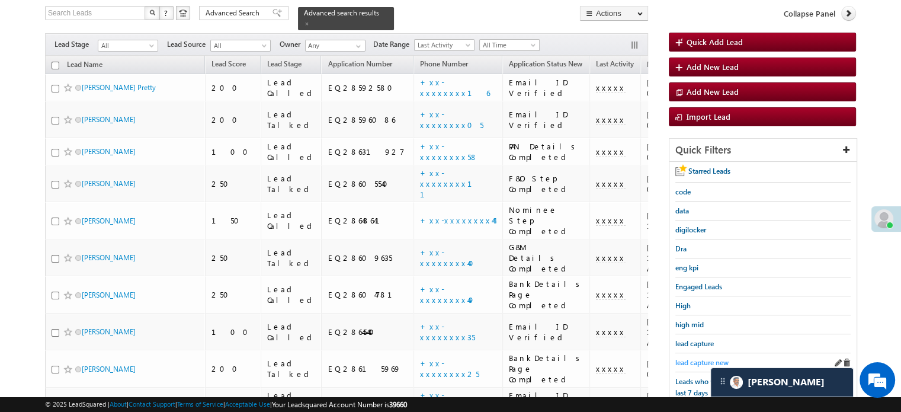
scroll to position [254, 0]
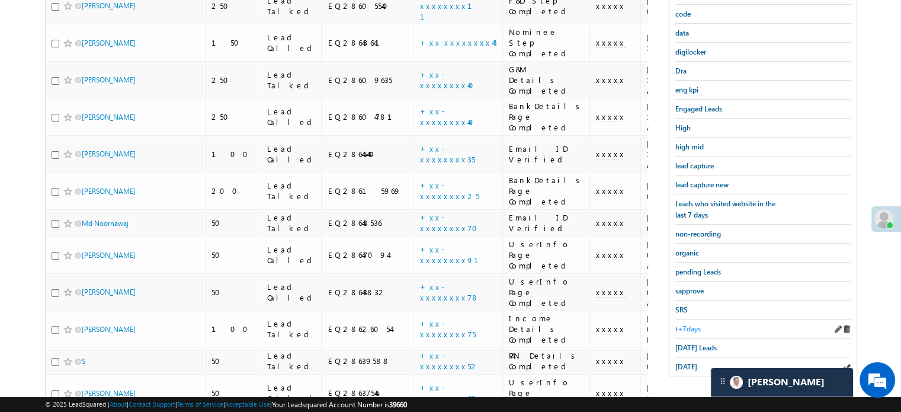
click at [683, 328] on link "t+7days" at bounding box center [688, 328] width 25 height 11
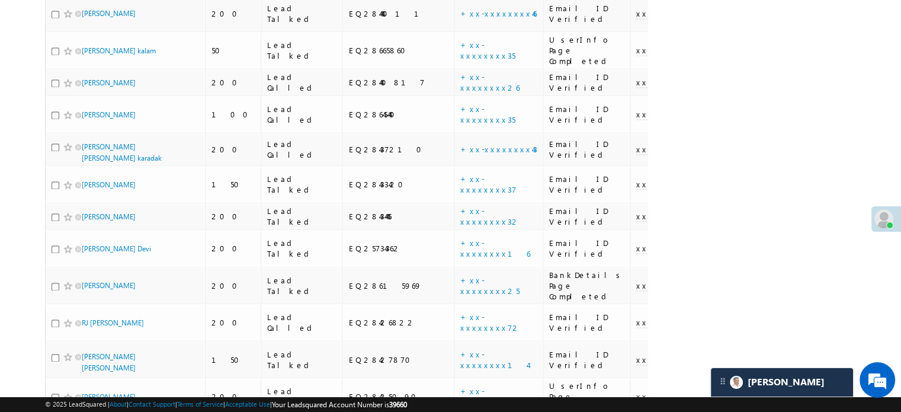
scroll to position [3264, 0]
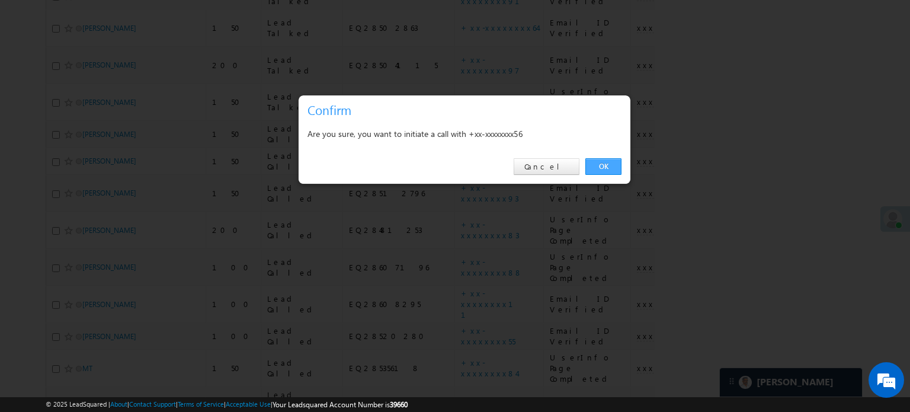
click at [593, 170] on link "OK" at bounding box center [604, 166] width 36 height 17
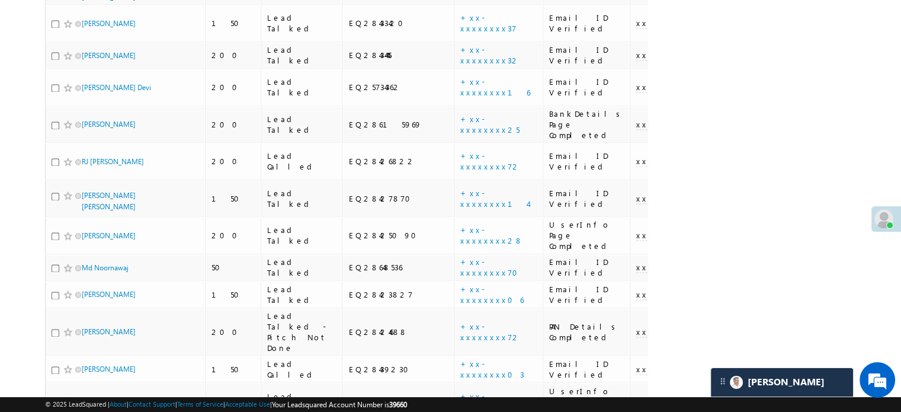
scroll to position [3295, 0]
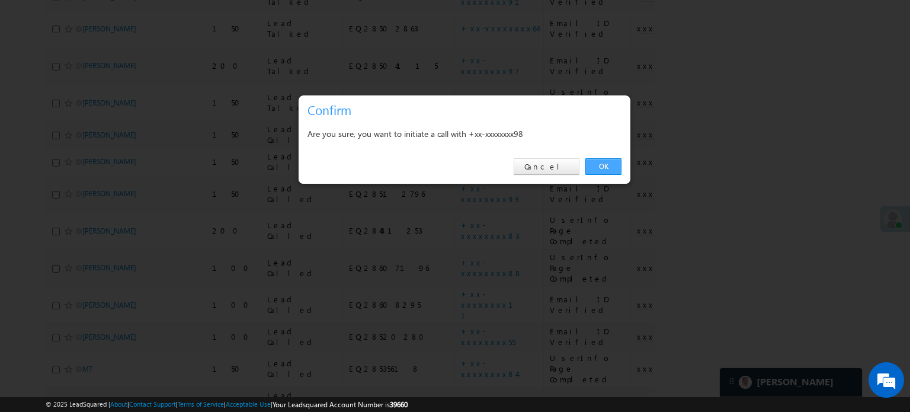
click at [615, 165] on link "OK" at bounding box center [604, 166] width 36 height 17
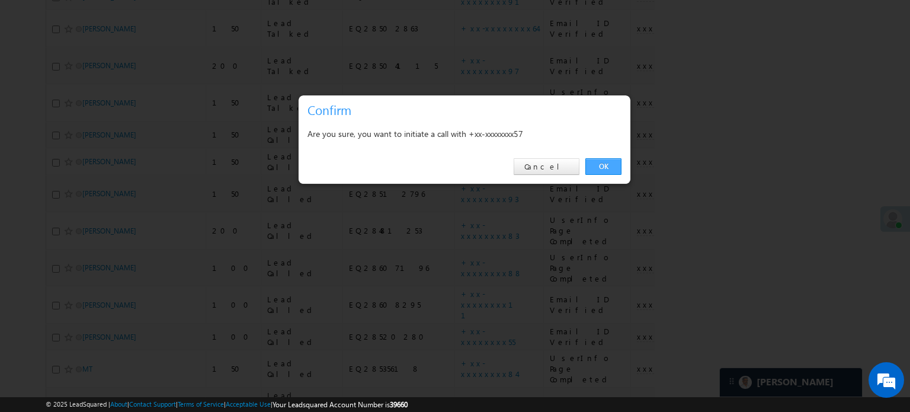
click at [591, 169] on link "OK" at bounding box center [604, 166] width 36 height 17
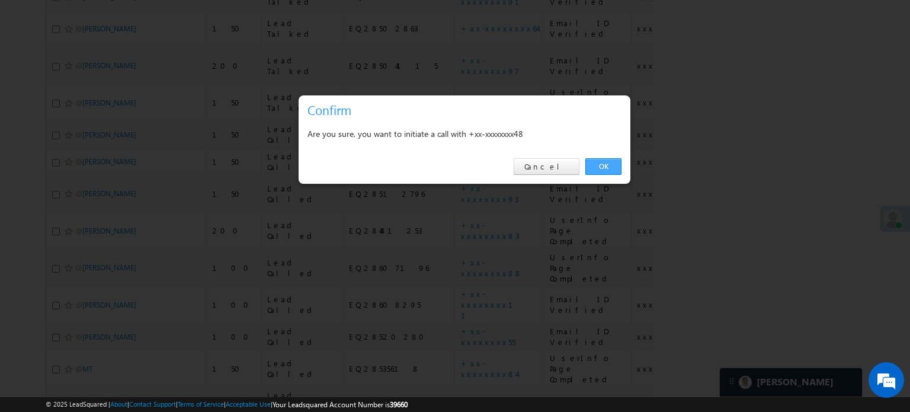
click at [606, 172] on link "OK" at bounding box center [604, 166] width 36 height 17
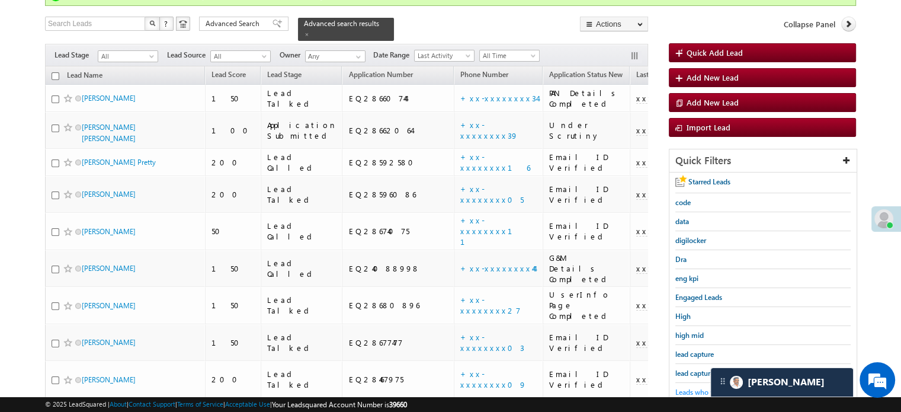
scroll to position [237, 0]
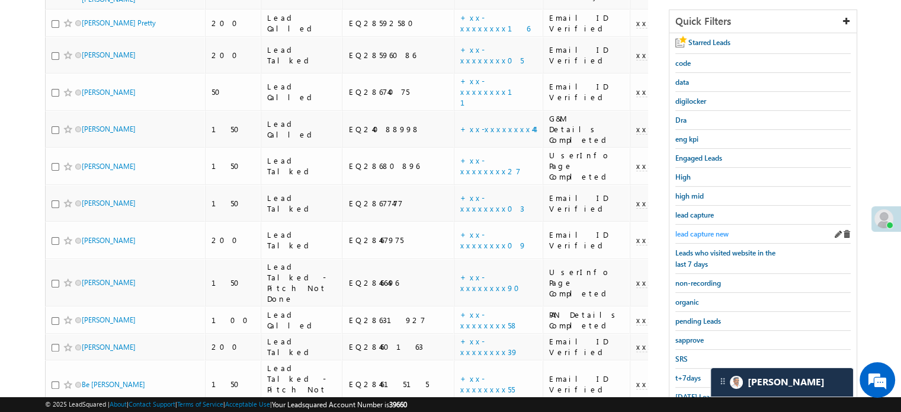
click at [702, 229] on span "lead capture new" at bounding box center [702, 233] width 53 height 9
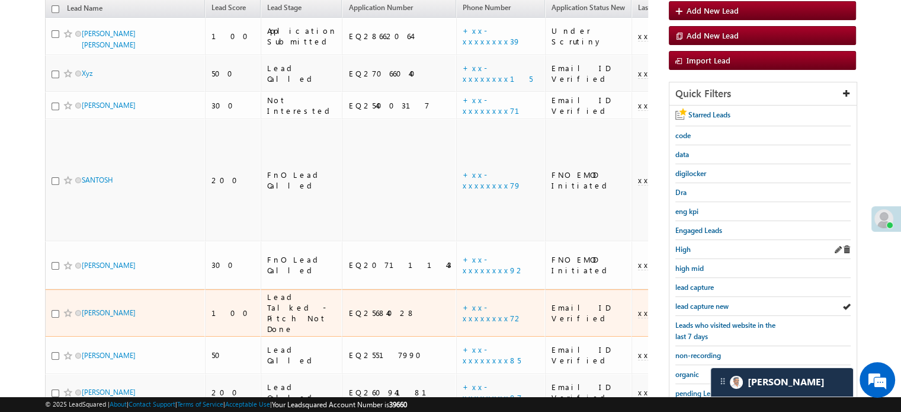
scroll to position [146, 0]
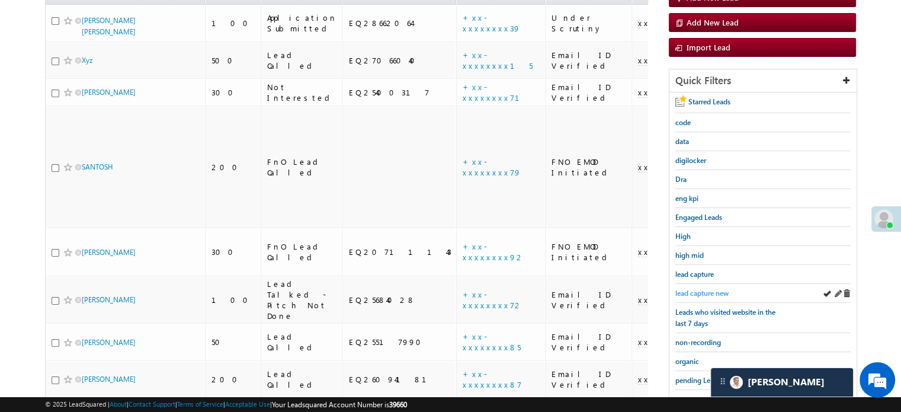
click at [703, 289] on span "lead capture new" at bounding box center [702, 293] width 53 height 9
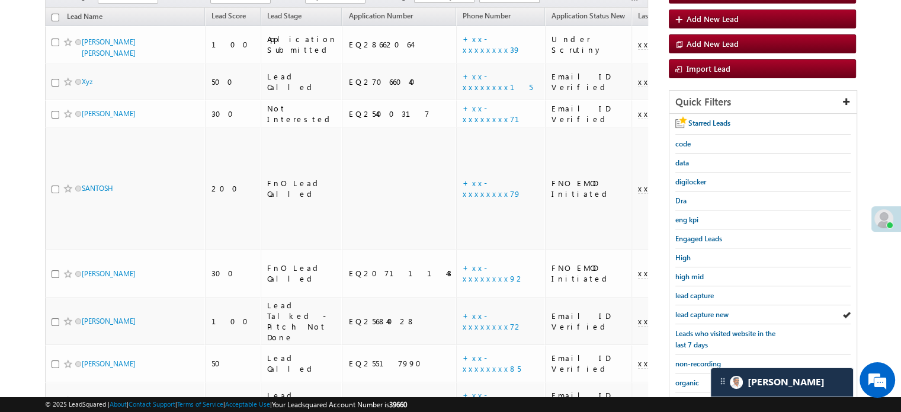
scroll to position [195, 0]
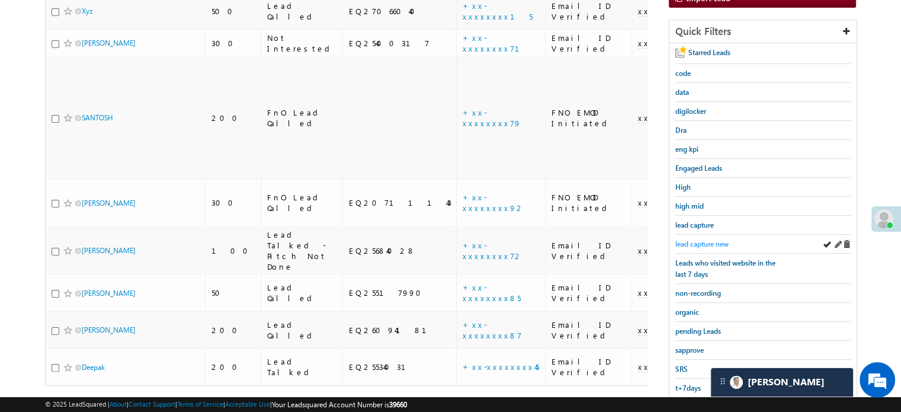
click at [697, 243] on span "lead capture new" at bounding box center [702, 243] width 53 height 9
click at [699, 241] on span "lead capture new" at bounding box center [702, 243] width 53 height 9
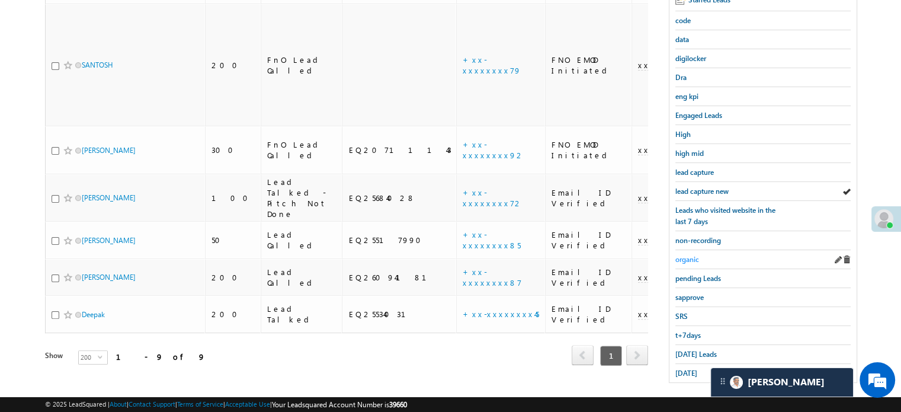
scroll to position [254, 0]
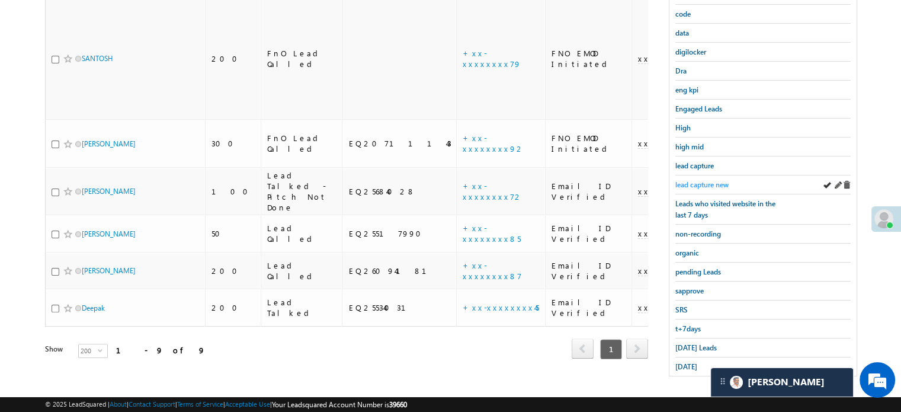
click at [709, 186] on link "lead capture new" at bounding box center [702, 184] width 53 height 11
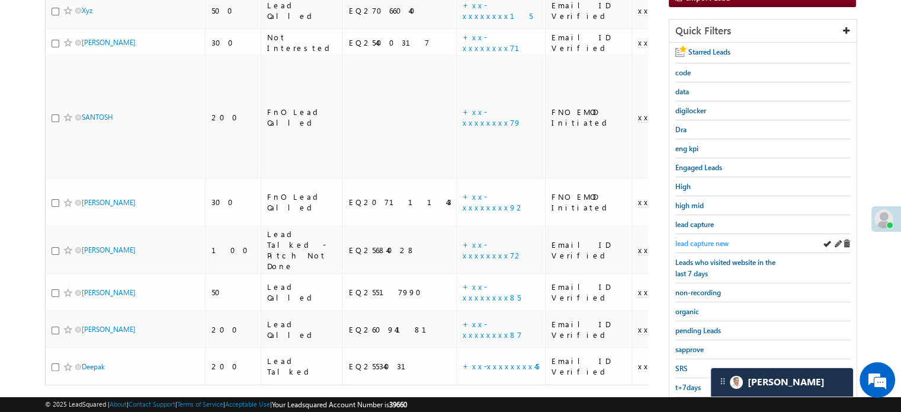
scroll to position [195, 0]
click at [695, 239] on span "lead capture new" at bounding box center [702, 243] width 53 height 9
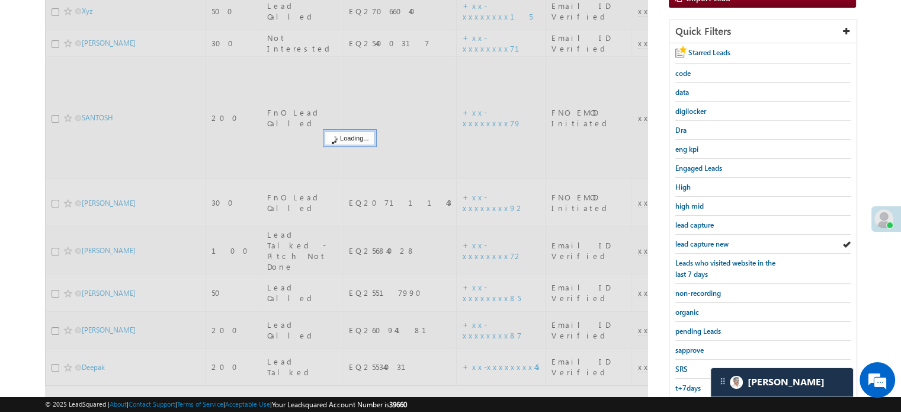
scroll to position [136, 0]
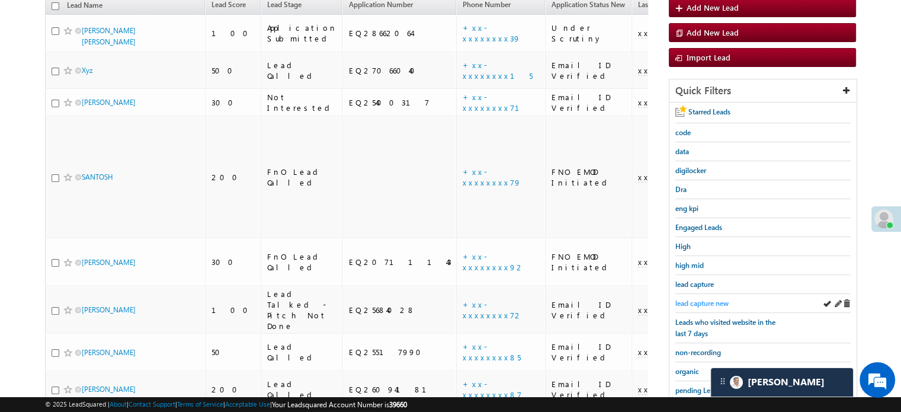
click at [704, 303] on span "lead capture new" at bounding box center [702, 303] width 53 height 9
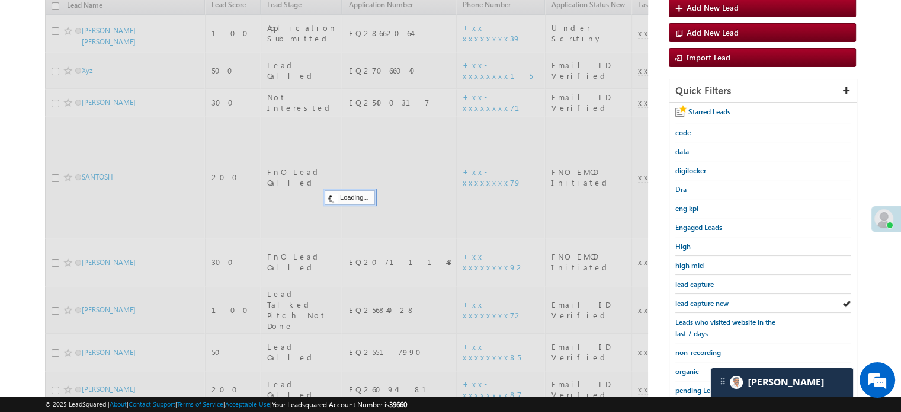
click at [704, 303] on span "lead capture new" at bounding box center [702, 303] width 53 height 9
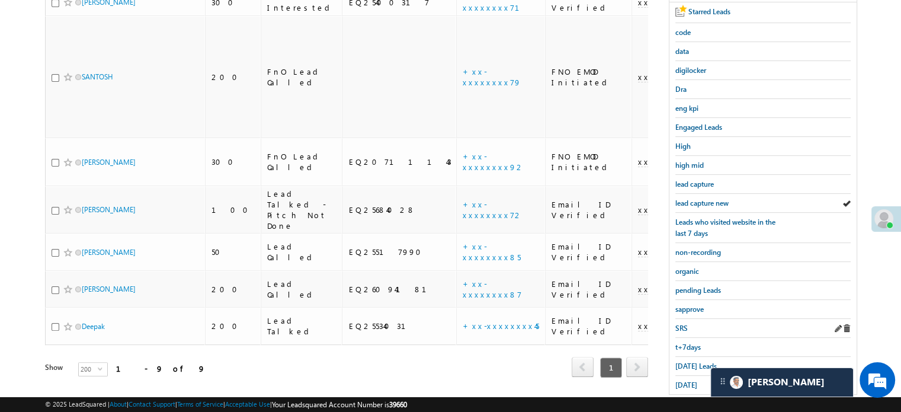
scroll to position [254, 0]
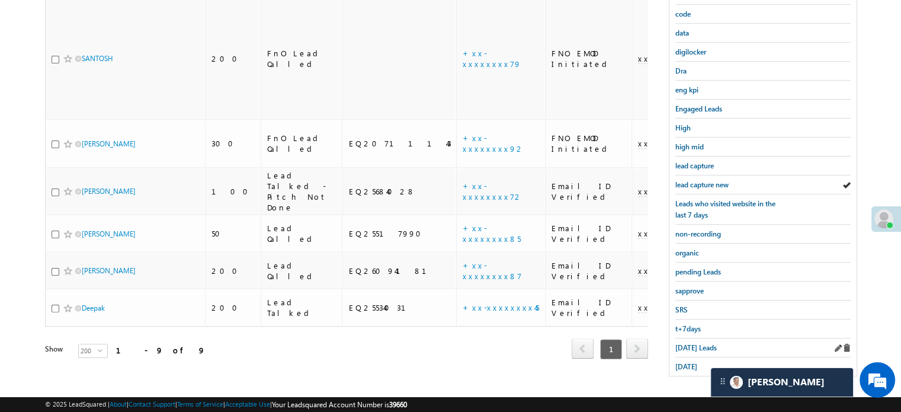
click at [690, 350] on div "[DATE] Leads" at bounding box center [763, 347] width 175 height 19
click at [690, 343] on span "[DATE] Leads" at bounding box center [696, 347] width 41 height 9
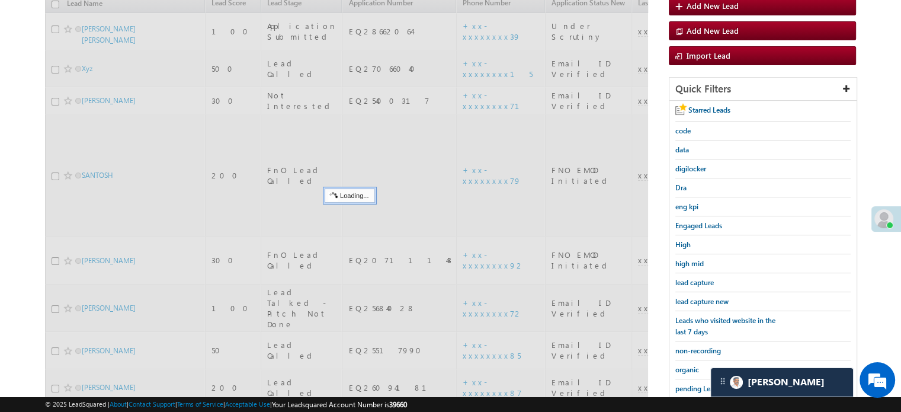
scroll to position [136, 0]
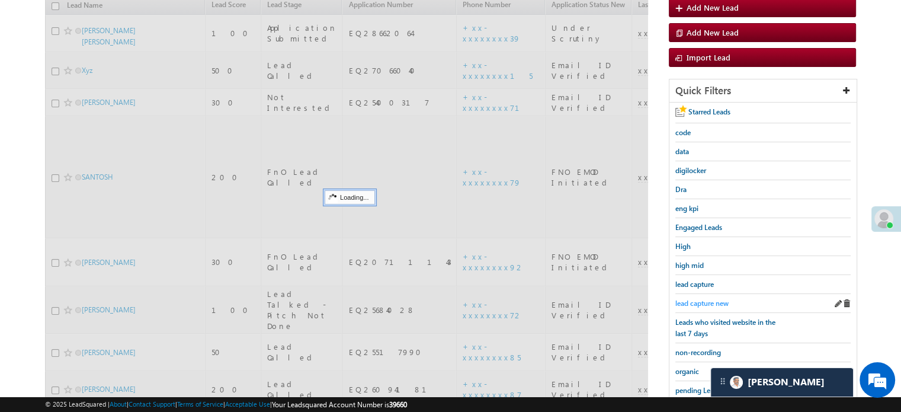
click at [701, 299] on span "lead capture new" at bounding box center [702, 303] width 53 height 9
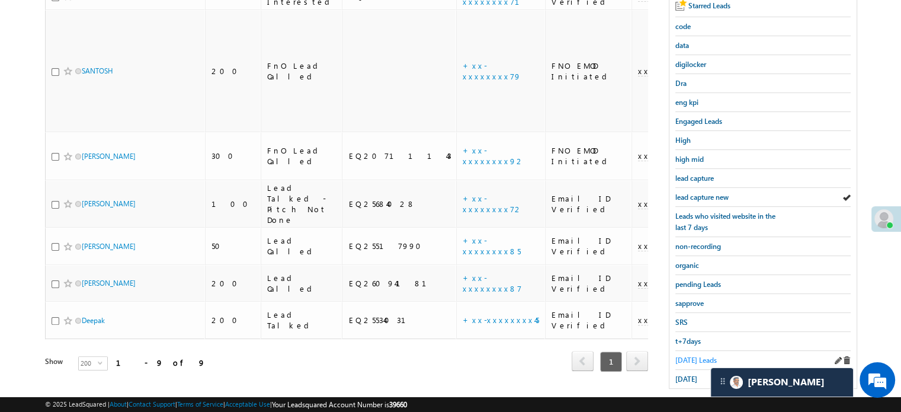
scroll to position [254, 0]
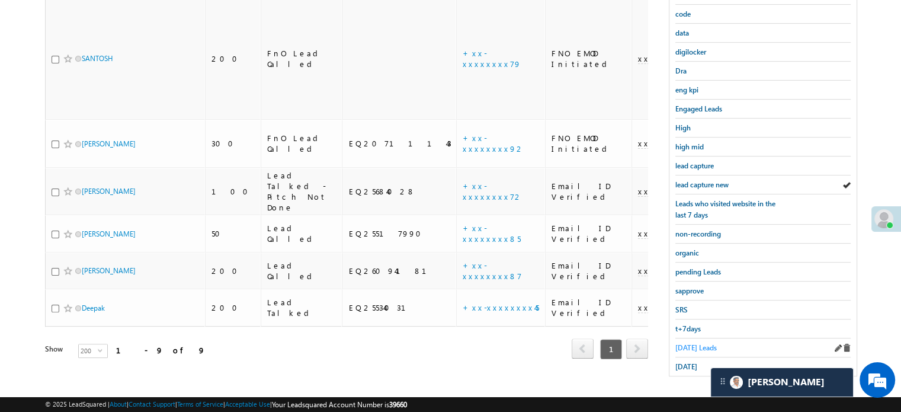
click at [692, 343] on span "[DATE] Leads" at bounding box center [696, 347] width 41 height 9
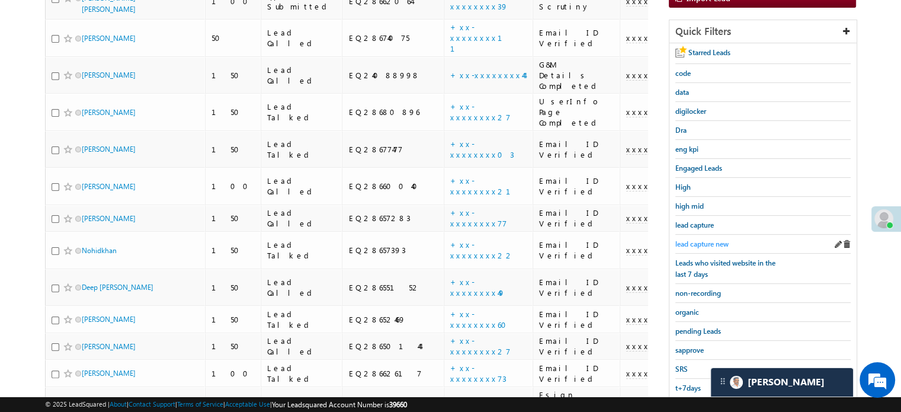
click at [706, 239] on span "lead capture new" at bounding box center [702, 243] width 53 height 9
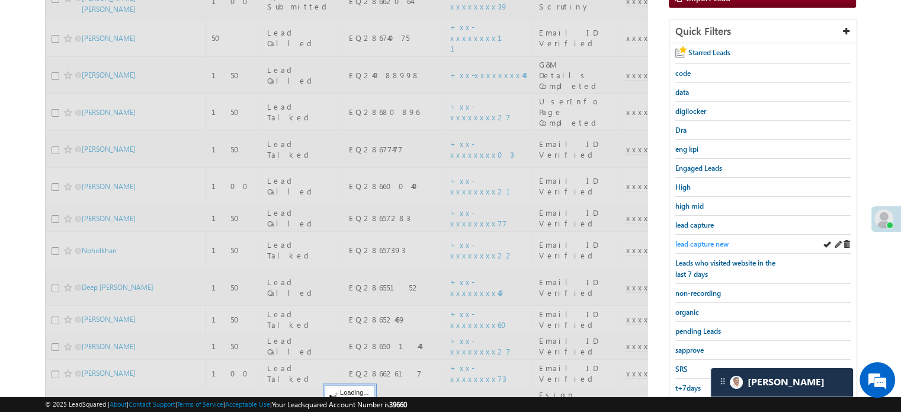
scroll to position [76, 0]
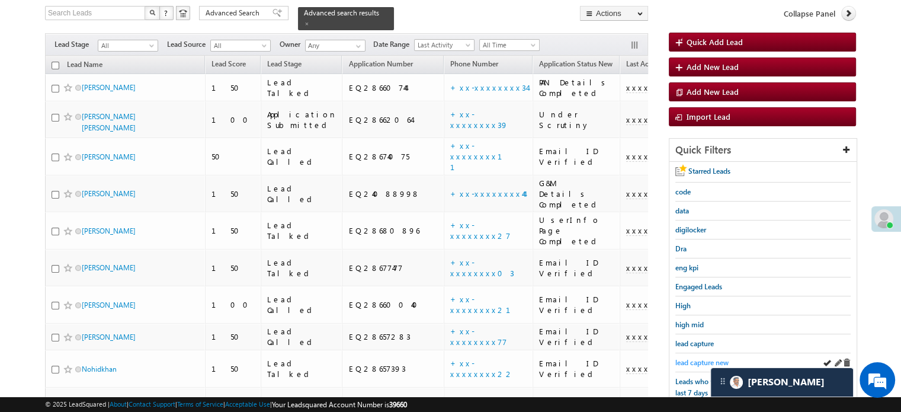
click at [702, 358] on span "lead capture new" at bounding box center [702, 362] width 53 height 9
